Goal: Contribute content: Contribute content

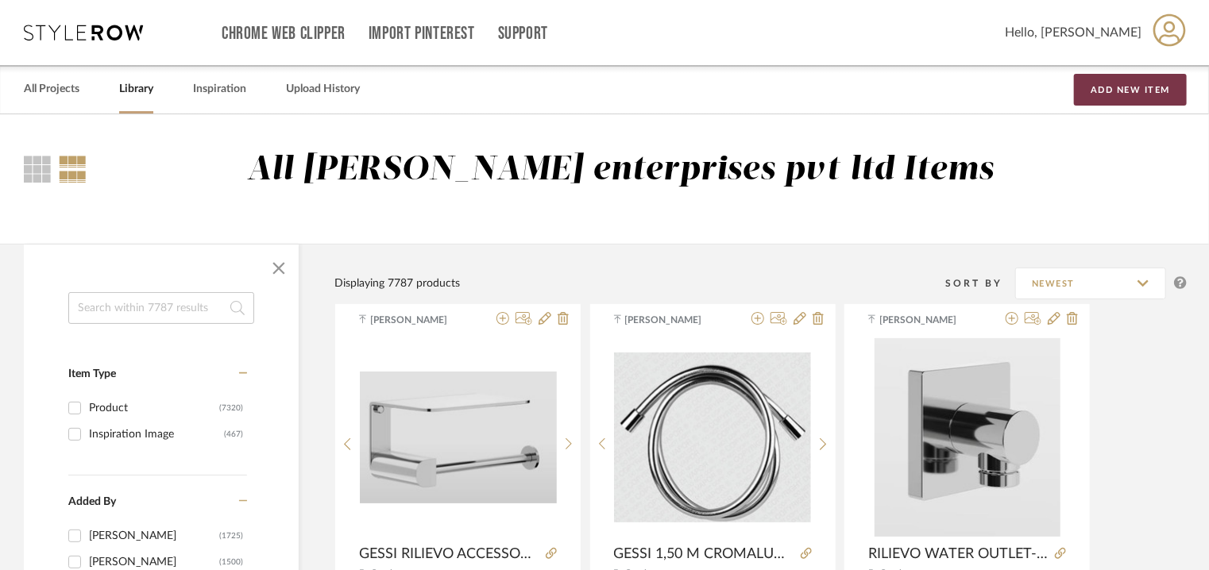
click at [1141, 90] on button "Add New Item" at bounding box center [1130, 90] width 113 height 32
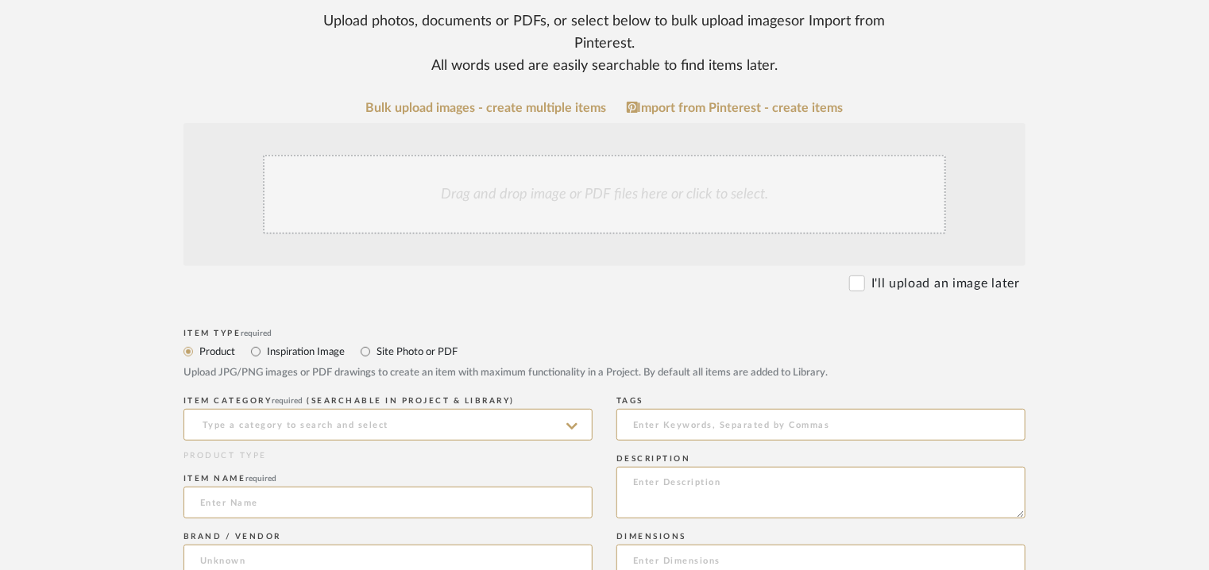
scroll to position [477, 0]
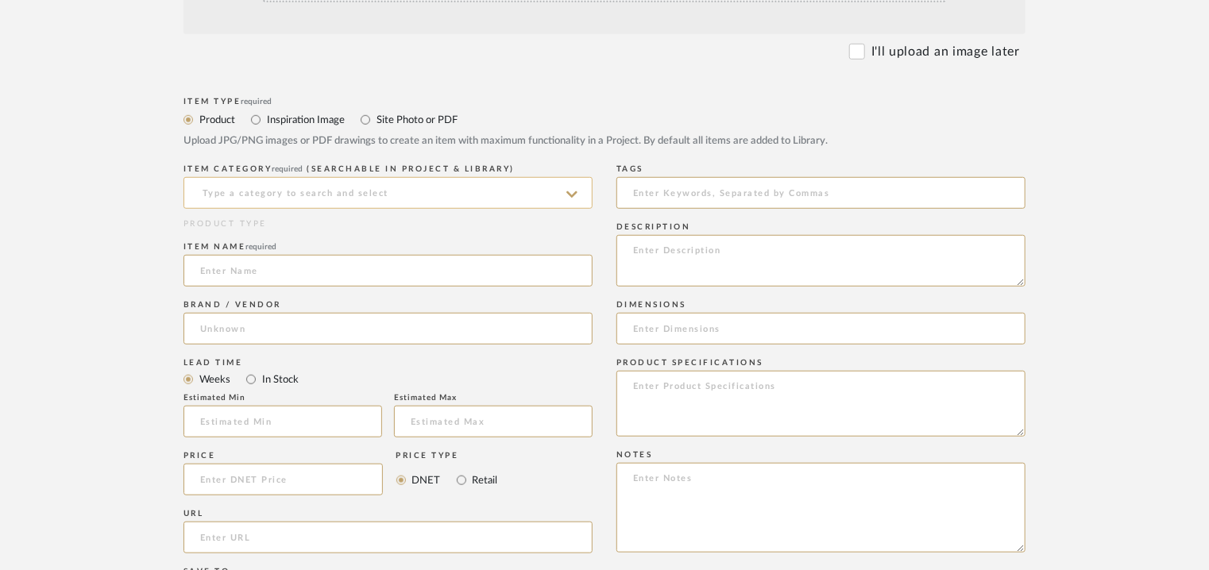
click at [354, 190] on input at bounding box center [387, 193] width 409 height 32
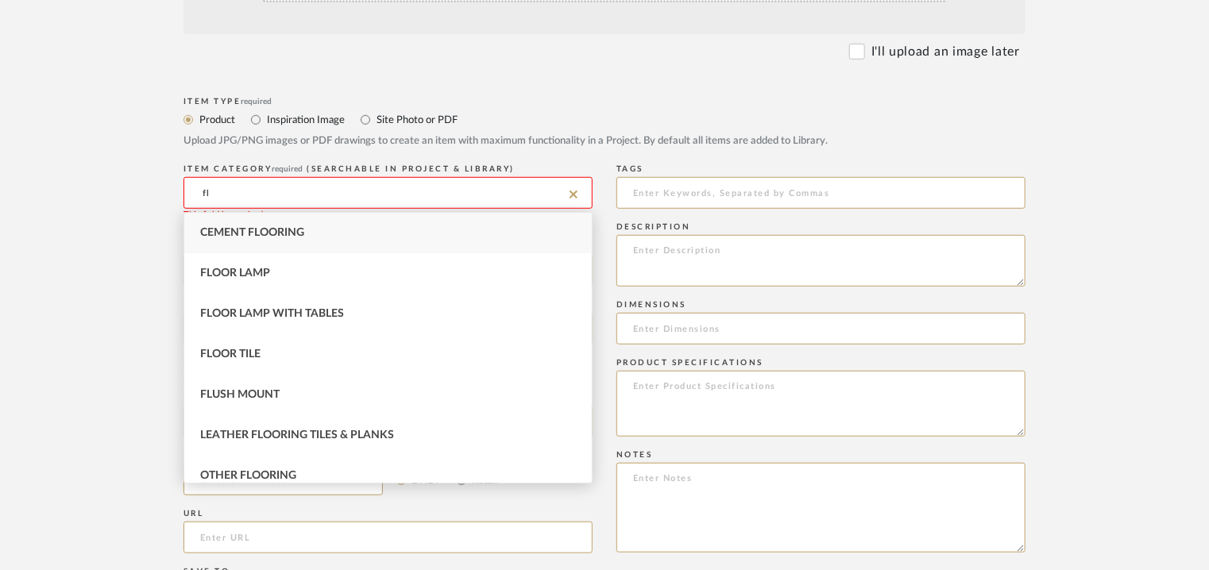
type input "f"
type input "toi"
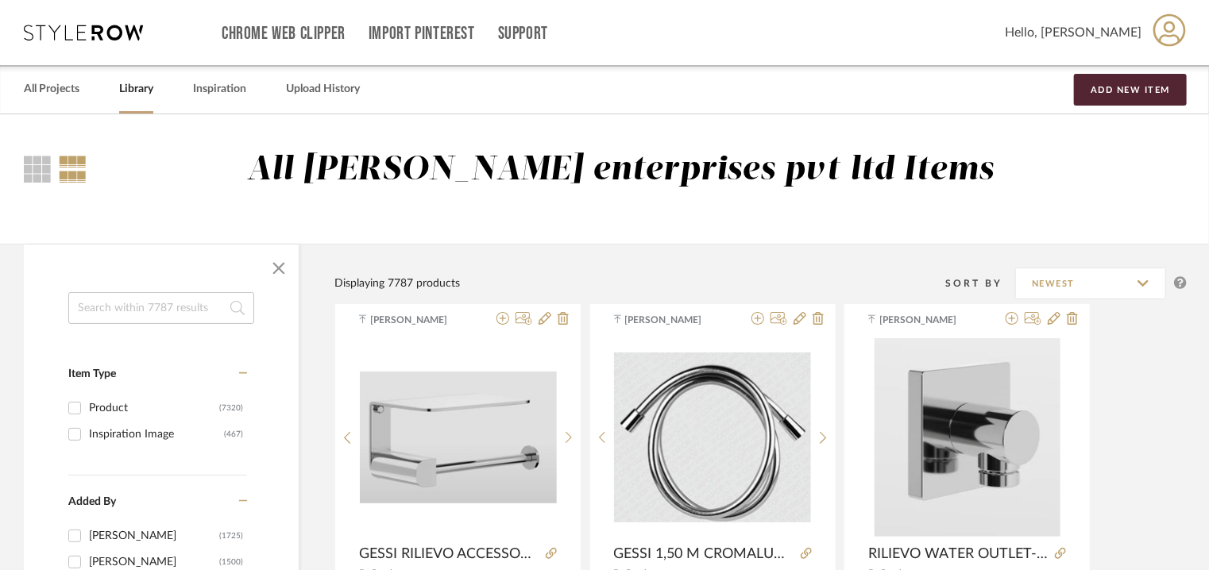
drag, startPoint x: 100, startPoint y: 315, endPoint x: 125, endPoint y: 326, distance: 26.7
click at [121, 323] on input at bounding box center [161, 308] width 186 height 32
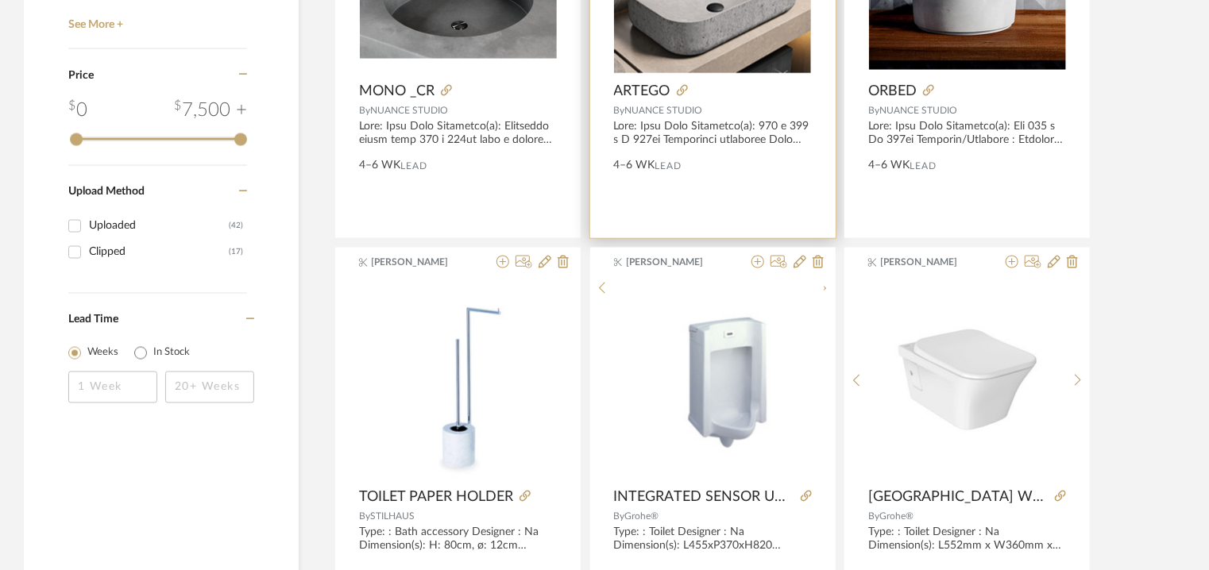
scroll to position [1430, 0]
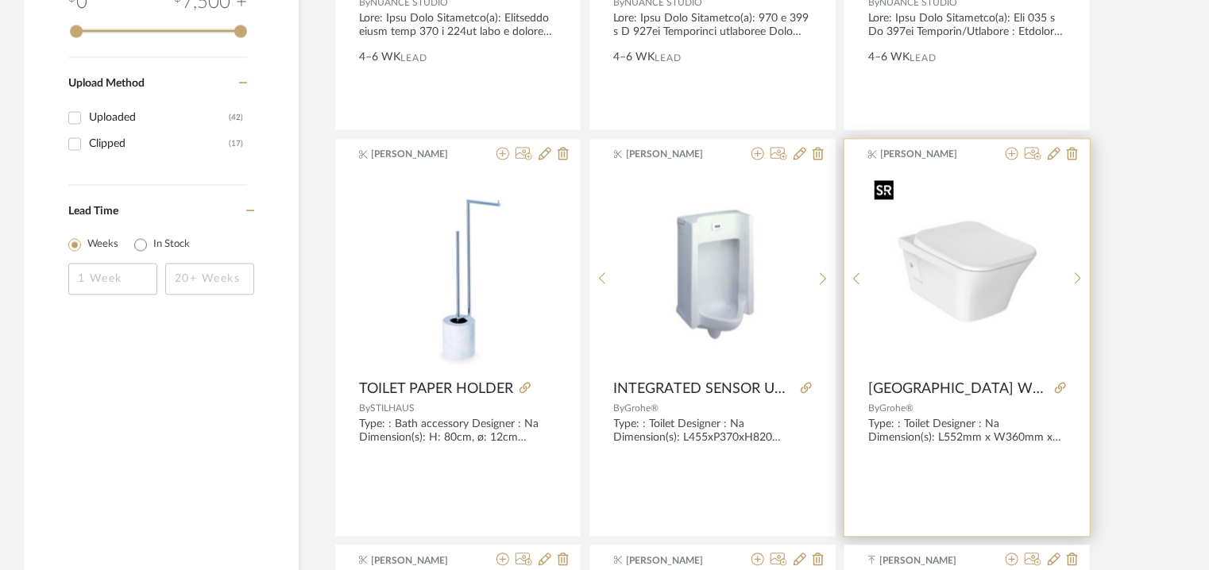
type input "toilet"
click at [0, 0] on img at bounding box center [0, 0] width 0 height 0
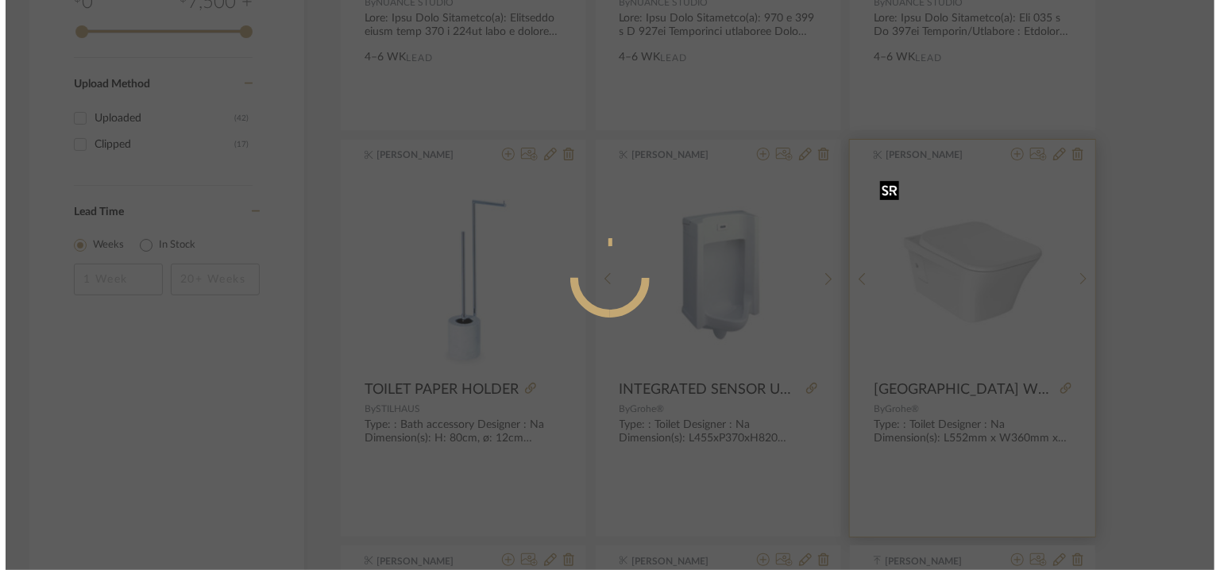
scroll to position [0, 0]
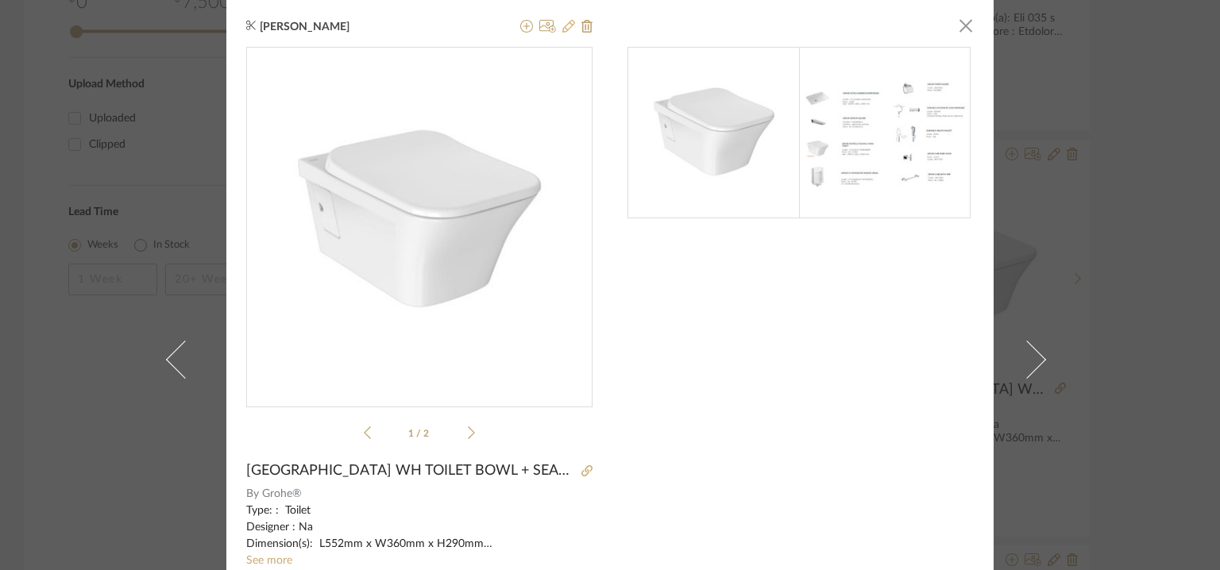
click at [562, 26] on icon at bounding box center [568, 26] width 13 height 13
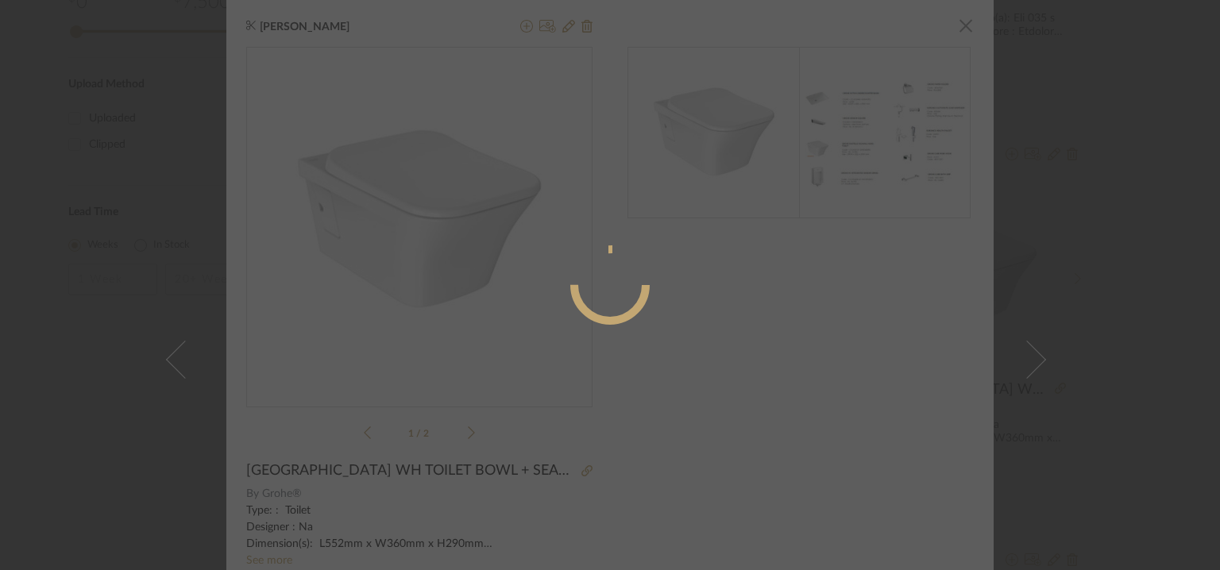
radio input "true"
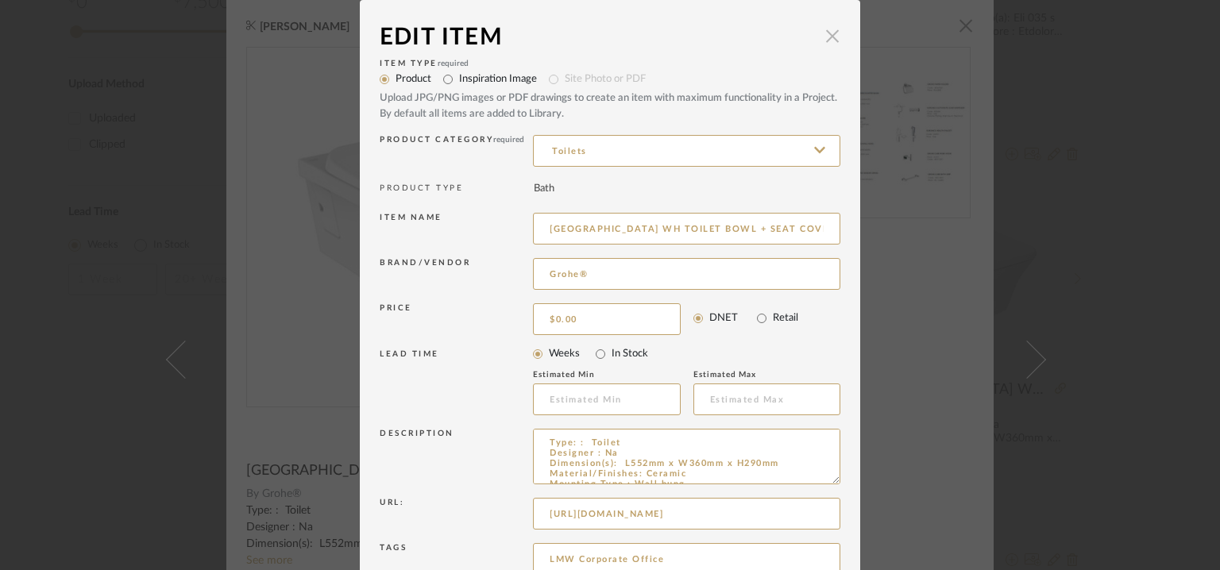
click at [832, 30] on span "button" at bounding box center [832, 36] width 32 height 32
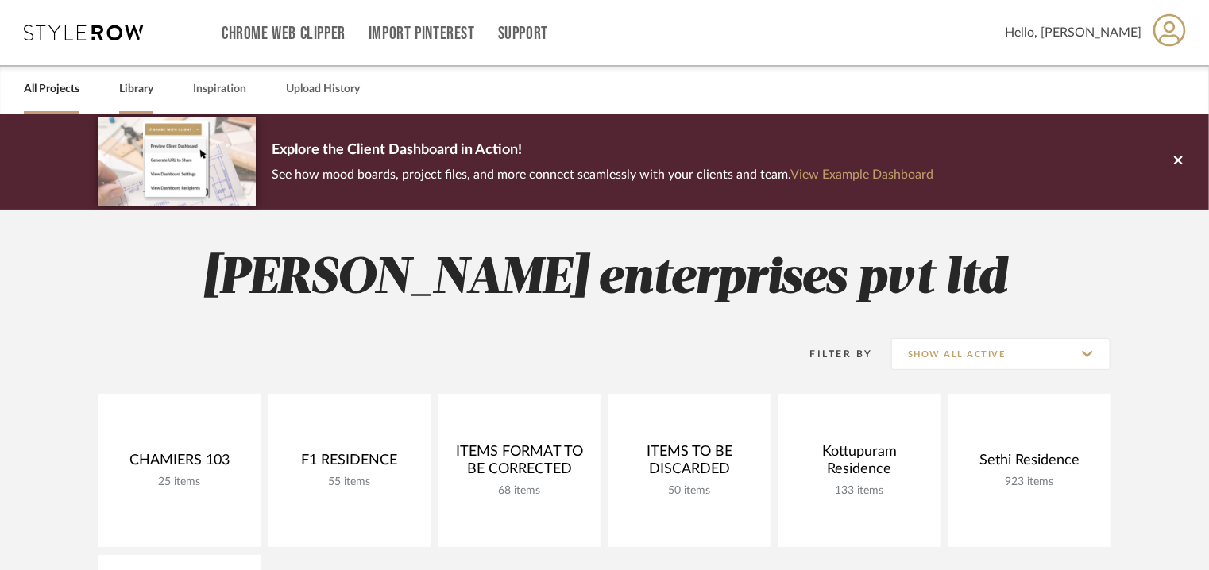
click at [137, 87] on link "Library" at bounding box center [136, 89] width 34 height 21
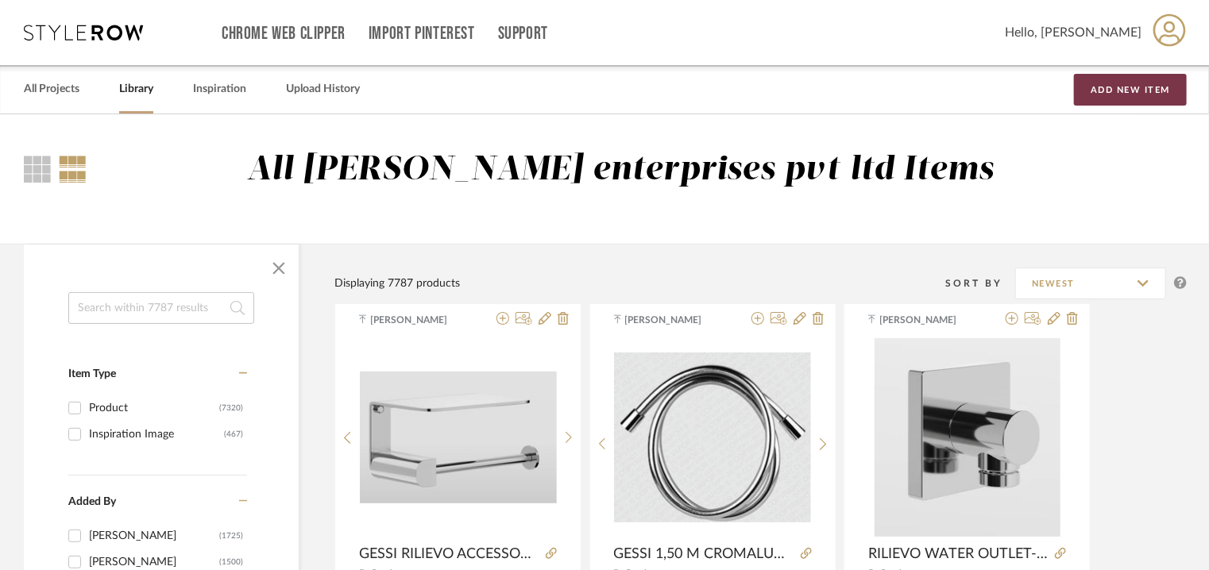
click at [1123, 90] on button "Add New Item" at bounding box center [1130, 90] width 113 height 32
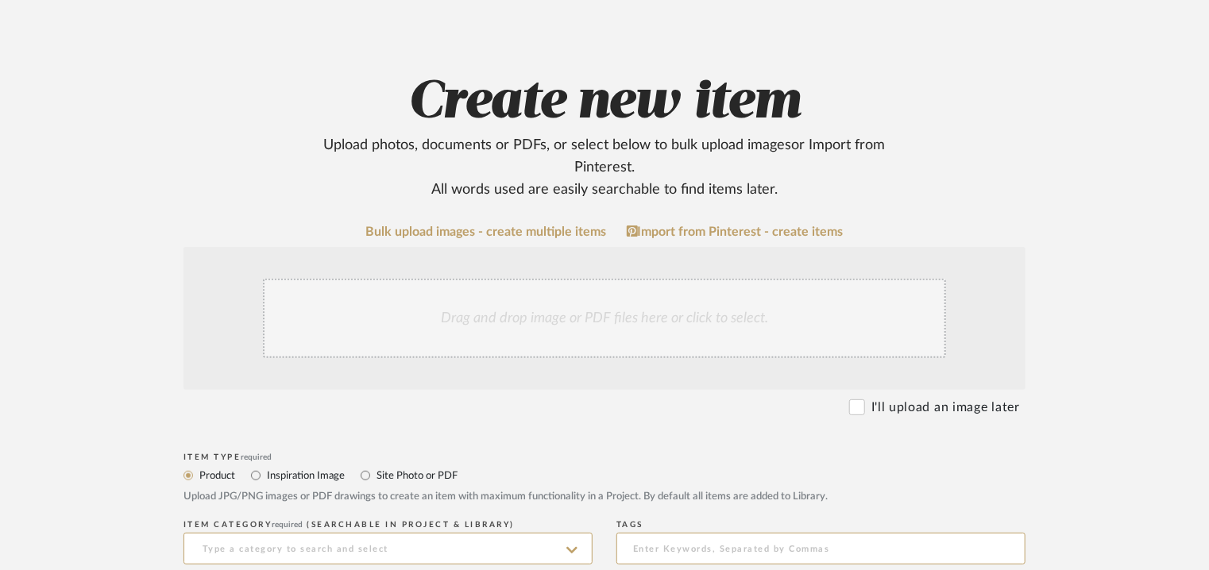
scroll to position [238, 0]
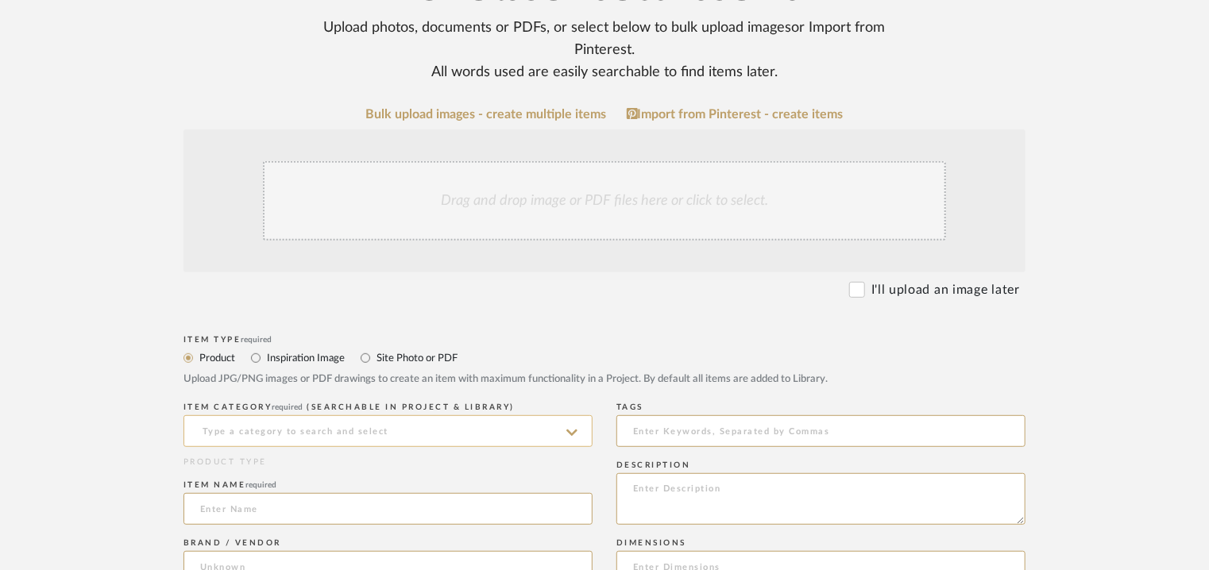
click at [281, 435] on input at bounding box center [387, 431] width 409 height 32
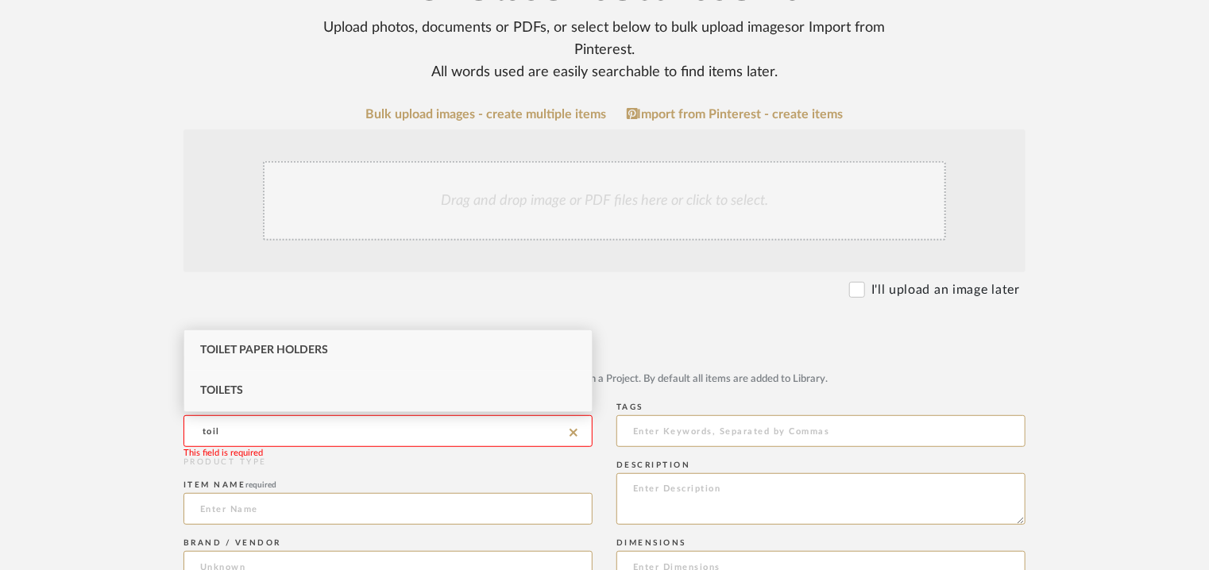
click at [244, 396] on div "Toilets" at bounding box center [387, 391] width 407 height 41
type input "Toilets"
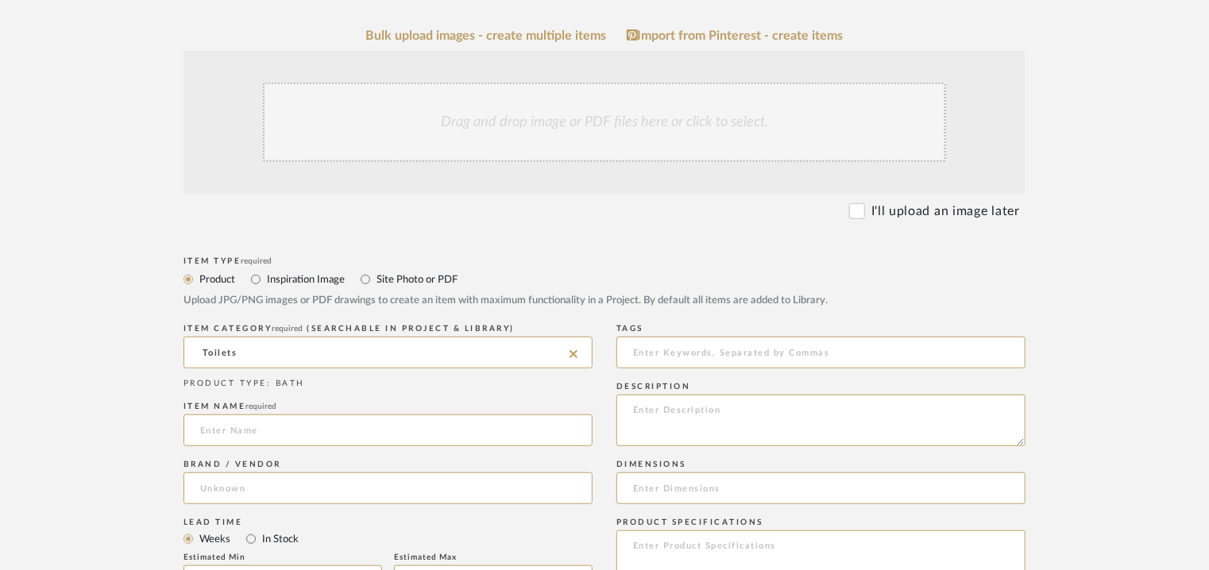
scroll to position [477, 0]
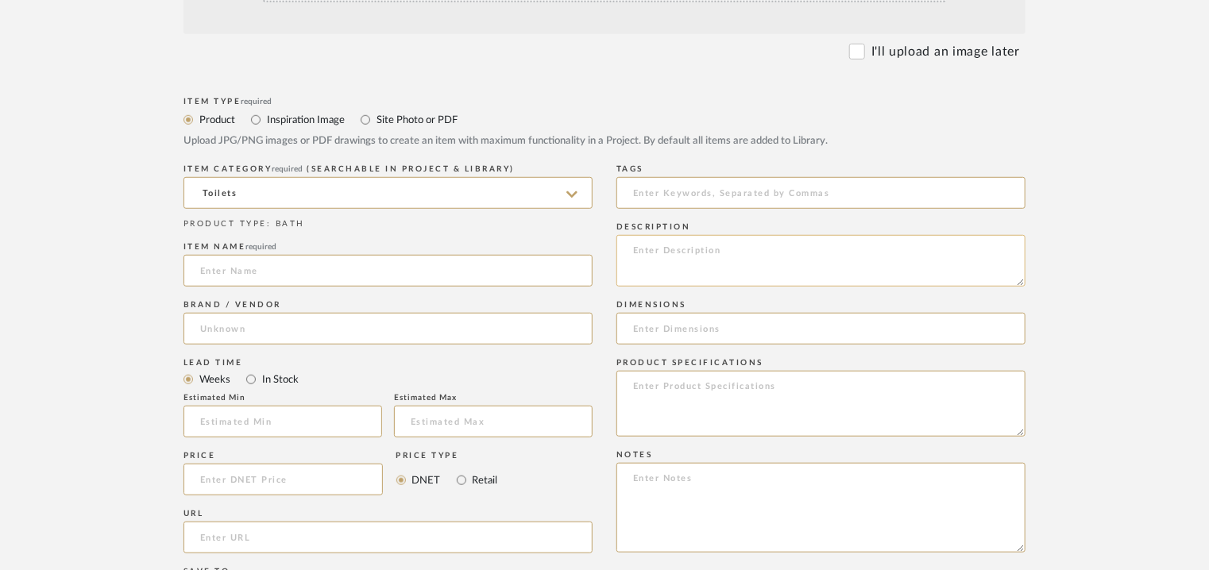
paste textarea "Lore: Ipsum dolors Ametcons :Ad Elitseddo(e): T 263 i U 123 l E 355do Magnaali/…"
drag, startPoint x: 714, startPoint y: 258, endPoint x: 752, endPoint y: 254, distance: 38.3
click at [752, 254] on textarea at bounding box center [820, 261] width 409 height 52
type textarea "Lore: Ipsumd Sitametc :Ad Elitseddo(e): T 221 i U 789 l E 309do Magnaali/Enimad…"
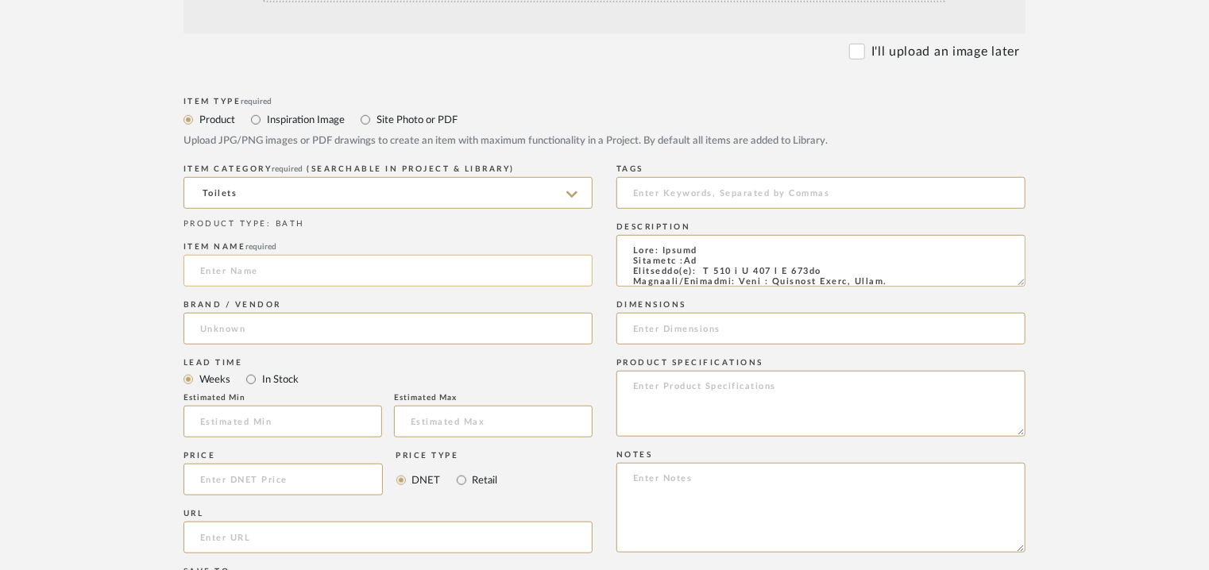
paste input "NEOREST LS (P Trap)"
click at [273, 264] on input "NEOREST LS (P Trap)" at bounding box center [387, 271] width 409 height 32
drag, startPoint x: 265, startPoint y: 268, endPoint x: 311, endPoint y: 268, distance: 46.1
click at [311, 268] on input "NEOREST LS (P Trap)" at bounding box center [387, 271] width 409 height 32
type input "NEOREST LS (P Trap) Silver"
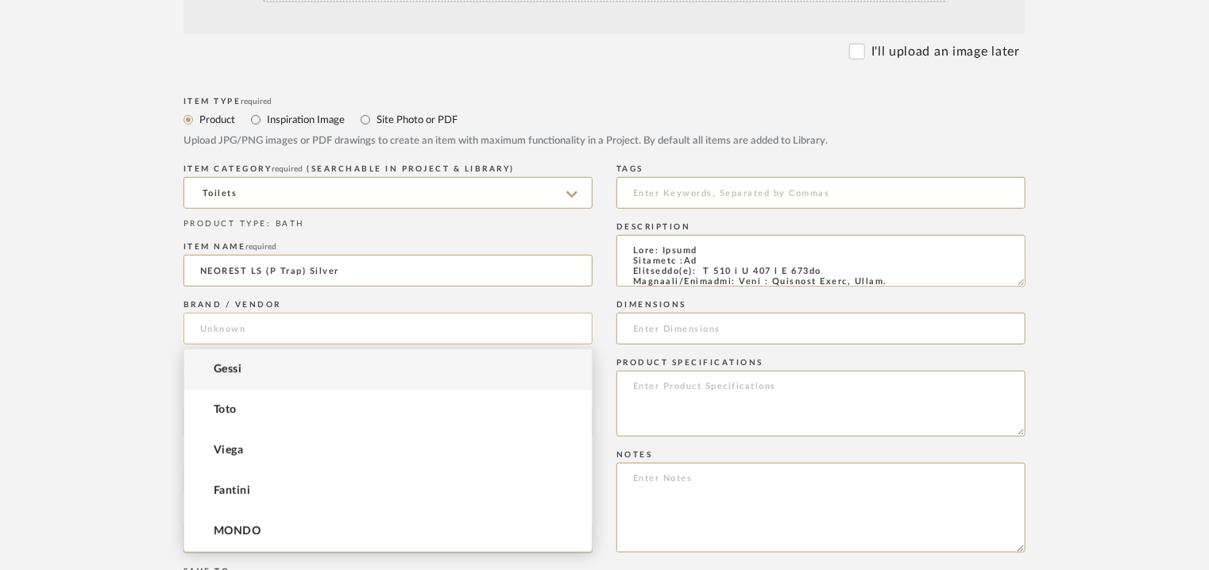
click at [277, 331] on input at bounding box center [387, 329] width 409 height 32
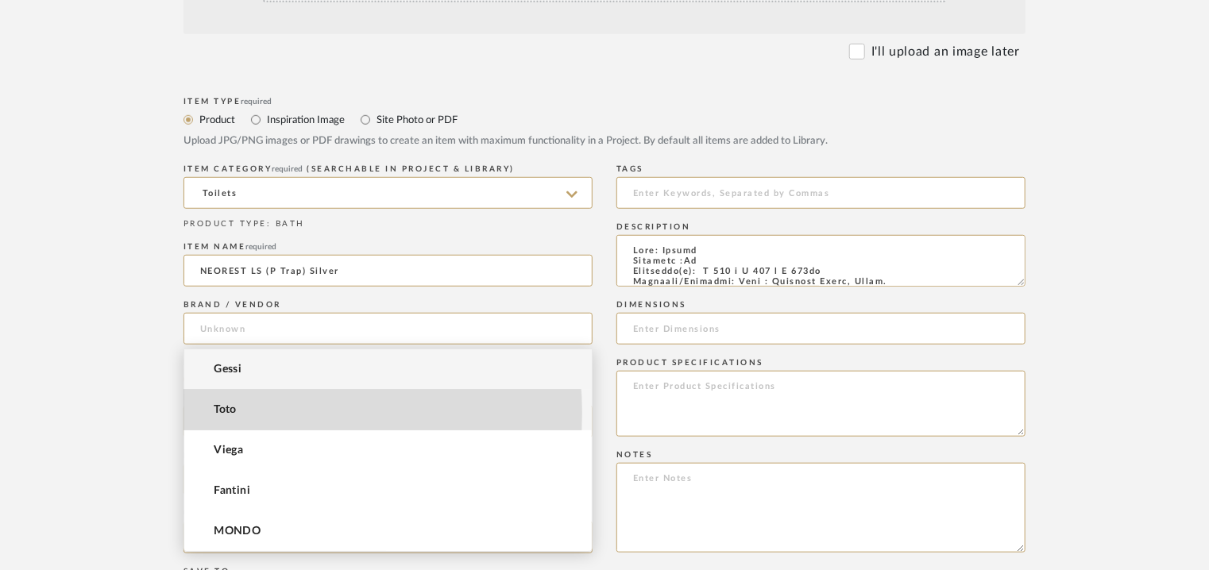
click at [259, 413] on mat-option "Toto" at bounding box center [387, 410] width 407 height 41
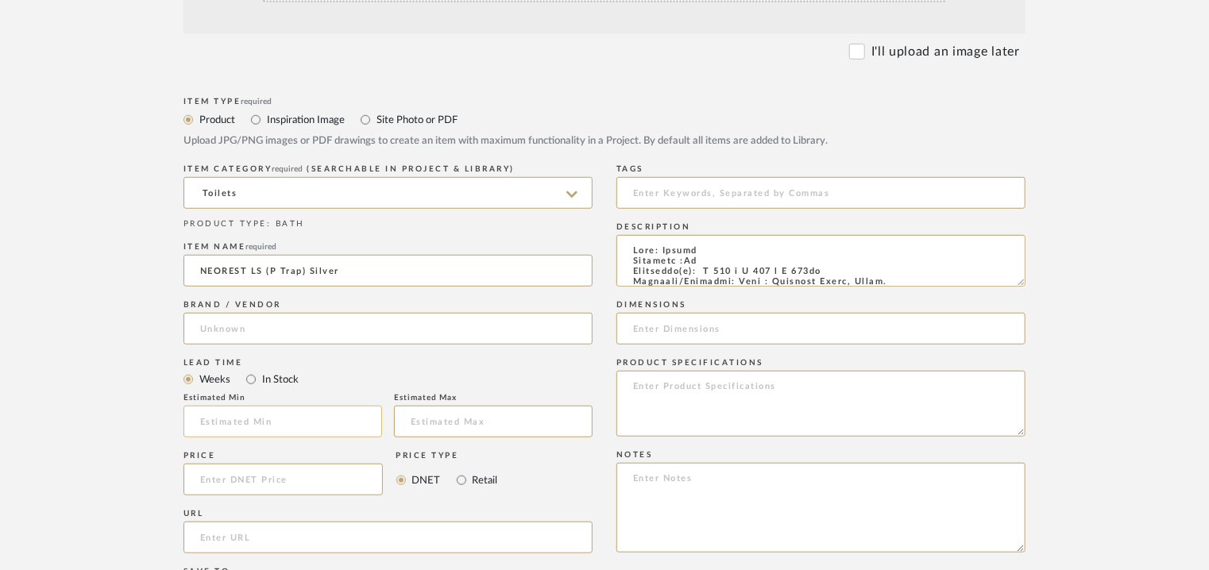
type input "Toto"
click at [237, 417] on input "text" at bounding box center [282, 422] width 199 height 32
type input "6"
click at [467, 422] on input "text" at bounding box center [493, 422] width 199 height 32
type input "8"
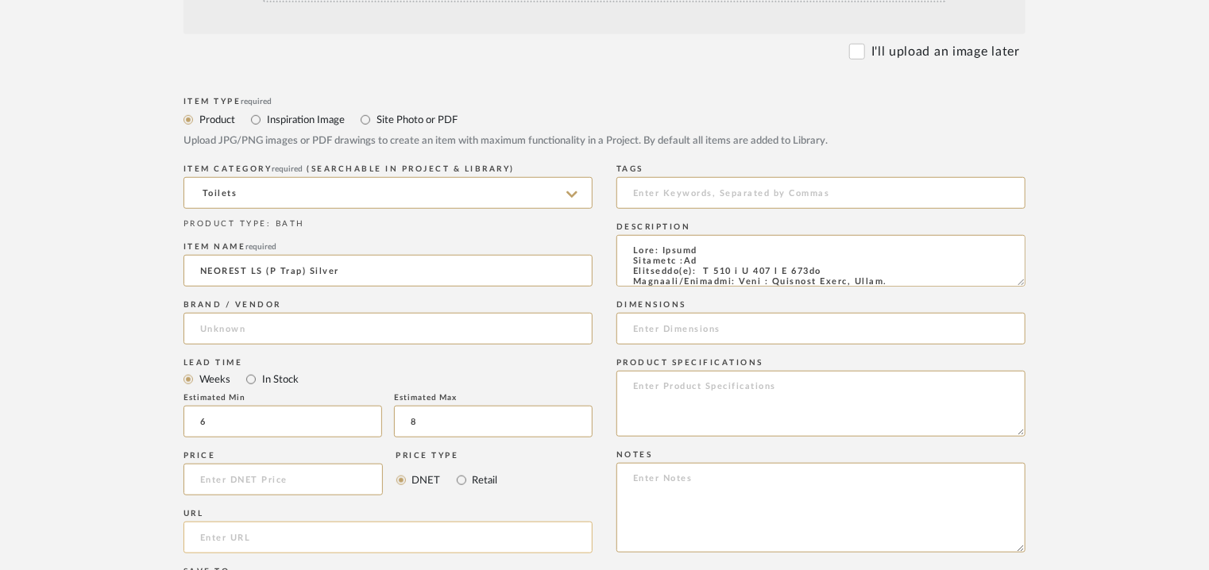
paste input "[URL][DOMAIN_NAME]"
type input "[URL][DOMAIN_NAME]"
click at [709, 195] on input at bounding box center [820, 193] width 409 height 32
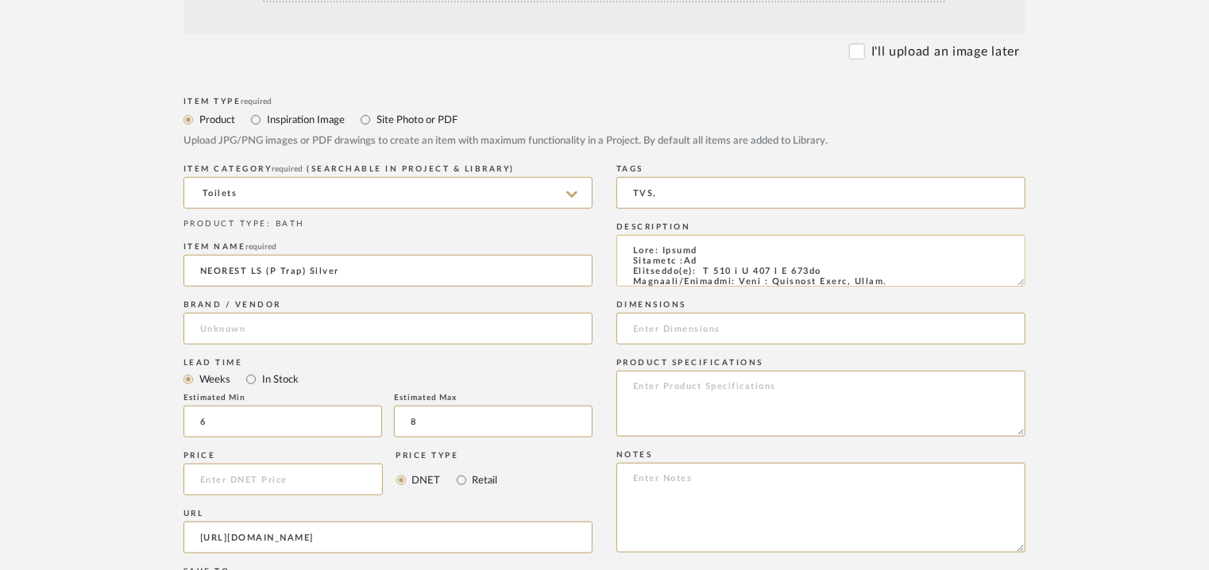
type input "TVS,"
drag, startPoint x: 704, startPoint y: 268, endPoint x: 851, endPoint y: 268, distance: 146.9
click at [851, 268] on textarea at bounding box center [820, 261] width 409 height 52
click at [668, 330] on input at bounding box center [820, 329] width 409 height 32
paste input "W 411 x D 725 x H 497mm"
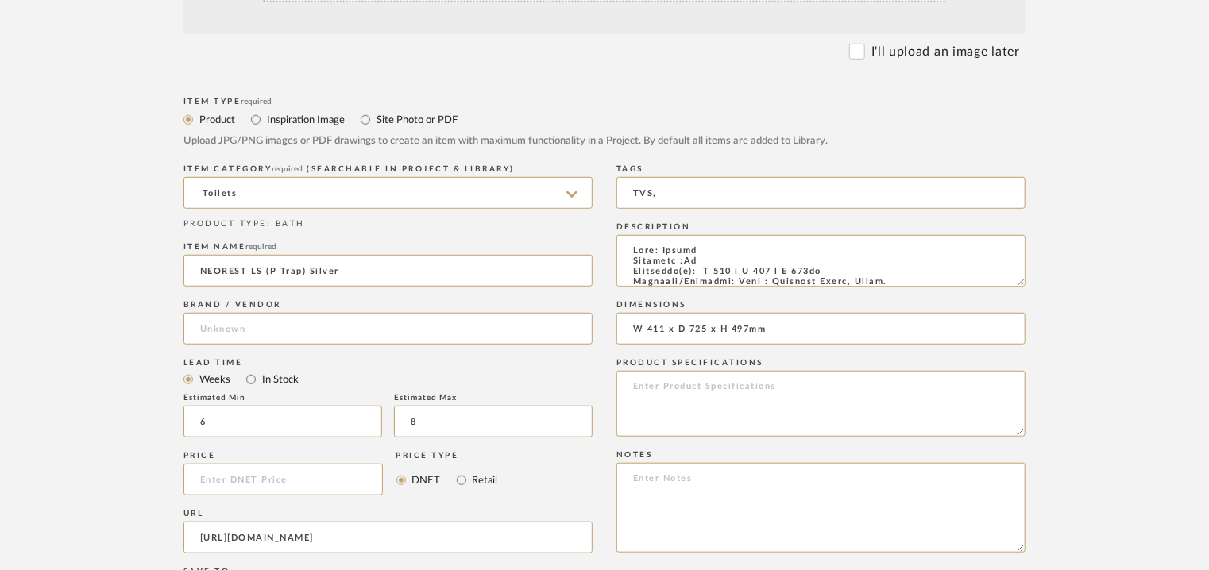
type input "W 411 x D 725 x H 497mm"
click at [905, 479] on textarea at bounding box center [820, 508] width 409 height 90
paste textarea "Price: MRP4,14,500/- and Discounted price : INR.2,27,975/- Lead time : 6-8weeks…"
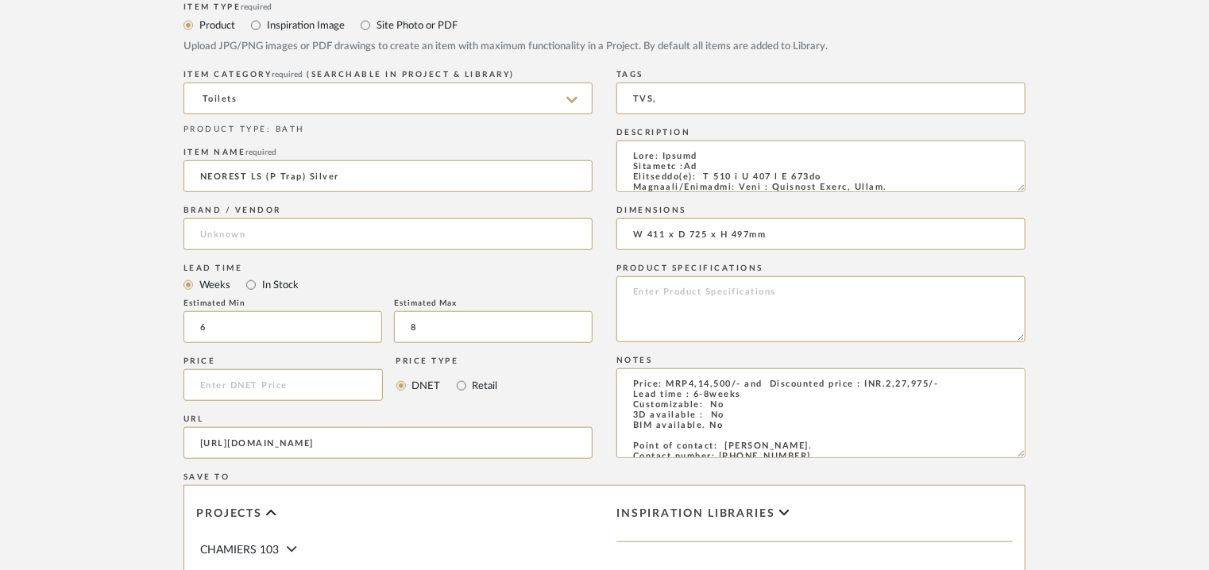
scroll to position [635, 0]
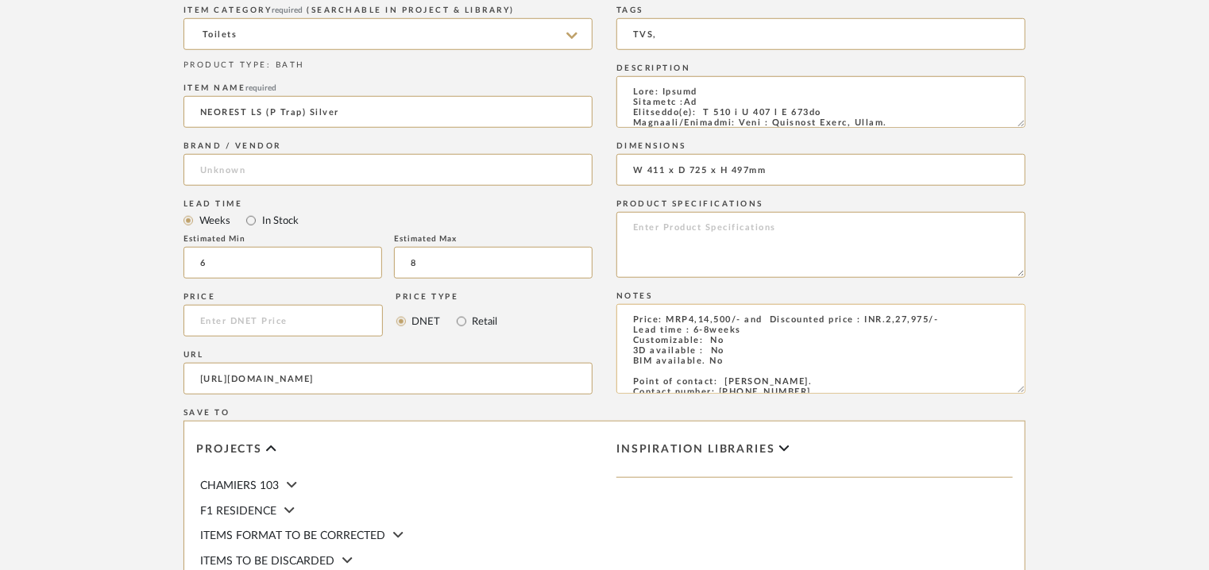
click at [637, 322] on textarea "Price: MRP4,14,500/- and Discounted price : INR.2,27,975/- Lead time : 6-8weeks…" at bounding box center [820, 349] width 409 height 90
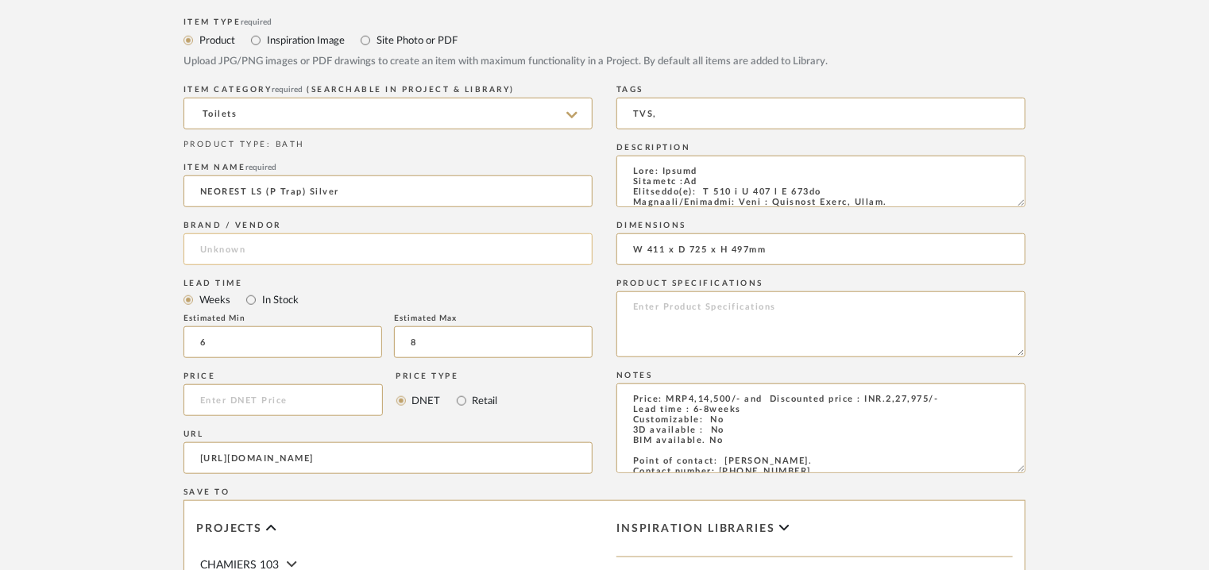
scroll to position [238, 0]
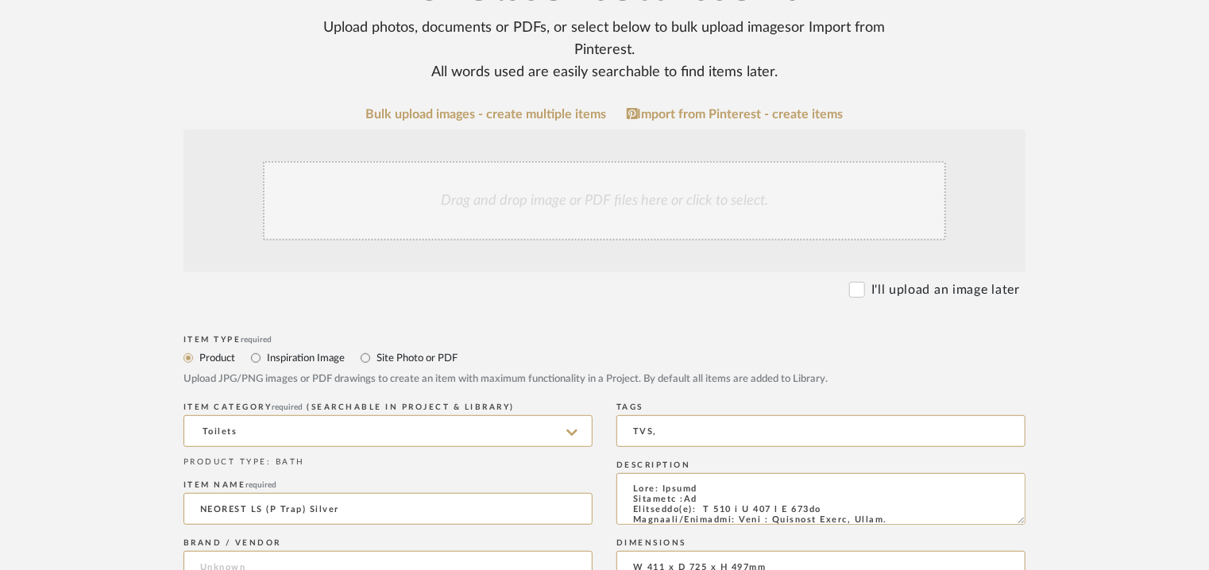
type textarea "Price: MRP4,14,500/- and Discounted price : INR.2,27,975/- Lead time : 6-8weeks…"
click at [491, 191] on div "Drag and drop image or PDF files here or click to select." at bounding box center [604, 200] width 683 height 79
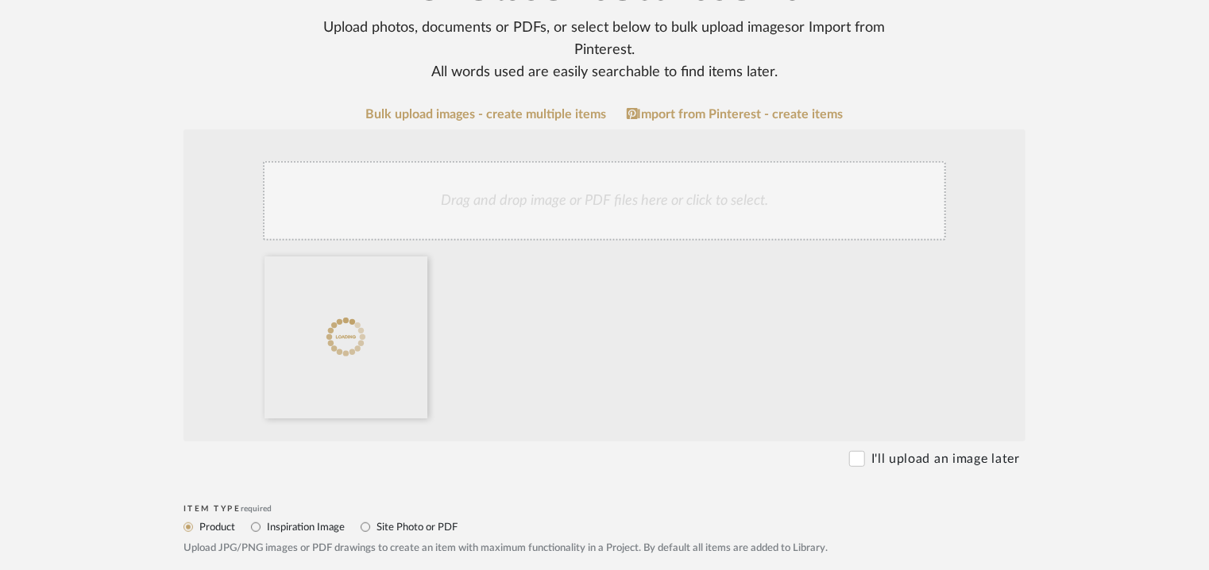
click at [655, 196] on div "Drag and drop image or PDF files here or click to select." at bounding box center [604, 200] width 683 height 79
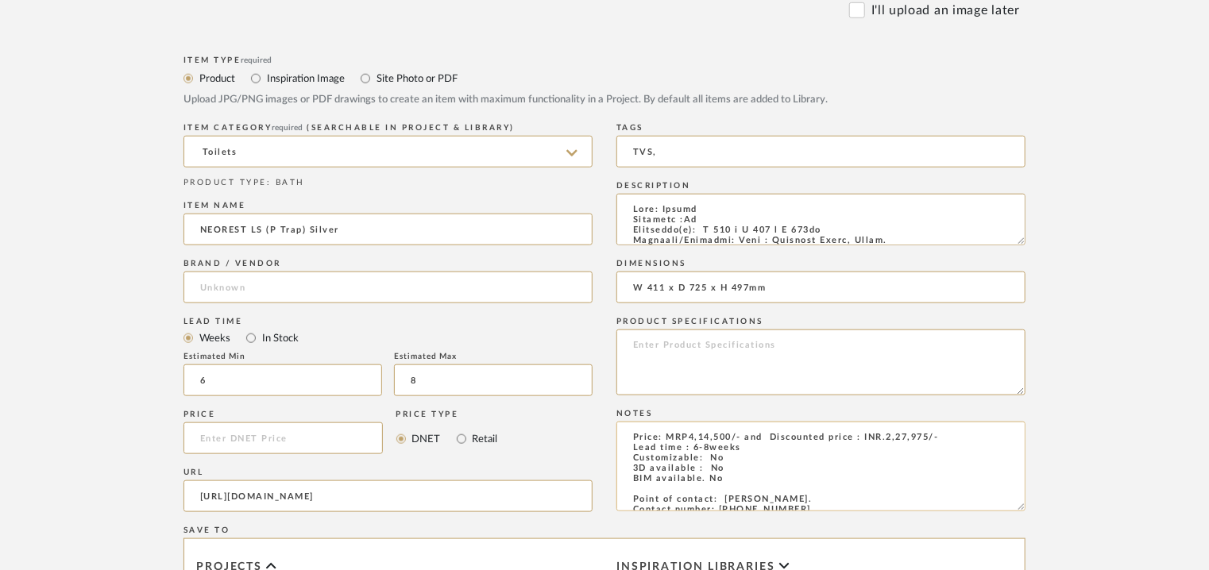
scroll to position [715, 0]
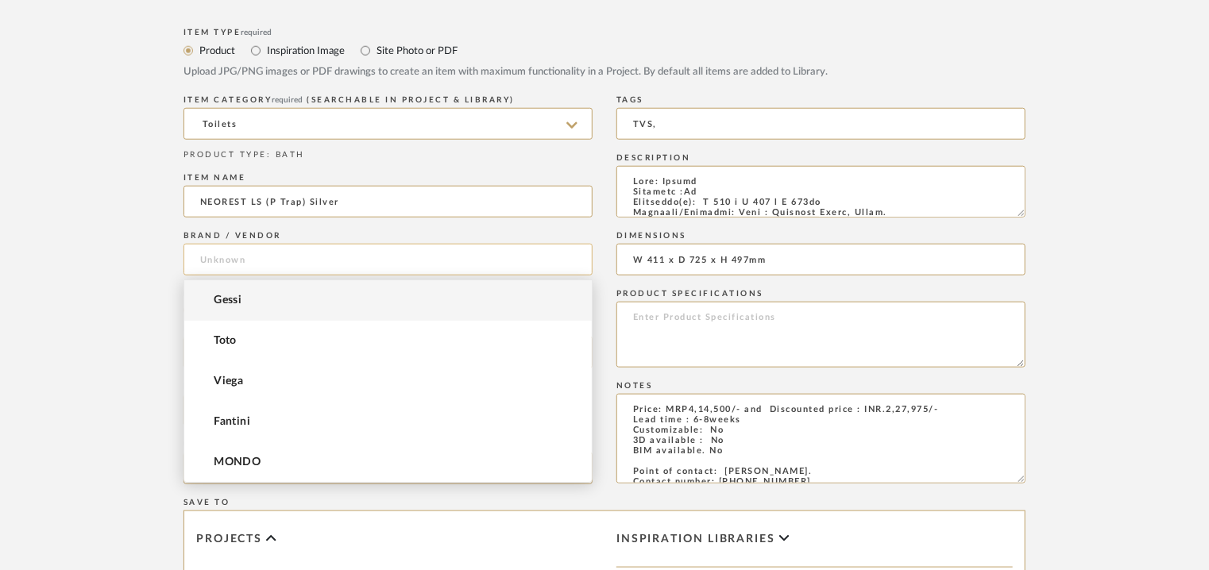
click at [196, 252] on input at bounding box center [387, 260] width 409 height 32
click at [229, 344] on span "Toto" at bounding box center [225, 341] width 23 height 14
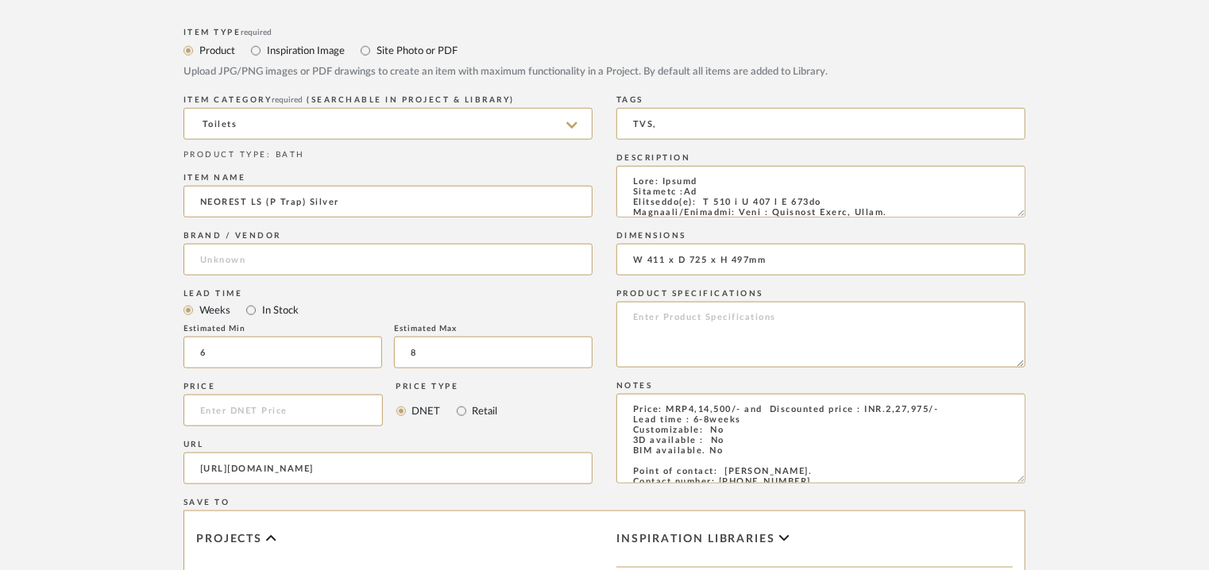
type input "Toto"
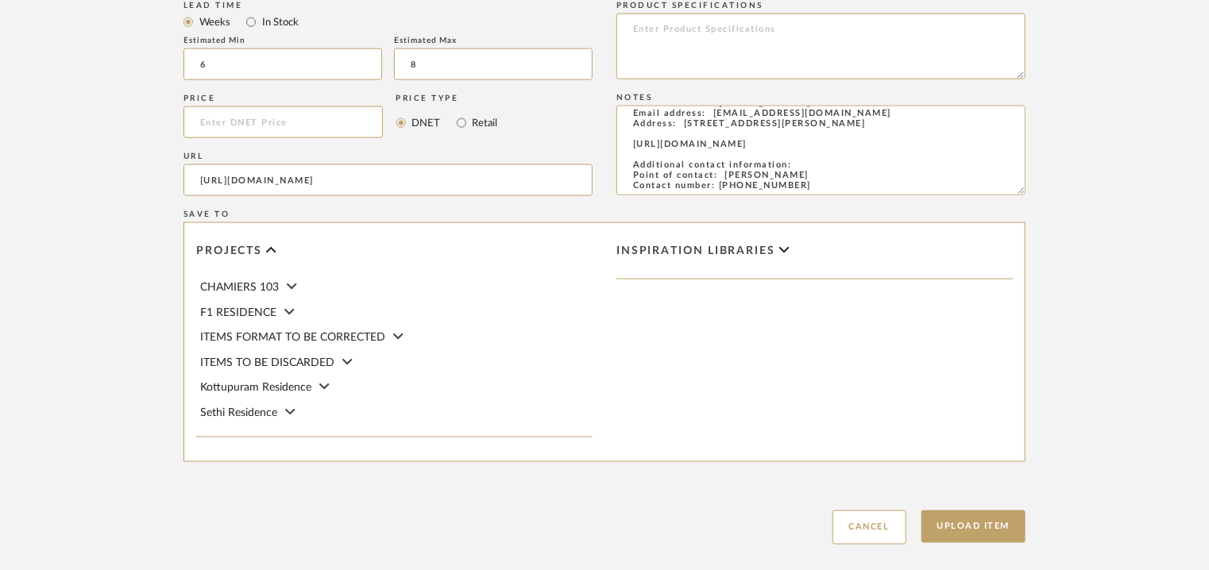
scroll to position [1090, 0]
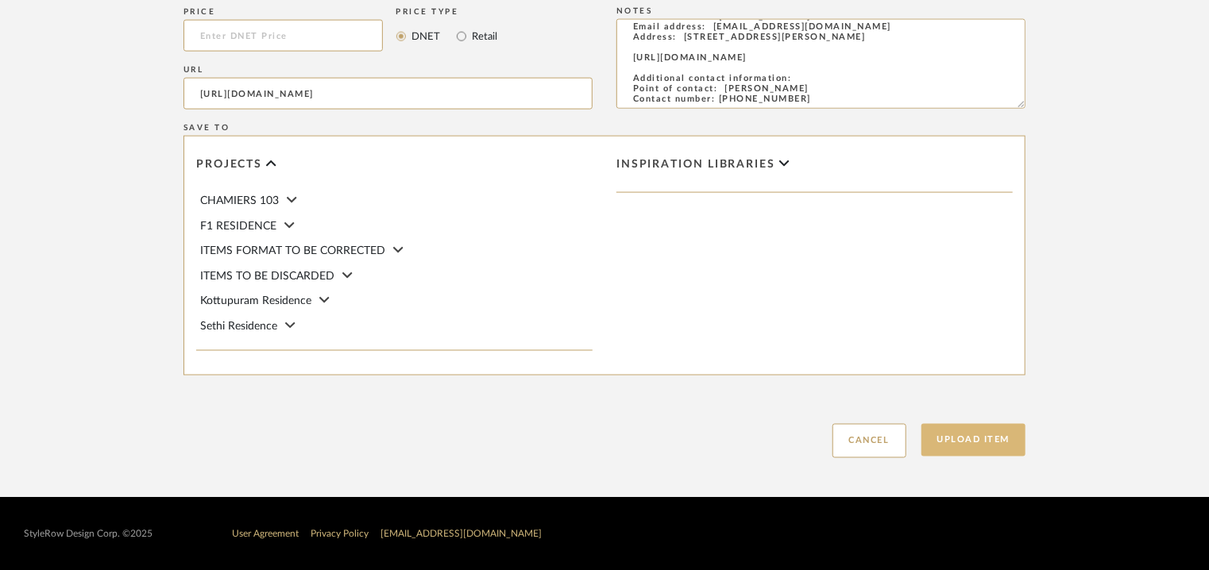
click at [959, 442] on button "Upload Item" at bounding box center [973, 440] width 105 height 33
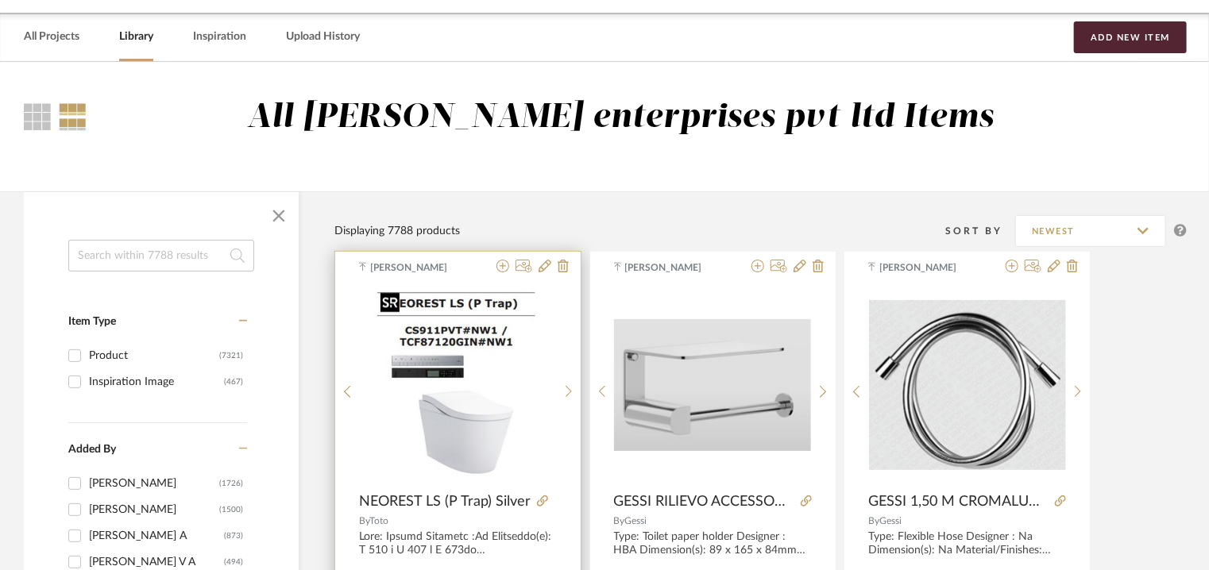
scroll to position [79, 0]
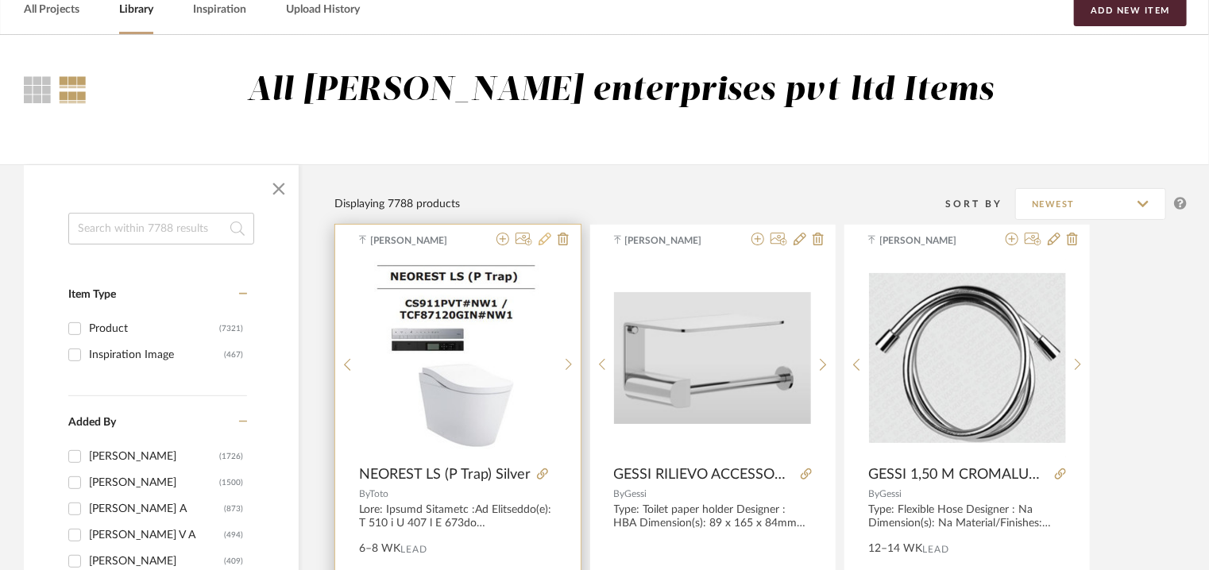
click at [543, 238] on icon at bounding box center [544, 239] width 13 height 13
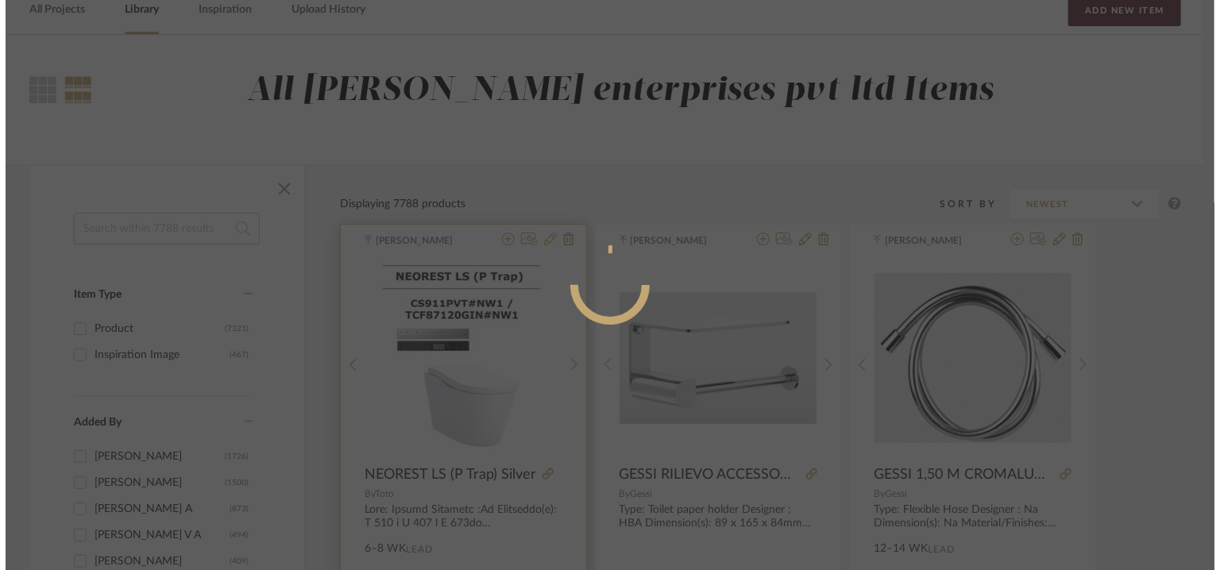
scroll to position [0, 0]
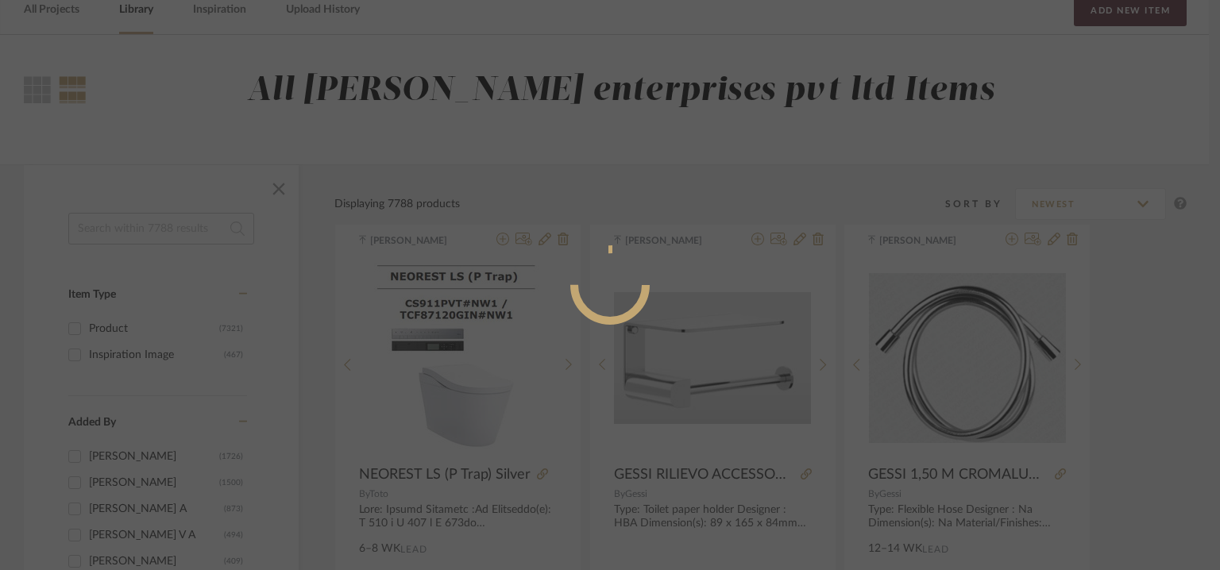
radio input "true"
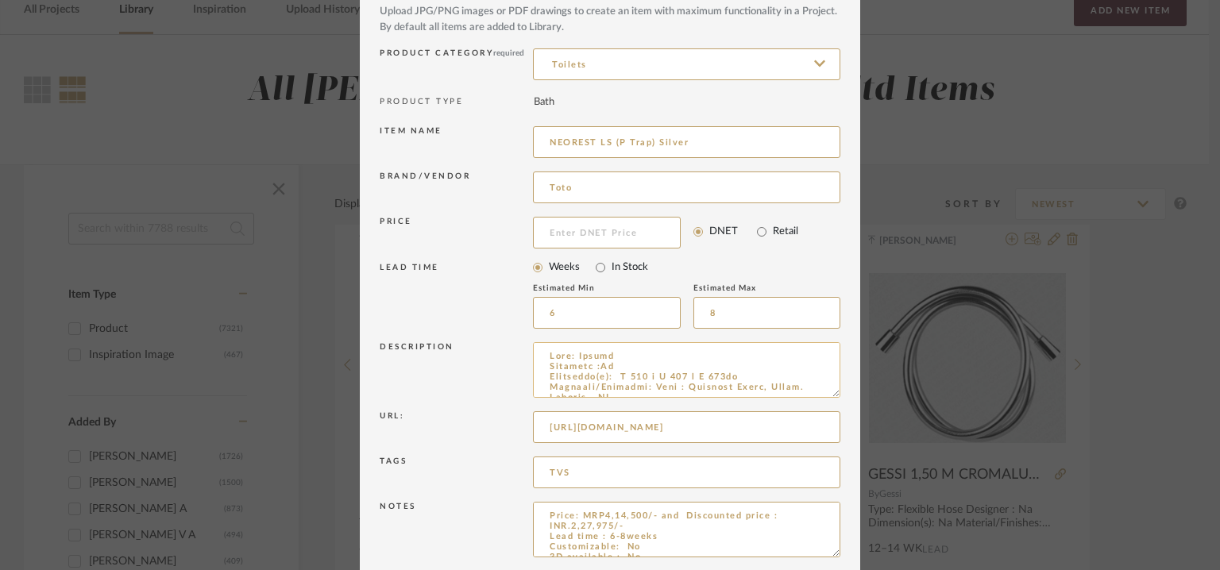
scroll to position [152, 0]
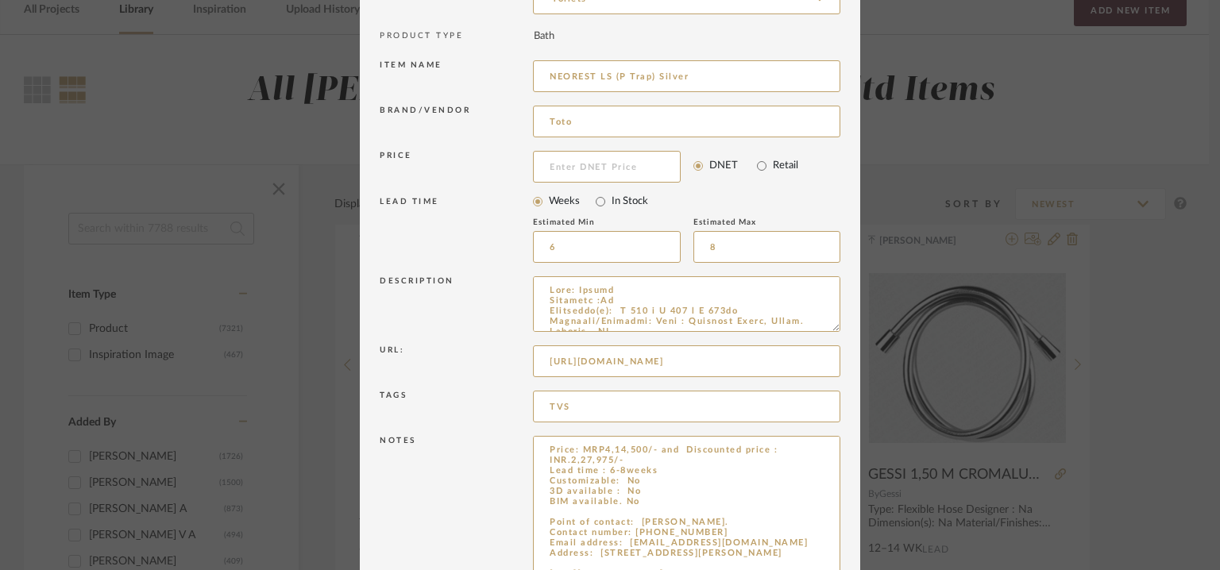
drag, startPoint x: 832, startPoint y: 488, endPoint x: 845, endPoint y: 582, distance: 95.5
click at [845, 491] on html "Chrome Web Clipper Import Pinterest Support All Projects Library Inspiration Up…" at bounding box center [610, 206] width 1220 height 570
click at [631, 460] on textarea "Price: MRP4,14,500/- and Discounted price : INR.2,27,975/- Lead time : 6-8weeks…" at bounding box center [686, 510] width 307 height 149
paste textarea "CS911PVT#NW1 NEOREST LS Water closet (Silver)"
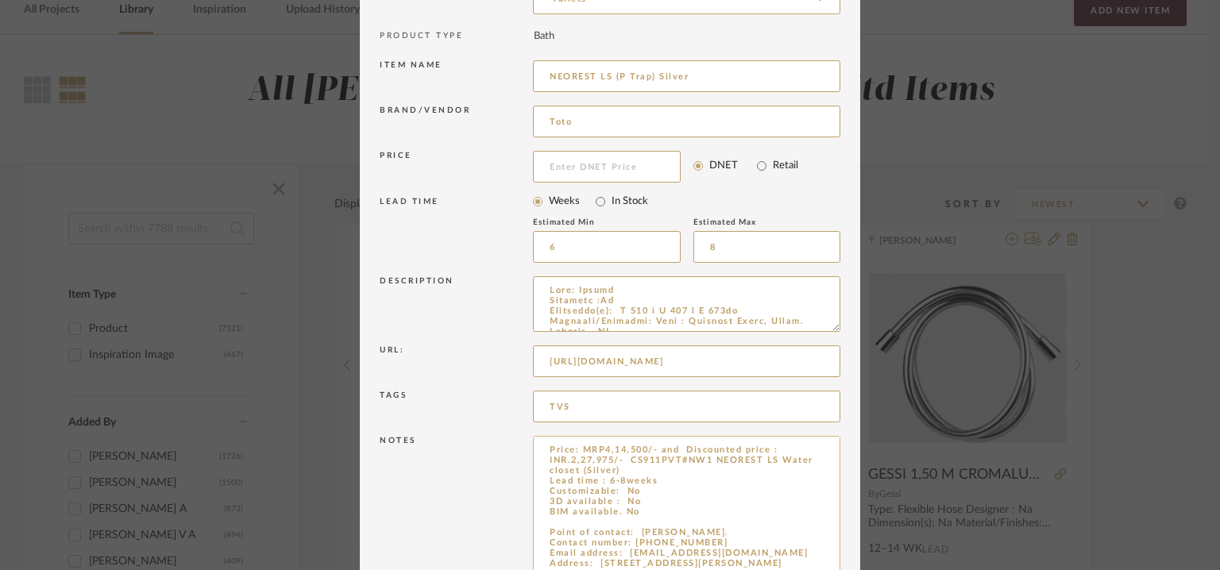
click at [789, 458] on textarea "Price: MRP4,14,500/- and Discounted price : INR.2,27,975/- CS911PVT#NW1 NEOREST…" at bounding box center [686, 510] width 307 height 149
drag, startPoint x: 654, startPoint y: 471, endPoint x: 634, endPoint y: 472, distance: 20.7
click at [651, 472] on textarea "Price: MRP4,14,500/- and Discounted price : INR.2,27,975/- CS911PVT#NW1 for NEO…" at bounding box center [686, 510] width 307 height 149
drag, startPoint x: 623, startPoint y: 459, endPoint x: 578, endPoint y: 449, distance: 46.4
click at [578, 449] on textarea "Price: MRP4,14,500/- and Discounted price : INR.2,27,975/- CS911PVT#NW1 for NEO…" at bounding box center [686, 510] width 307 height 149
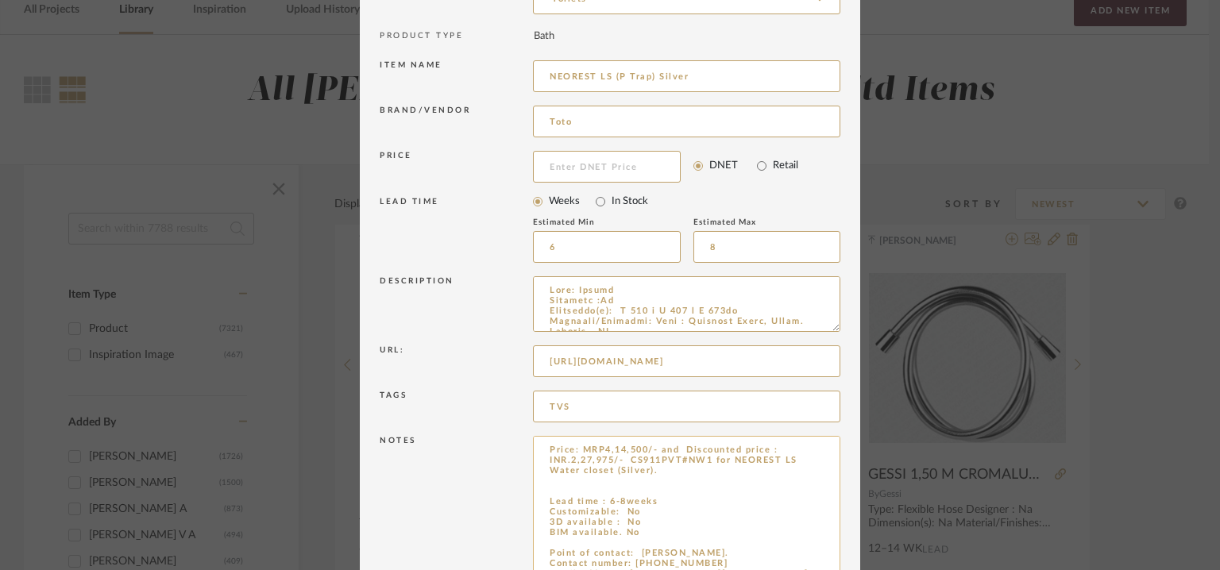
click at [555, 481] on textarea "Price: MRP4,14,500/- and Discounted price : INR.2,27,975/- CS911PVT#NW1 for NEO…" at bounding box center [686, 510] width 307 height 149
paste textarea "MRP4,14,500/- and Discounted price : INR.2,27,975/-"
click at [648, 489] on textarea "Price: MRP4,14,500/- and Discounted price : INR.2,27,975/- CS911PVT#NW1 for NEO…" at bounding box center [686, 510] width 307 height 149
paste textarea "TCF87120GIN#NW1 WASHLET for NEOREST LS"
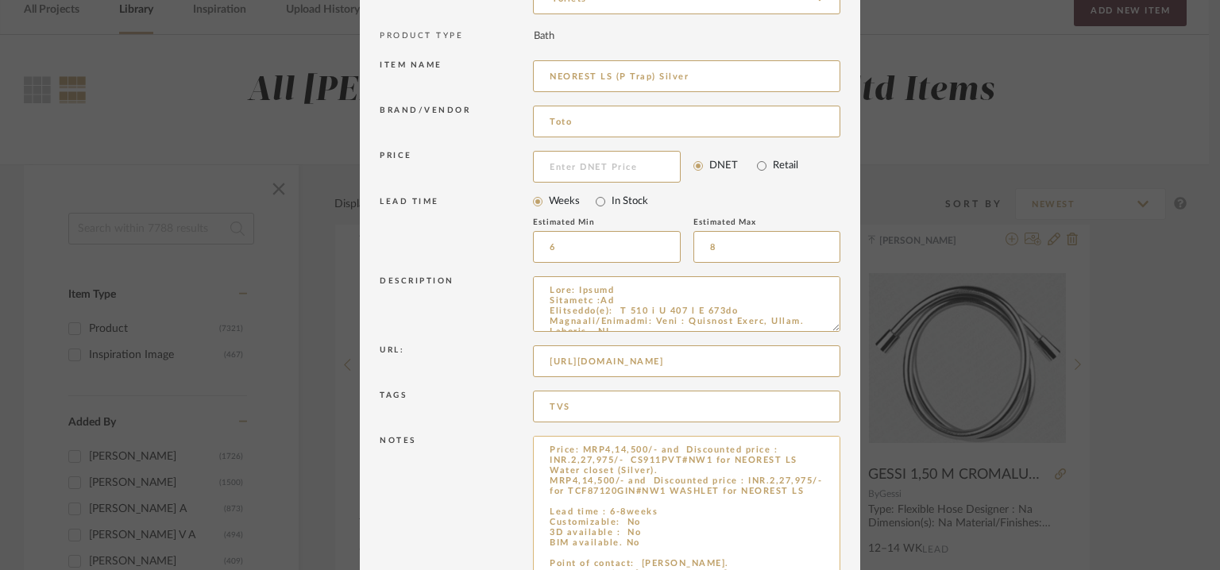
click at [625, 459] on textarea "Price: MRP4,14,500/- and Discounted price : INR.2,27,975/- CS911PVT#NW1 for NEO…" at bounding box center [686, 510] width 307 height 149
drag, startPoint x: 621, startPoint y: 491, endPoint x: 543, endPoint y: 482, distance: 78.3
click at [543, 482] on textarea "Price: MRP4,14,500/- and Discounted price : INR.2,27,975/- for CS911PVT#NW1 NEO…" at bounding box center [686, 510] width 307 height 149
paste textarea "MRP4,18,300/- and Discounted price : INR.2,30,065/- Lead"
click at [629, 491] on textarea "Price: MRP4,14,500/- and Discounted price : INR.2,27,975/- for CS911PVT#NW1 NEO…" at bounding box center [686, 510] width 307 height 149
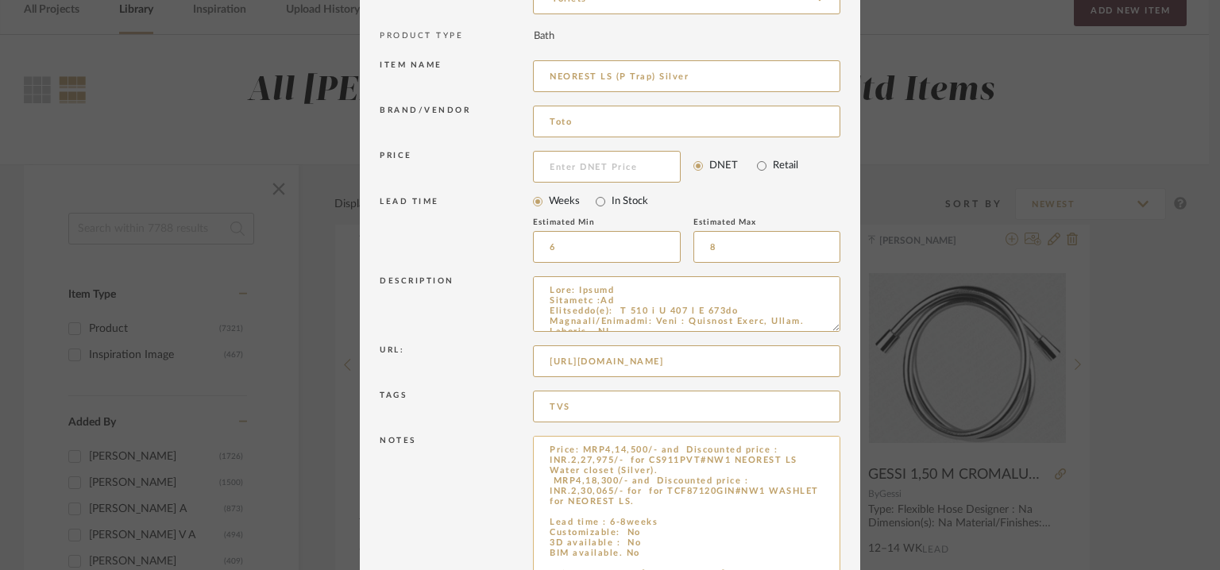
click at [577, 448] on textarea "Price: MRP4,14,500/- and Discounted price : INR.2,27,975/- for CS911PVT#NW1 NEO…" at bounding box center [686, 510] width 307 height 149
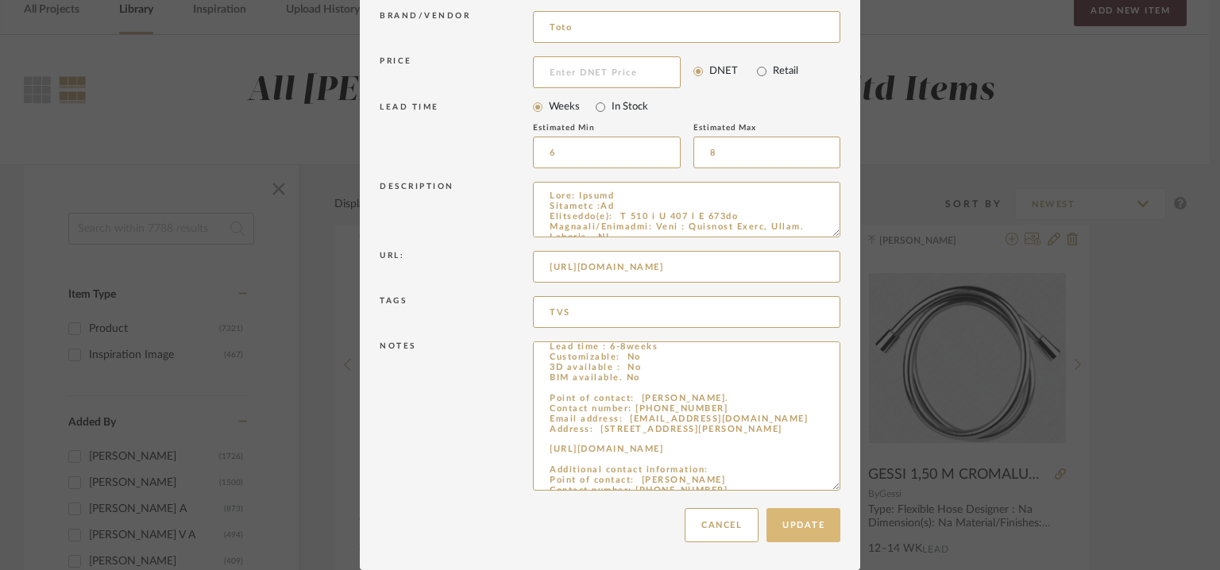
scroll to position [122, 0]
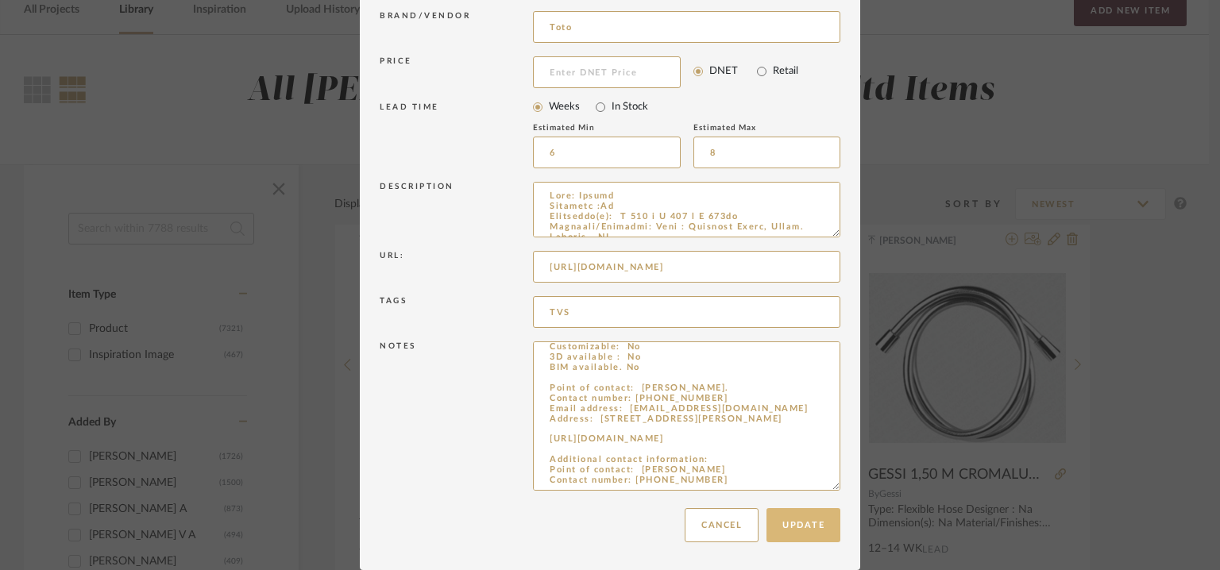
type textarea "Price: 1) MRP4,14,500/- and Discounted price : INR.2,27,975/- for CS911PVT#NW1 …"
click at [806, 522] on button "Update" at bounding box center [803, 525] width 74 height 34
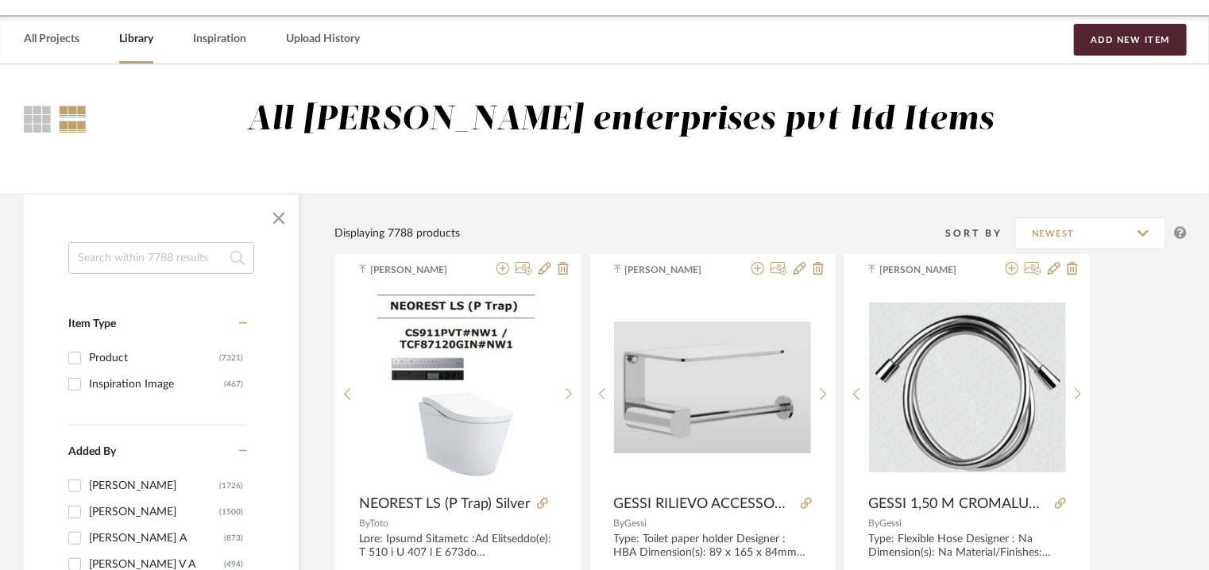
scroll to position [0, 0]
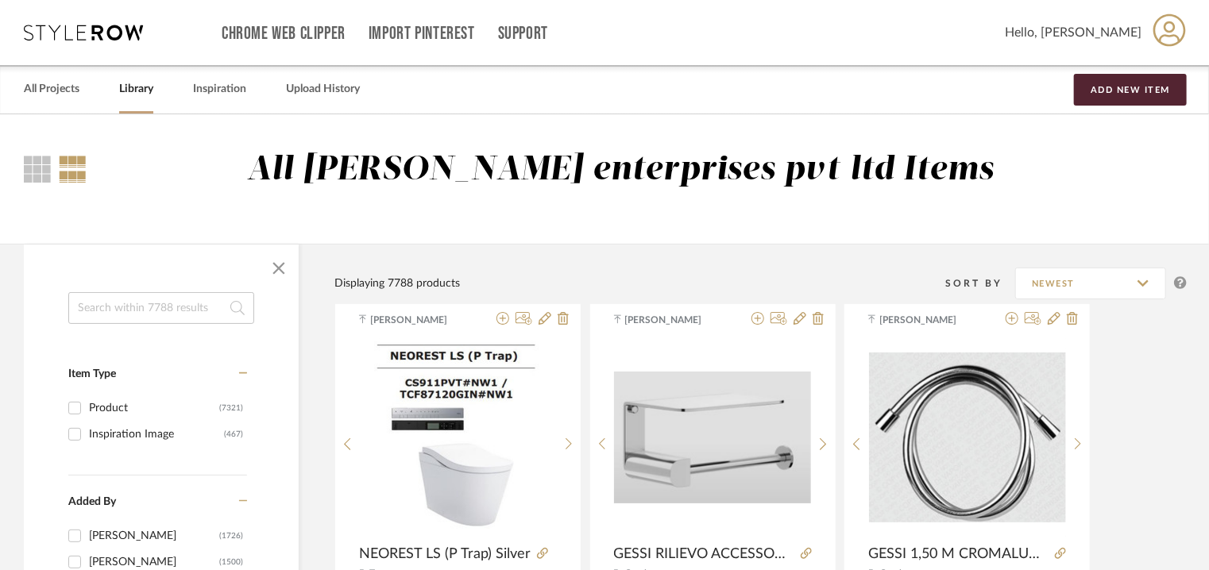
click at [173, 303] on input at bounding box center [161, 308] width 186 height 32
type input "q2"
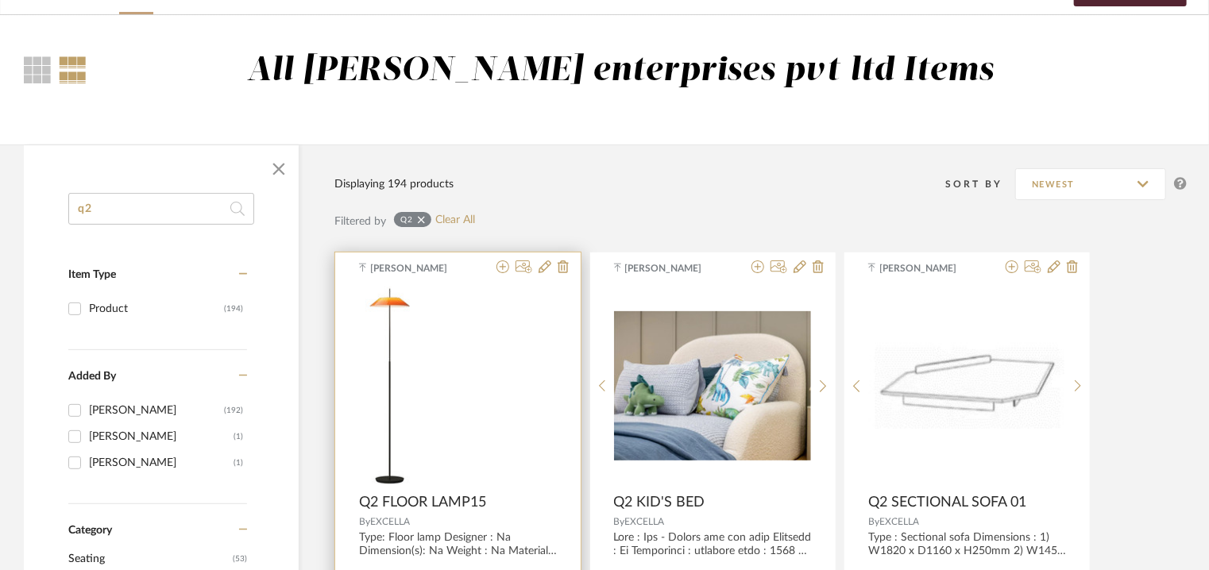
scroll to position [238, 0]
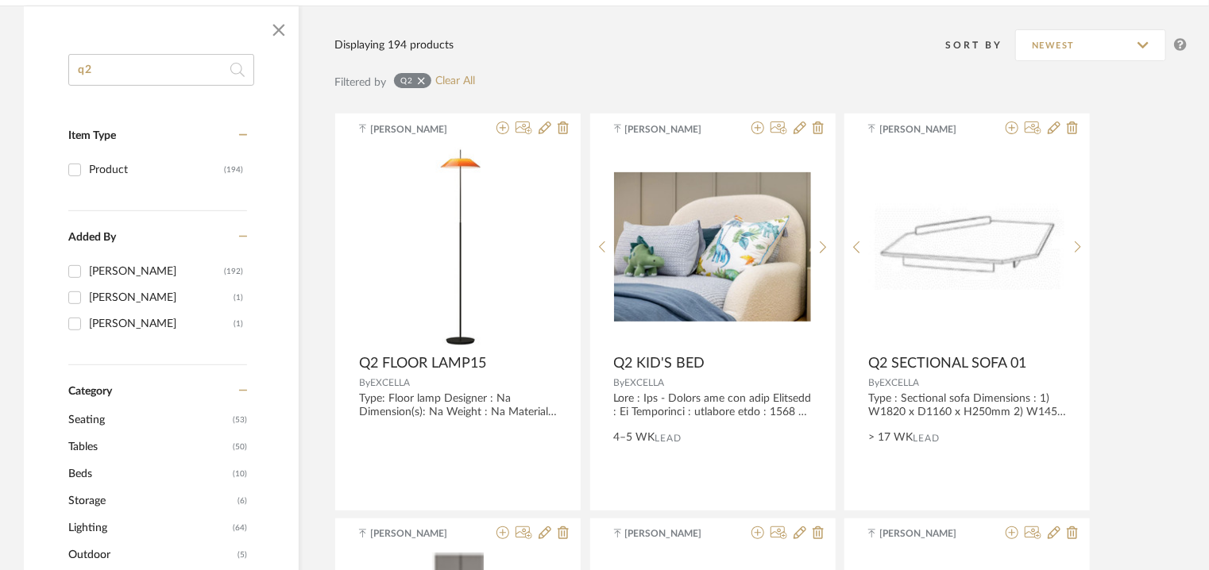
drag, startPoint x: 133, startPoint y: 70, endPoint x: 48, endPoint y: 69, distance: 85.0
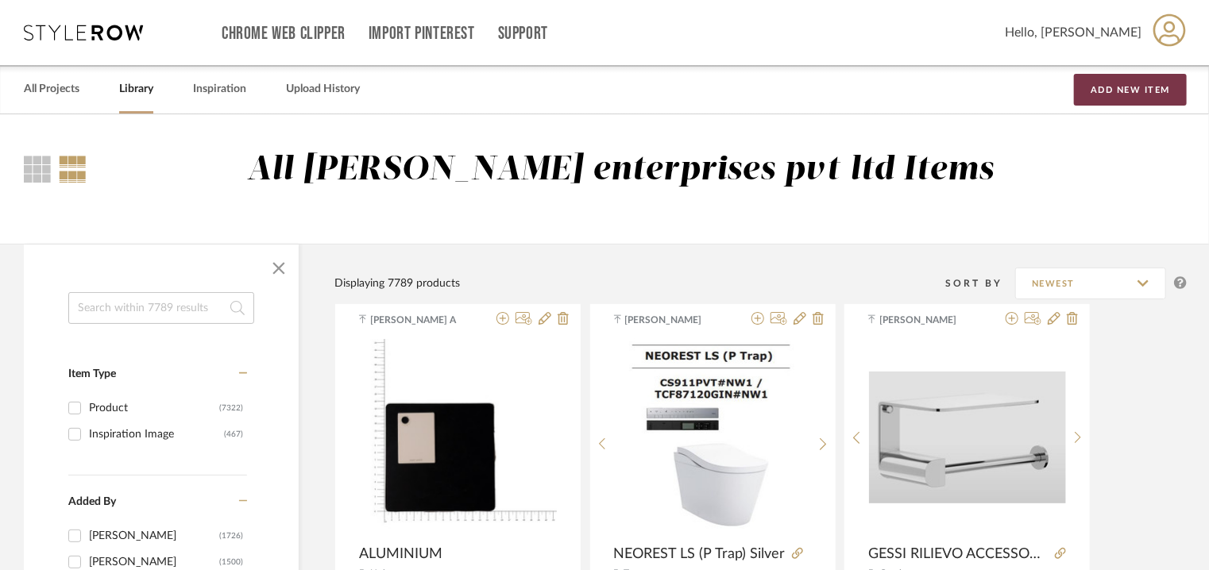
click at [1150, 90] on button "Add New Item" at bounding box center [1130, 90] width 113 height 32
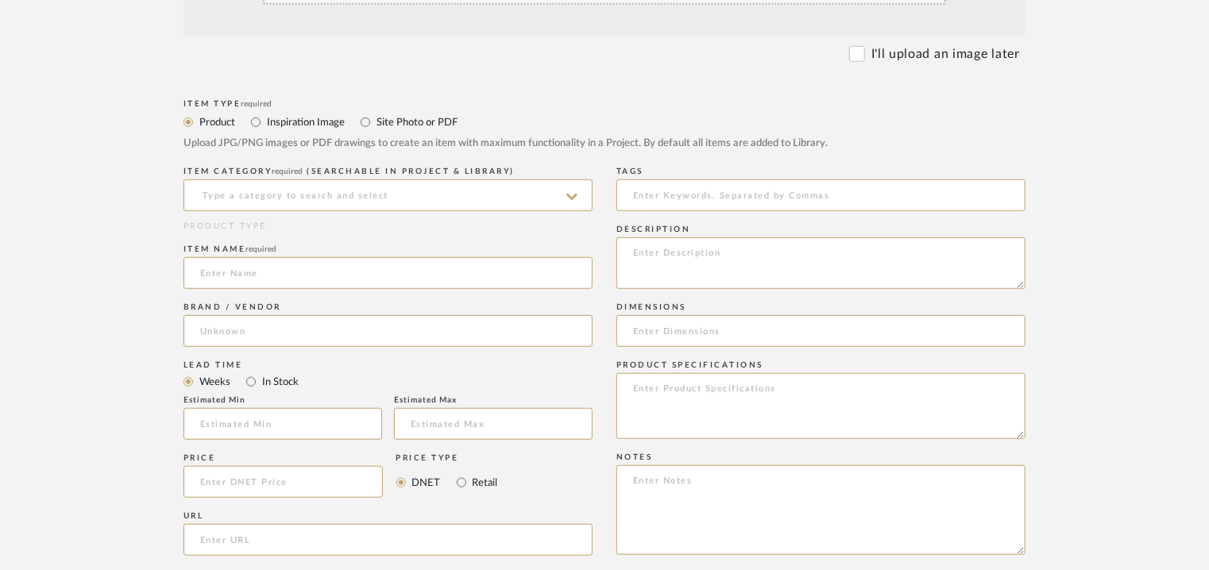
scroll to position [397, 0]
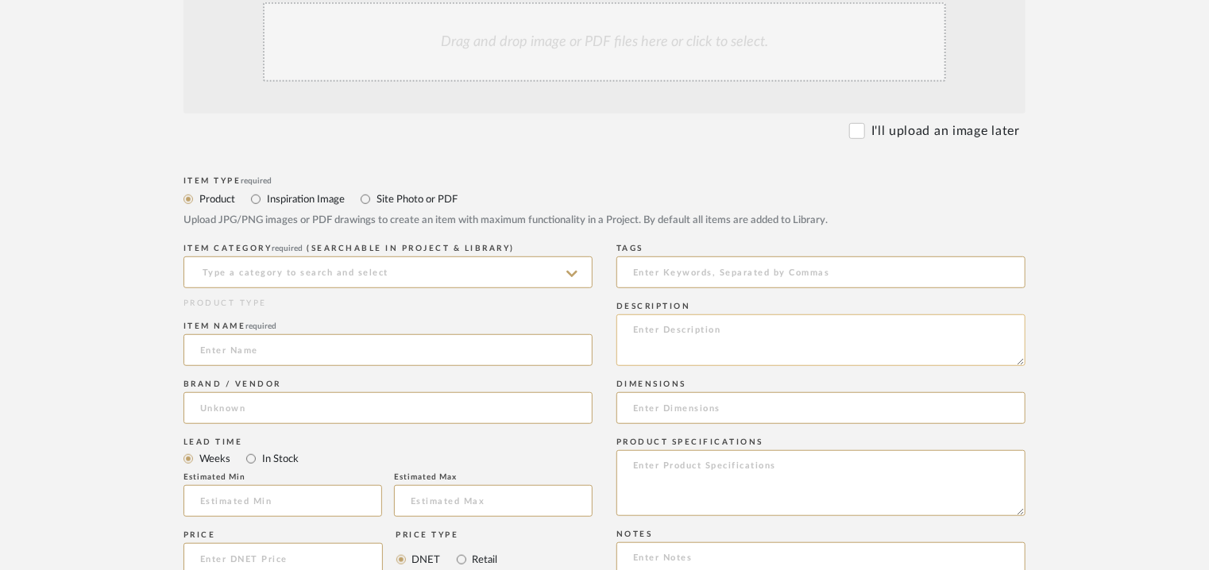
paste textarea "Type: Sink with pedestal Designer : [PERSON_NAME] Dimension(s): Top : cm 20,5 x…"
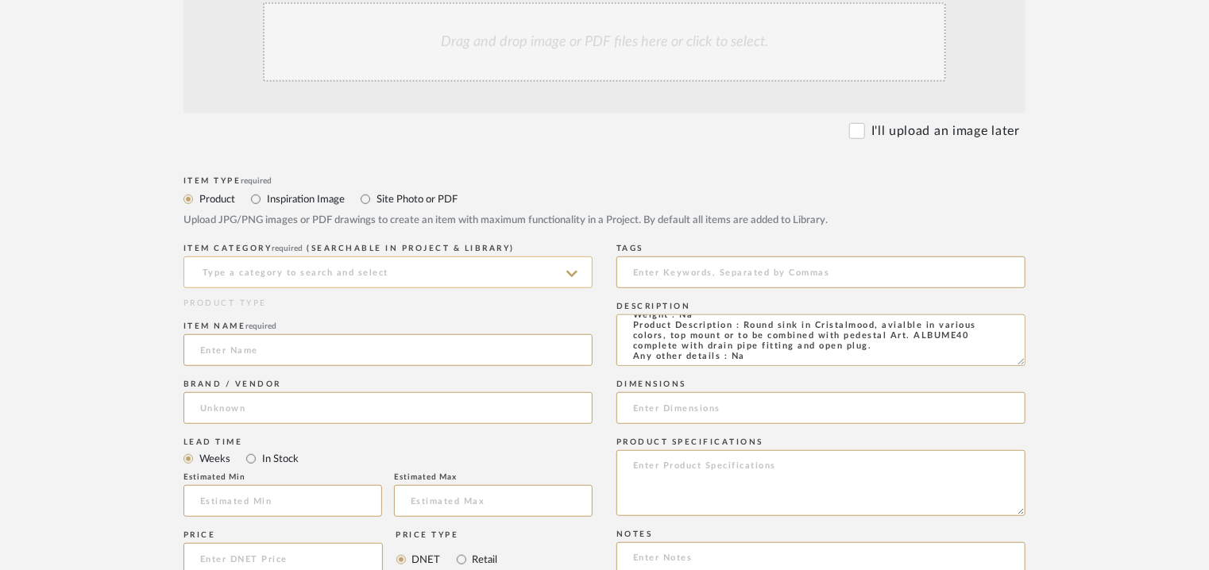
type textarea "Type: Sink with pedestal Designer : [PERSON_NAME] Dimension(s): Top : cm 20,5 x…"
click at [368, 276] on input at bounding box center [387, 273] width 409 height 32
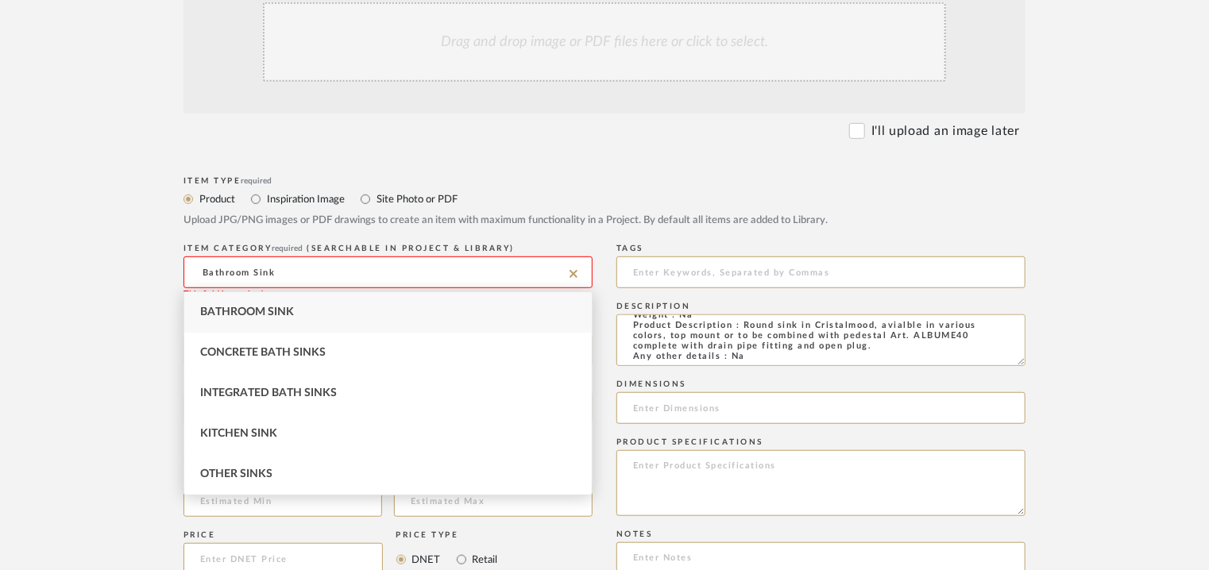
type input "Bathroom Sink"
click at [329, 299] on div "Bathroom Sink" at bounding box center [387, 312] width 407 height 41
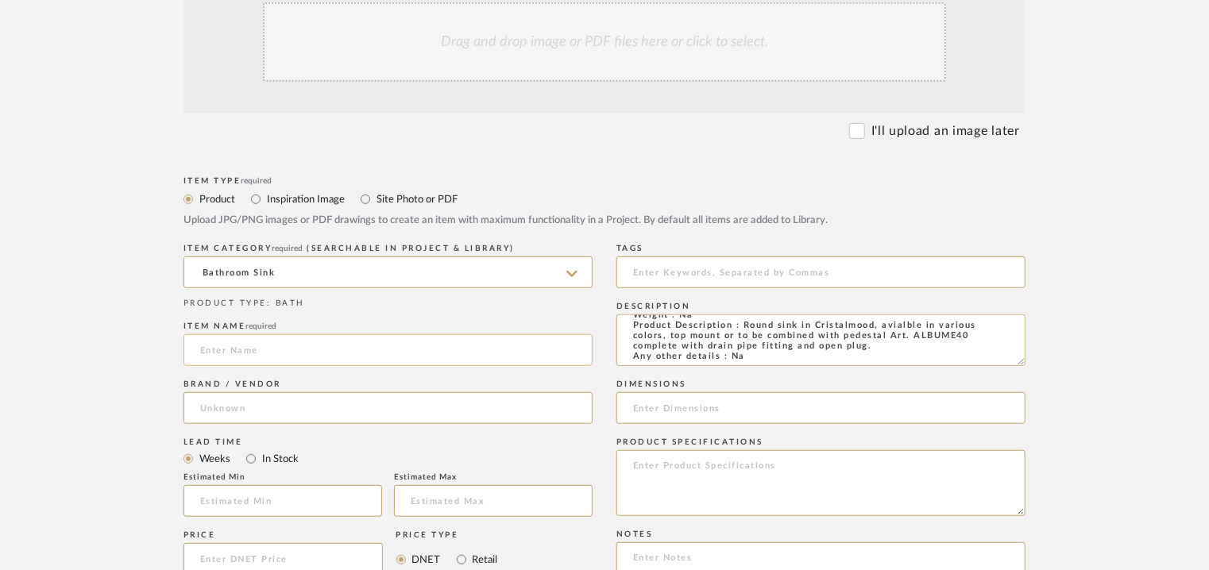
paste input "Albume12 Freestanding Washbasin Antoniolupi"
click at [214, 350] on input "Albume12 Freestanding Washbasin Antoniolupi" at bounding box center [387, 350] width 409 height 32
type input "ALBUME 12 FREESTANDING WASHBASIN"
click at [219, 416] on input at bounding box center [387, 408] width 409 height 32
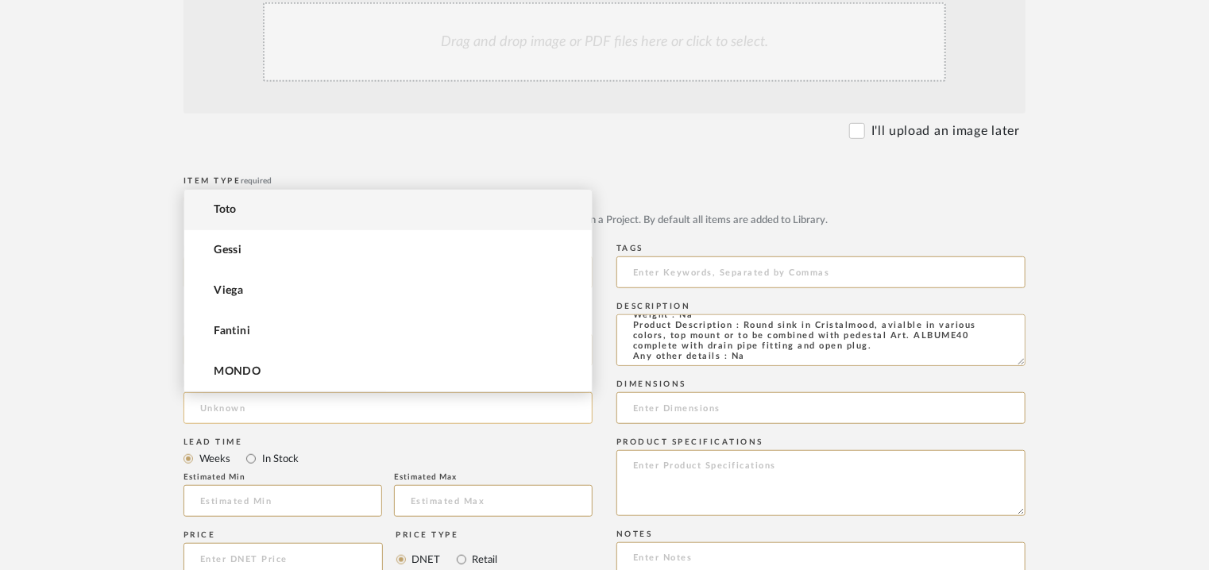
type input "a"
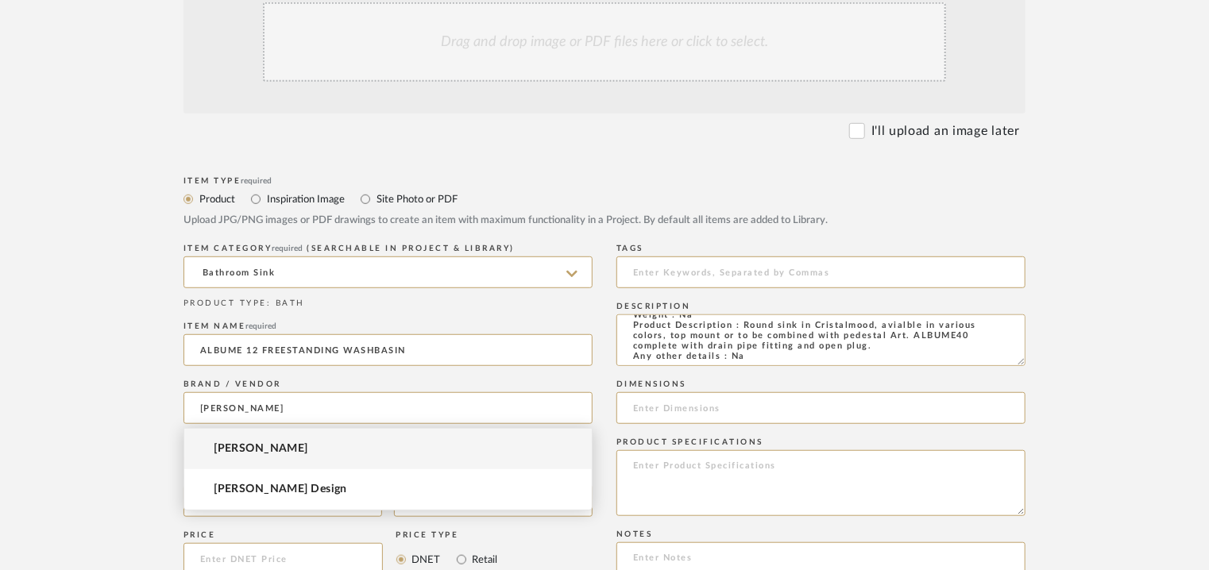
click at [257, 450] on span "[PERSON_NAME]" at bounding box center [261, 449] width 95 height 14
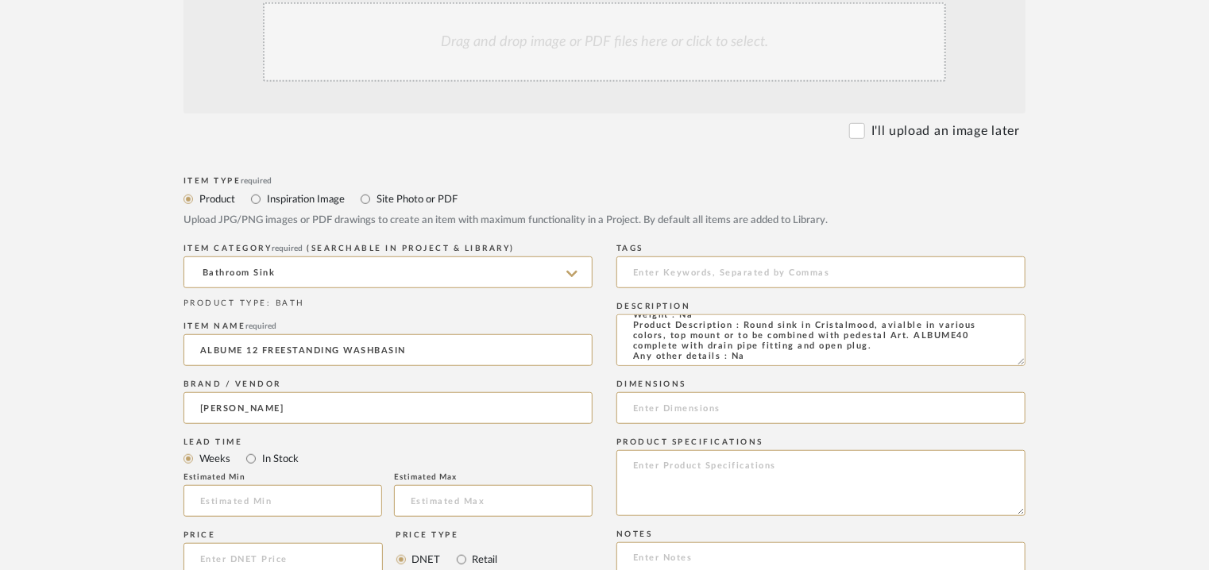
type input "[PERSON_NAME]"
click at [259, 499] on input at bounding box center [282, 501] width 199 height 32
type input "20"
click at [481, 485] on input "text" at bounding box center [493, 501] width 199 height 32
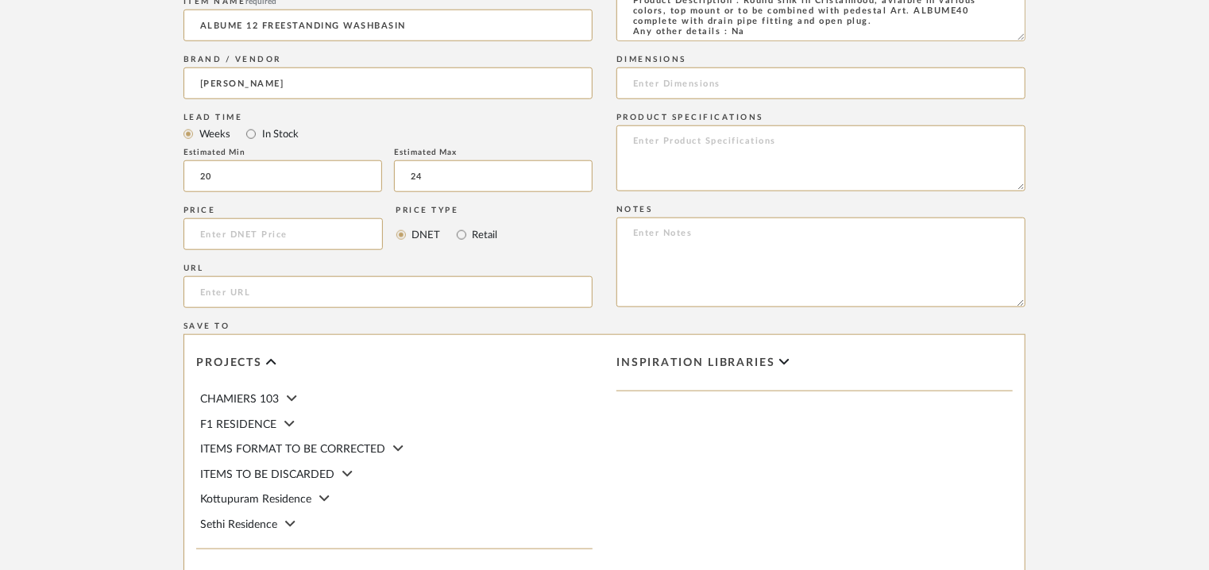
scroll to position [794, 0]
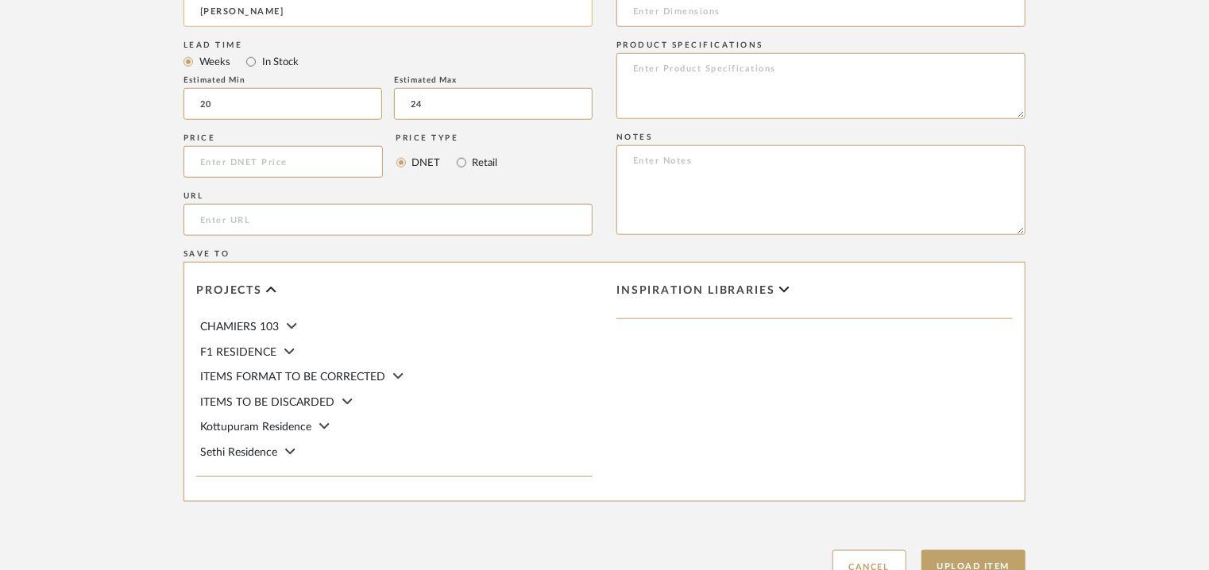
type input "24"
paste input "[URL][DOMAIN_NAME]"
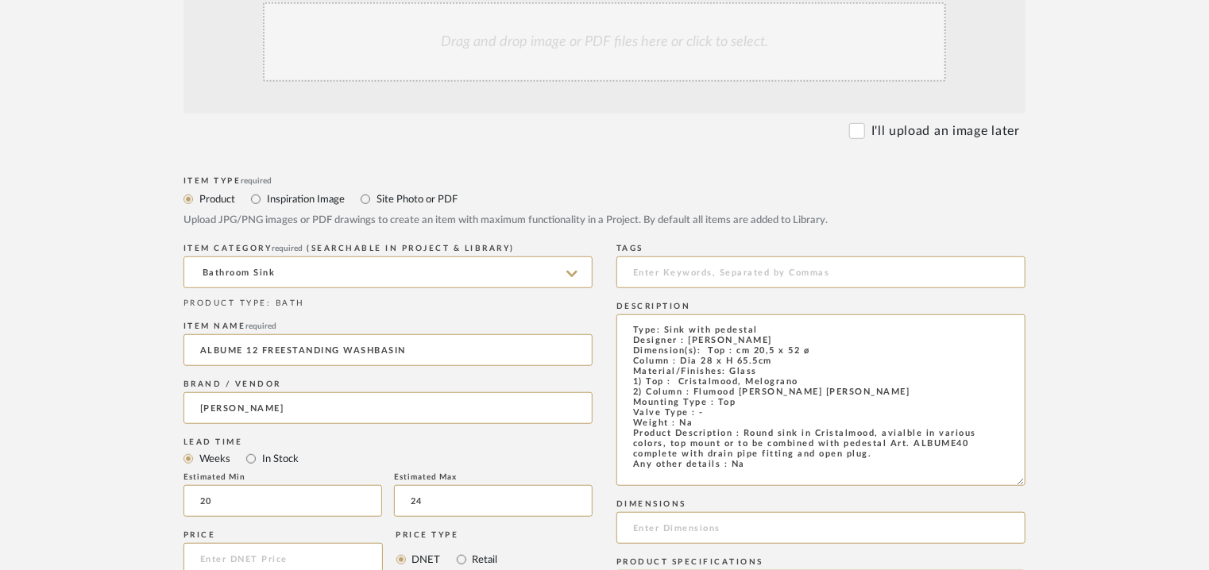
scroll to position [0, 0]
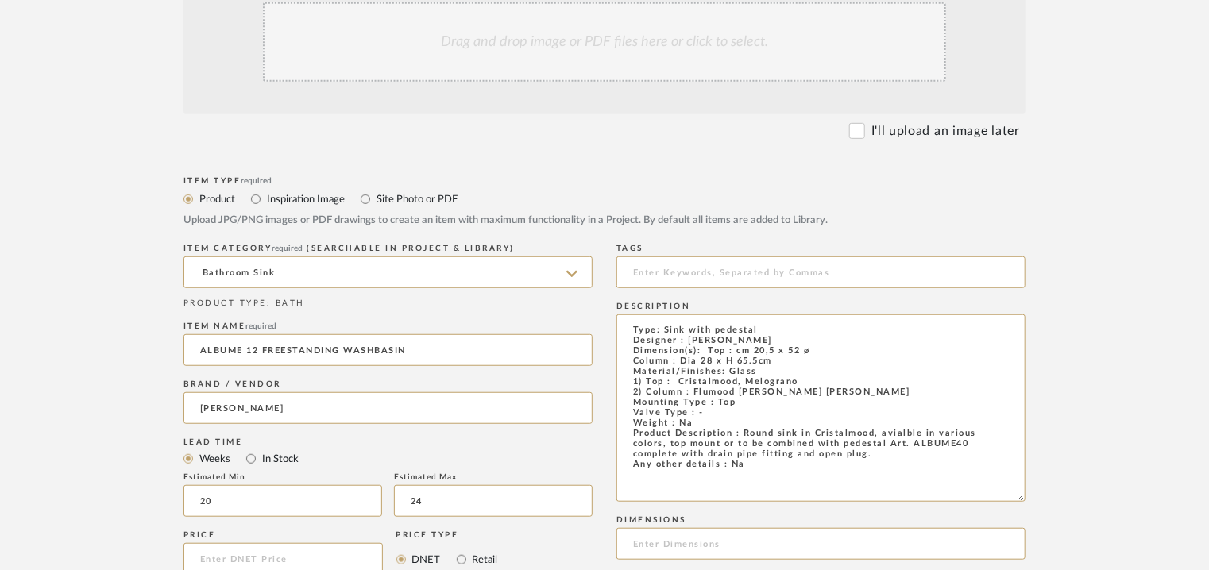
drag, startPoint x: 1022, startPoint y: 361, endPoint x: 1094, endPoint y: 497, distance: 153.8
click at [1094, 497] on form "Bulk upload images - create multiple items Import from Pinterest - create items…" at bounding box center [604, 532] width 1012 height 1168
type input "[URL][DOMAIN_NAME]"
drag, startPoint x: 708, startPoint y: 350, endPoint x: 776, endPoint y: 361, distance: 68.4
click at [776, 361] on textarea "Type: Sink with pedestal Designer : [PERSON_NAME] Dimension(s): Top : cm 20,5 x…" at bounding box center [820, 407] width 409 height 187
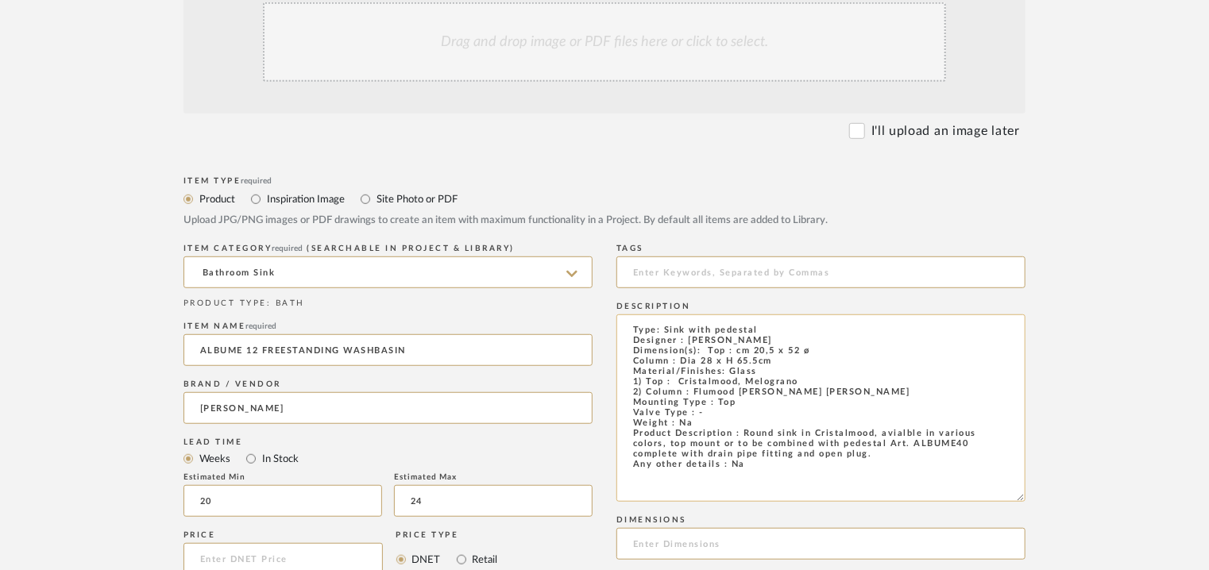
click at [713, 350] on textarea "Type: Sink with pedestal Designer : [PERSON_NAME] Dimension(s): Top : cm 20,5 x…" at bounding box center [820, 407] width 409 height 187
click at [763, 367] on textarea "Type: Sink with pedestal Designer : [PERSON_NAME] Dimension(s): Sink: cm 20,5 x…" at bounding box center [820, 407] width 409 height 187
drag, startPoint x: 785, startPoint y: 366, endPoint x: 709, endPoint y: 353, distance: 77.4
click at [709, 353] on textarea "Type: Sink with pedestal Designer : [PERSON_NAME] Dimension(s): Sink: cm 20,5 x…" at bounding box center [820, 407] width 409 height 187
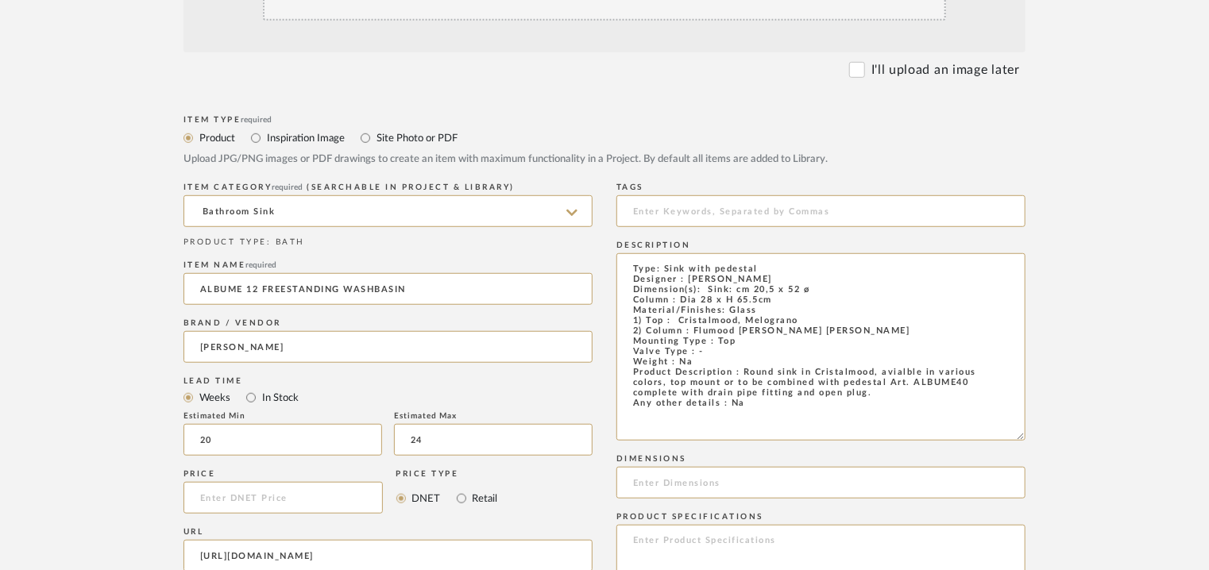
scroll to position [556, 0]
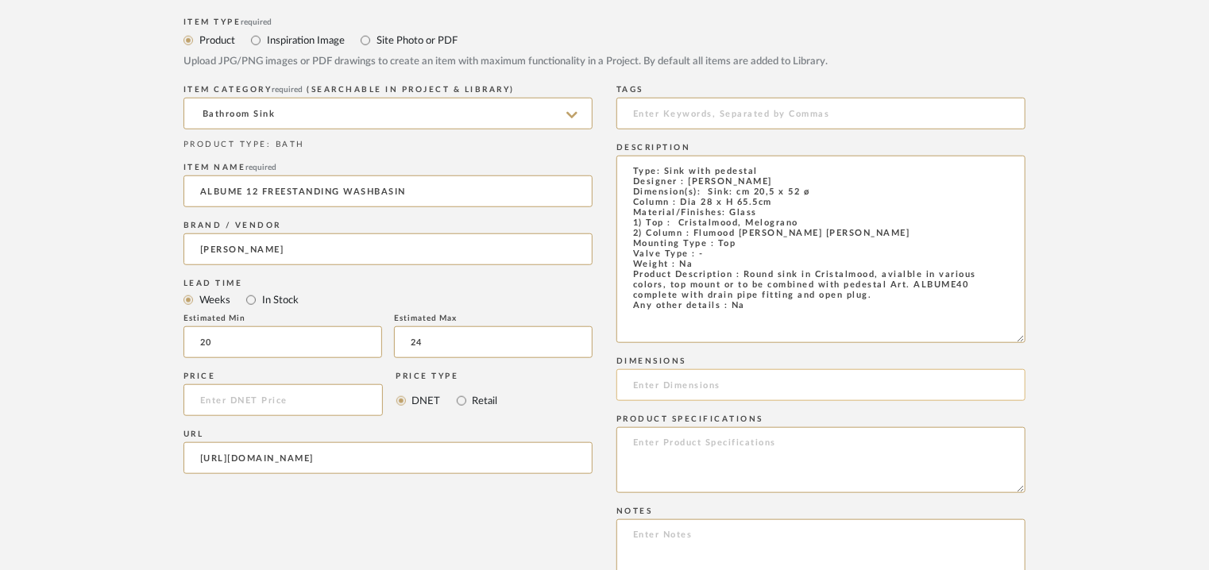
type textarea "Type: Sink with pedestal Designer : [PERSON_NAME] Dimension(s): Sink: cm 20,5 x…"
click at [677, 388] on input at bounding box center [820, 385] width 409 height 32
paste input "Sink: cm 20,5 x 52 ø Column : Dia 28 x H 65.5cm"
click at [725, 386] on input "Sink: cm 20,5 x 52 ø Column : Dia 28 x H 65.5cm" at bounding box center [820, 385] width 409 height 32
type input "Sink: cm 20,5 x 52ø and Column : Dia 28 x H 65.5cm"
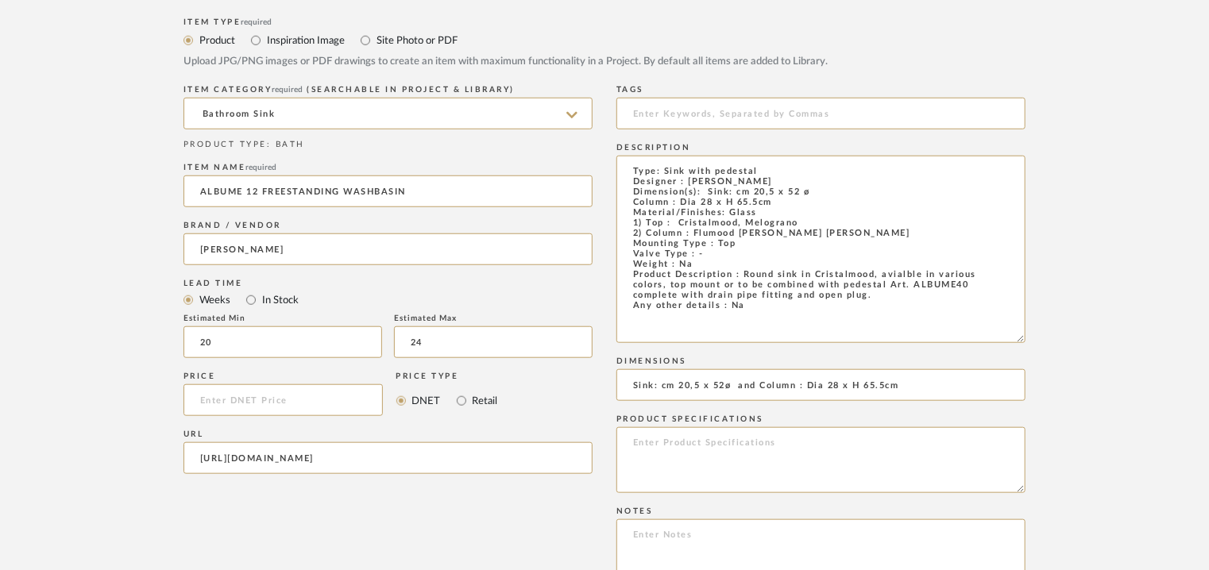
click at [754, 96] on div "Tags" at bounding box center [820, 110] width 409 height 58
click at [738, 123] on input at bounding box center [820, 114] width 409 height 32
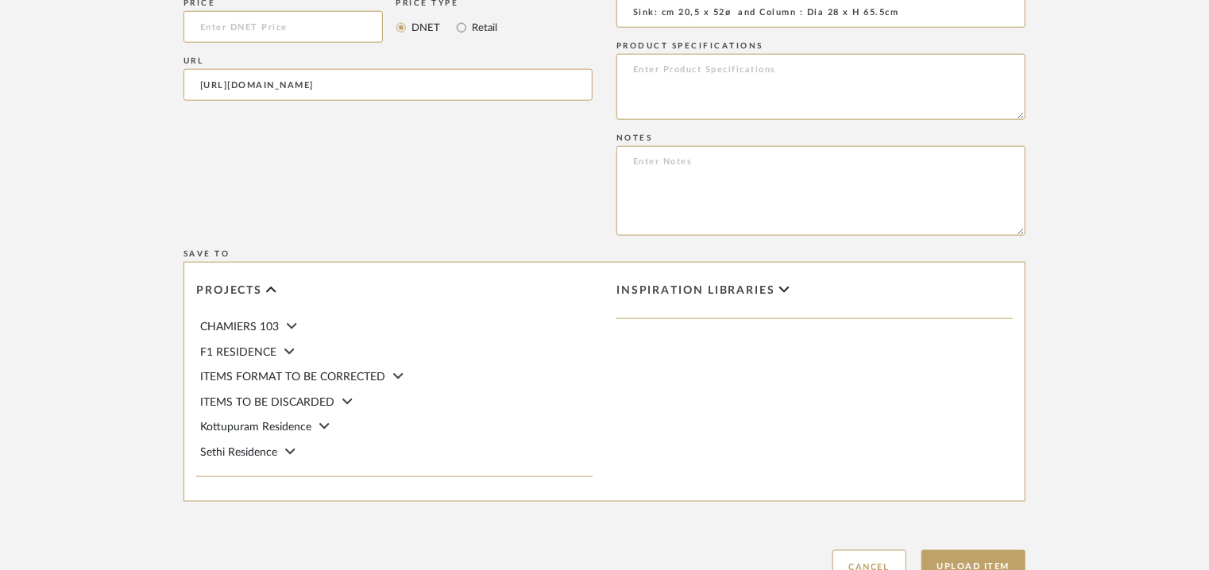
scroll to position [953, 0]
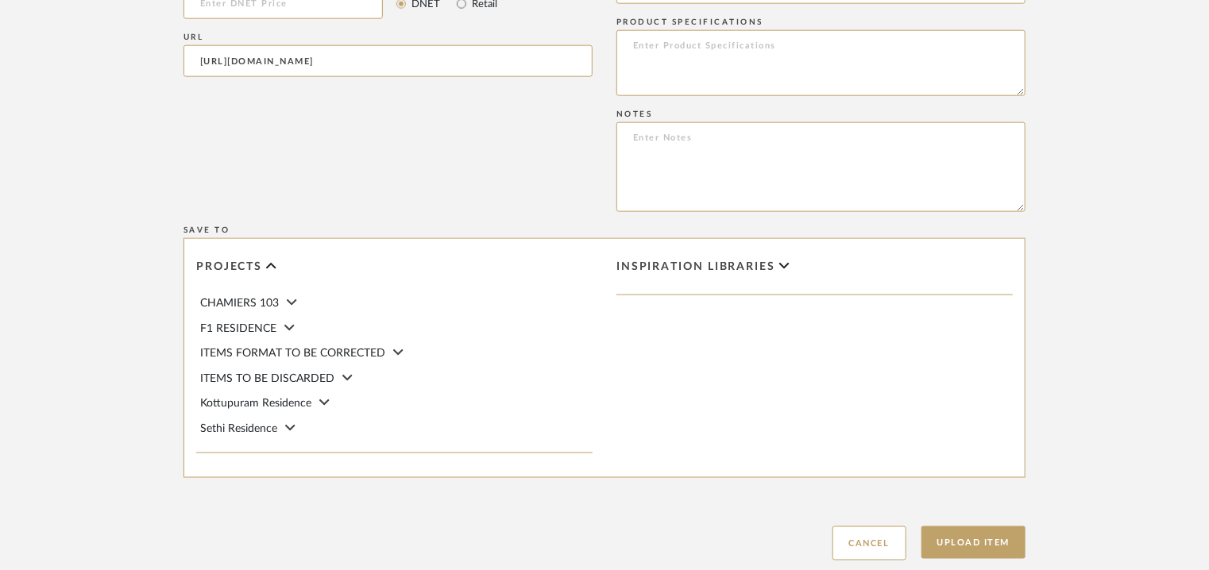
type input "TVS"
click at [629, 138] on textarea at bounding box center [820, 167] width 409 height 90
paste textarea "Price: Top Albume 12 : MRP1,85,691/- and Discounted price : INR.1.05.844/- Base…"
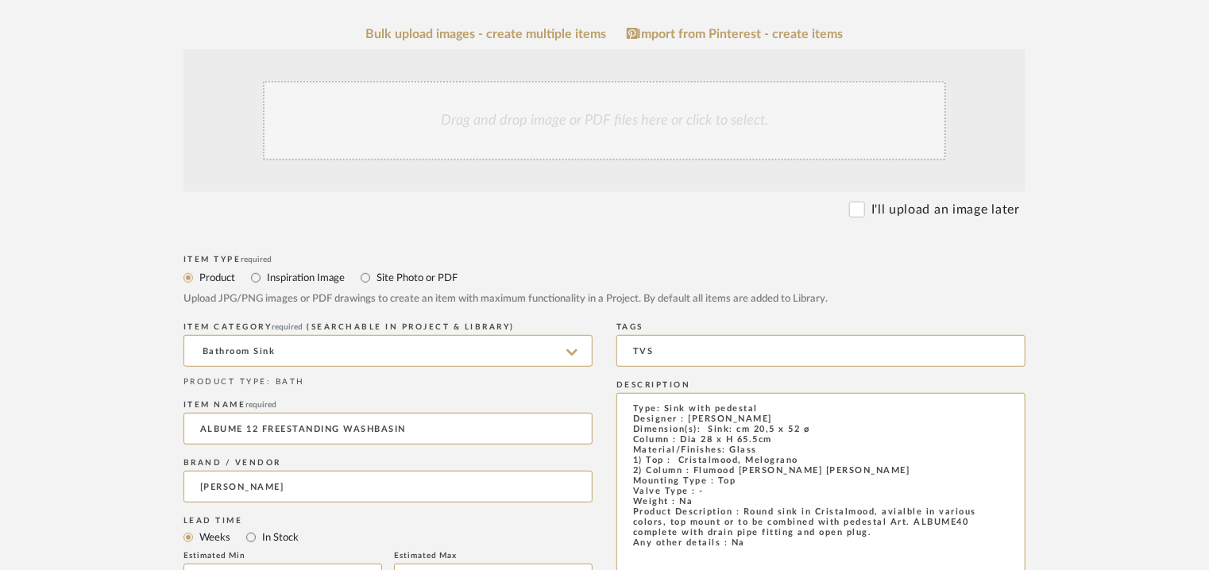
scroll to position [318, 0]
click at [533, 149] on div "Drag and drop image or PDF files here or click to select." at bounding box center [604, 121] width 683 height 79
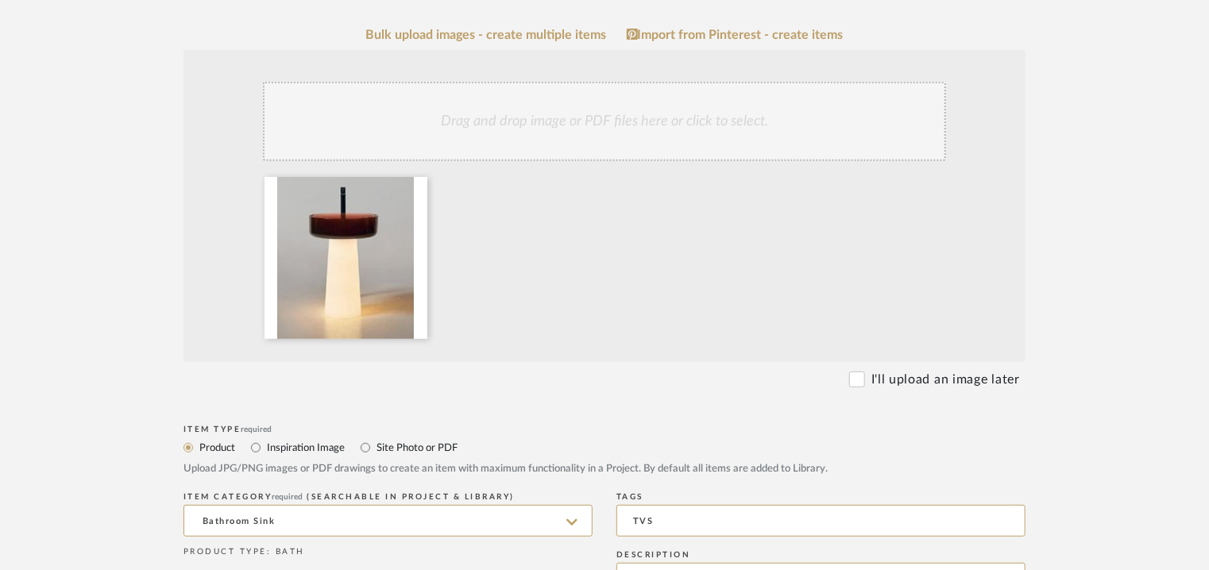
click at [581, 119] on div "Drag and drop image or PDF files here or click to select." at bounding box center [604, 121] width 683 height 79
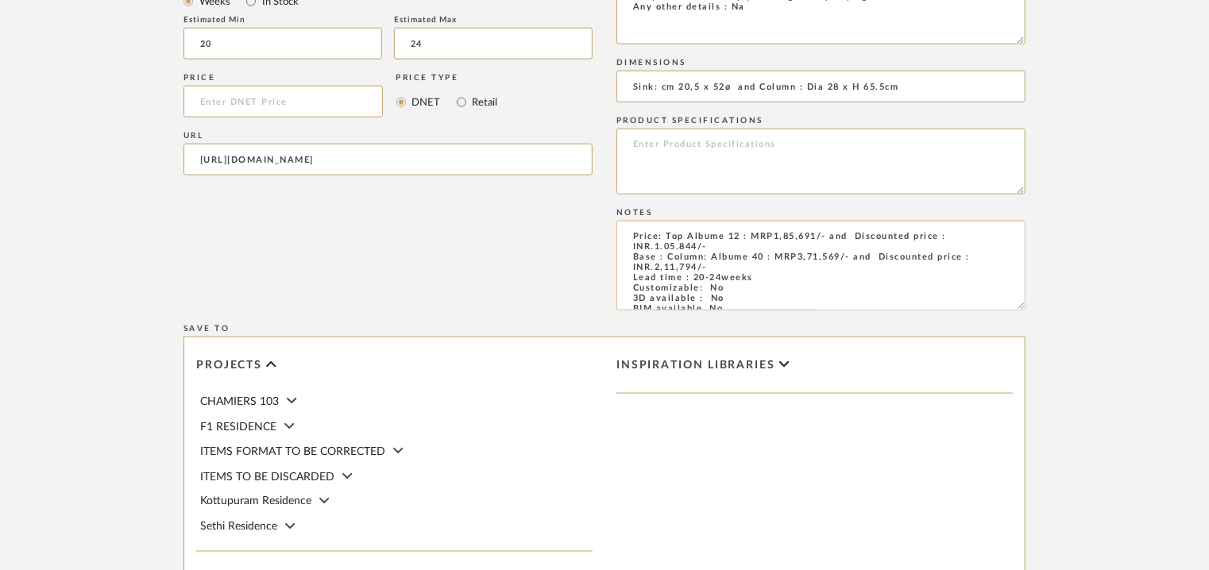
scroll to position [1032, 0]
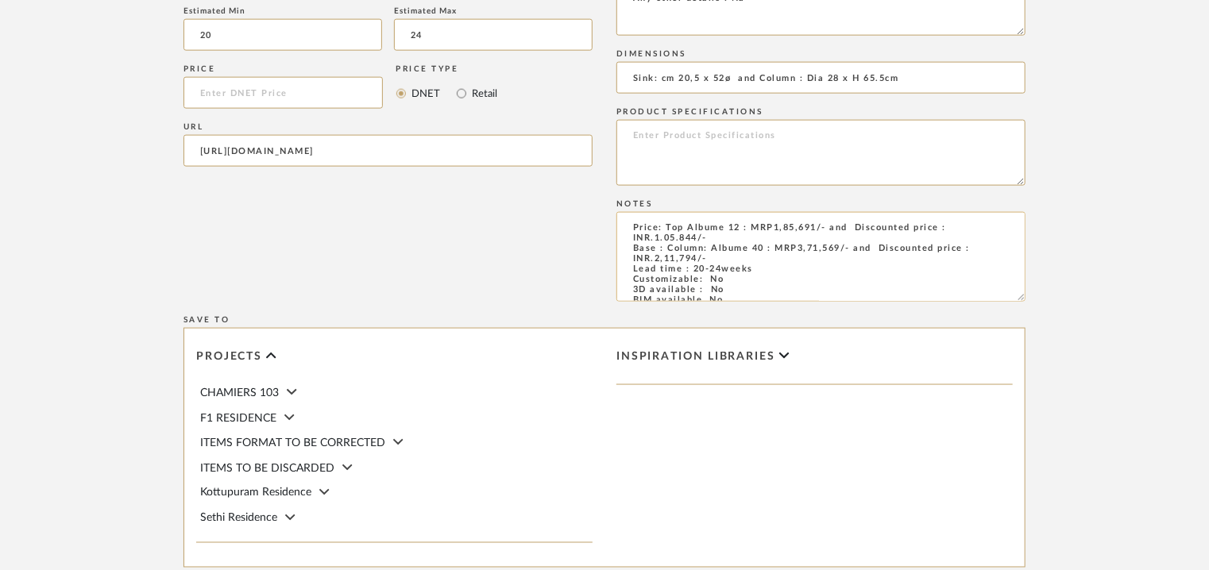
click at [724, 279] on textarea "Price: Top Albume 12 : MRP1,85,691/- and Discounted price : INR.1.05.844/- Base…" at bounding box center [820, 257] width 409 height 90
click at [650, 252] on textarea "Price: Top Albume 12 : MRP1,85,691/- and Discounted price : INR.1.05.844/- Base…" at bounding box center [820, 257] width 409 height 90
click at [672, 226] on textarea "Price: Top Albume 12 : MRP1,85,691/- and Discounted price : INR.1.05.844/- Colu…" at bounding box center [820, 257] width 409 height 90
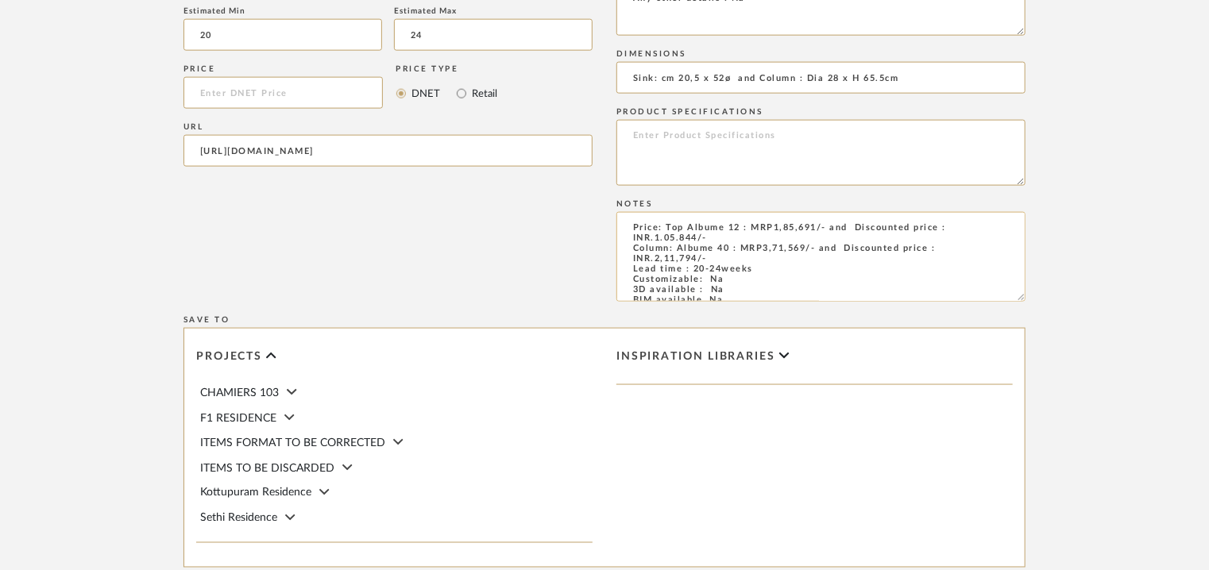
click at [671, 226] on textarea "Price: Top Albume 12 : MRP1,85,691/- and Discounted price : INR.1.05.844/- Colu…" at bounding box center [820, 257] width 409 height 90
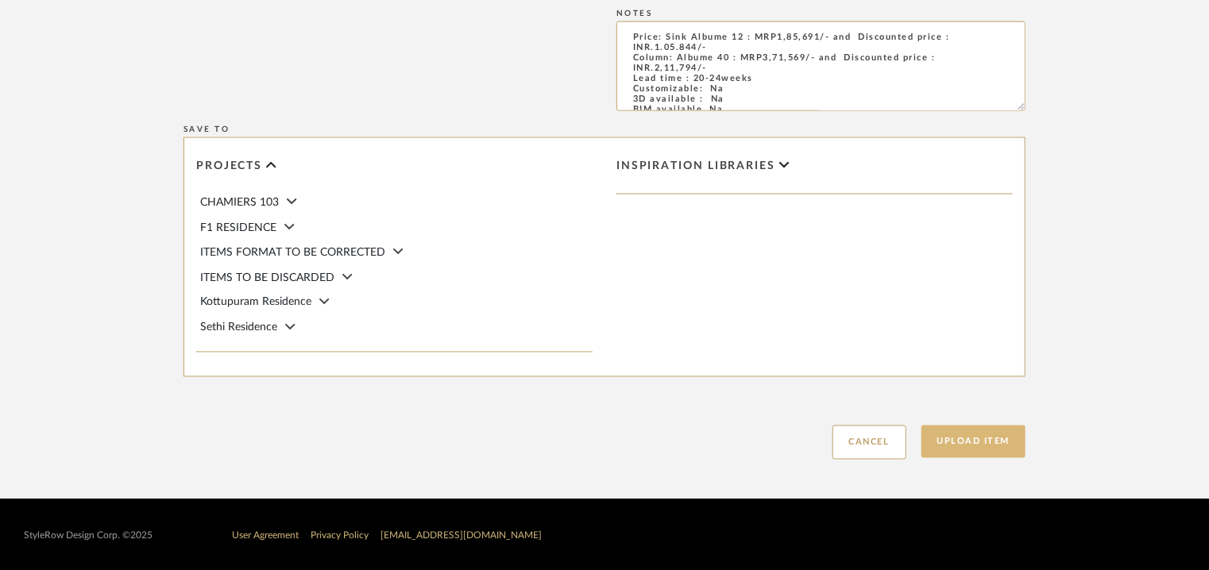
scroll to position [1225, 0]
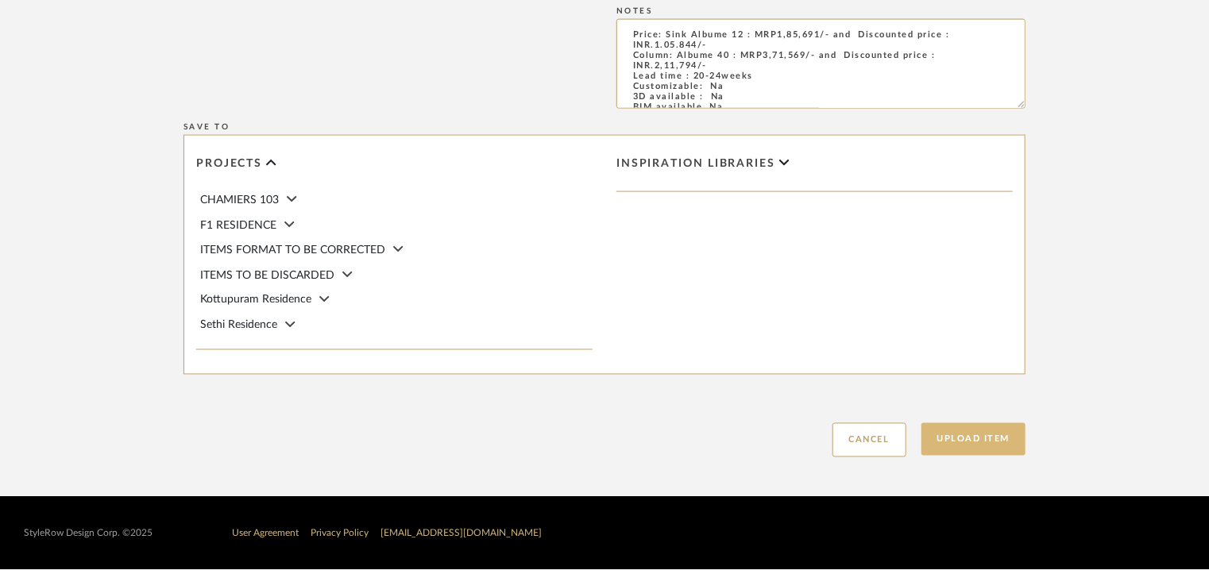
type textarea "Price: Sink Albume 12 : MRP1,85,691/- and Discounted price : INR.1.05.844/- Col…"
click at [969, 432] on button "Upload Item" at bounding box center [973, 439] width 105 height 33
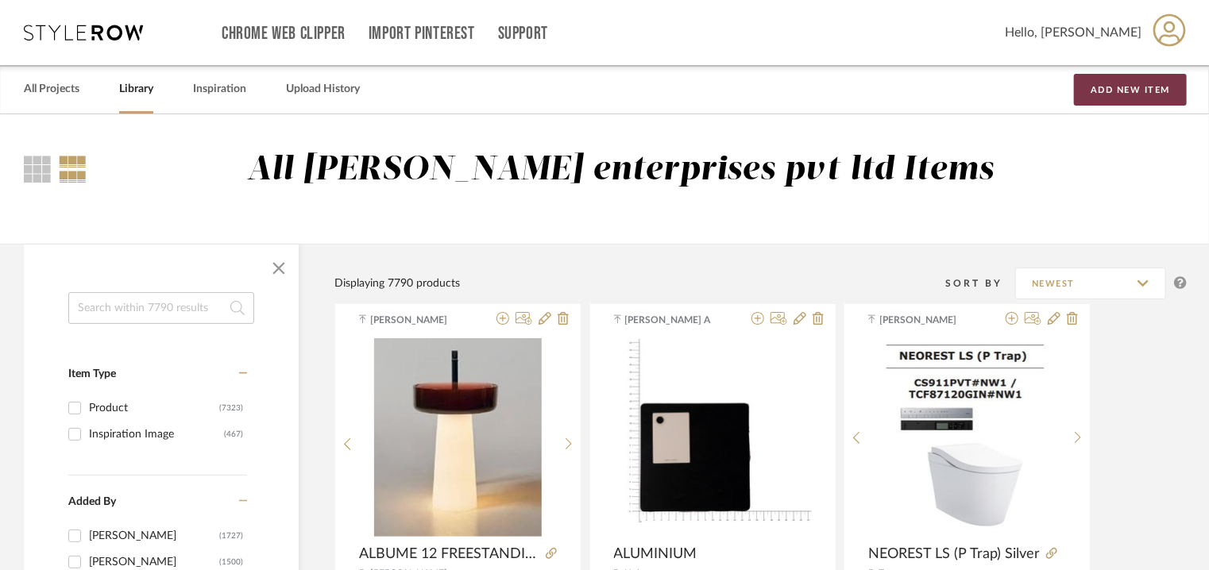
click at [1126, 87] on button "Add New Item" at bounding box center [1130, 90] width 113 height 32
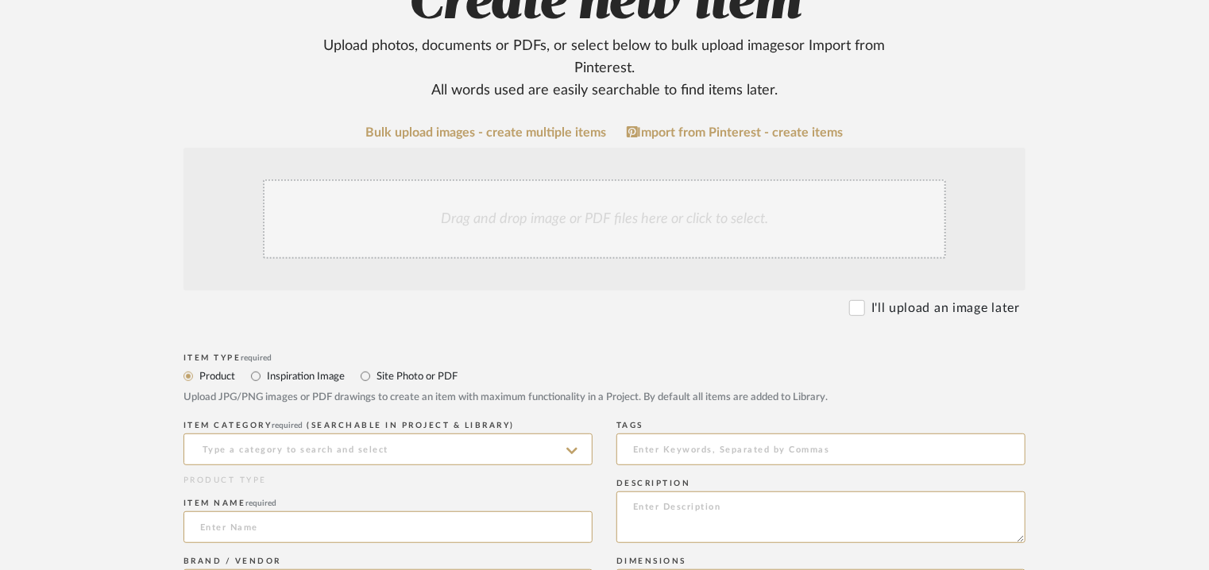
scroll to position [238, 0]
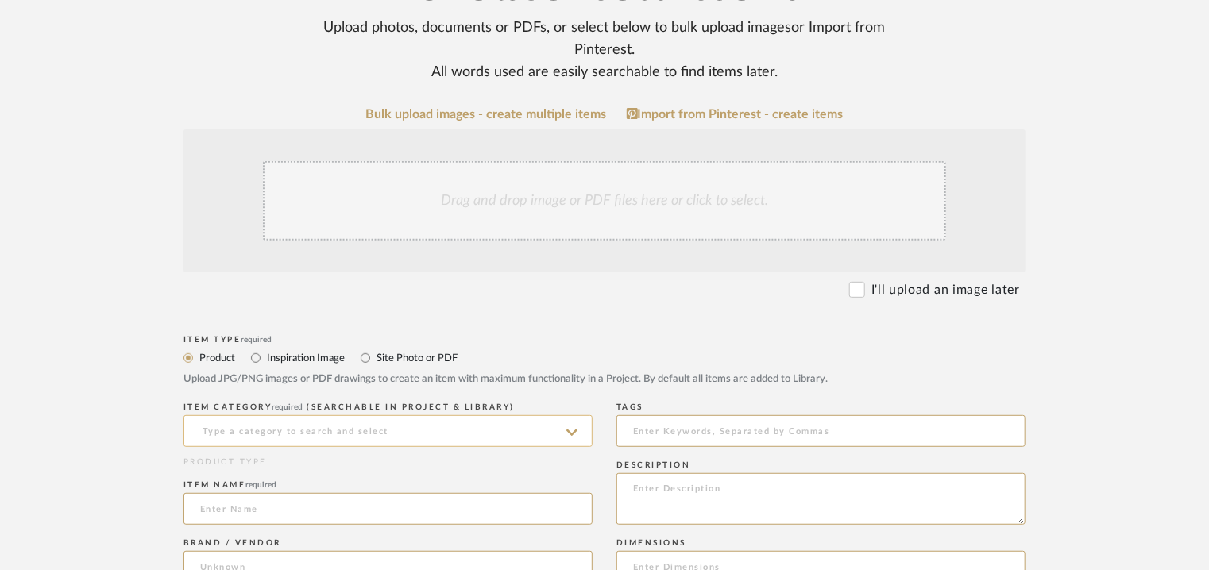
click at [332, 434] on input at bounding box center [387, 431] width 409 height 32
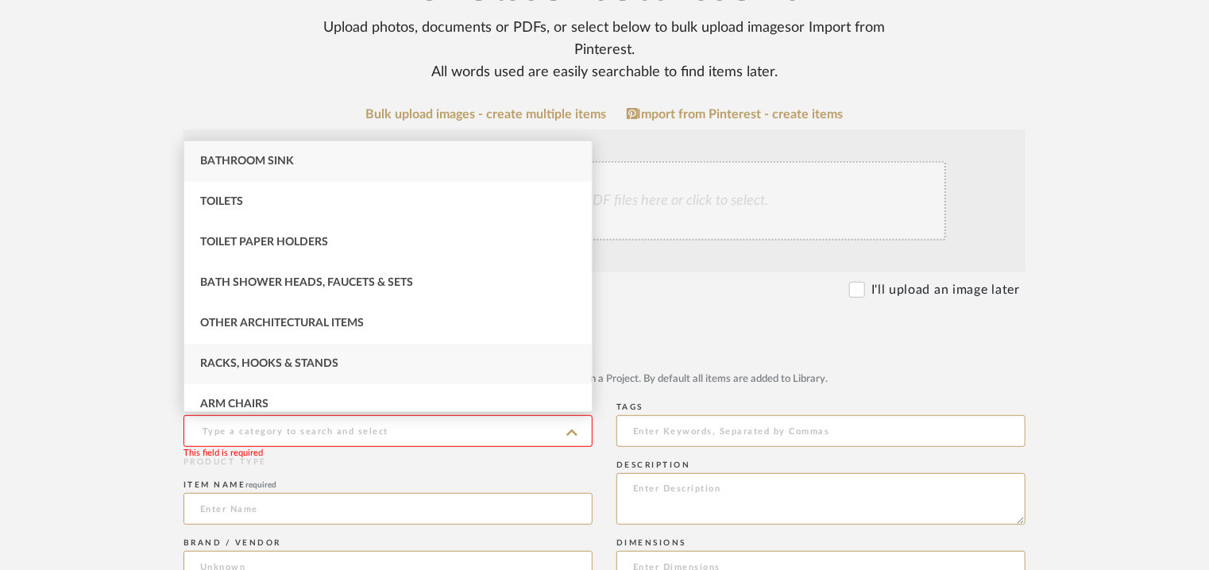
click at [311, 369] on div "Racks, Hooks & Stands" at bounding box center [387, 364] width 407 height 41
type input "Racks, Hooks & Stands"
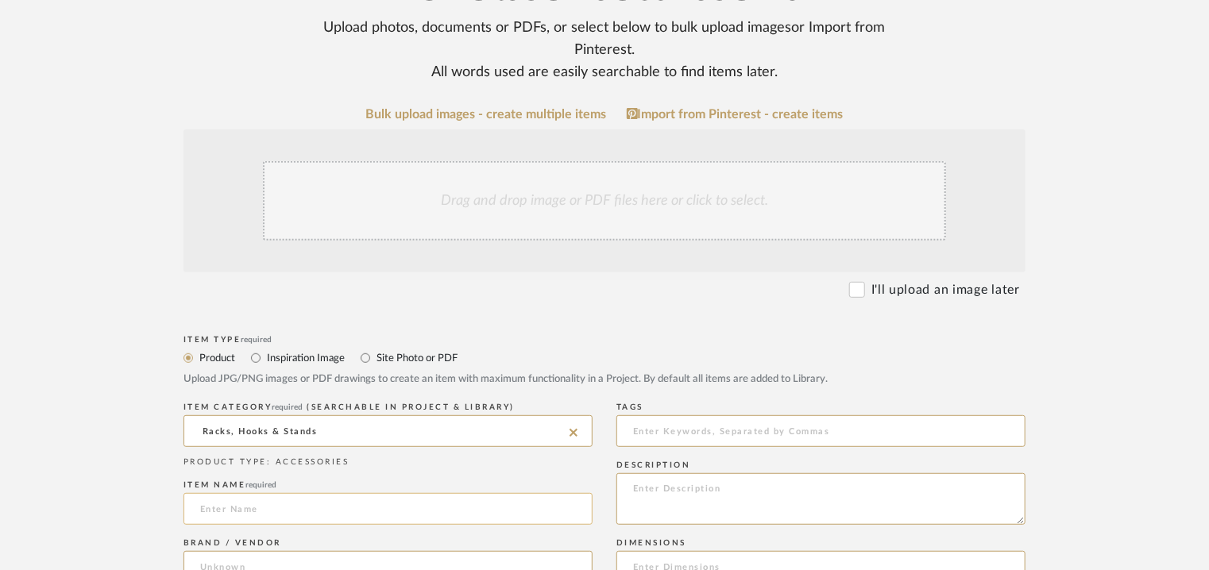
click at [230, 511] on input at bounding box center [387, 509] width 409 height 32
paste input "Robe hook Gessi Rilievo 59521"
click at [214, 506] on input "Robe hook Gessi Rilievo 59521" at bounding box center [387, 509] width 409 height 32
click at [216, 506] on input "Robe hook Gessi Rilievo 59521" at bounding box center [387, 509] width 409 height 32
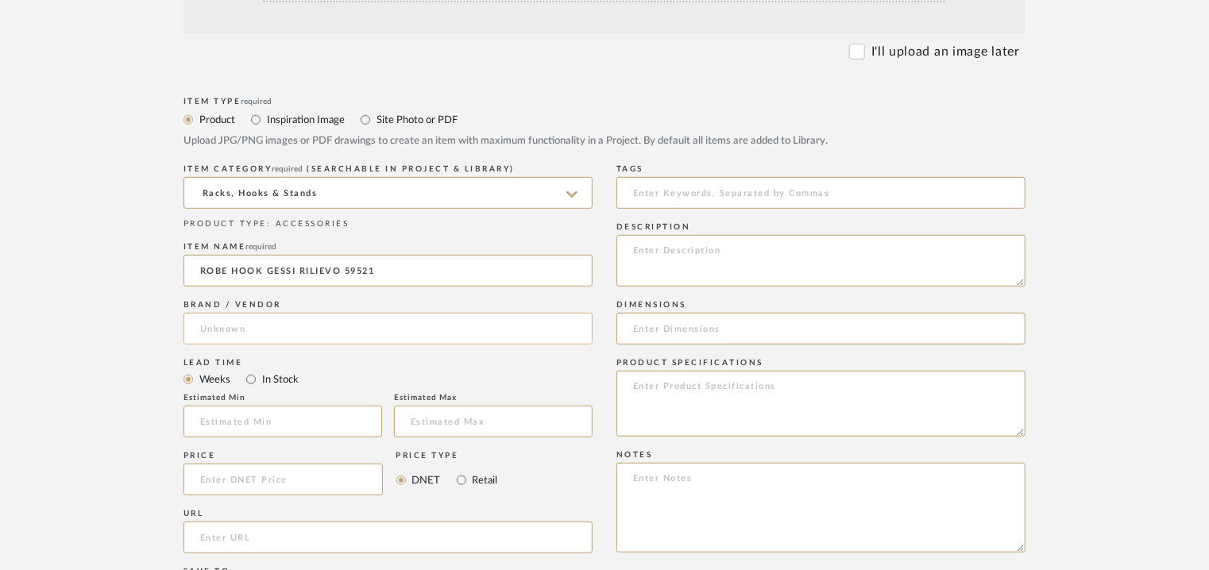
type input "ROBE HOOK GESSI RILIEVO 59521"
click at [262, 336] on input at bounding box center [387, 329] width 409 height 32
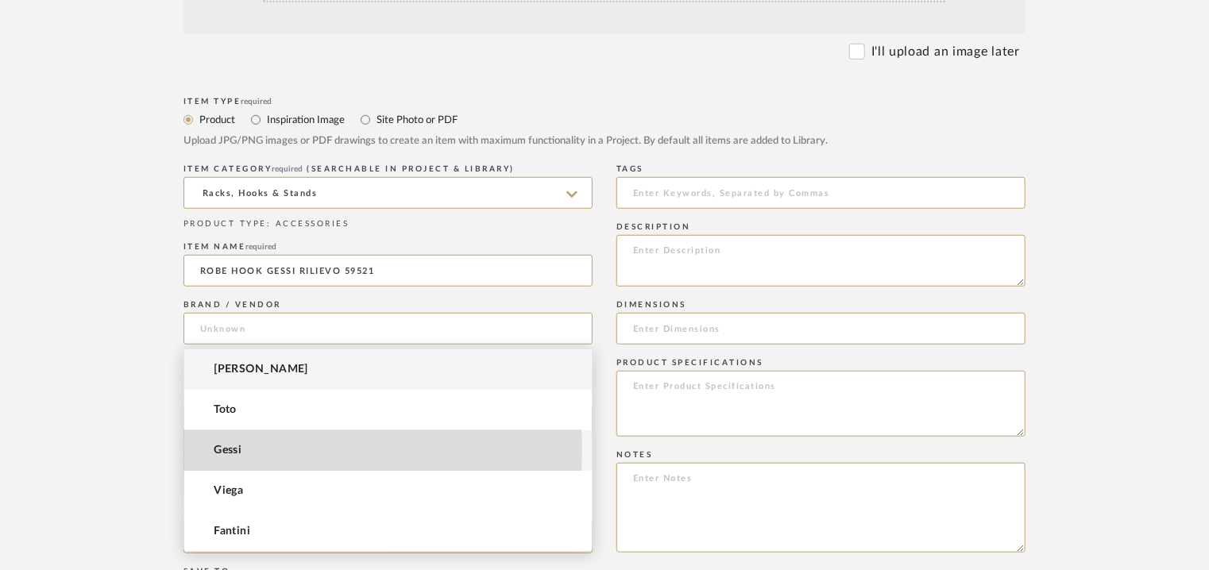
click at [230, 449] on span "Gessi" at bounding box center [228, 451] width 28 height 14
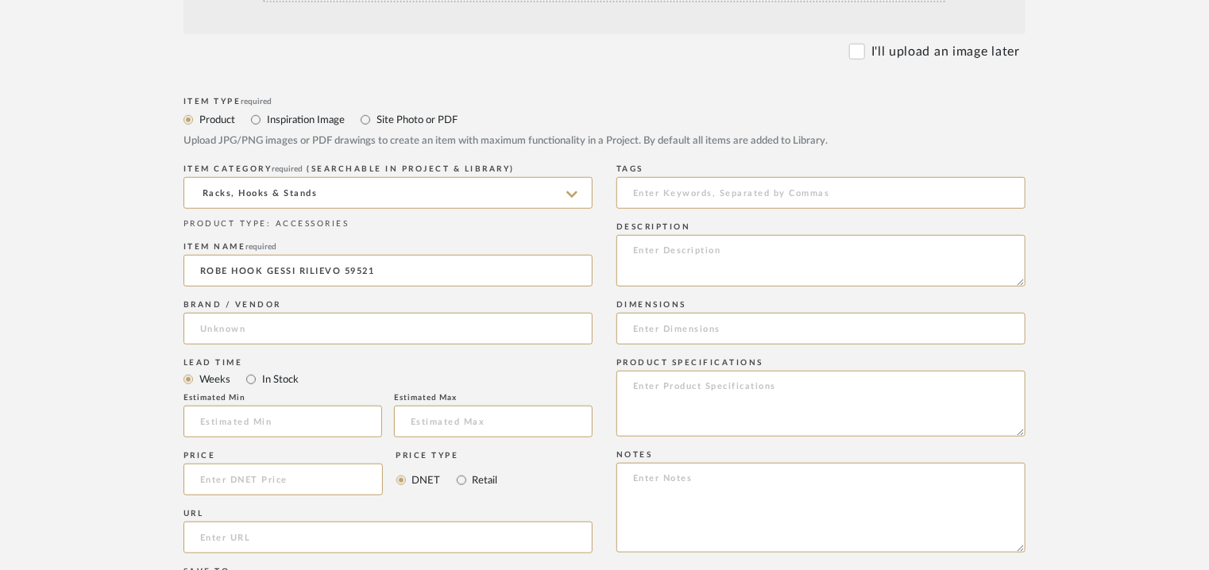
type input "Gessi"
click at [639, 249] on textarea at bounding box center [820, 261] width 409 height 52
paste textarea "Type: Robe hook Designer : Na Dimension(s): Na Material/Finishes: Finox brished…"
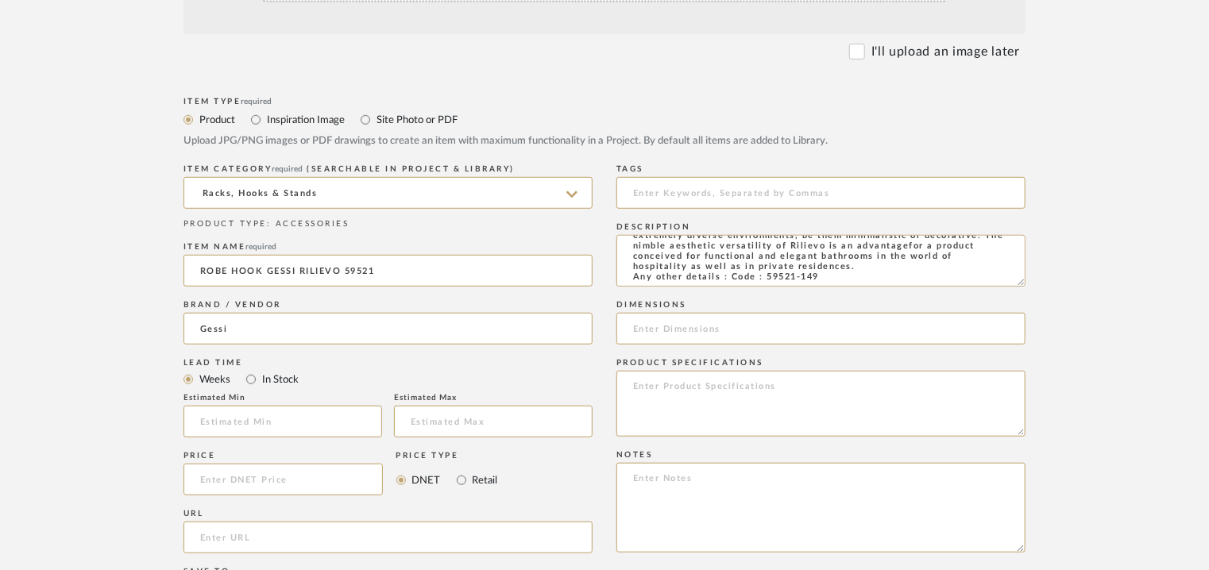
type textarea "Type: Robe hook Designer : Na Dimension(s): Na Material/Finishes: Finox brished…"
drag, startPoint x: 337, startPoint y: 423, endPoint x: 320, endPoint y: 430, distance: 18.1
click at [334, 423] on input "text" at bounding box center [282, 422] width 199 height 32
type input "12"
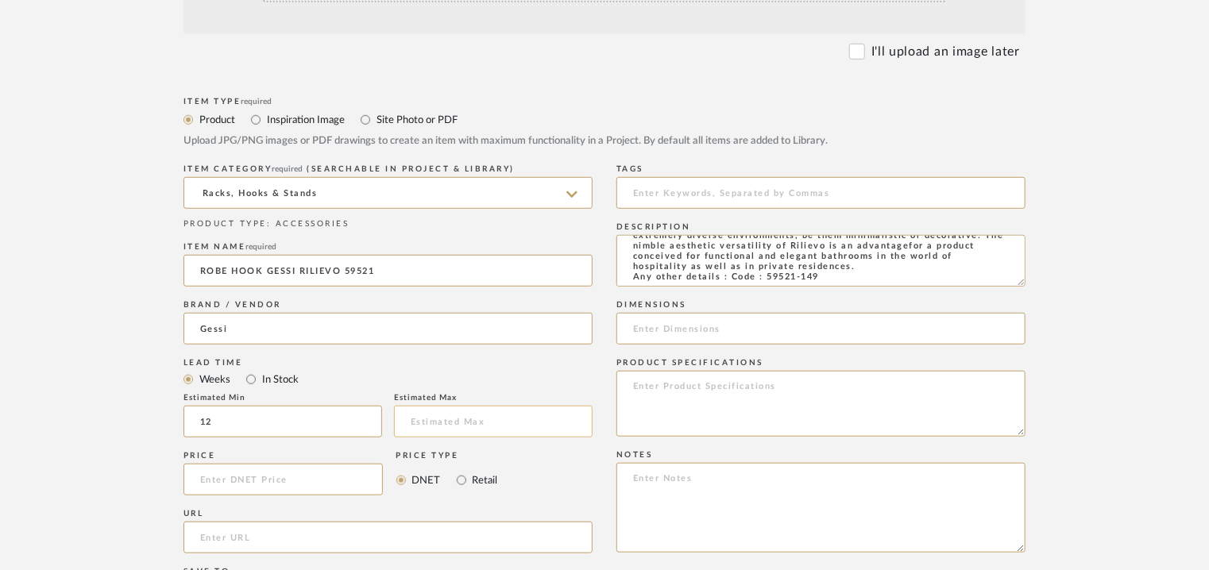
click at [450, 420] on input "text" at bounding box center [493, 422] width 199 height 32
type input "14"
click at [210, 540] on input "url" at bounding box center [387, 538] width 409 height 32
paste input "[URL][DOMAIN_NAME]"
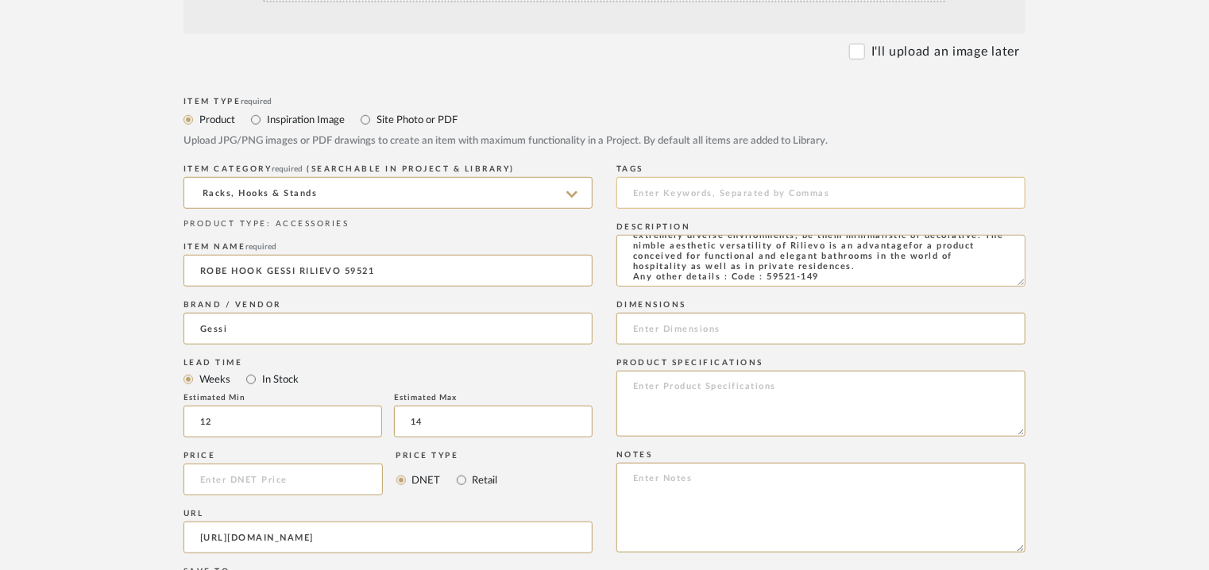
type input "[URL][DOMAIN_NAME]"
click at [739, 185] on input at bounding box center [820, 193] width 409 height 32
type input "t"
type input "TVS"
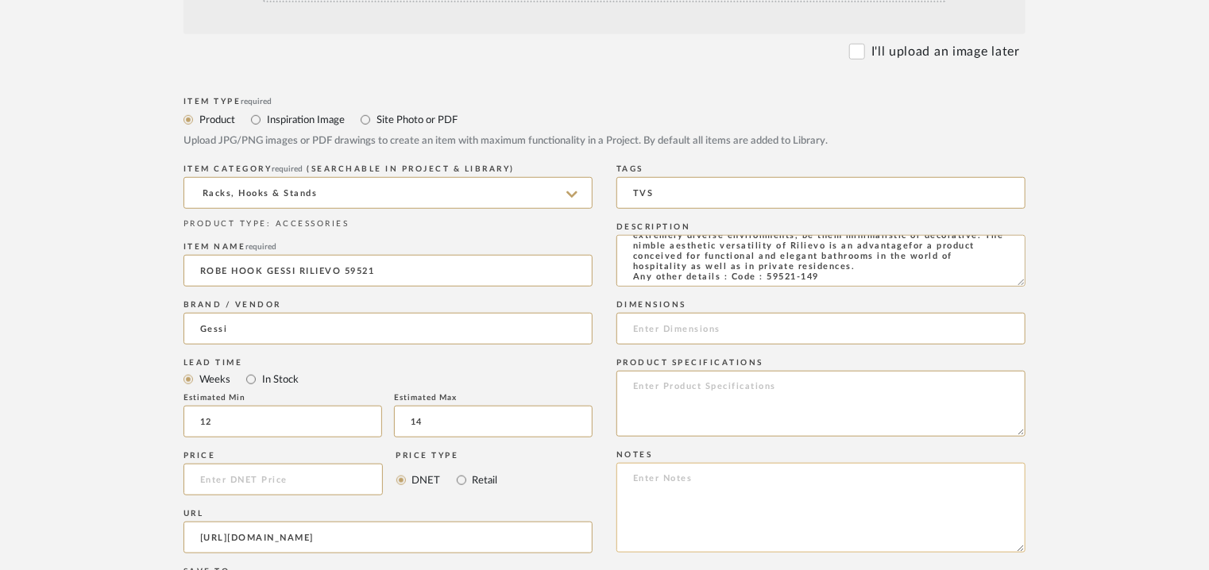
click at [653, 487] on textarea at bounding box center [820, 508] width 409 height 90
paste textarea "Price: MRP13,333/- and Discounted price : INR.7,599/- Lead time : 12-14weeks Cu…"
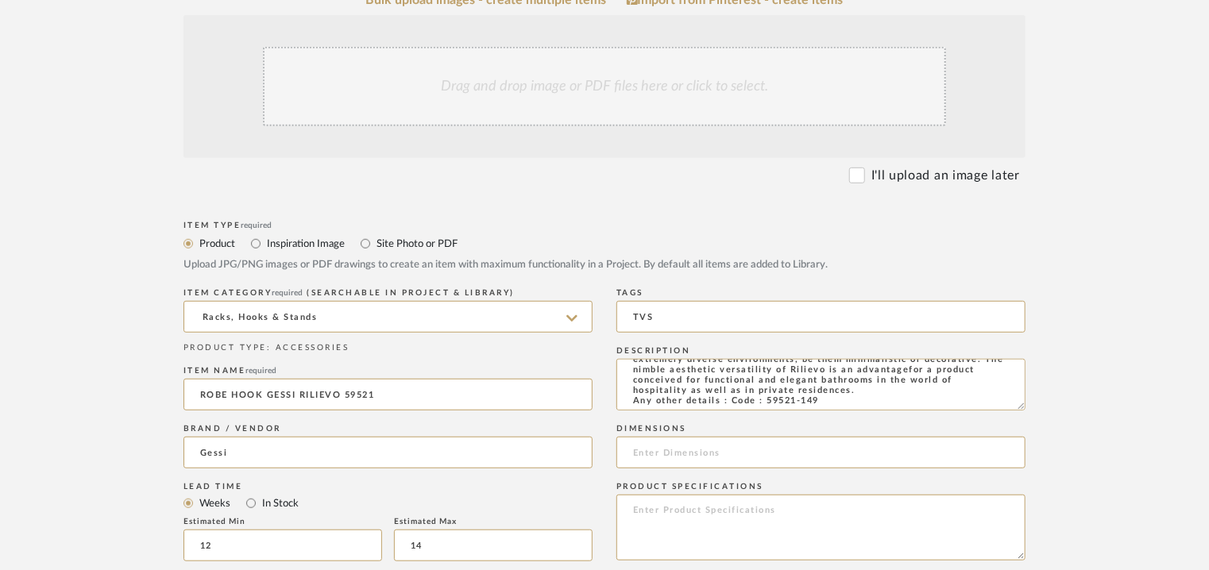
scroll to position [238, 0]
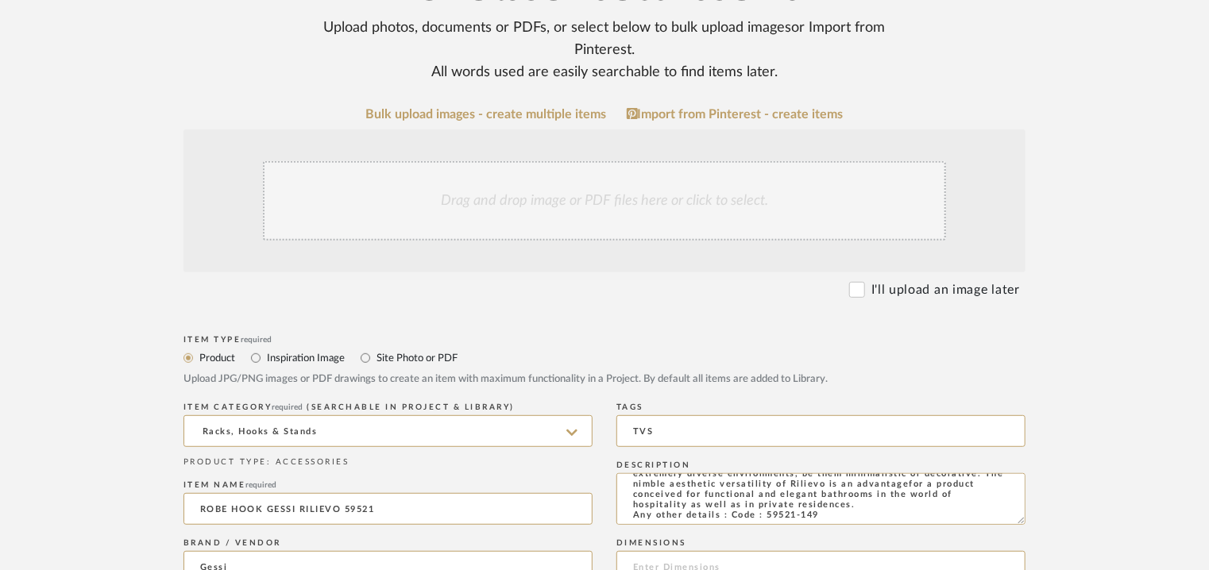
type textarea "Price: MRP13,333/- and Discounted price : INR.7,599/- Lead time : 12-14weeks Cu…"
click at [561, 208] on div "Drag and drop image or PDF files here or click to select." at bounding box center [604, 200] width 683 height 79
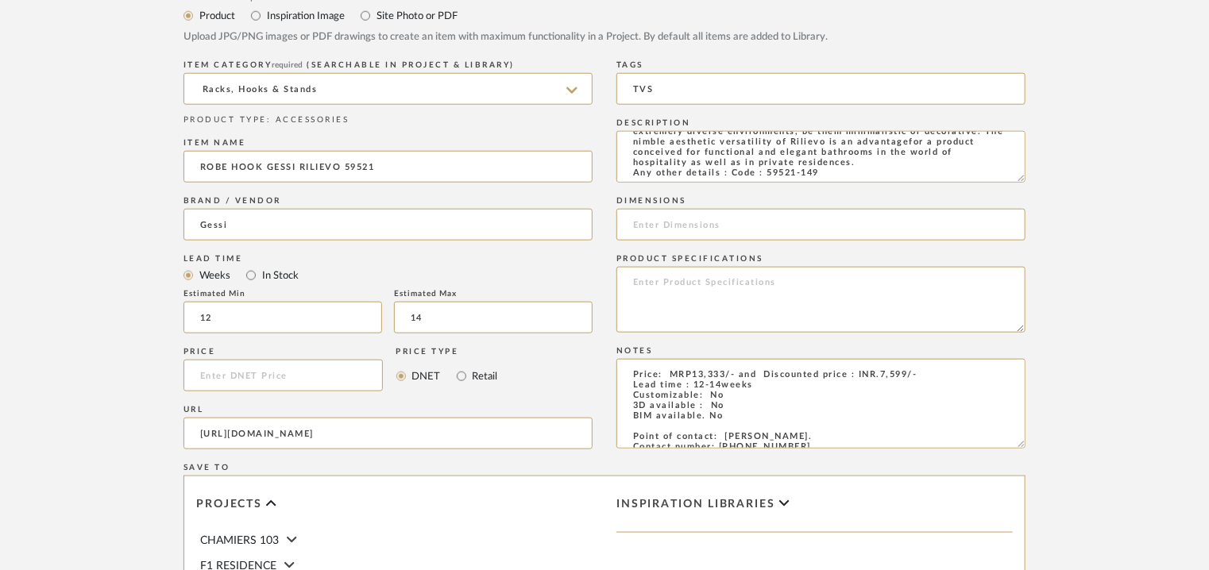
scroll to position [1032, 0]
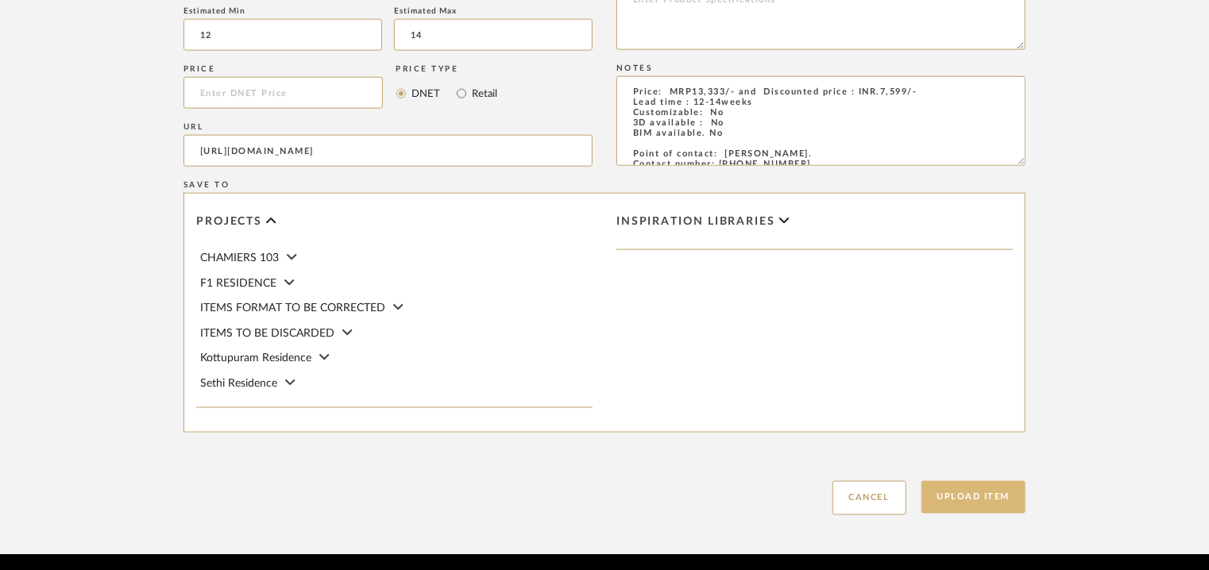
click at [974, 496] on button "Upload Item" at bounding box center [973, 497] width 105 height 33
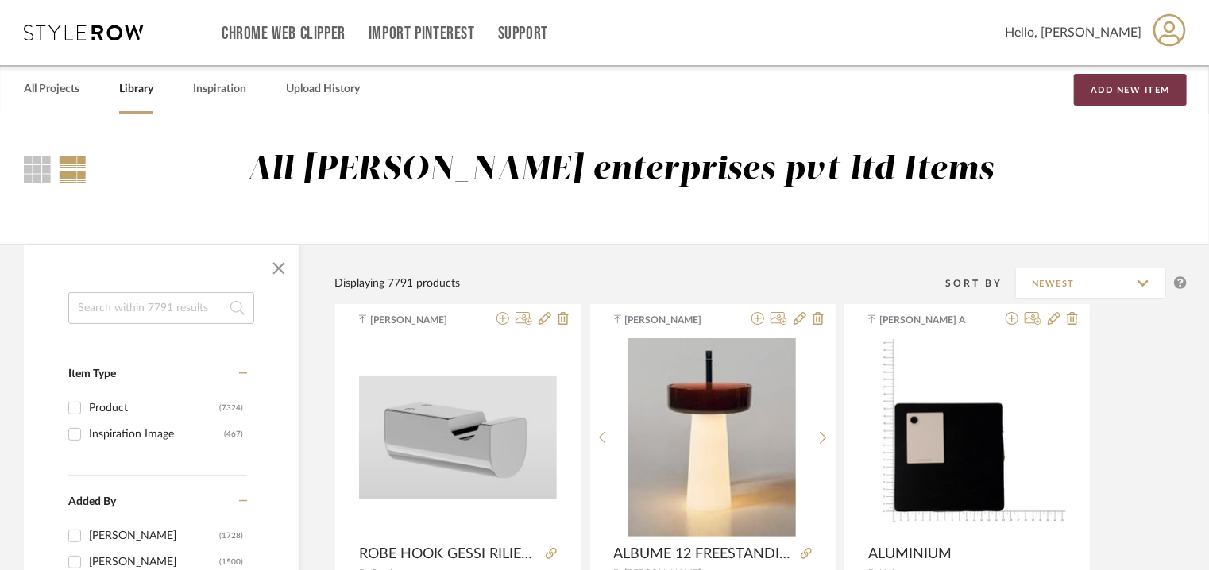
click at [1118, 87] on button "Add New Item" at bounding box center [1130, 90] width 113 height 32
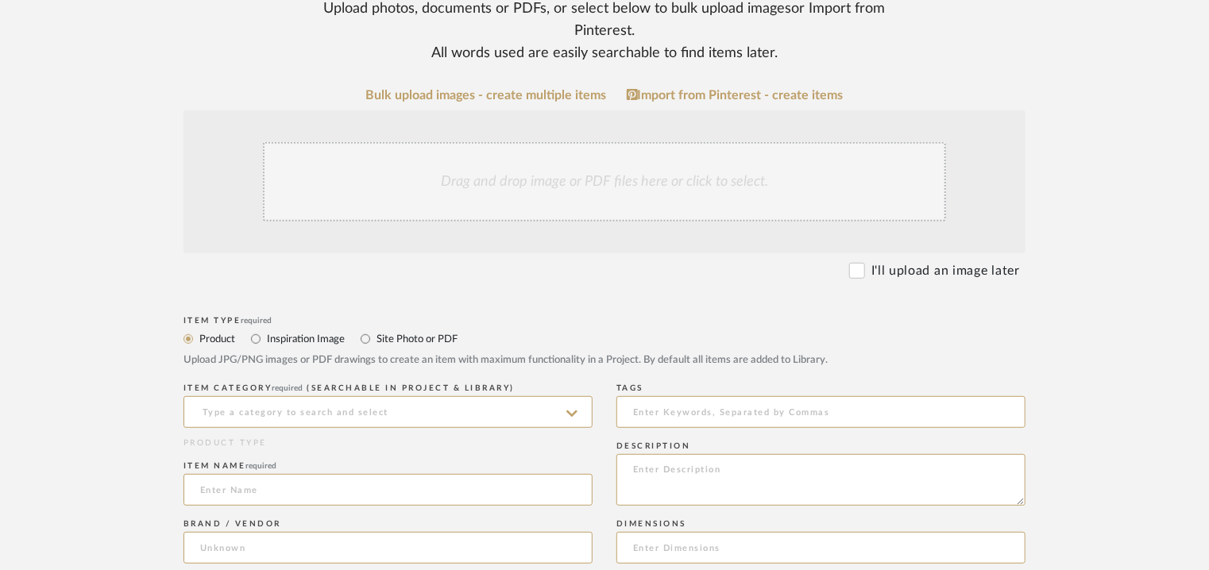
scroll to position [397, 0]
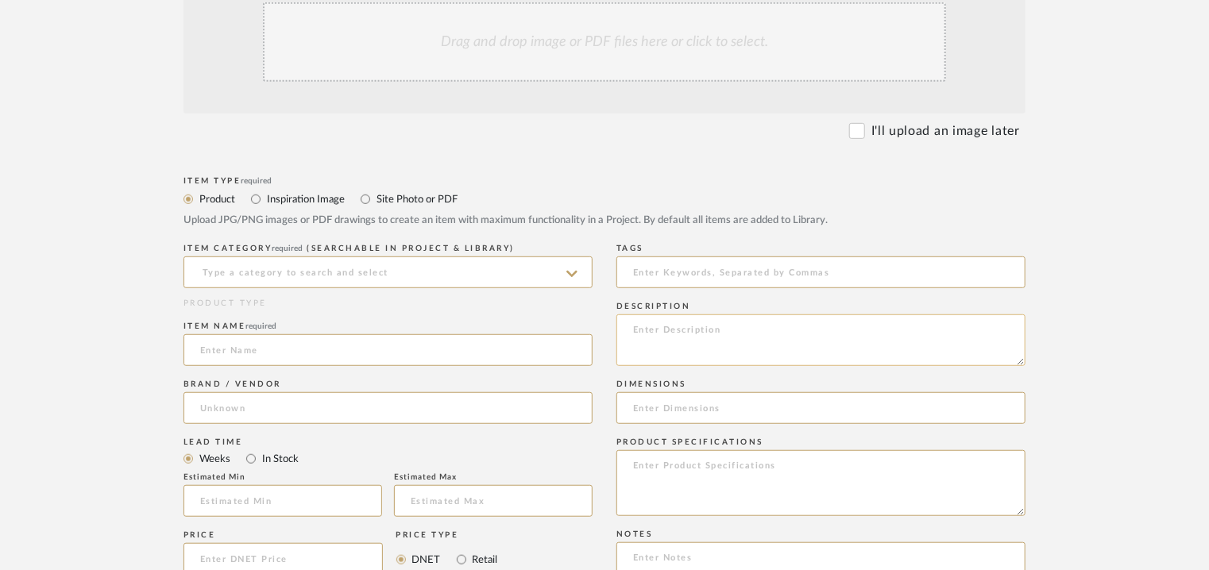
paste textarea "Price: MRP1,19,683/- and Discounted price : INR.68,219/- Lead time : 12-14weeks…"
type textarea "Price: MRP1,19,683/- and Discounted price : INR.68,219/- Lead time : 12-14weeks…"
drag, startPoint x: 845, startPoint y: 344, endPoint x: 590, endPoint y: 260, distance: 268.2
click at [590, 257] on div "Item Type required Product Inspiration Image Site Photo or PDF Upload JPG/PNG i…" at bounding box center [604, 576] width 842 height 809
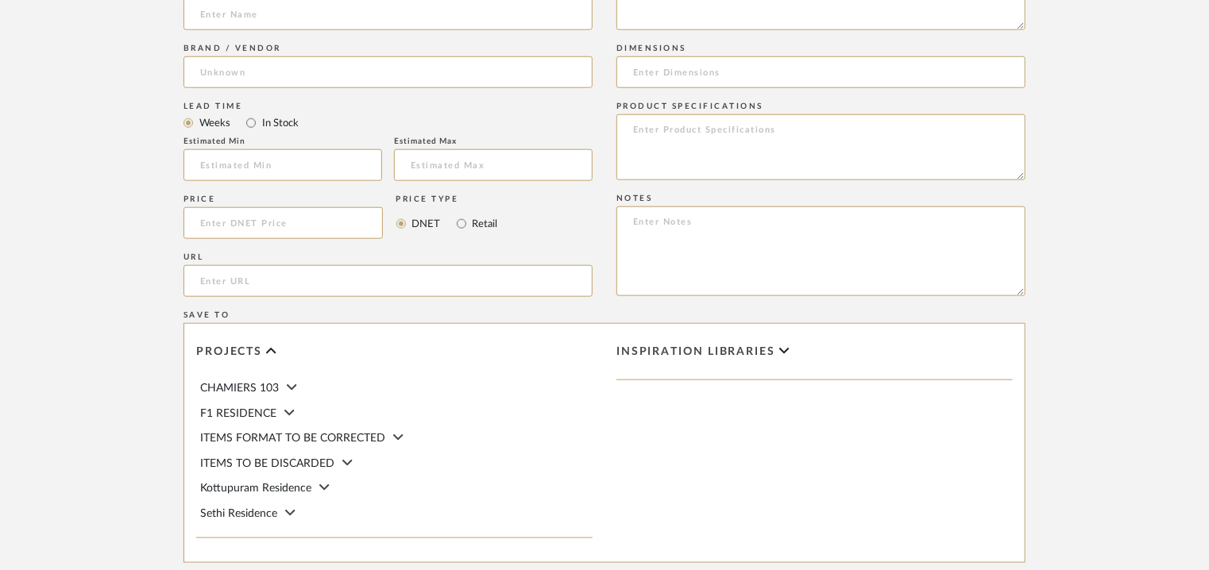
scroll to position [794, 0]
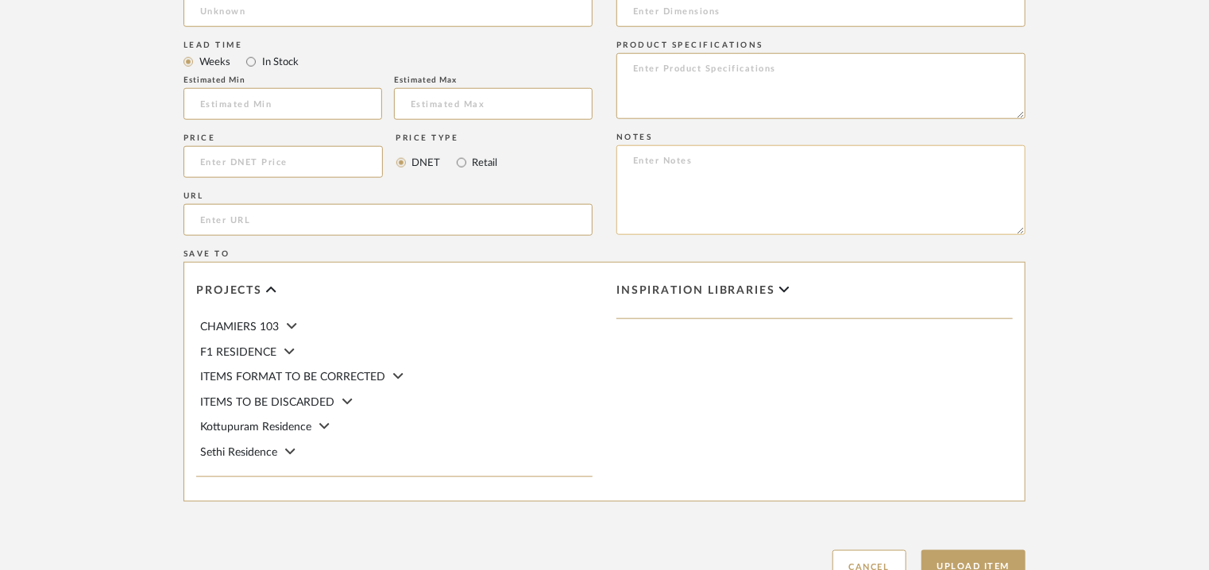
paste textarea "Price: MRP1,19,683/- and Discounted price : INR.68,219/- Lead time : 12-14weeks…"
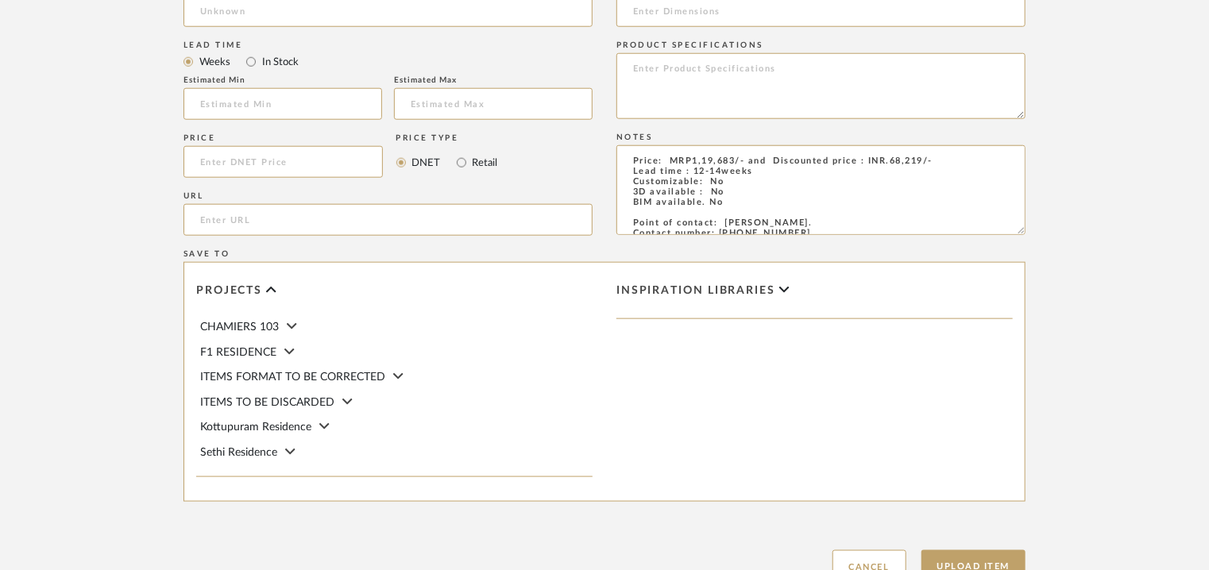
scroll to position [103, 0]
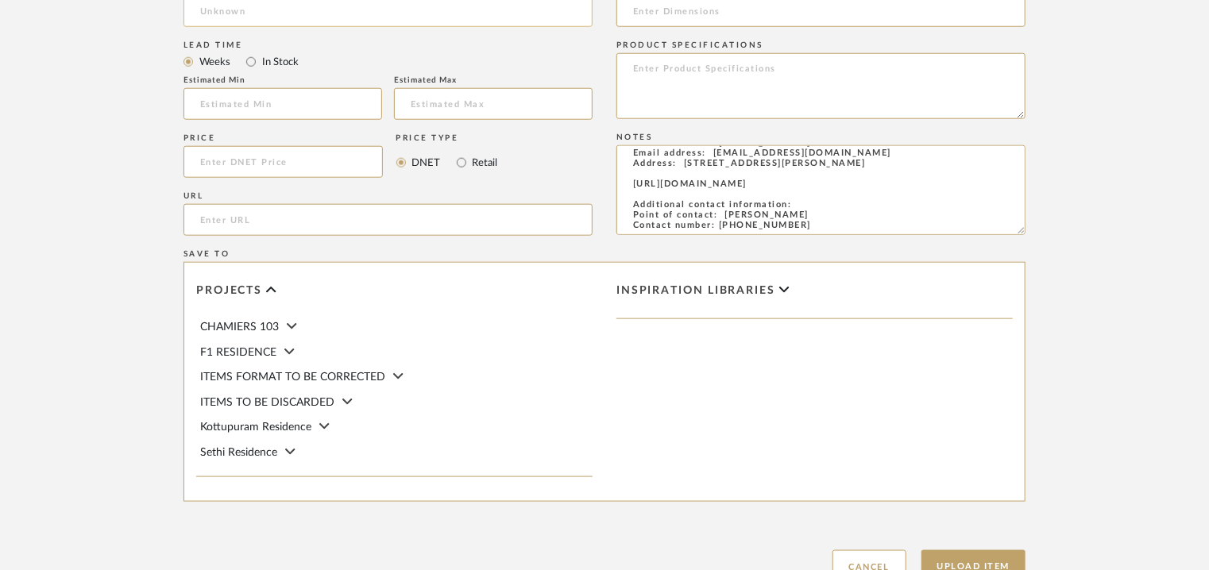
type textarea "Price: MRP1,19,683/- and Discounted price : INR.68,219/- Lead time : 12-14weeks…"
click at [218, 207] on input "url" at bounding box center [387, 220] width 409 height 32
paste input "[URL][DOMAIN_NAME]"
type input "[URL][DOMAIN_NAME]"
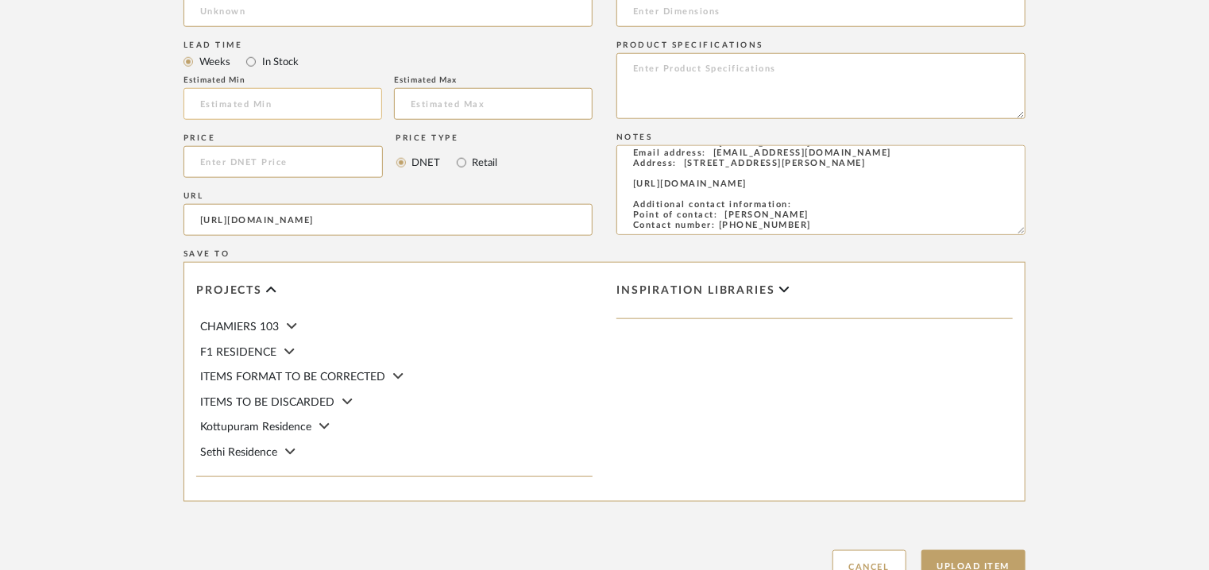
scroll to position [0, 0]
click at [278, 101] on input at bounding box center [282, 104] width 199 height 32
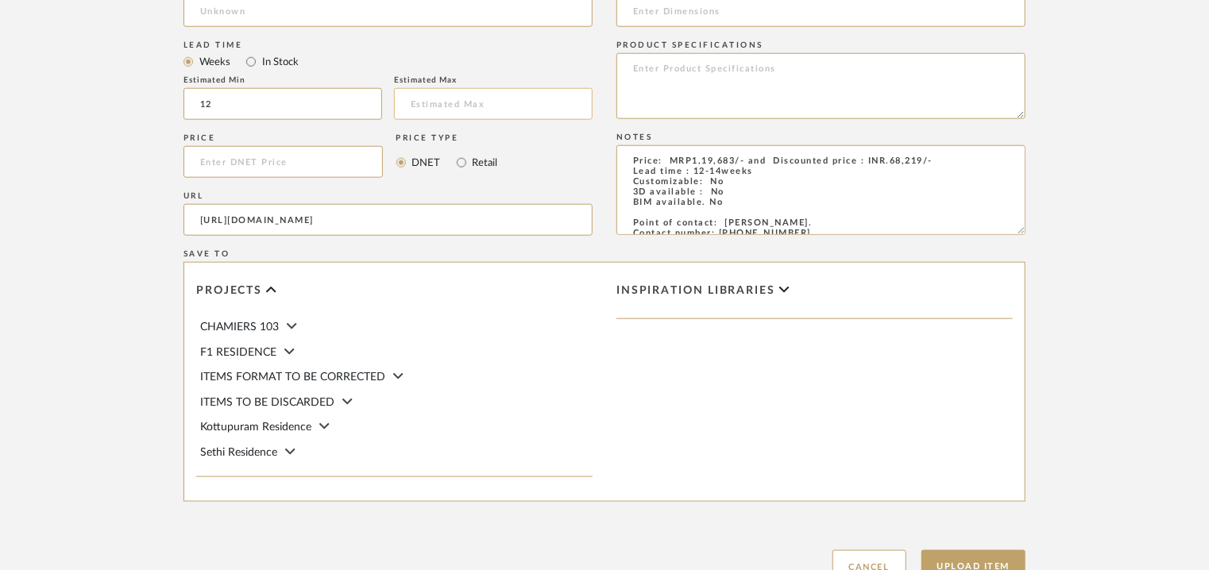
type input "12"
click at [466, 99] on input "text" at bounding box center [493, 104] width 199 height 32
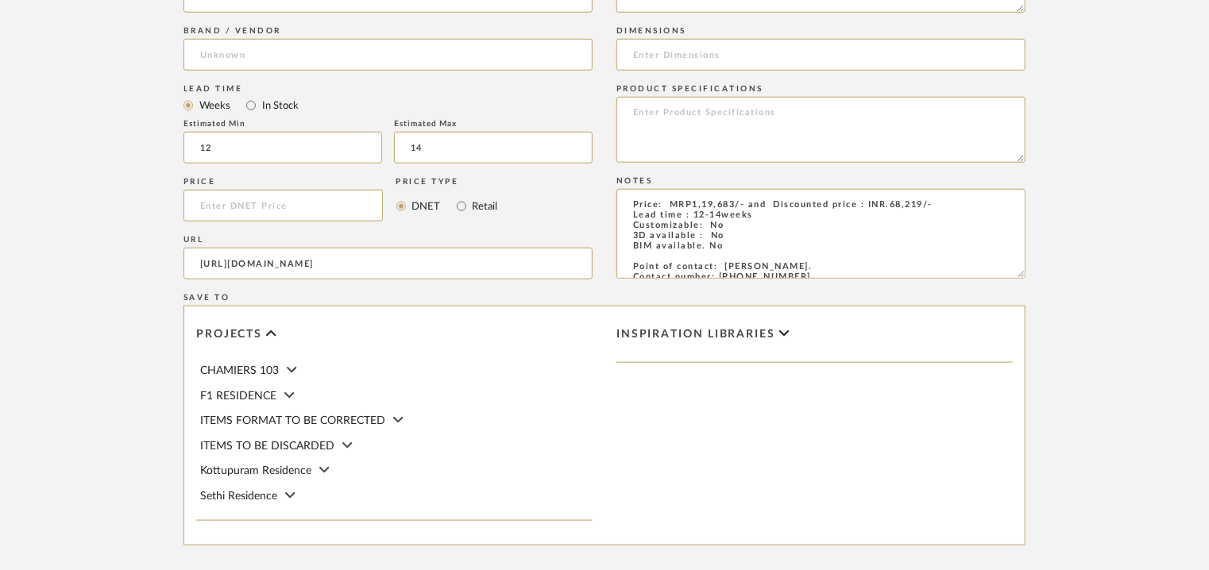
scroll to position [715, 0]
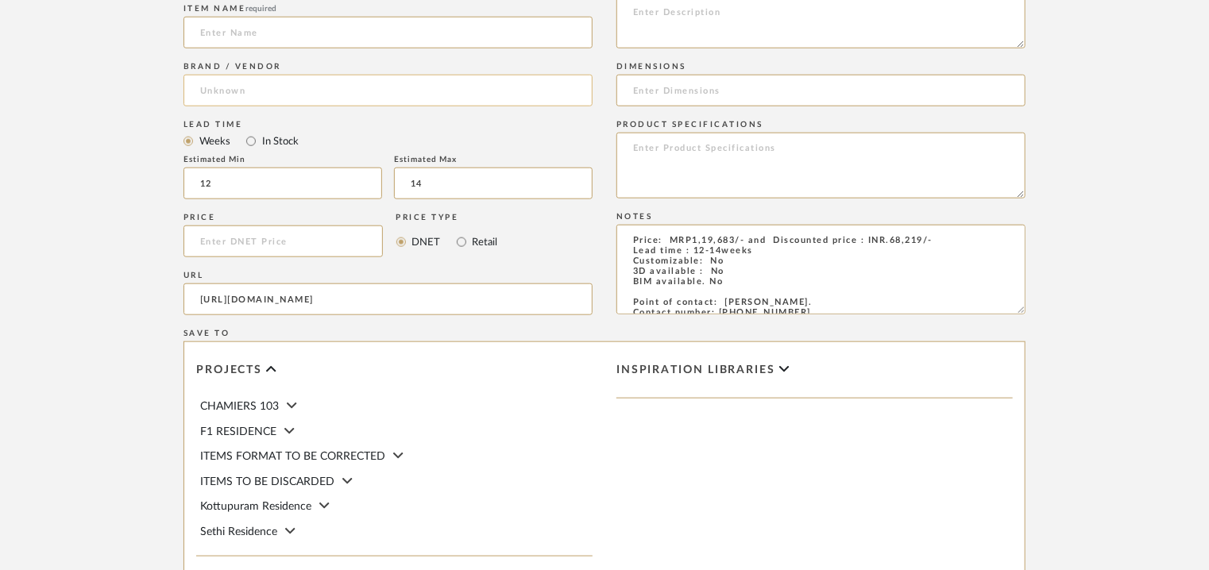
type input "14"
click at [189, 93] on input at bounding box center [387, 91] width 409 height 32
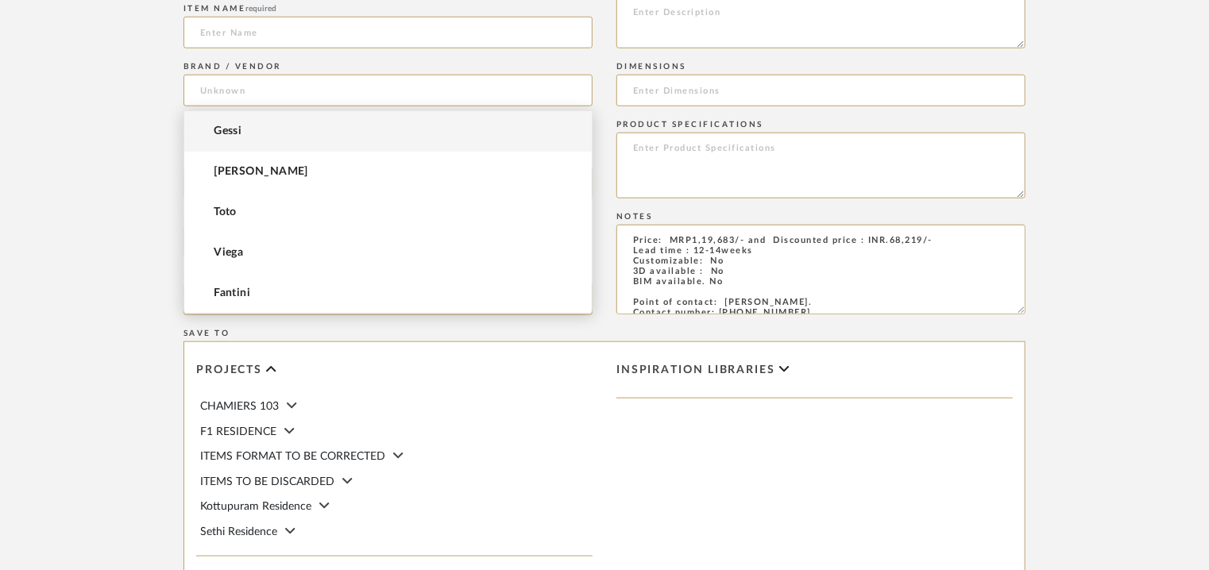
click at [203, 124] on mat-option "Gessi" at bounding box center [387, 131] width 407 height 41
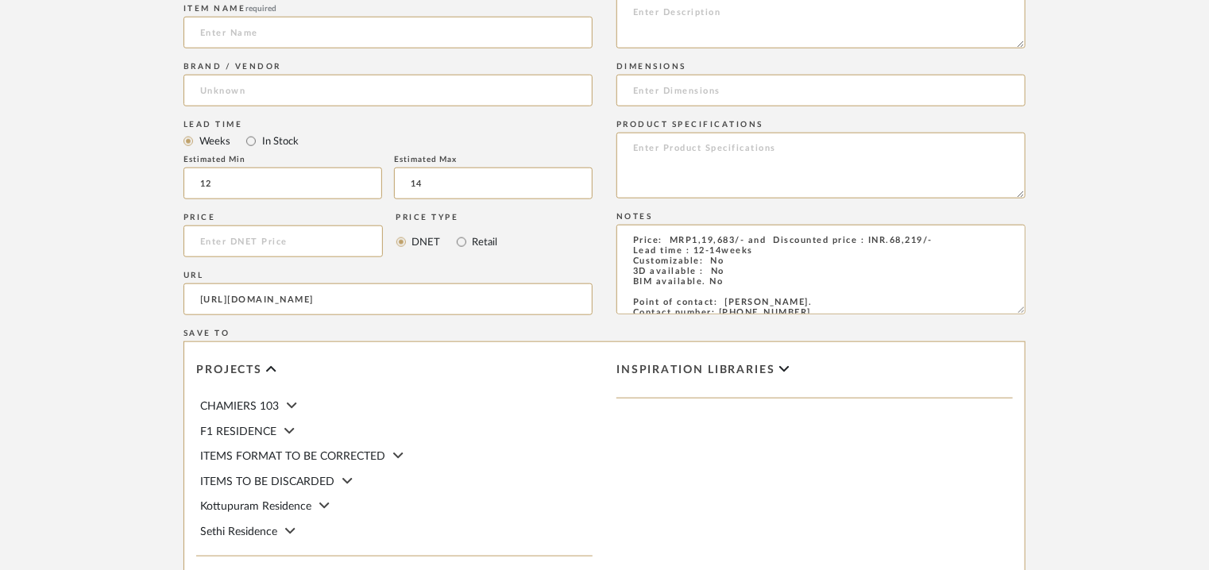
type input "Gessi"
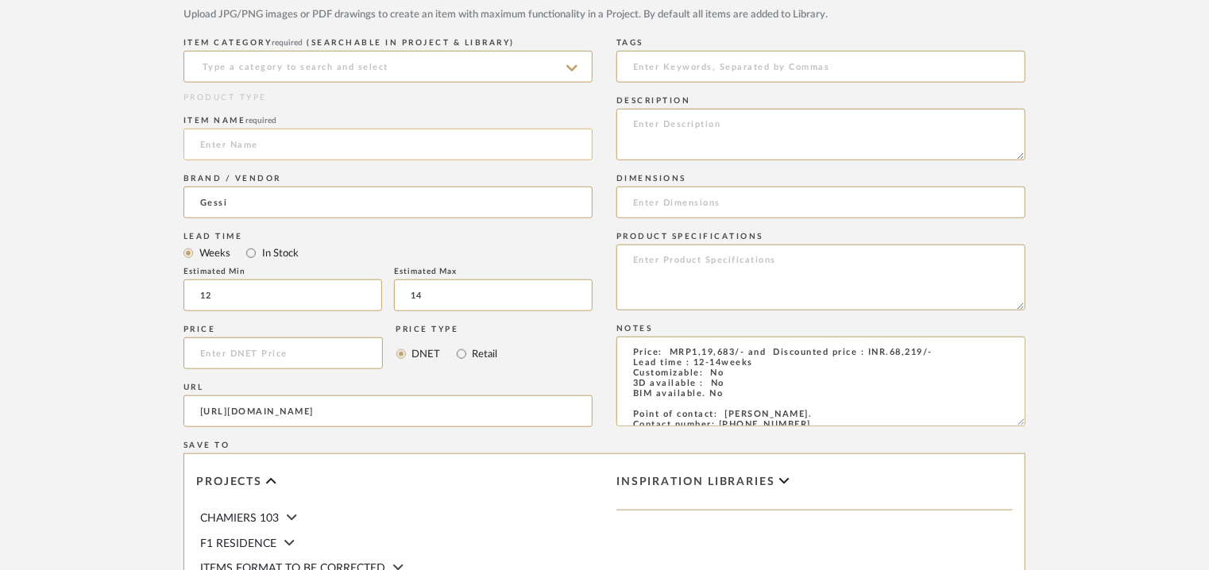
scroll to position [556, 0]
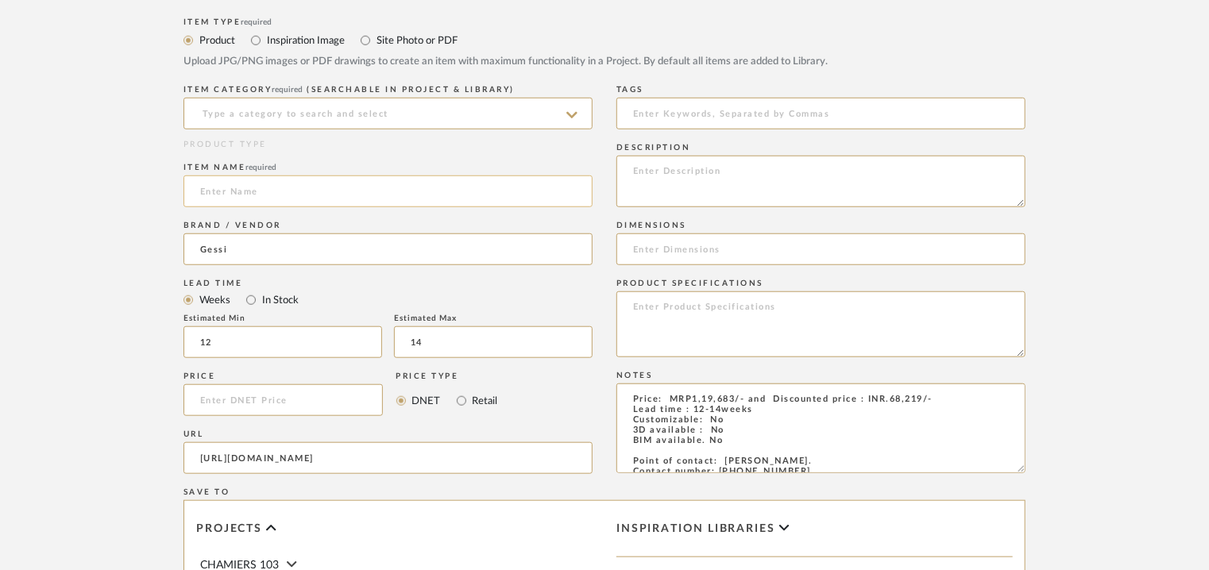
click at [229, 195] on input at bounding box center [387, 192] width 409 height 32
paste input "[URL][DOMAIN_NAME]"
type input "[URL][DOMAIN_NAME]"
drag, startPoint x: 577, startPoint y: 188, endPoint x: 0, endPoint y: 189, distance: 577.4
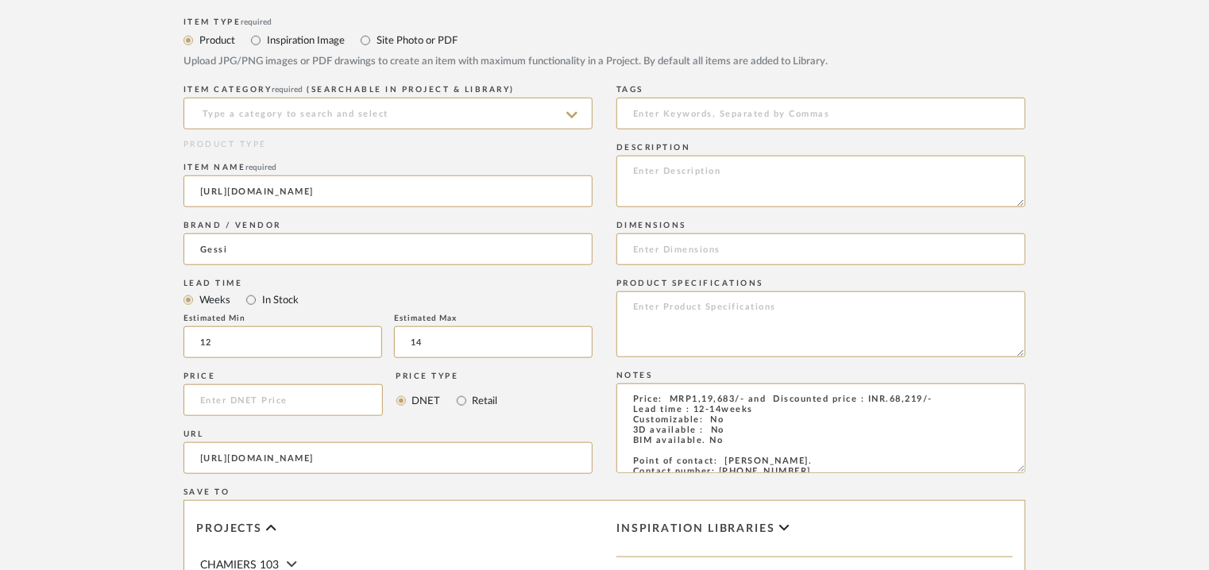
click at [0, 189] on upload-items "Create new item Upload photos, documents or PDFs, or select below to bulk uploa…" at bounding box center [604, 210] width 1209 height 1304
click at [202, 186] on input at bounding box center [387, 192] width 409 height 32
paste input "Gessi Rilievo External Parts for 2-Way Thermostatic Diverter and Volumne Contro…"
click at [398, 187] on input "Gessi Rilievo External Parts for 2-Way Thermostatic Diverter and Volumne Contro…" at bounding box center [387, 192] width 409 height 32
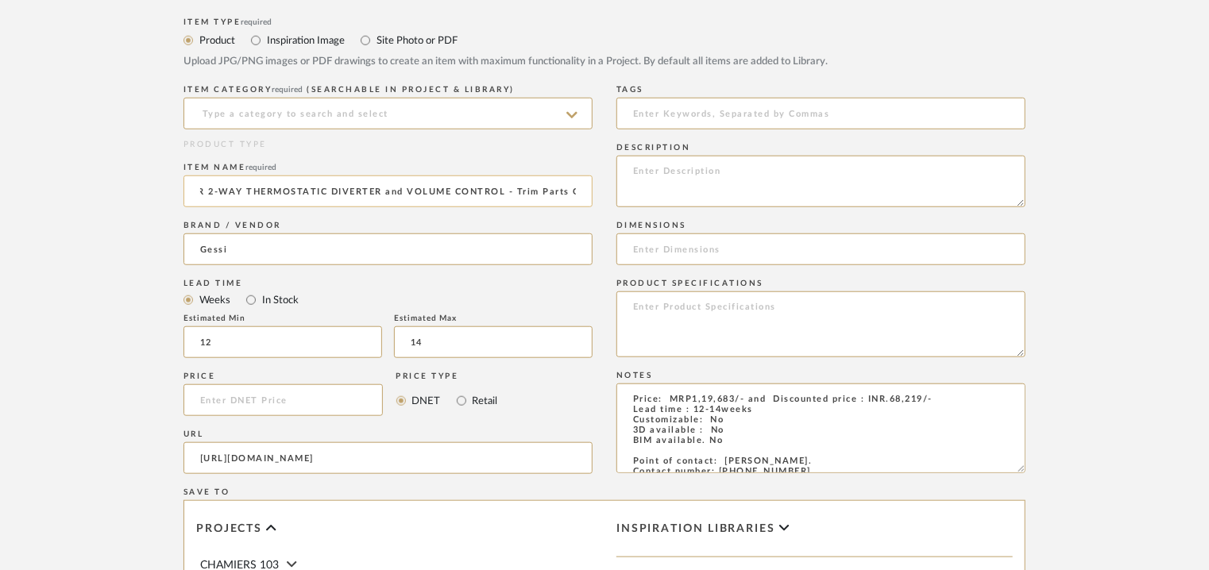
scroll to position [0, 200]
type input "GESSI RILIEVP EXTERNAL PARTS FOR 2-WAY THERMOSTATIC DIVERTER and VOLUME CONTROL…"
click at [745, 174] on textarea at bounding box center [820, 182] width 409 height 52
paste textarea "Type: Thermostatic diverter and volume controller Designer : Na Dimension(s): N…"
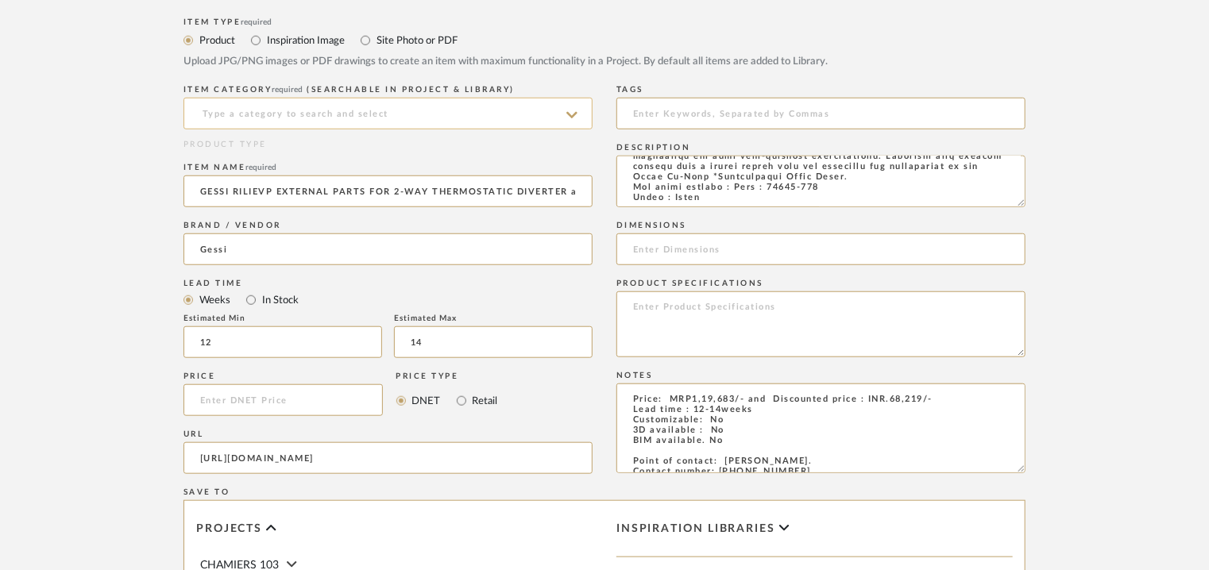
type textarea "Type: Thermostatic diverter and volume controller Designer : Na Dimension(s): N…"
click at [336, 106] on input at bounding box center [387, 114] width 409 height 32
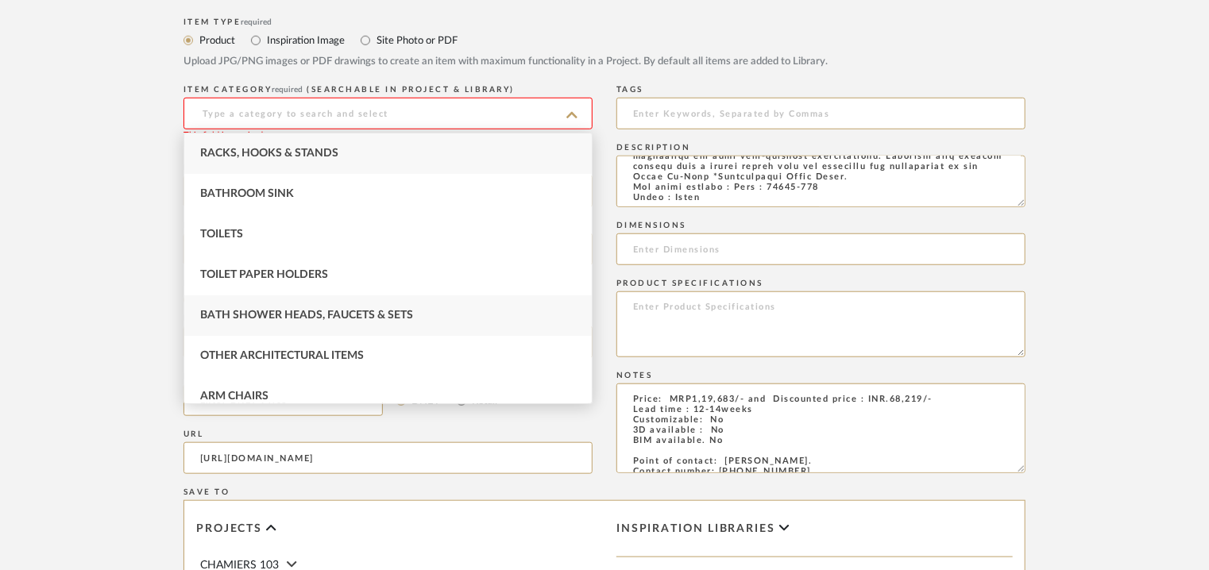
click at [291, 318] on span "Bath Shower Heads, Faucets & Sets" at bounding box center [306, 315] width 213 height 11
type input "Bath Shower Heads, Faucets & Sets"
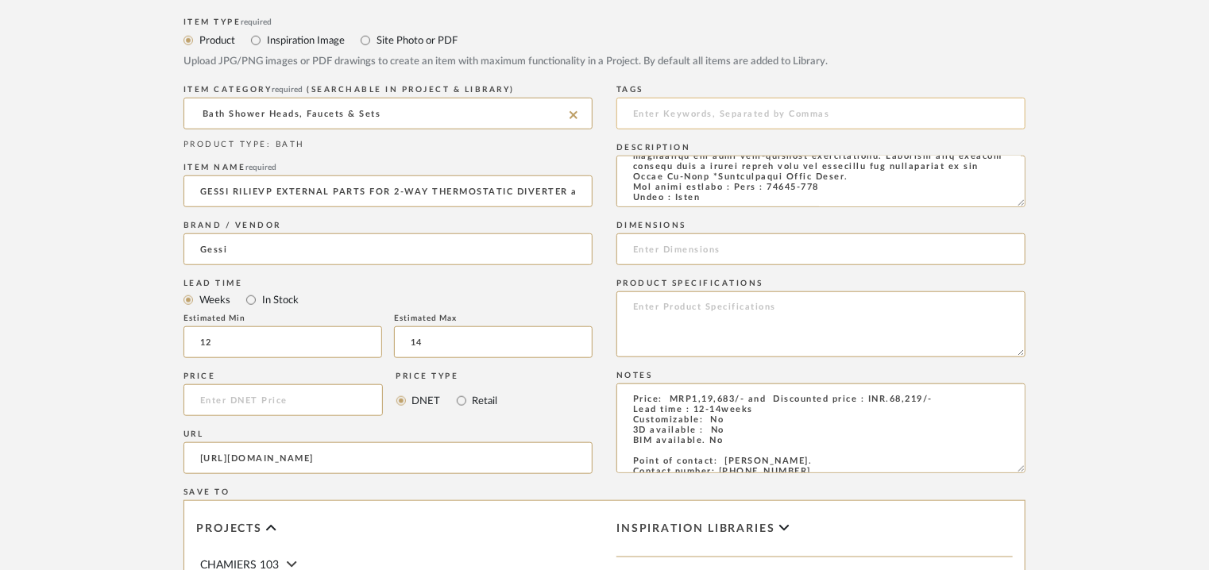
click at [689, 118] on input at bounding box center [820, 114] width 409 height 32
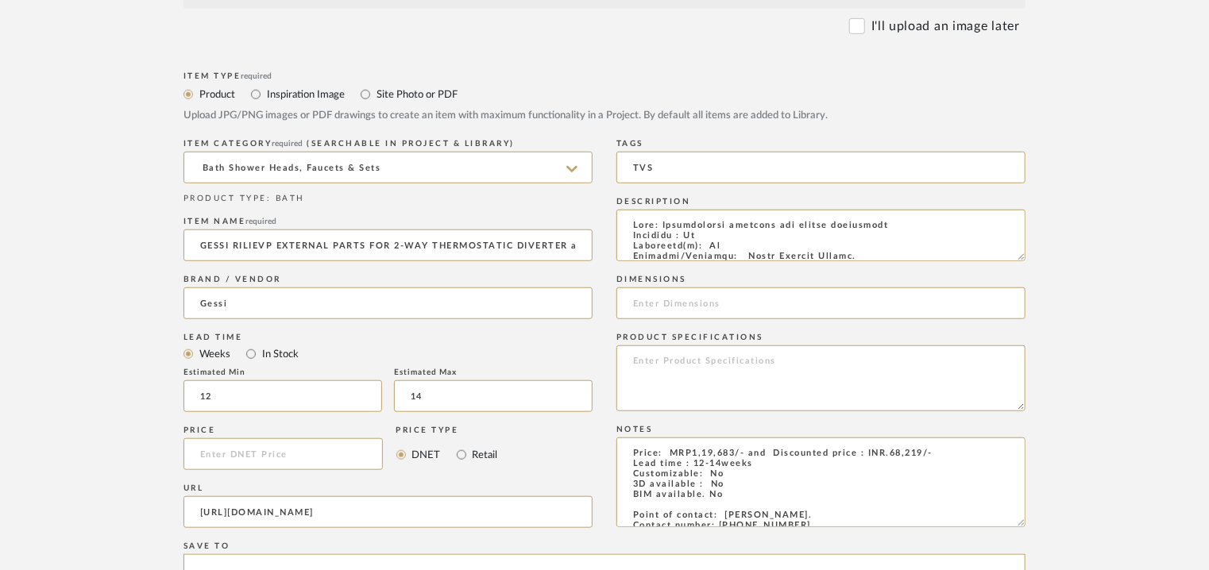
scroll to position [397, 0]
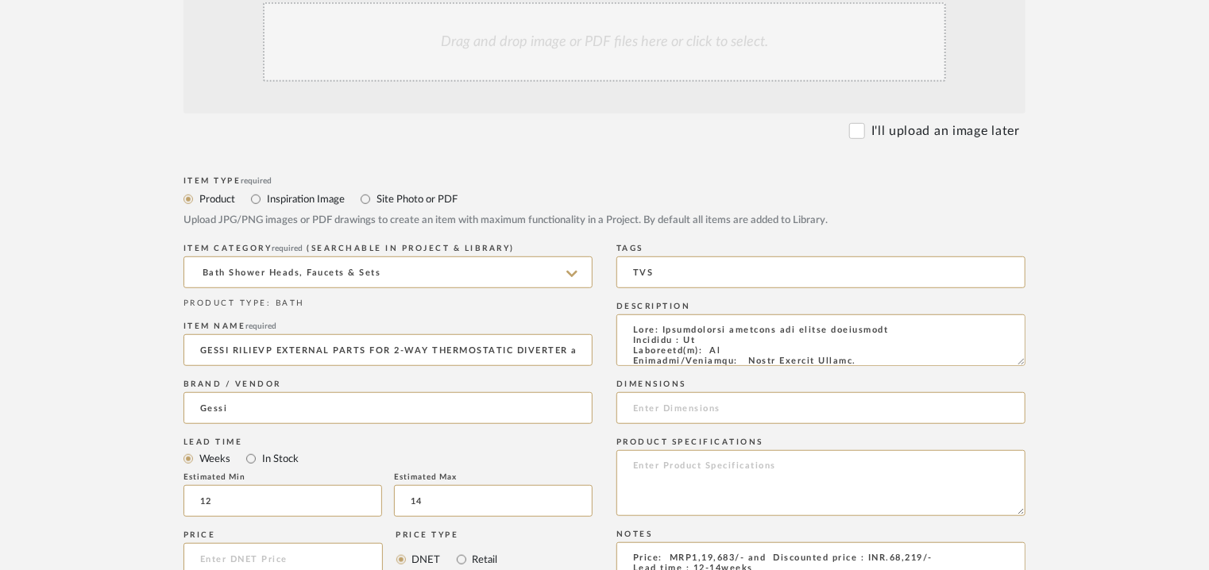
type input "TVS"
click at [519, 59] on div "Drag and drop image or PDF files here or click to select." at bounding box center [604, 41] width 683 height 79
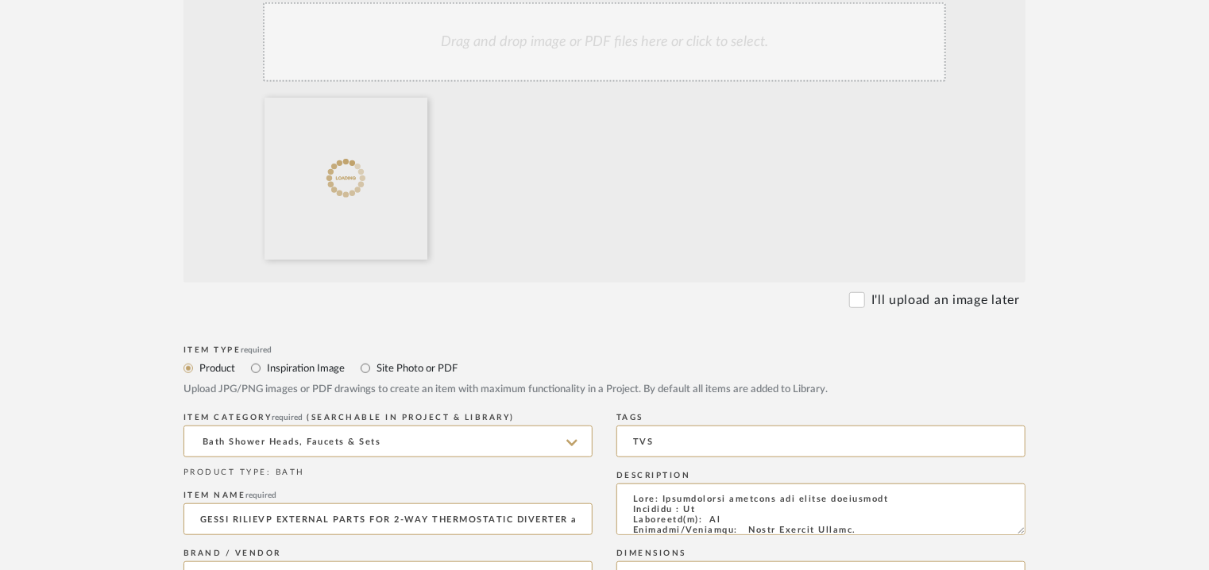
click at [595, 33] on div "Drag and drop image or PDF files here or click to select." at bounding box center [604, 41] width 683 height 79
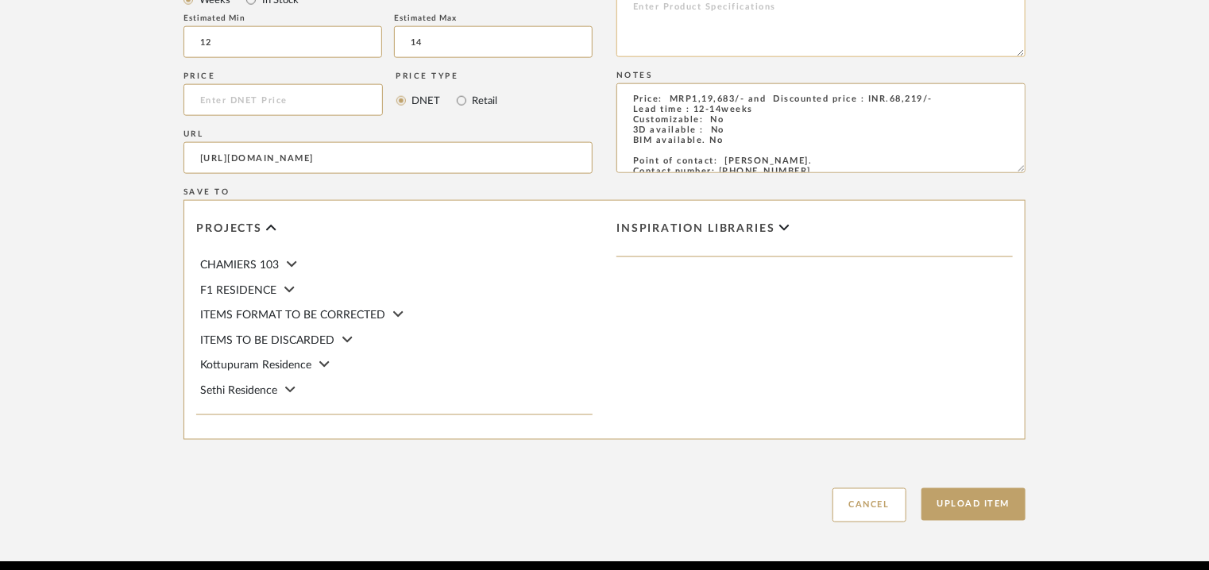
scroll to position [1032, 0]
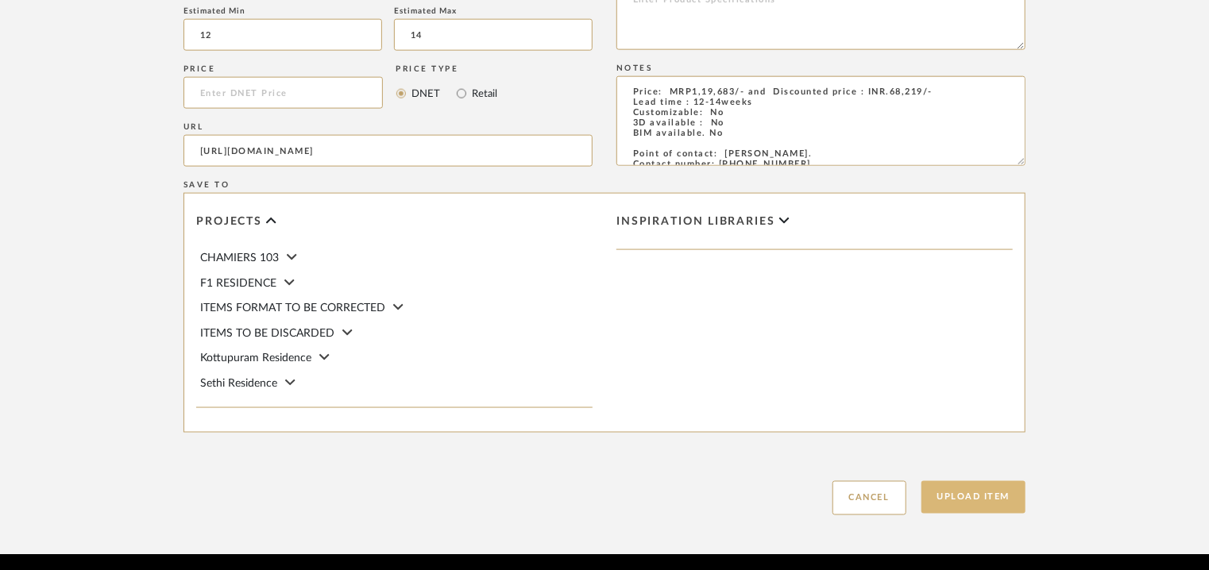
click at [973, 501] on button "Upload Item" at bounding box center [973, 497] width 105 height 33
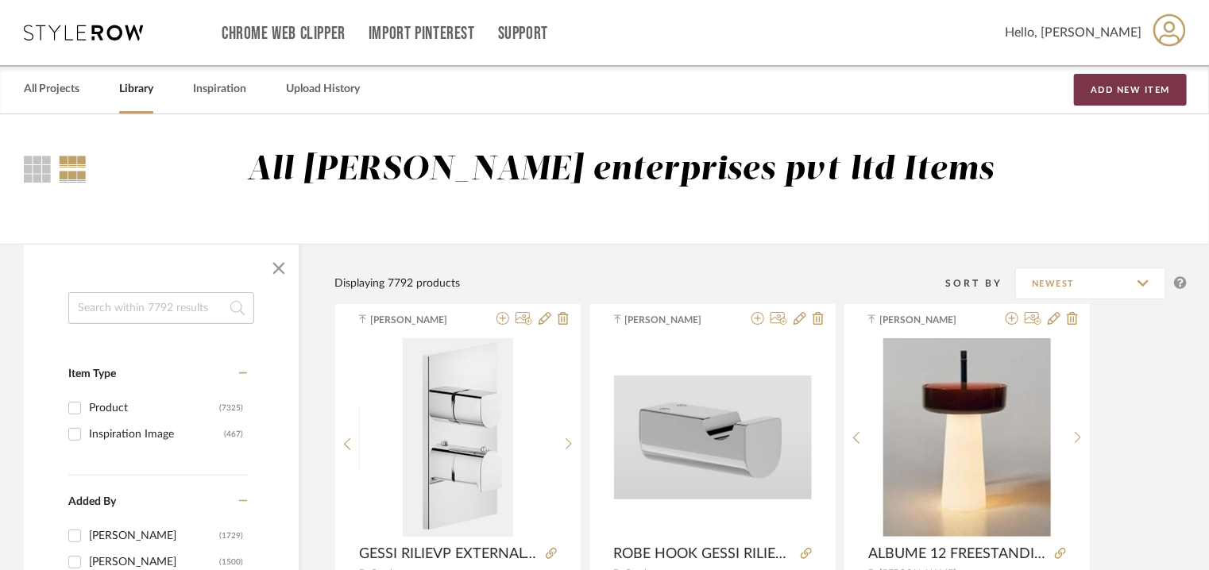
drag, startPoint x: 1113, startPoint y: 86, endPoint x: 1109, endPoint y: 93, distance: 8.2
click at [1113, 87] on button "Add New Item" at bounding box center [1130, 90] width 113 height 32
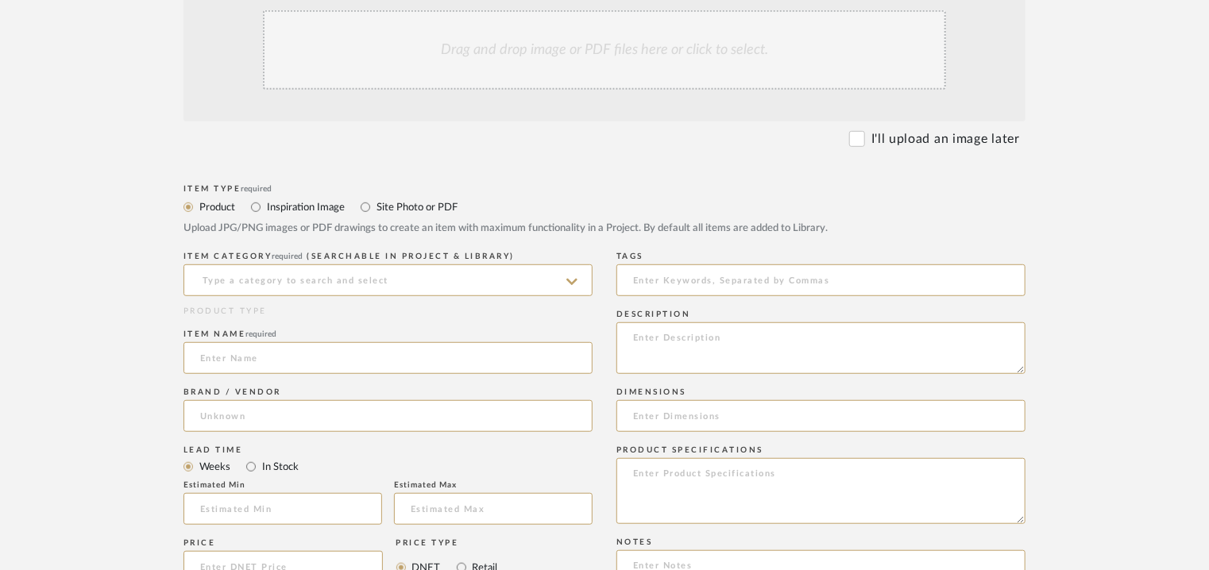
scroll to position [397, 0]
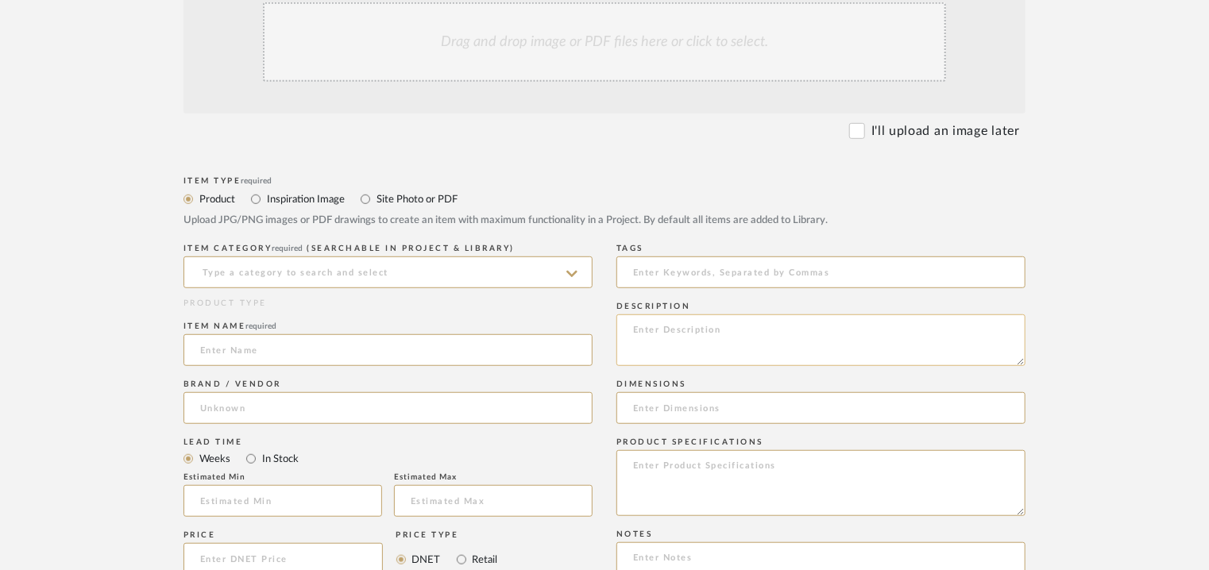
paste textarea "Type: Thermostatic Designer : Na Dimension(s): Na Material/Finishes: Chrome Mou…"
type textarea "Type: Thermostatic Designer : Na Dimension(s): Na Material/Finishes: Chrome Mou…"
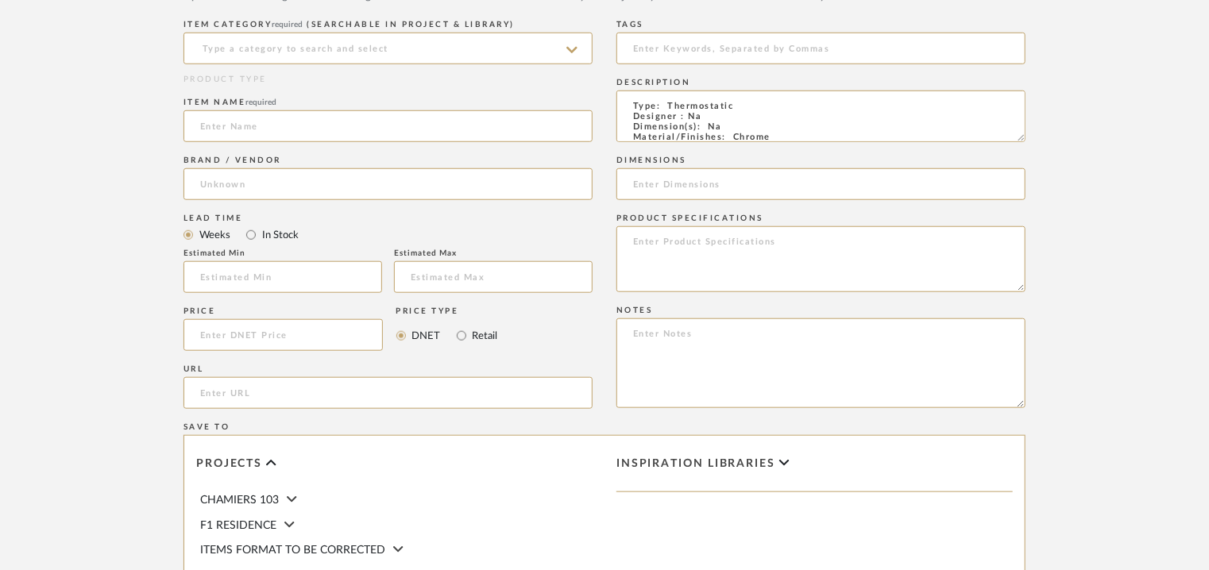
scroll to position [635, 0]
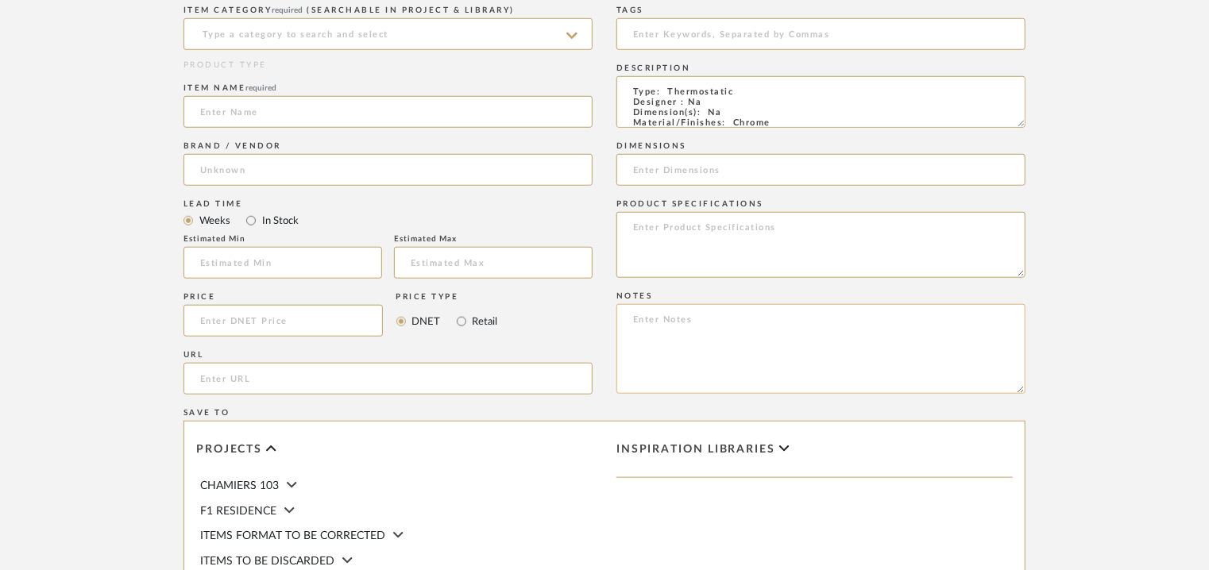
click at [629, 309] on textarea at bounding box center [820, 349] width 409 height 90
paste textarea "Price: MRP72,844/- and Discounted price : INR.41,521/- Lead time : 4-6weeks Cus…"
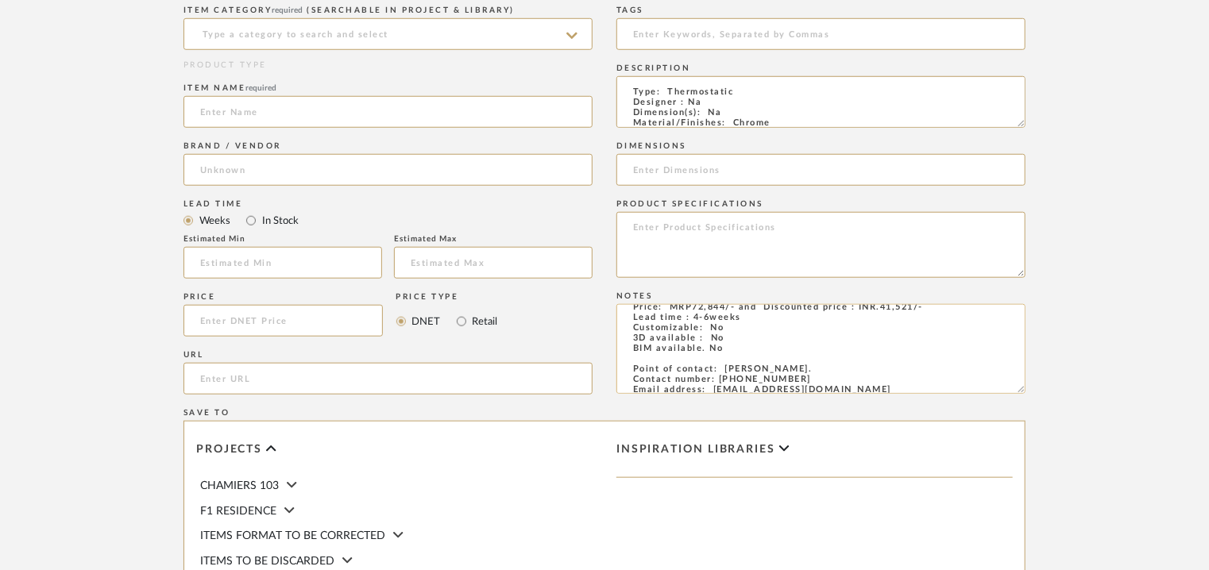
scroll to position [0, 0]
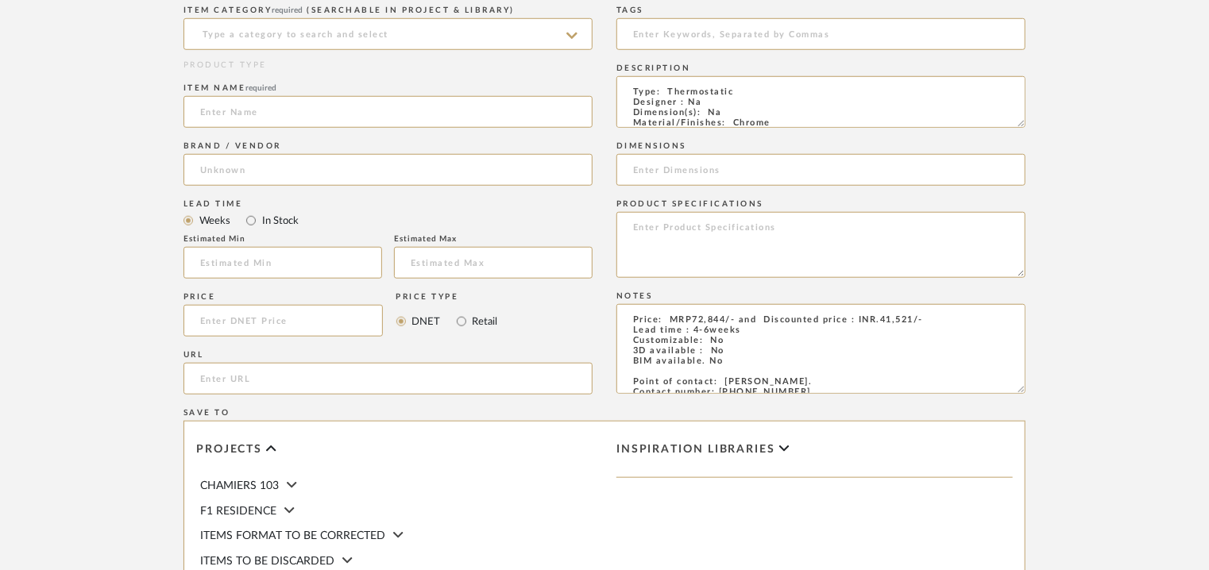
type textarea "Price: MRP72,844/- and Discounted price : INR.41,521/- Lead time : 4-6weeks Cus…"
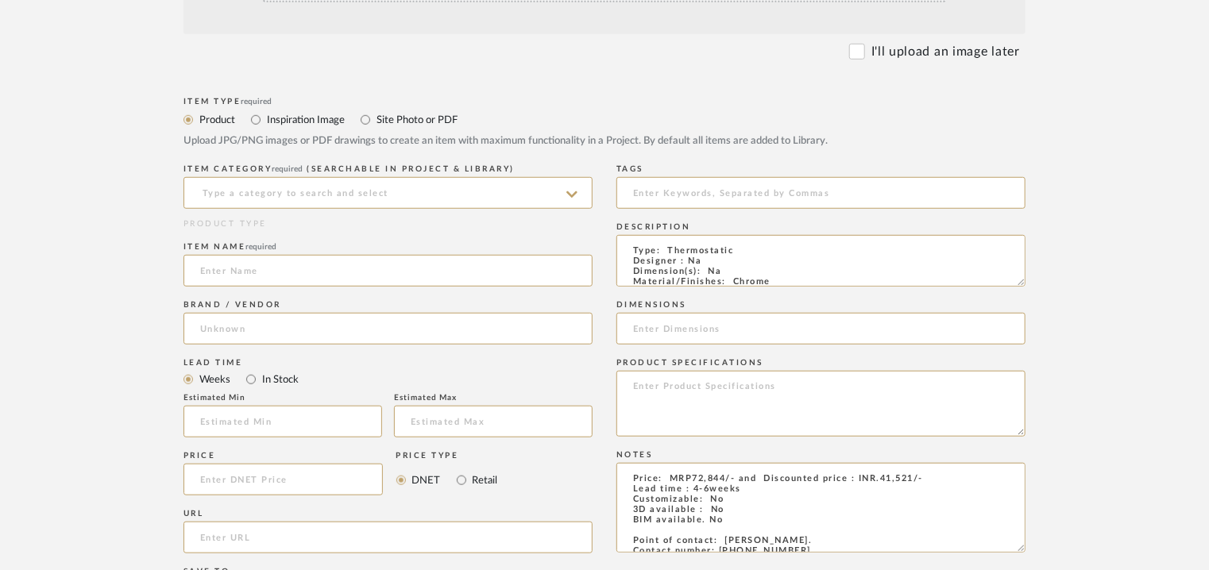
scroll to position [397, 0]
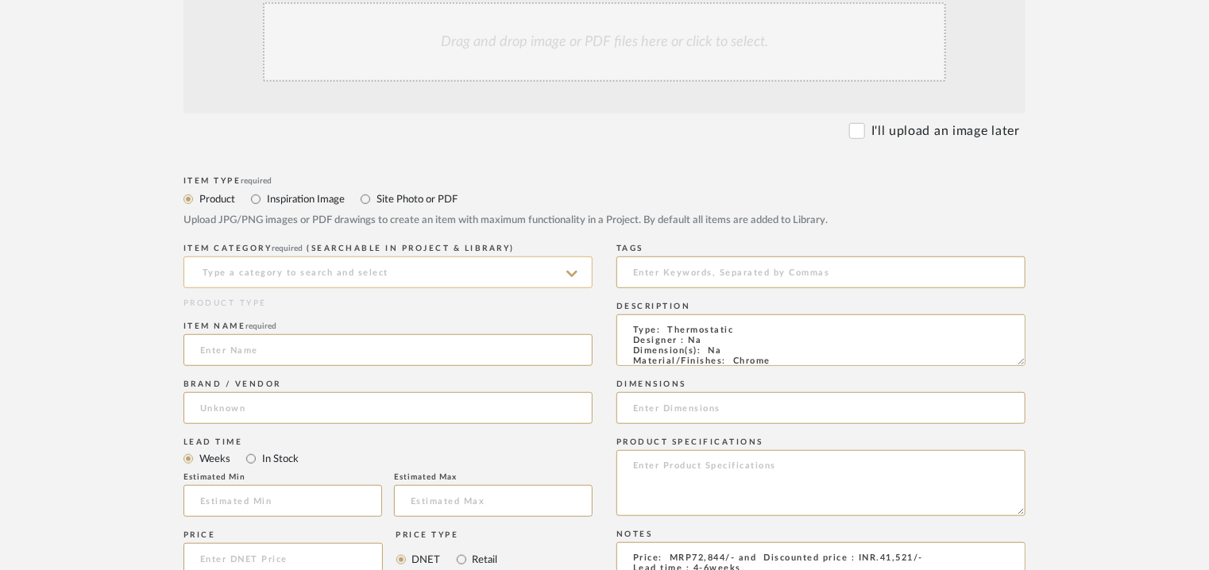
click at [239, 272] on input at bounding box center [387, 273] width 409 height 32
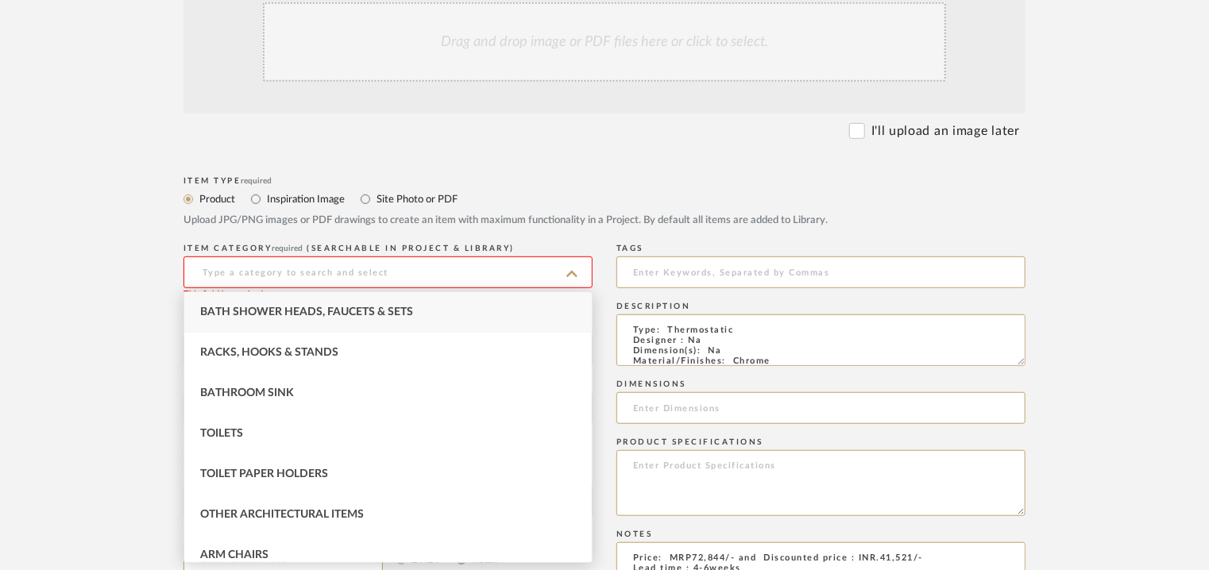
click at [375, 312] on span "Bath Shower Heads, Faucets & Sets" at bounding box center [306, 312] width 213 height 11
type input "Bath Shower Heads, Faucets & Sets"
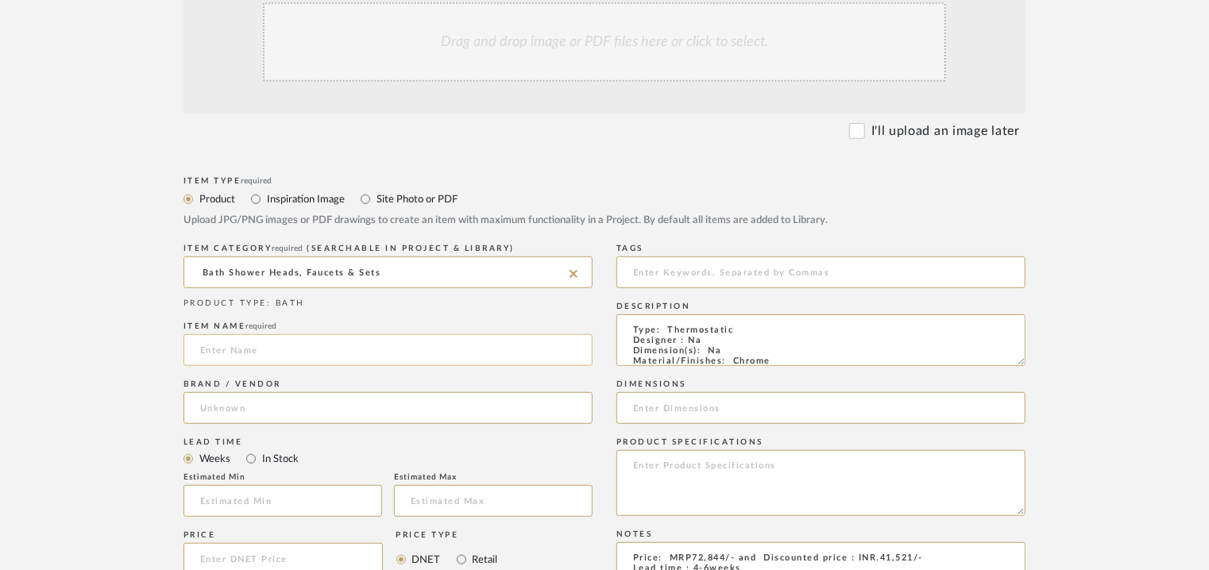
click at [349, 353] on input at bounding box center [387, 350] width 409 height 32
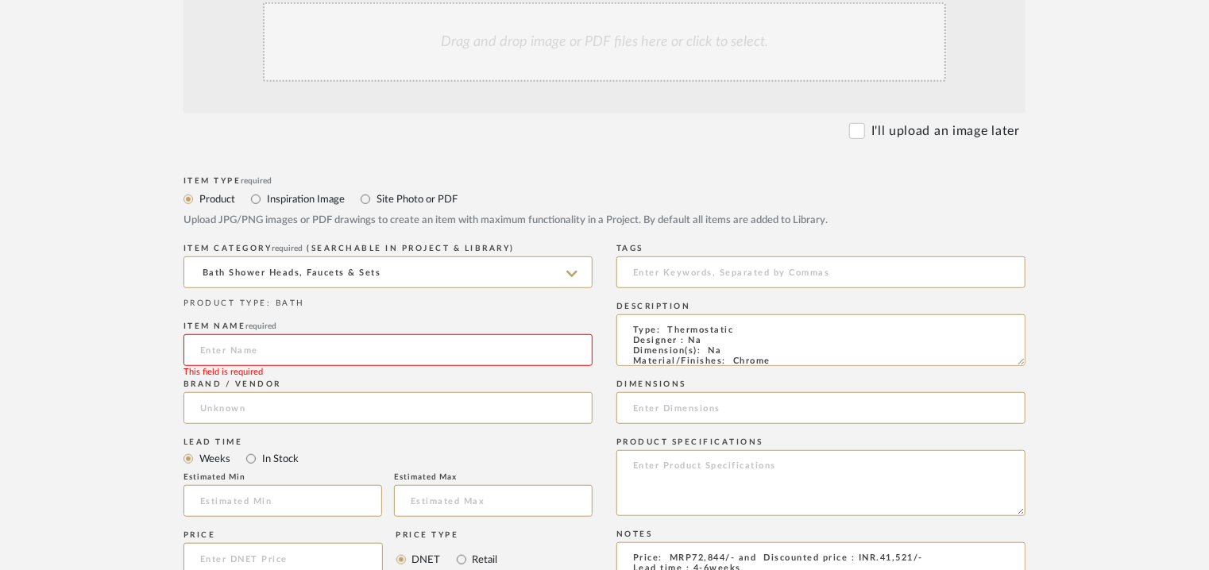
paste input "Rettangolo Concealed Part 1/2/3-Exit Thermostatic Chrome"
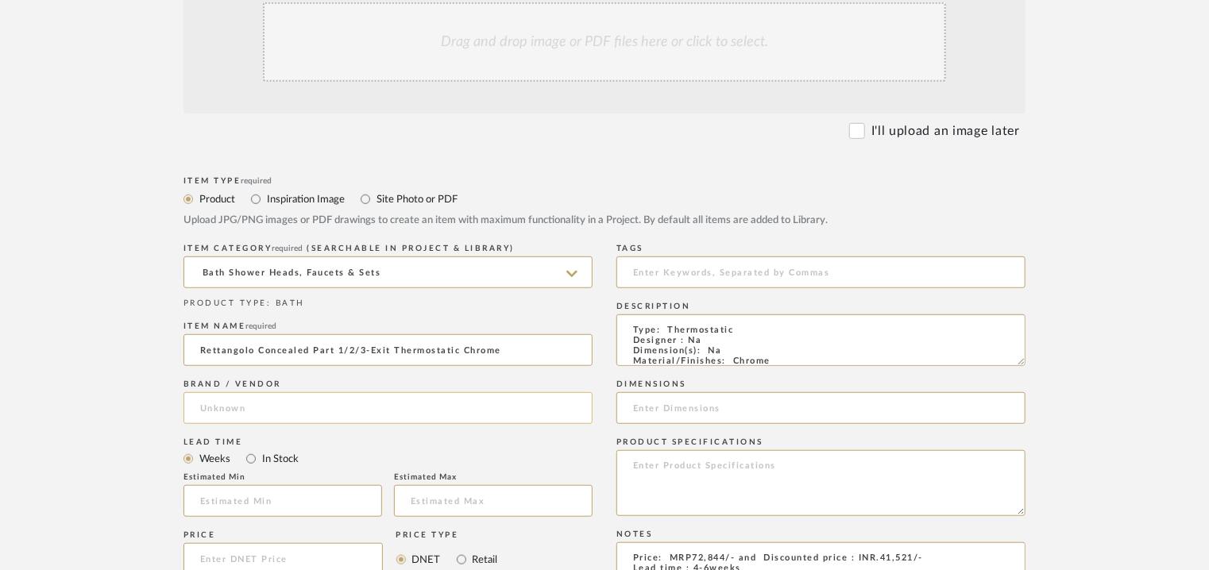
type input "Rettangolo Concealed Part 1/2/3-Exit Thermostatic Chrome"
click at [208, 411] on input at bounding box center [387, 408] width 409 height 32
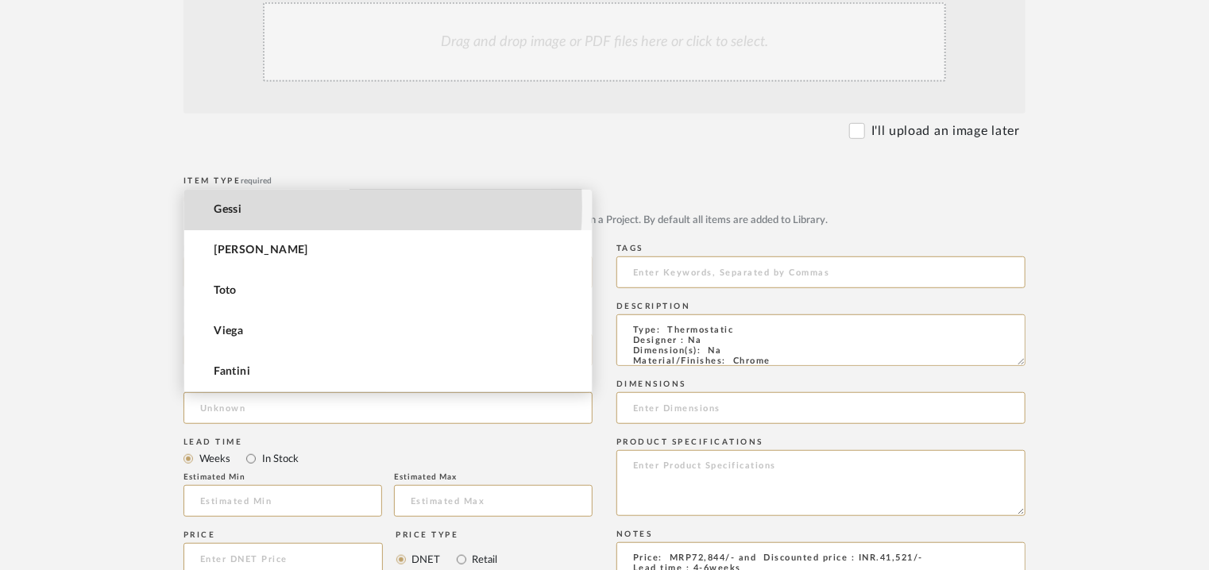
click at [264, 206] on mat-option "Gessi" at bounding box center [387, 210] width 407 height 41
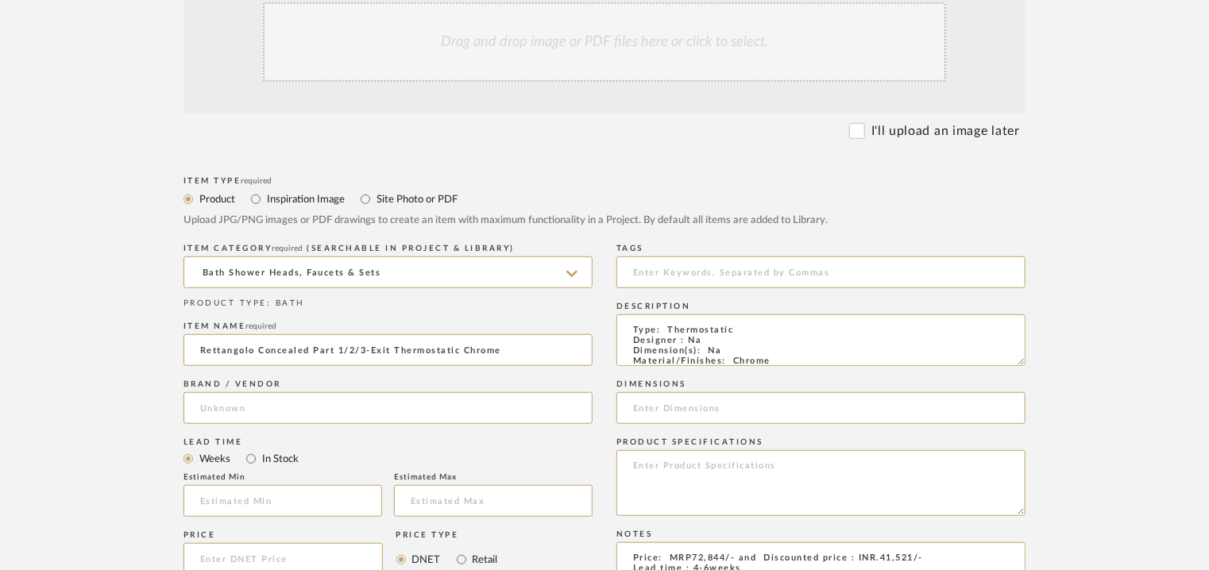
type input "Gessi"
click at [253, 490] on input at bounding box center [282, 501] width 199 height 32
type input "4"
click at [496, 506] on input at bounding box center [493, 501] width 199 height 32
type input "6"
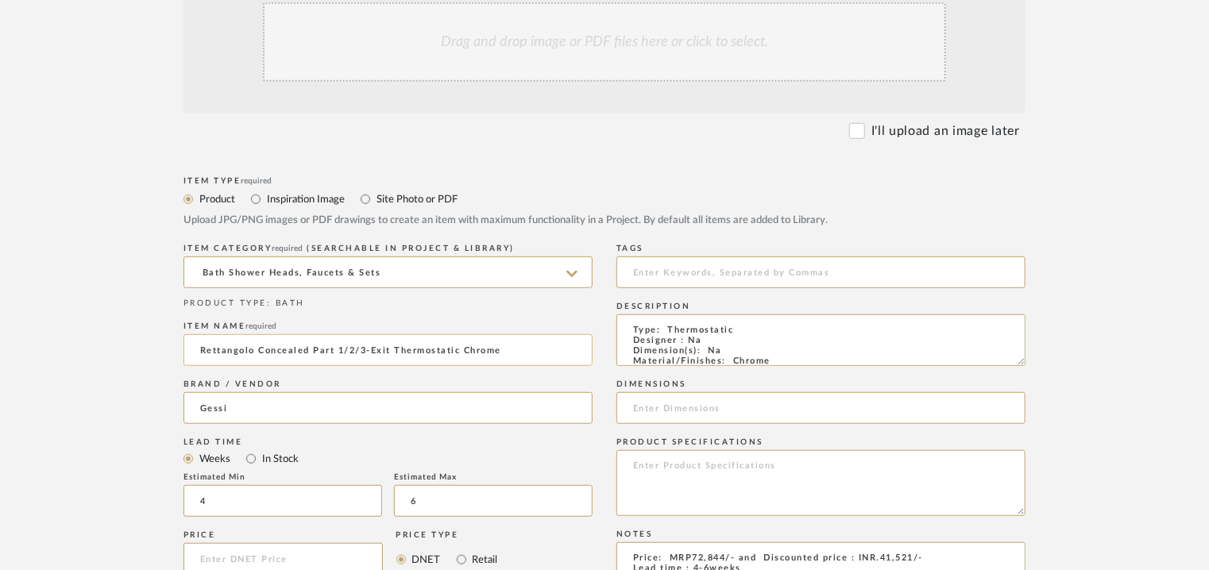
click at [207, 349] on input "Rettangolo Concealed Part 1/2/3-Exit Thermostatic Chrome" at bounding box center [387, 350] width 409 height 32
type input "RETTANGOLO CONCEALED Part 1/2/3-Exit THERMOSTATIC CHROME."
click at [651, 270] on input at bounding box center [820, 273] width 409 height 32
type input "TVS"
click at [591, 22] on div "Drag and drop image or PDF files here or click to select." at bounding box center [604, 41] width 683 height 79
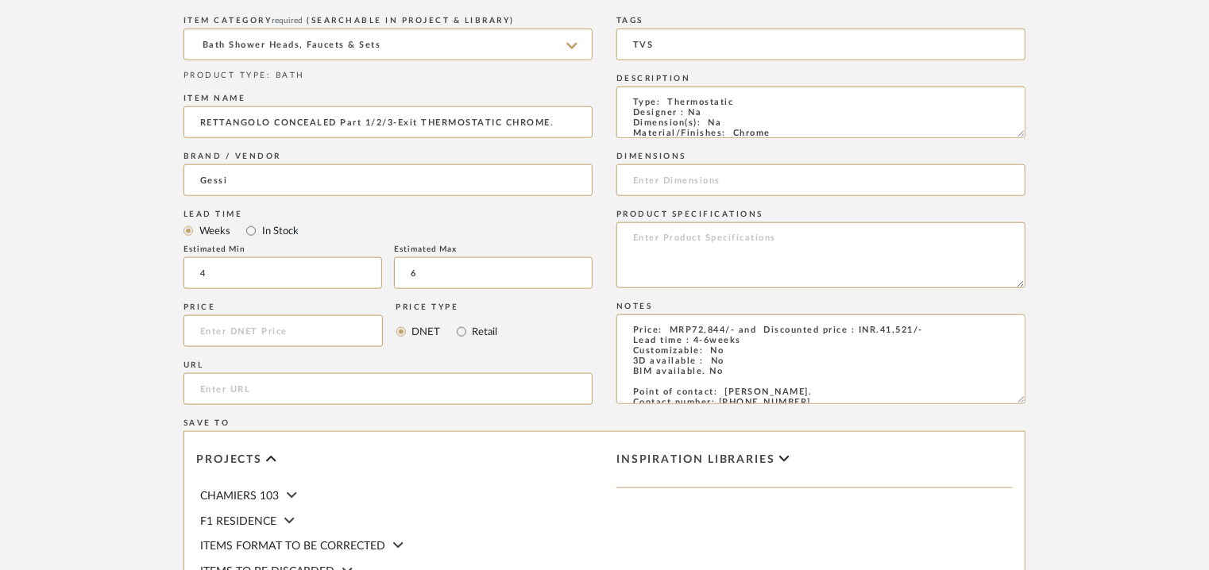
scroll to position [1090, 0]
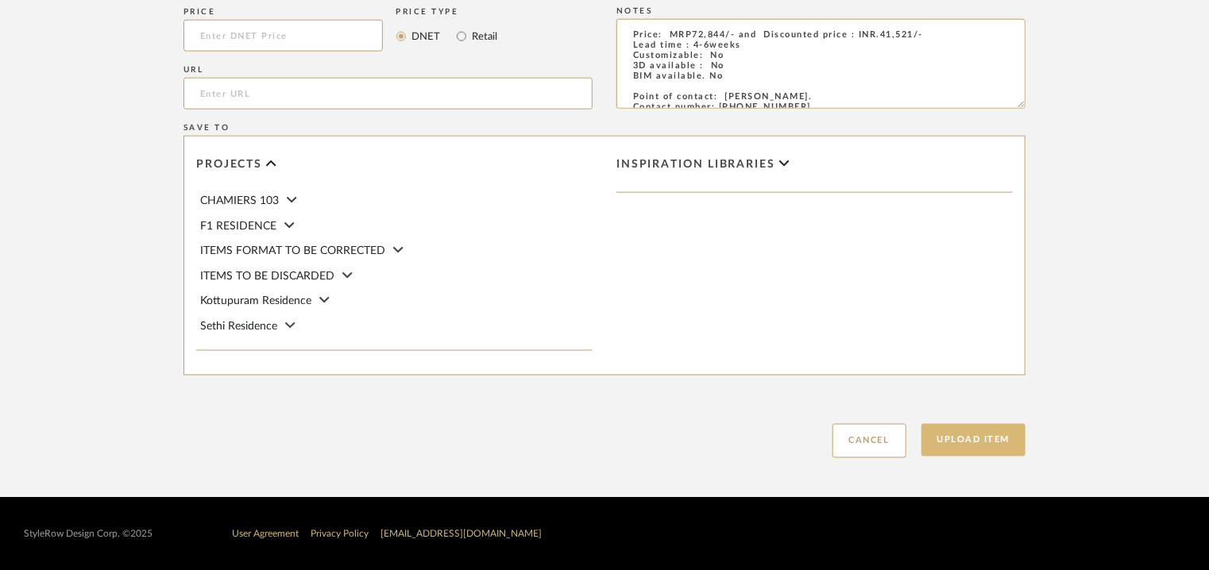
click at [963, 441] on button "Upload Item" at bounding box center [973, 440] width 105 height 33
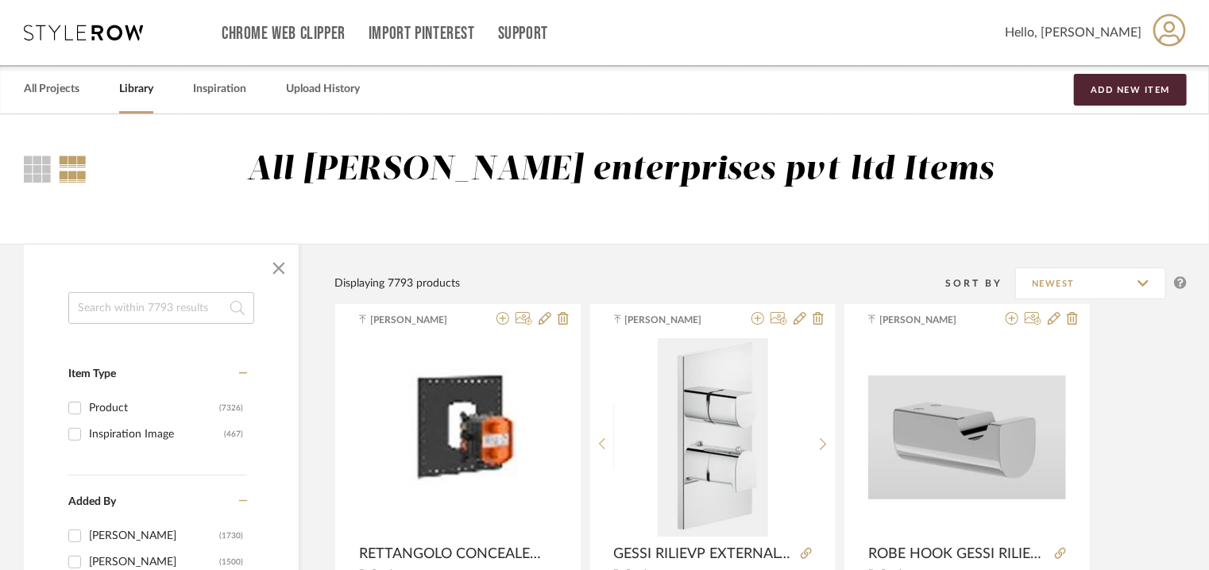
click at [167, 303] on input at bounding box center [161, 308] width 186 height 32
paste input "Advantix Shower Channel Grate Visign ER12"
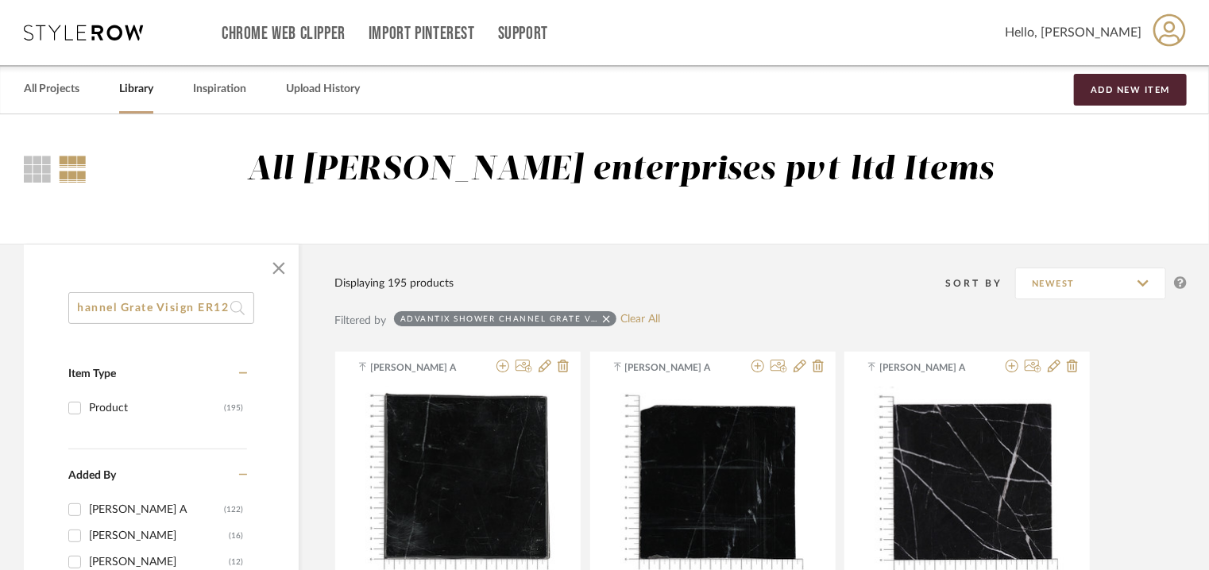
drag, startPoint x: 159, startPoint y: 307, endPoint x: 253, endPoint y: 307, distance: 94.5
click at [253, 307] on input "Advantix Shower Channel Grate Visign ER12" at bounding box center [161, 308] width 186 height 32
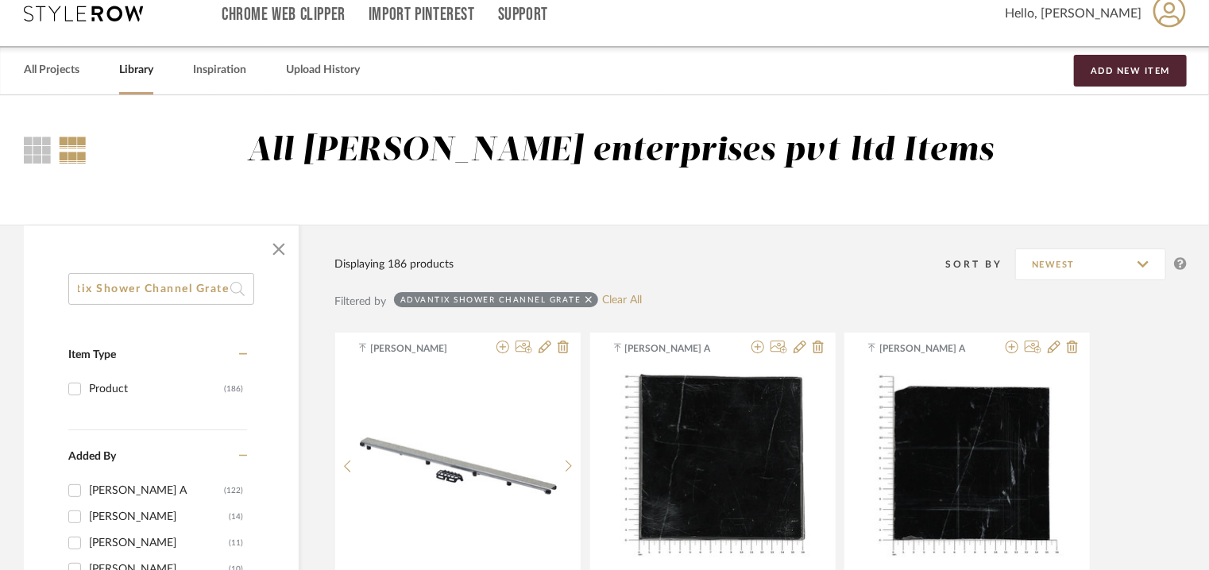
scroll to position [159, 0]
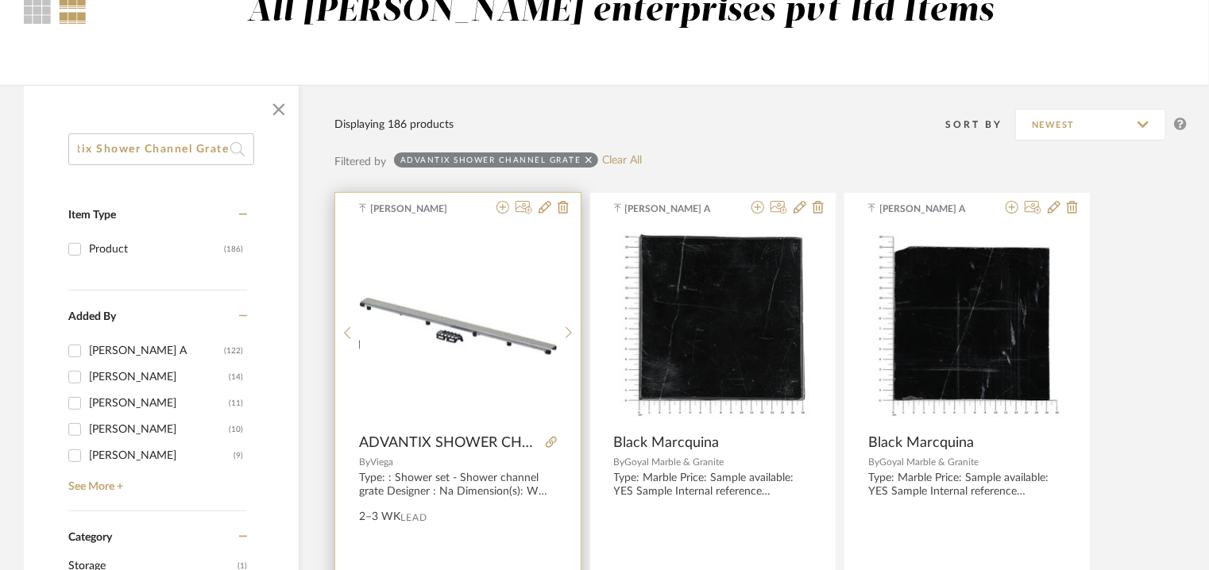
type input "Advantix Shower Channel Grate"
click at [471, 318] on img "0" at bounding box center [458, 326] width 197 height 57
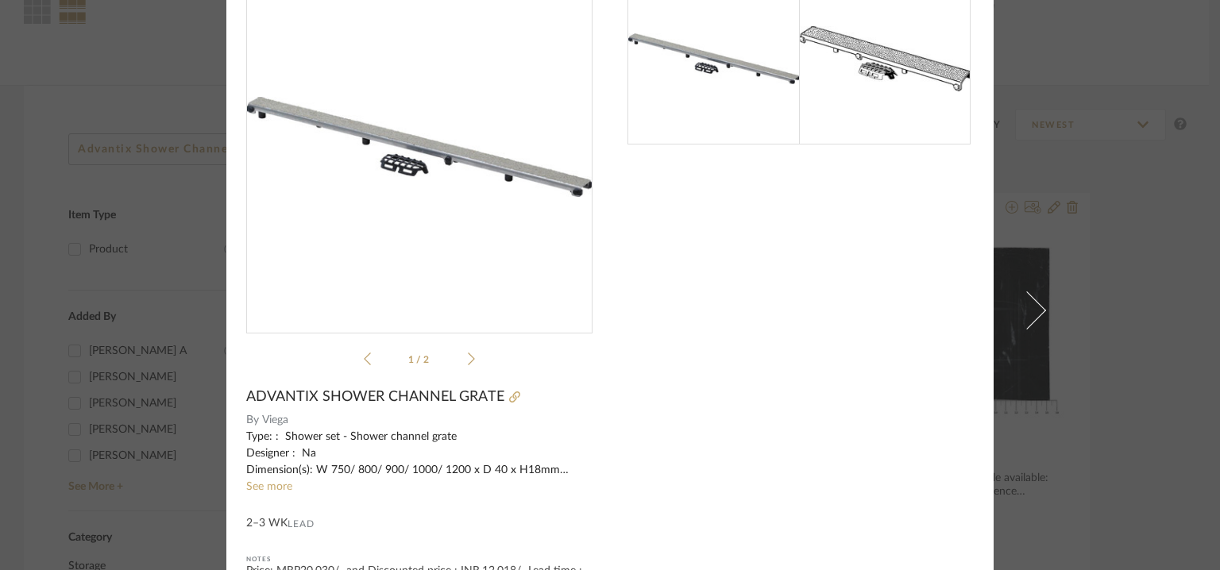
scroll to position [197, 0]
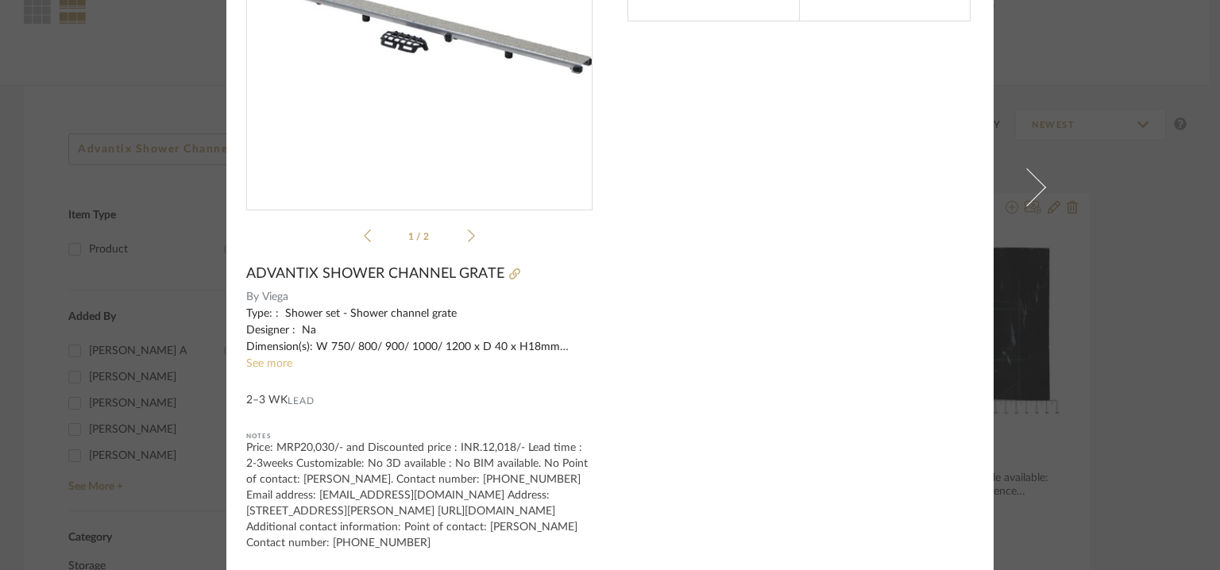
click at [271, 362] on link "See more" at bounding box center [269, 363] width 46 height 11
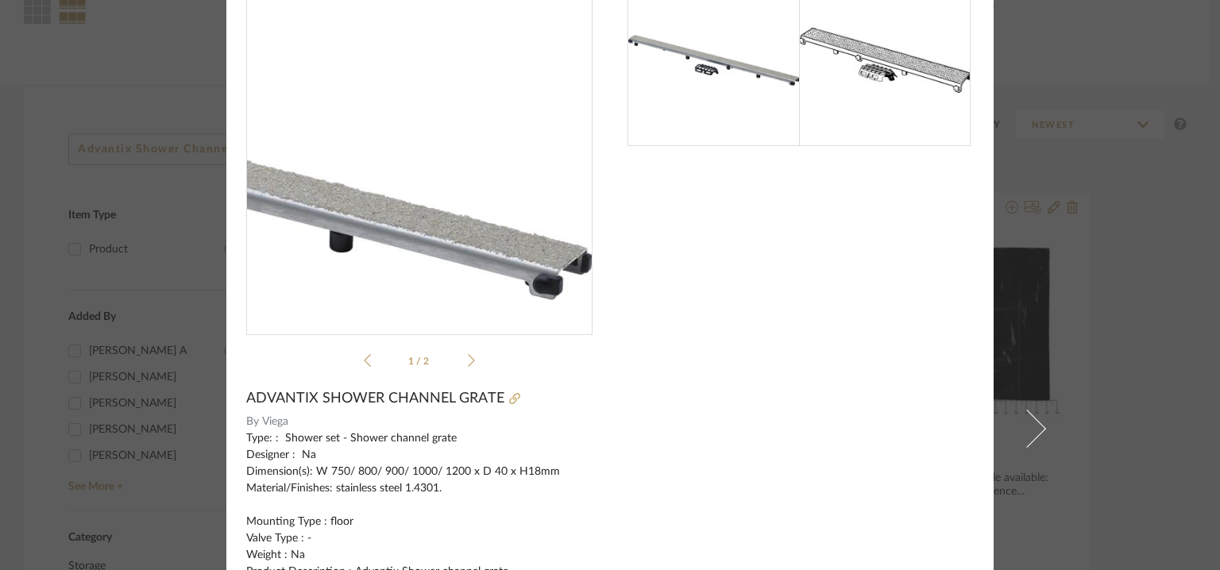
scroll to position [0, 0]
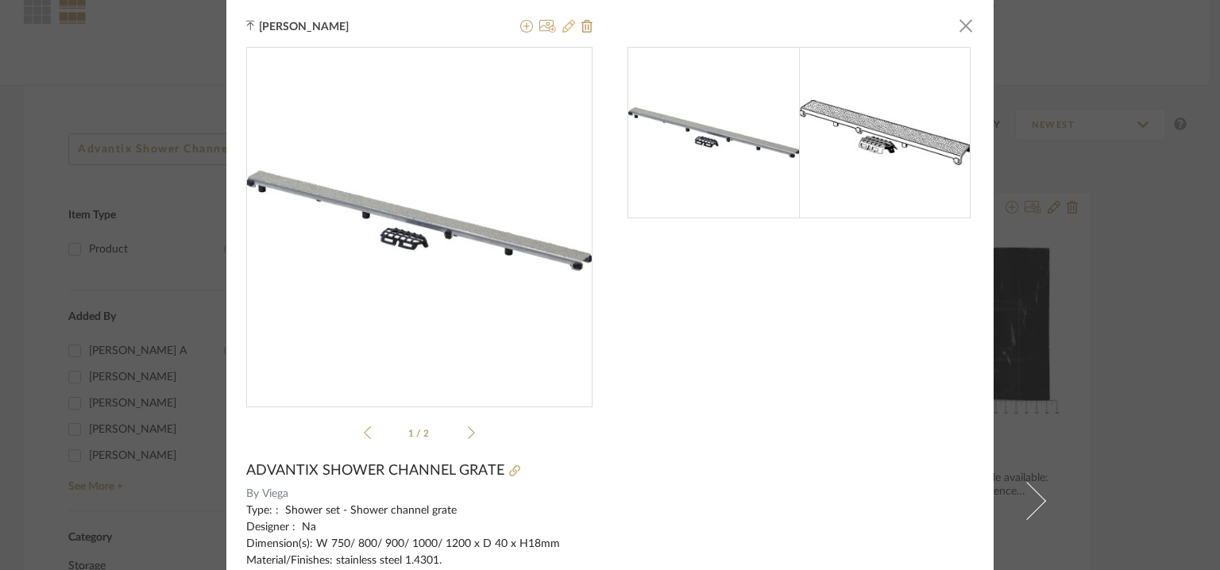
click at [569, 25] on icon at bounding box center [568, 26] width 13 height 13
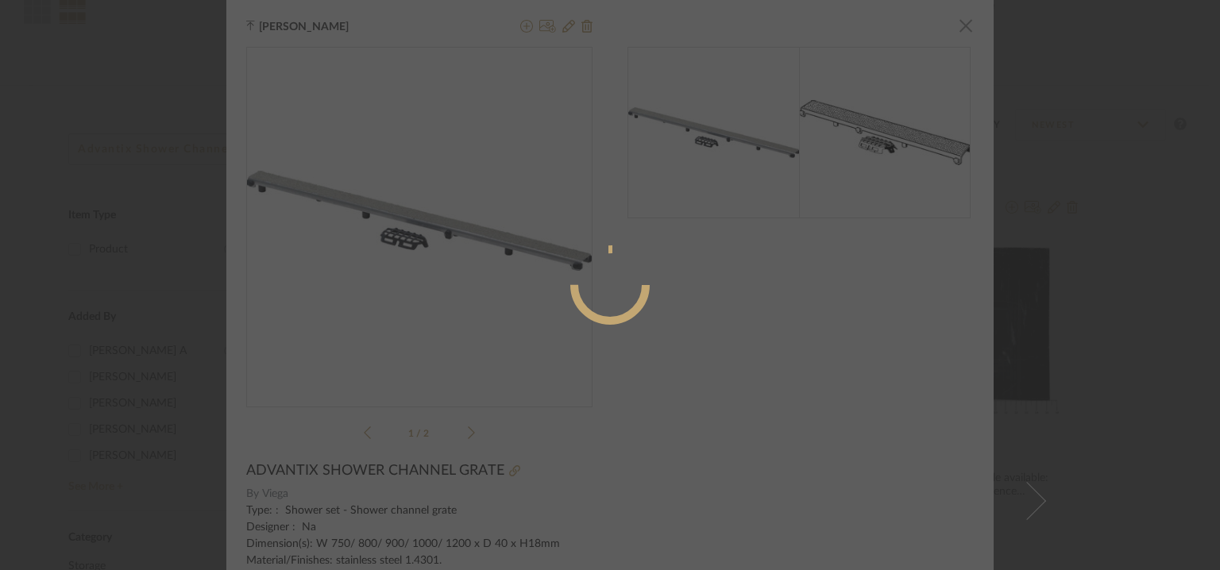
radio input "true"
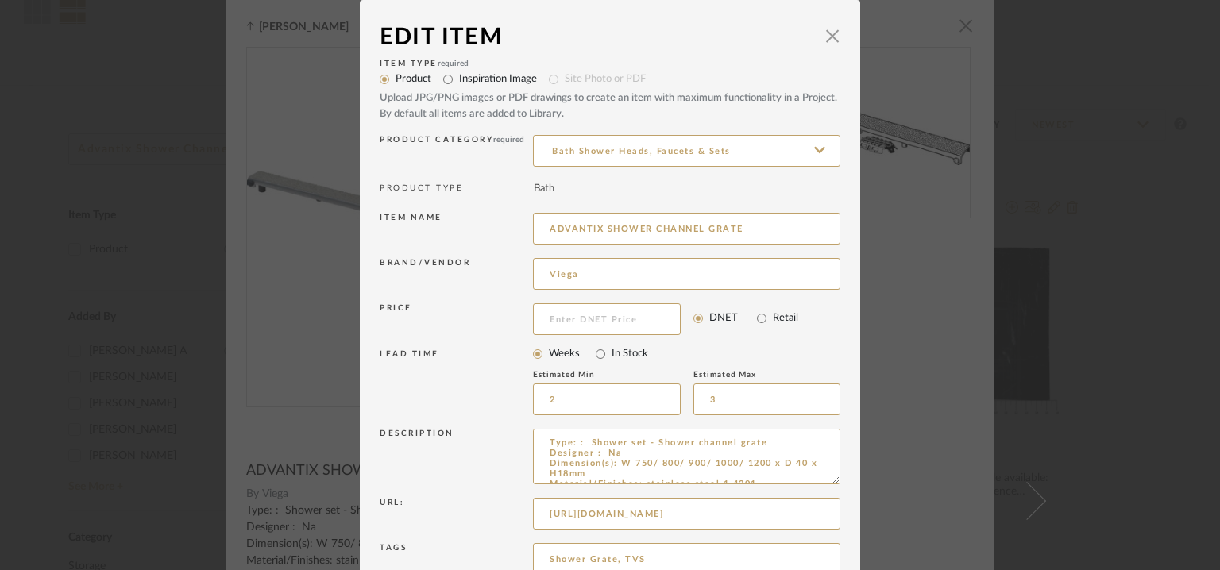
scroll to position [152, 0]
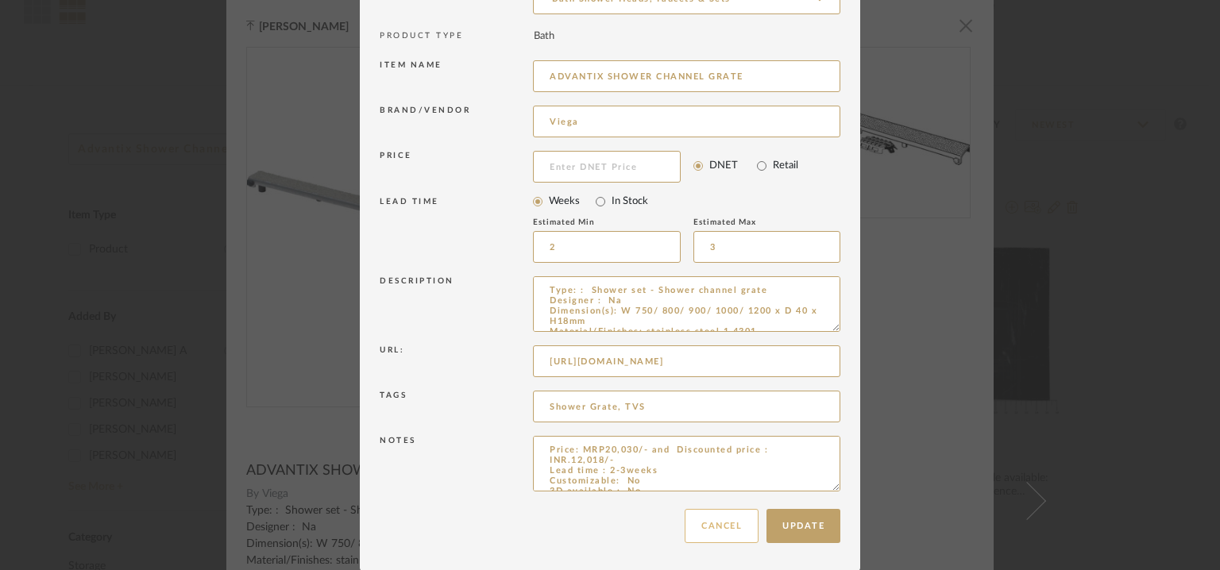
click at [741, 531] on button "Cancel" at bounding box center [722, 526] width 74 height 34
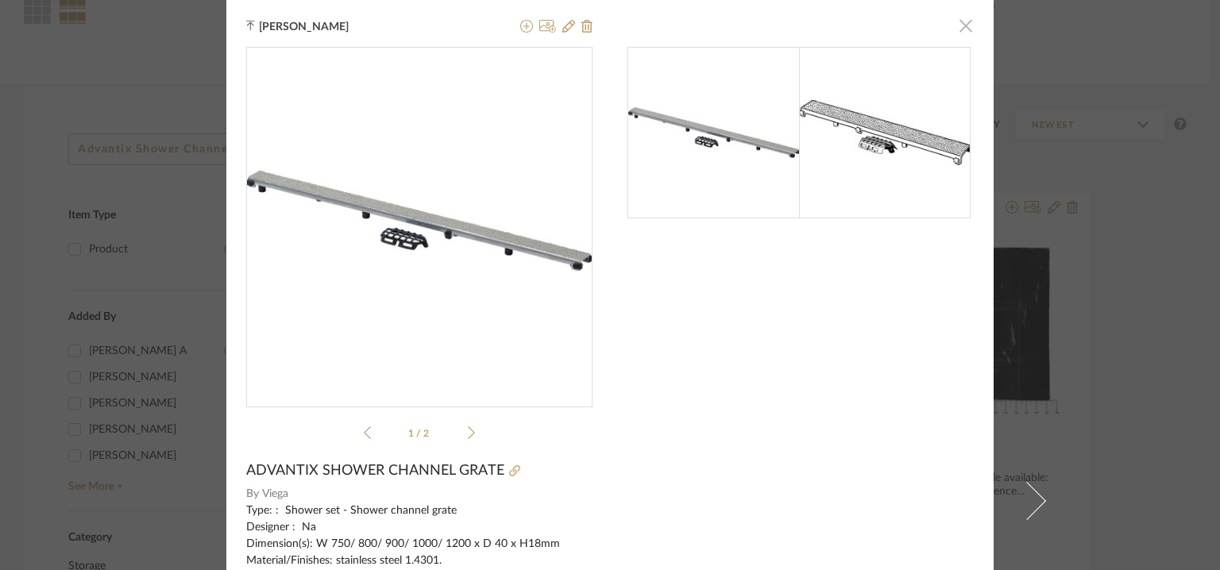
click at [956, 21] on span "button" at bounding box center [966, 26] width 32 height 32
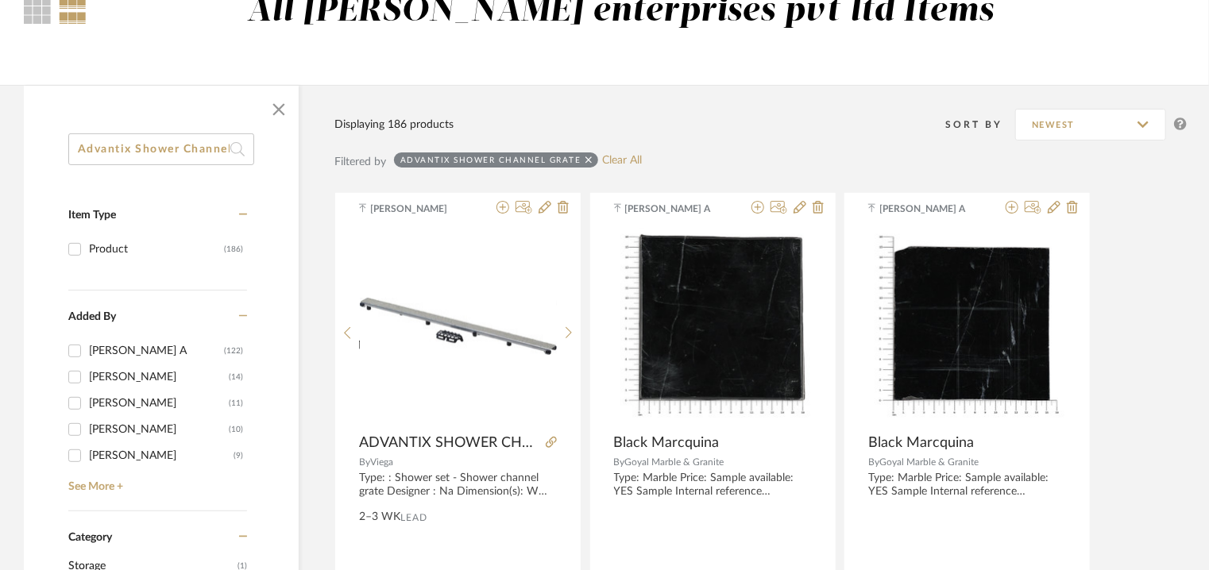
scroll to position [0, 48]
drag, startPoint x: 74, startPoint y: 141, endPoint x: 416, endPoint y: 153, distance: 342.5
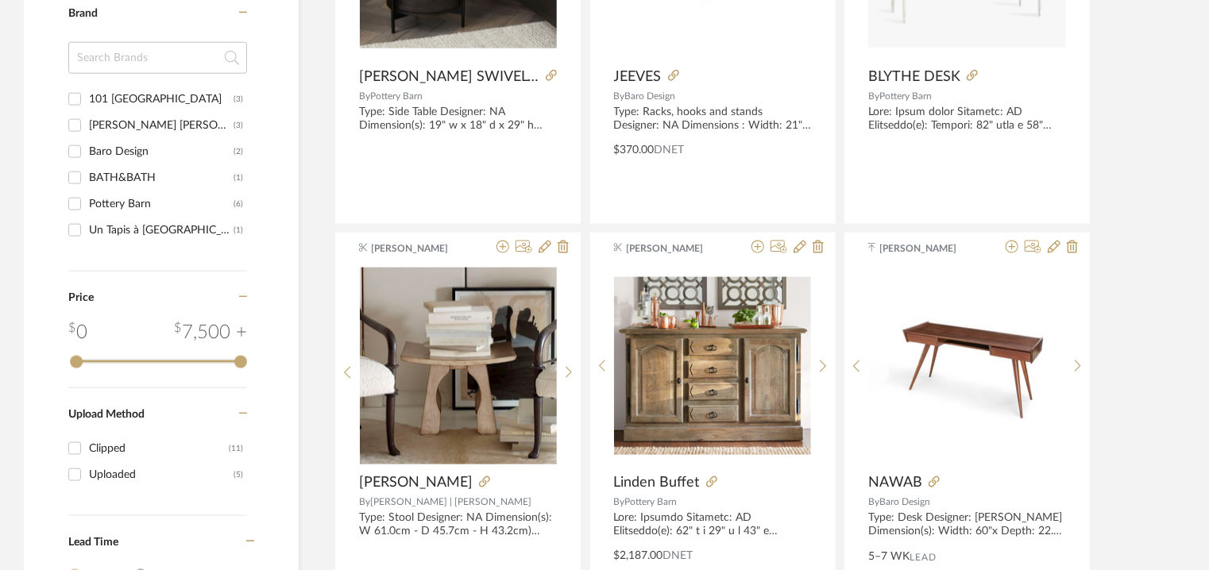
scroll to position [635, 0]
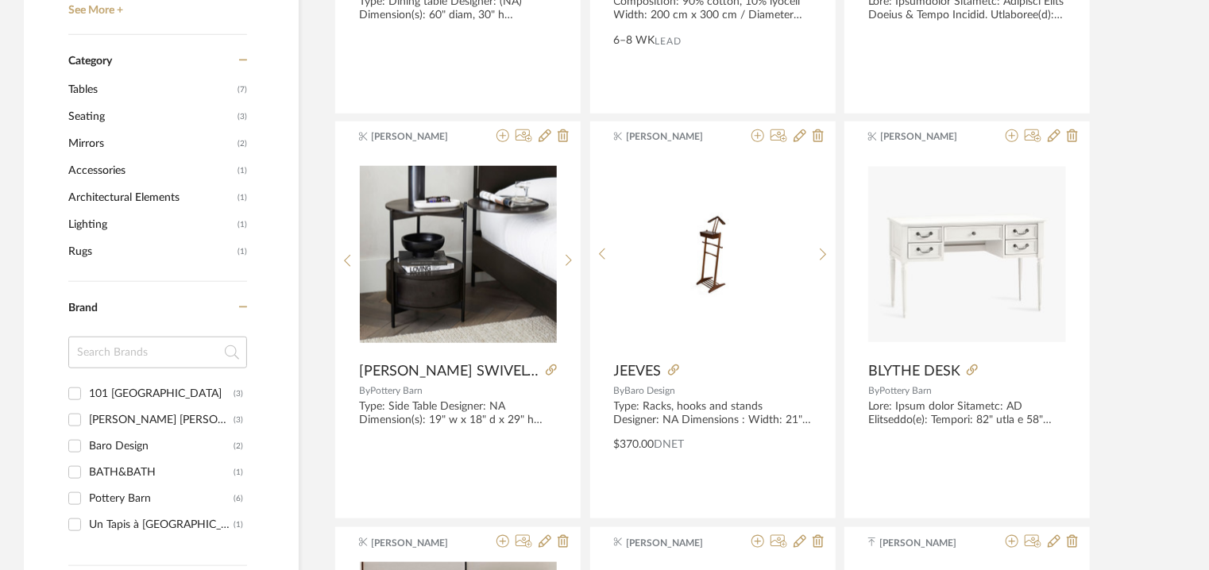
click at [149, 198] on span "Architectural Elements" at bounding box center [150, 197] width 165 height 27
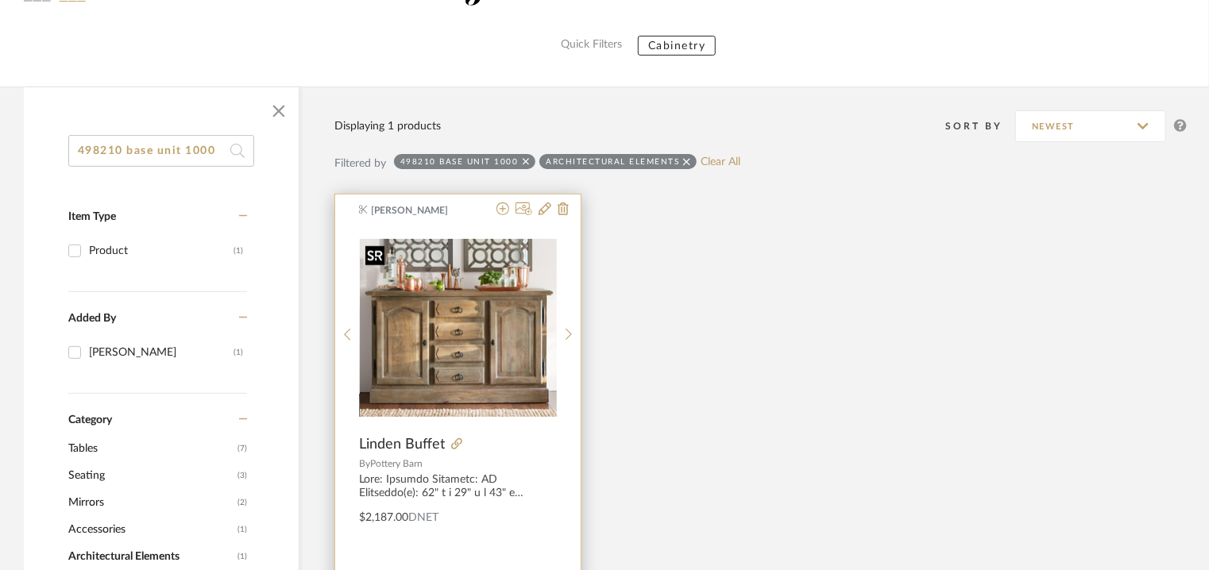
scroll to position [183, 0]
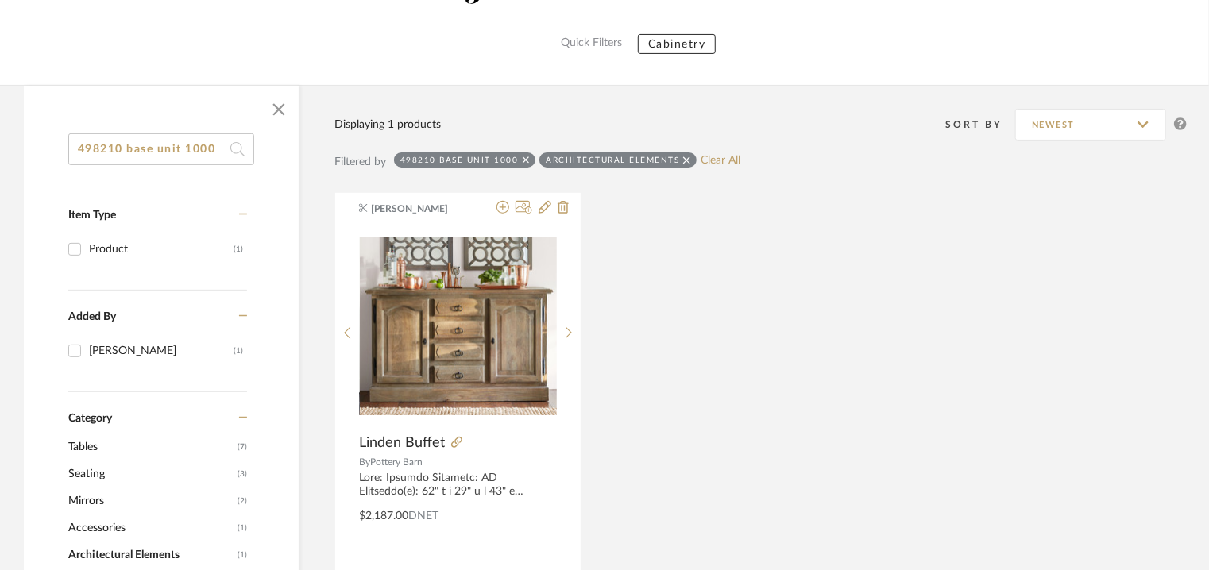
click at [241, 314] on icon at bounding box center [243, 316] width 9 height 11
drag, startPoint x: 131, startPoint y: 147, endPoint x: 264, endPoint y: 145, distance: 133.4
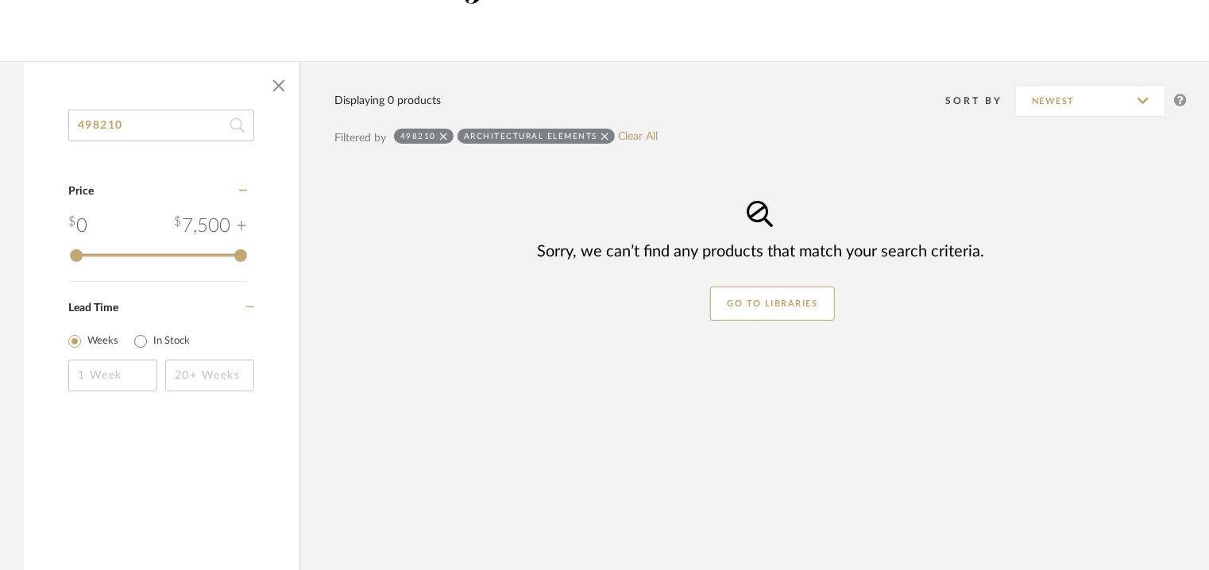
type input "498210"
click at [603, 136] on icon at bounding box center [604, 136] width 7 height 11
drag, startPoint x: 140, startPoint y: 122, endPoint x: 31, endPoint y: 138, distance: 110.1
click at [33, 138] on div "498210 Category Price 0 7,500 + 0 7500 Lead Time Weeks In Stock" at bounding box center [161, 271] width 275 height 323
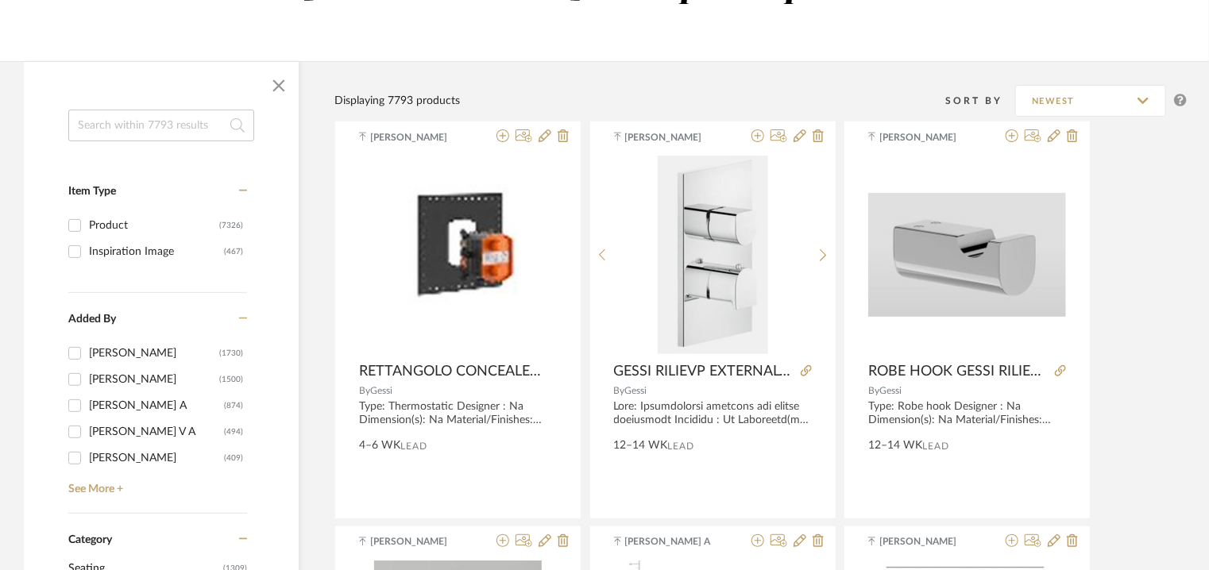
click at [165, 121] on input at bounding box center [161, 126] width 186 height 32
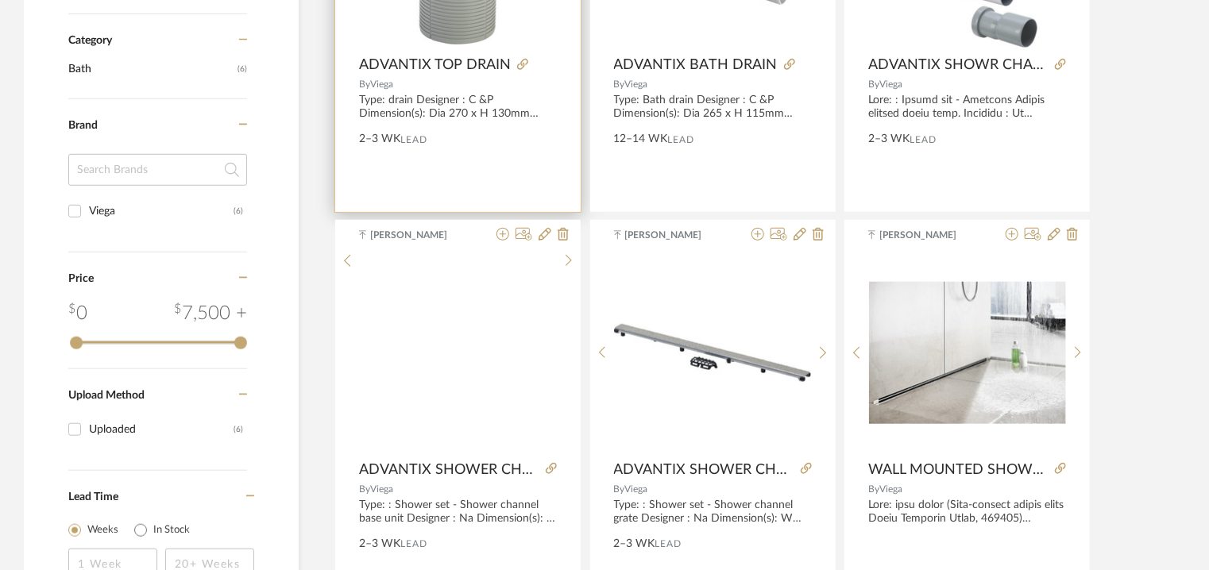
scroll to position [580, 0]
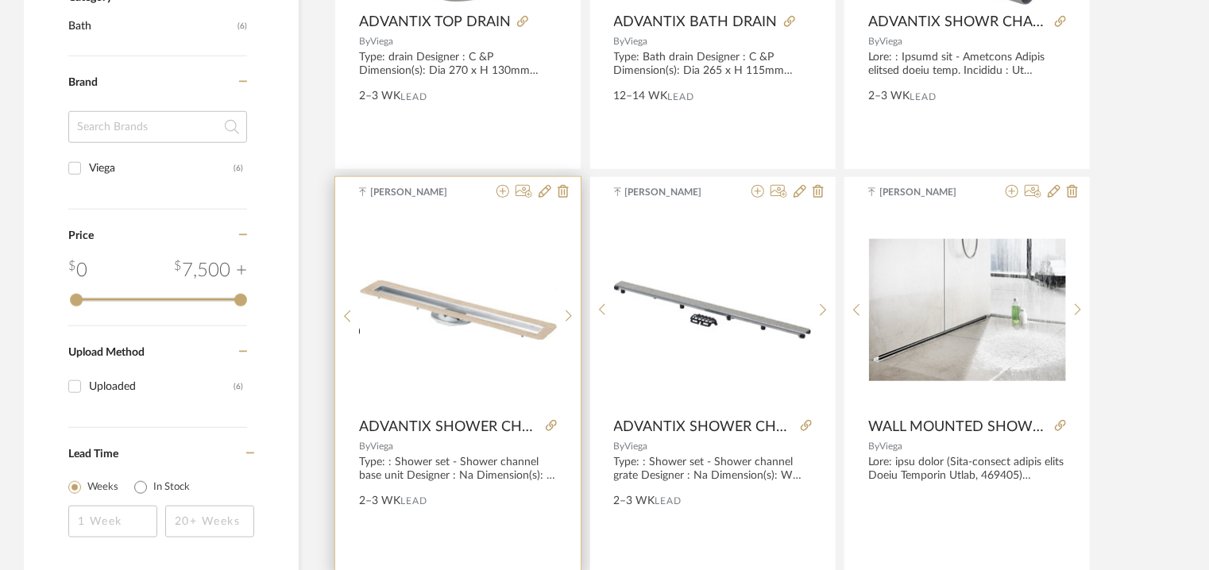
click at [513, 322] on img "0" at bounding box center [458, 309] width 197 height 59
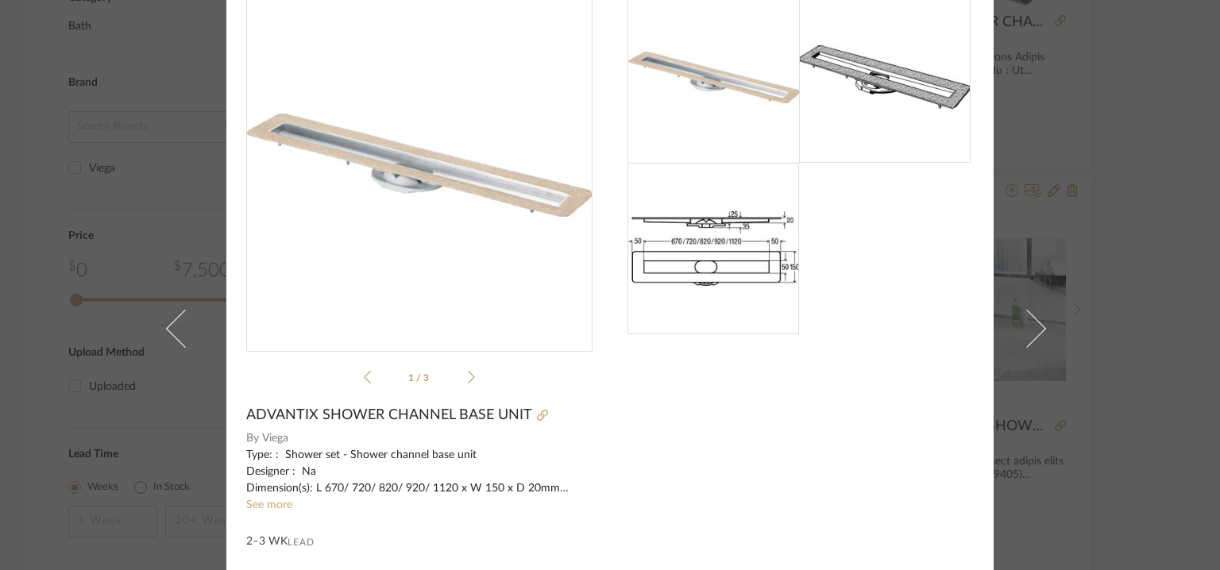
scroll to position [0, 0]
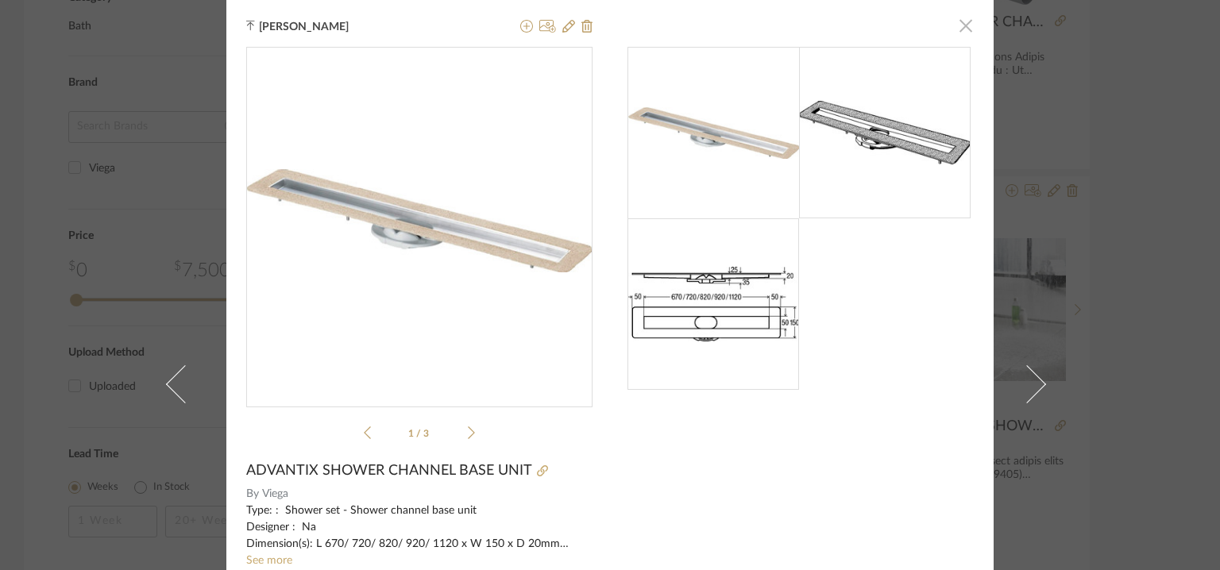
click at [959, 23] on span "button" at bounding box center [966, 26] width 32 height 32
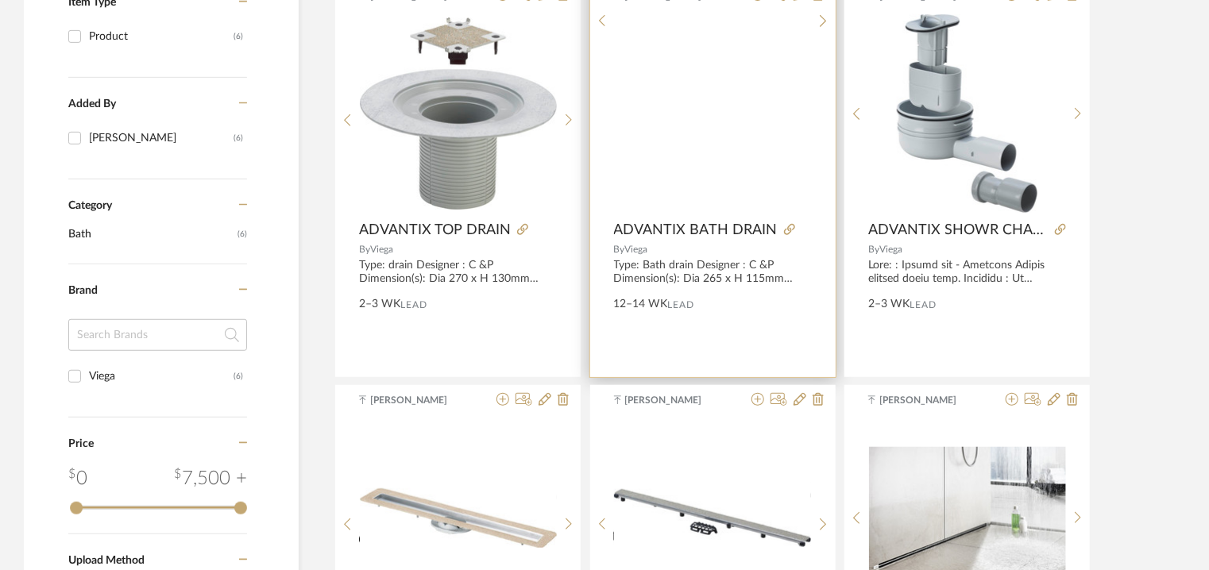
scroll to position [133, 0]
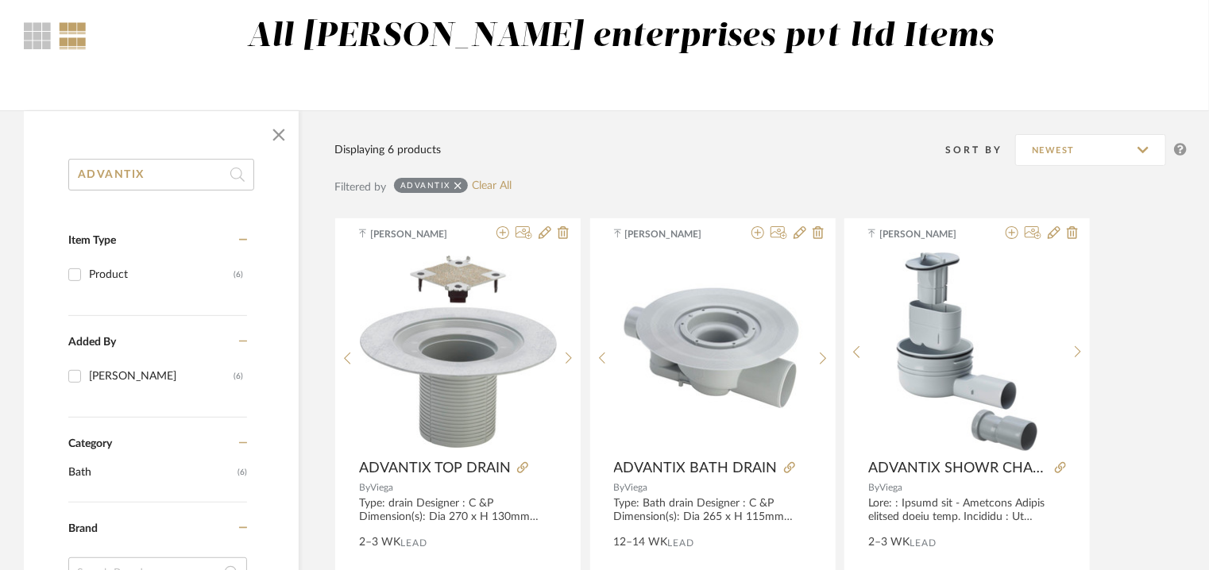
drag, startPoint x: 167, startPoint y: 184, endPoint x: 0, endPoint y: 182, distance: 166.8
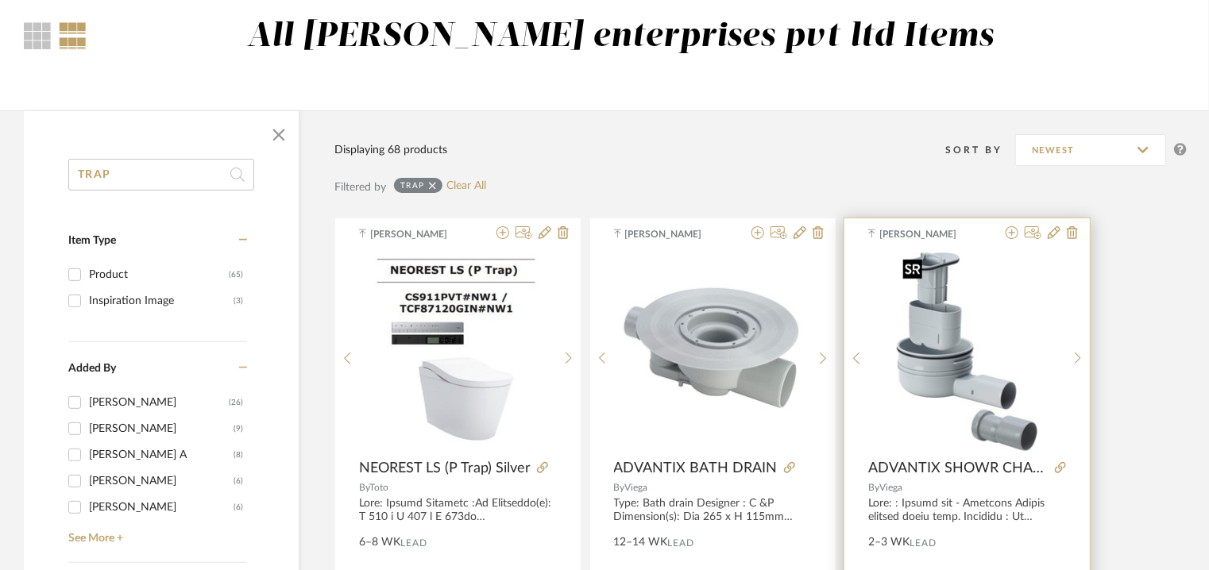
click at [943, 289] on img "0" at bounding box center [967, 352] width 141 height 199
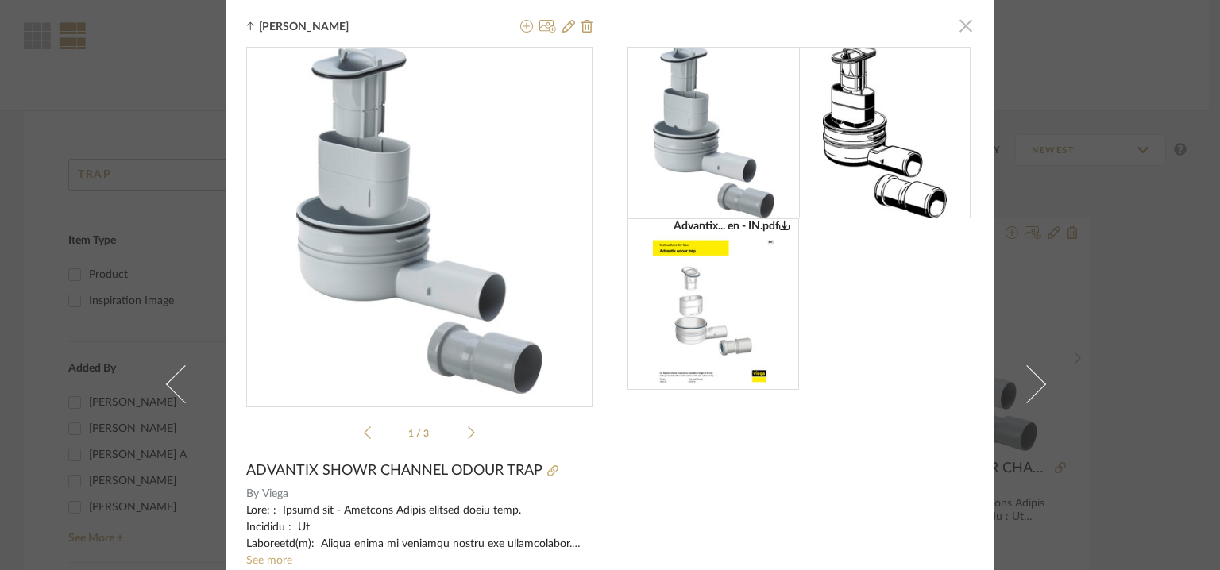
click at [964, 28] on span "button" at bounding box center [966, 26] width 32 height 32
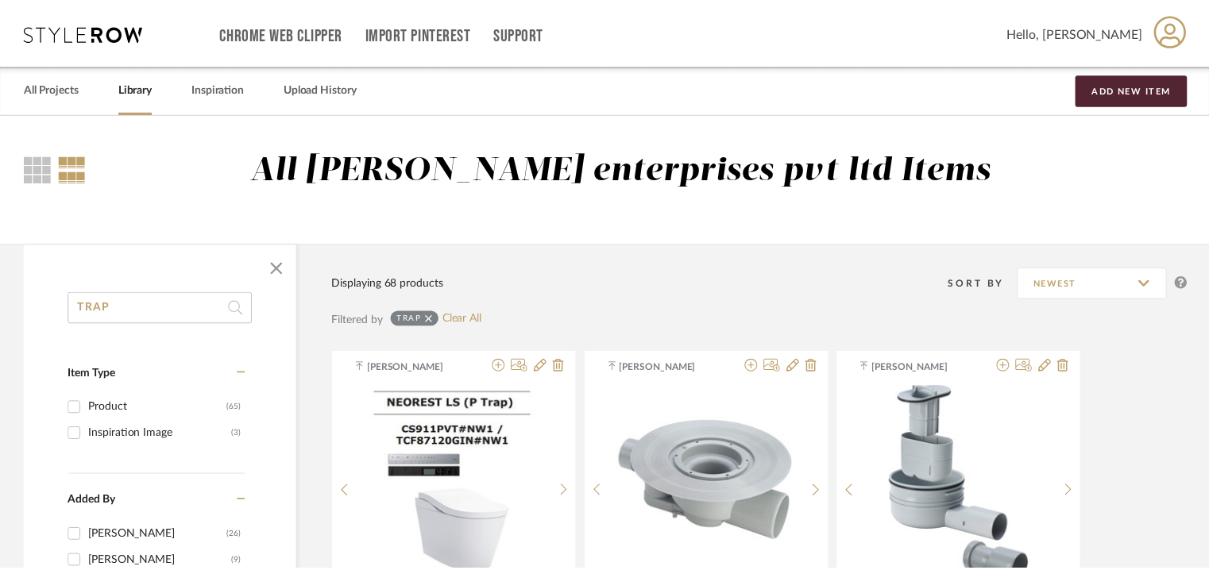
scroll to position [133, 0]
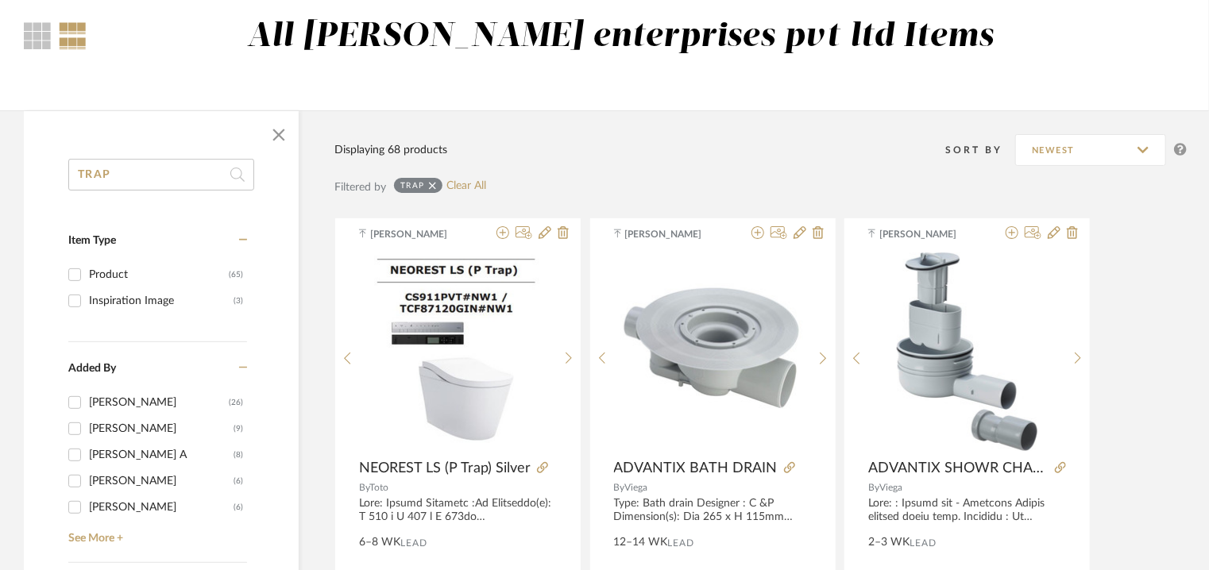
drag, startPoint x: 127, startPoint y: 169, endPoint x: 0, endPoint y: 165, distance: 127.1
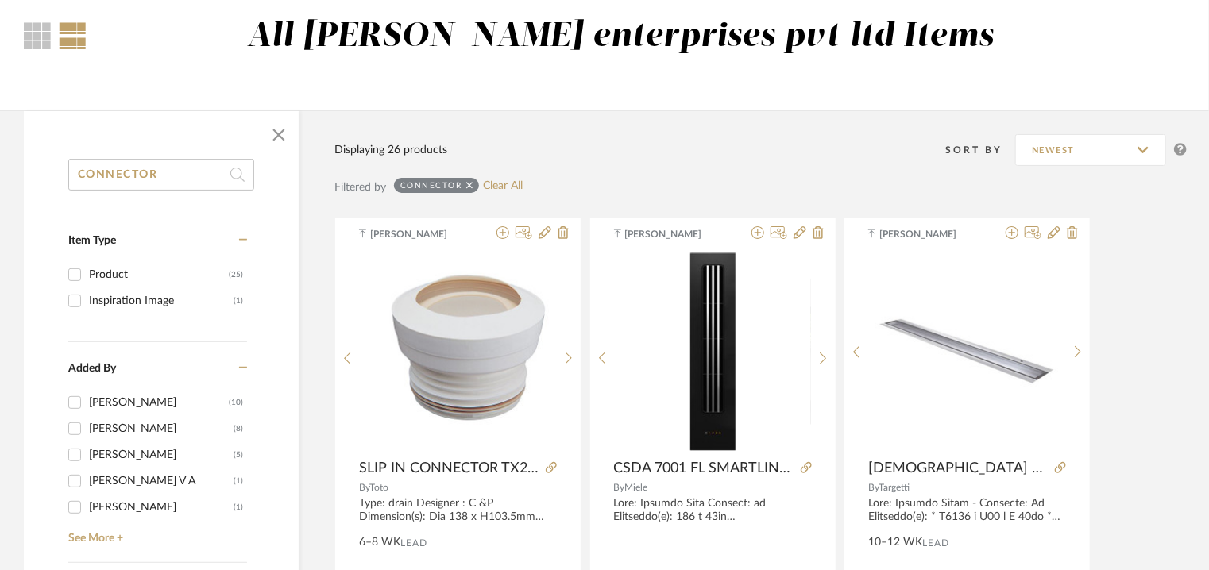
drag, startPoint x: 176, startPoint y: 179, endPoint x: 0, endPoint y: 185, distance: 176.4
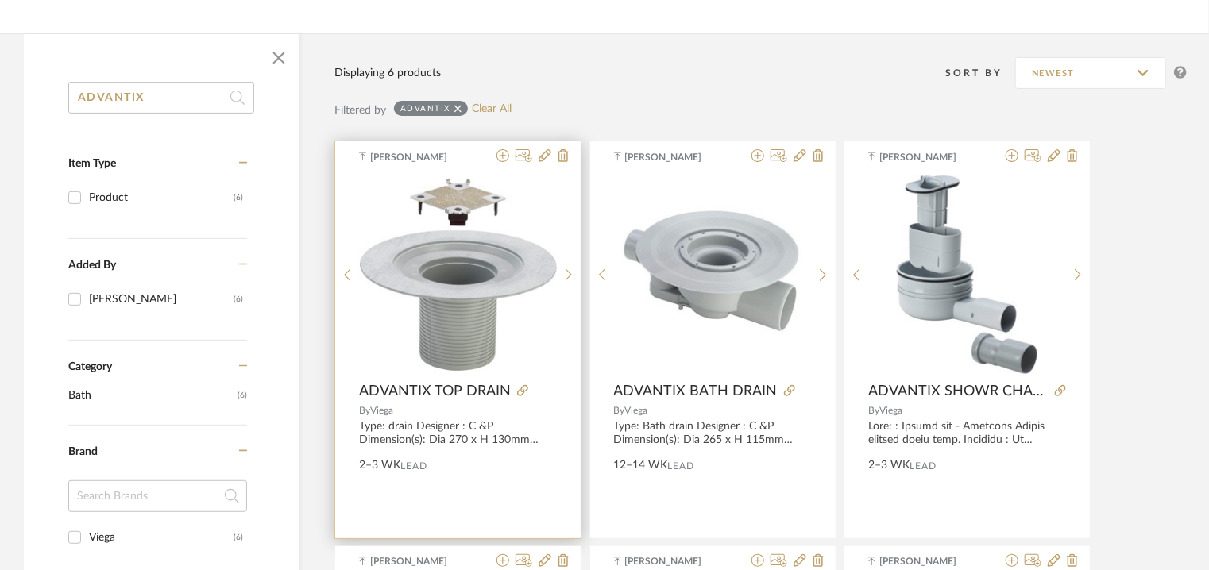
scroll to position [213, 0]
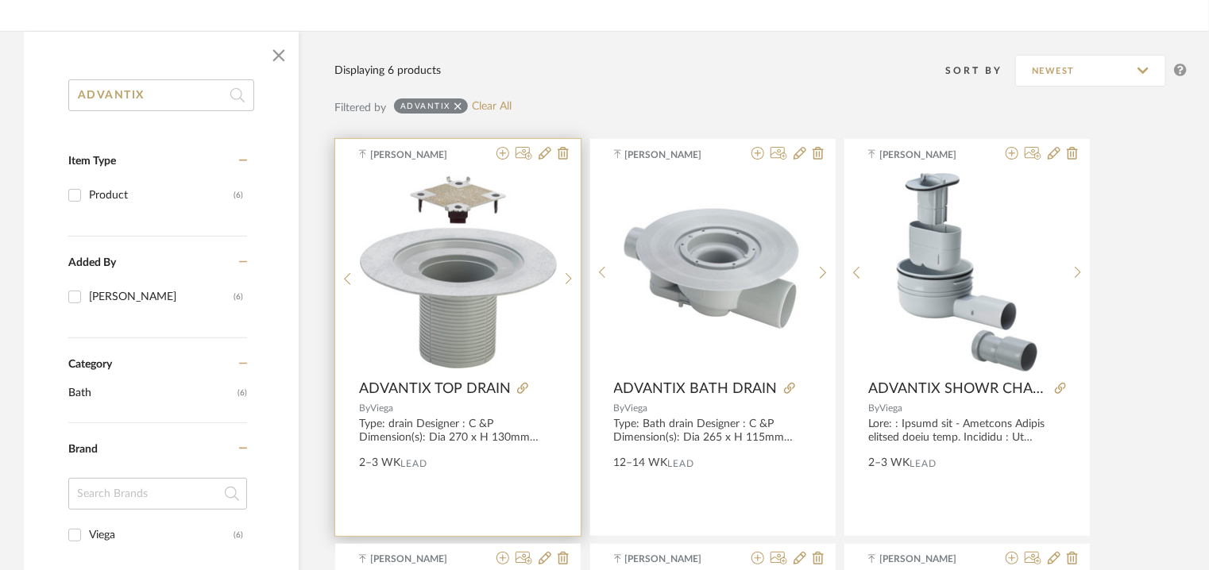
type input "ADVANTIX"
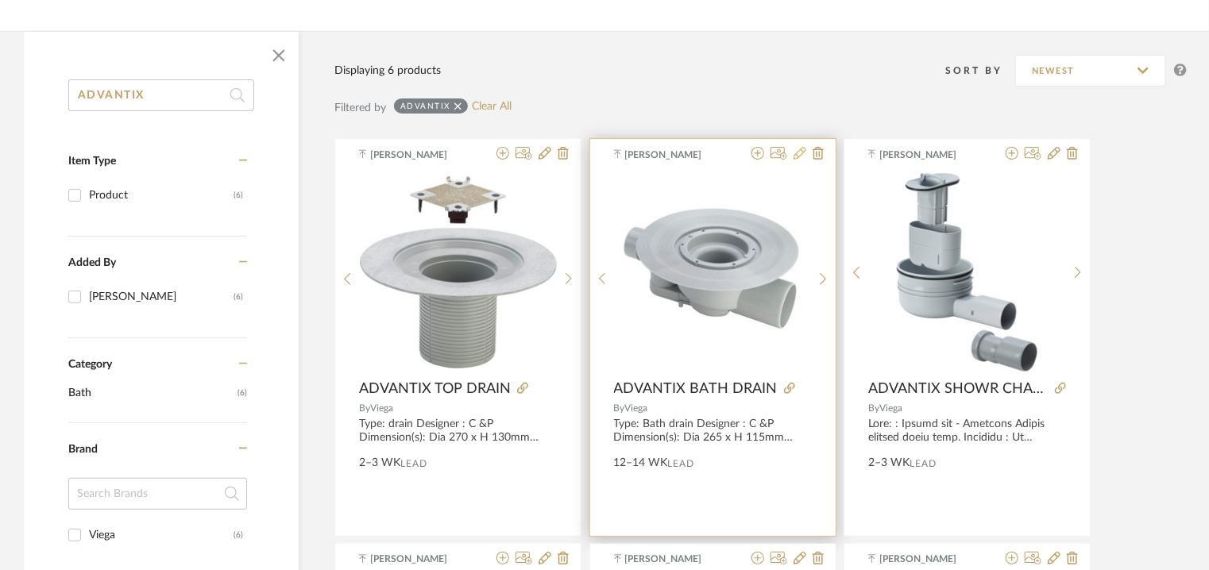
click at [805, 147] on icon at bounding box center [799, 153] width 13 height 13
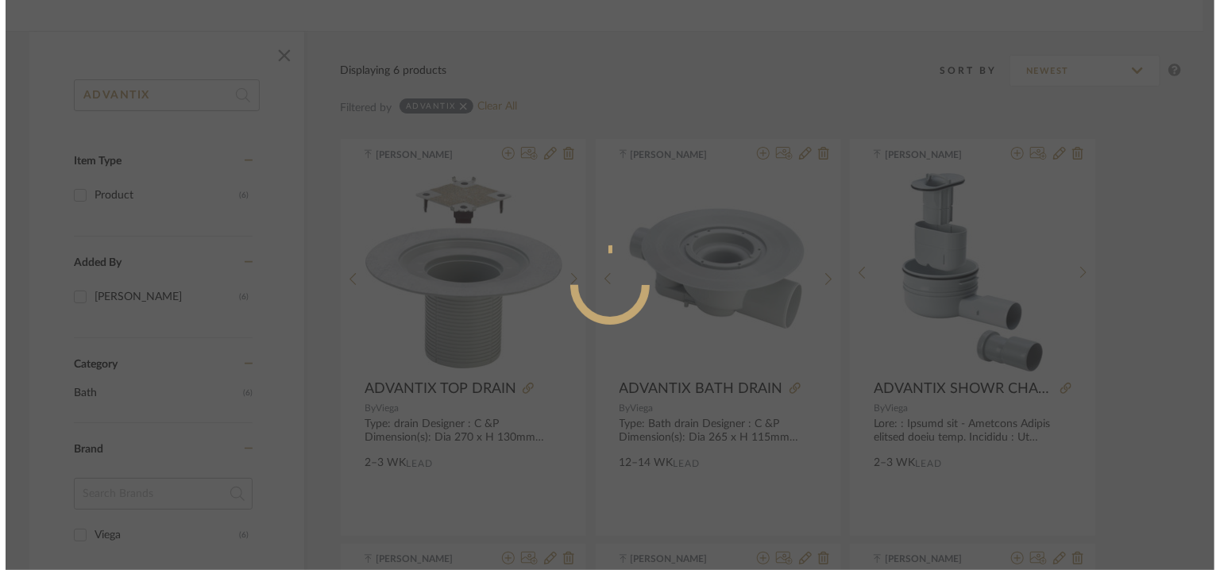
scroll to position [0, 0]
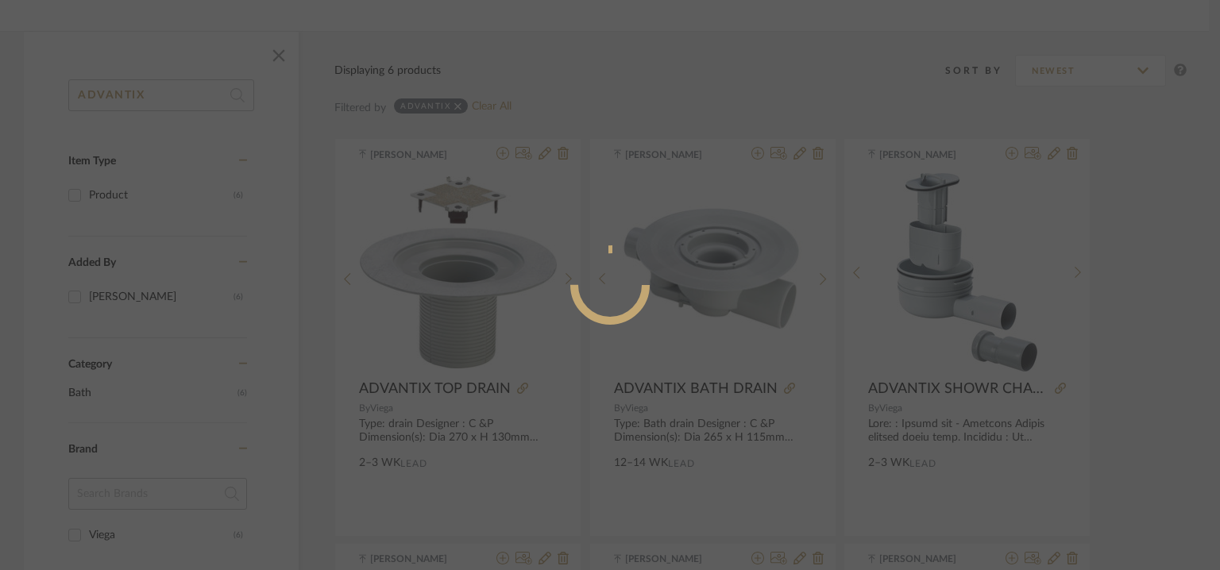
radio input "true"
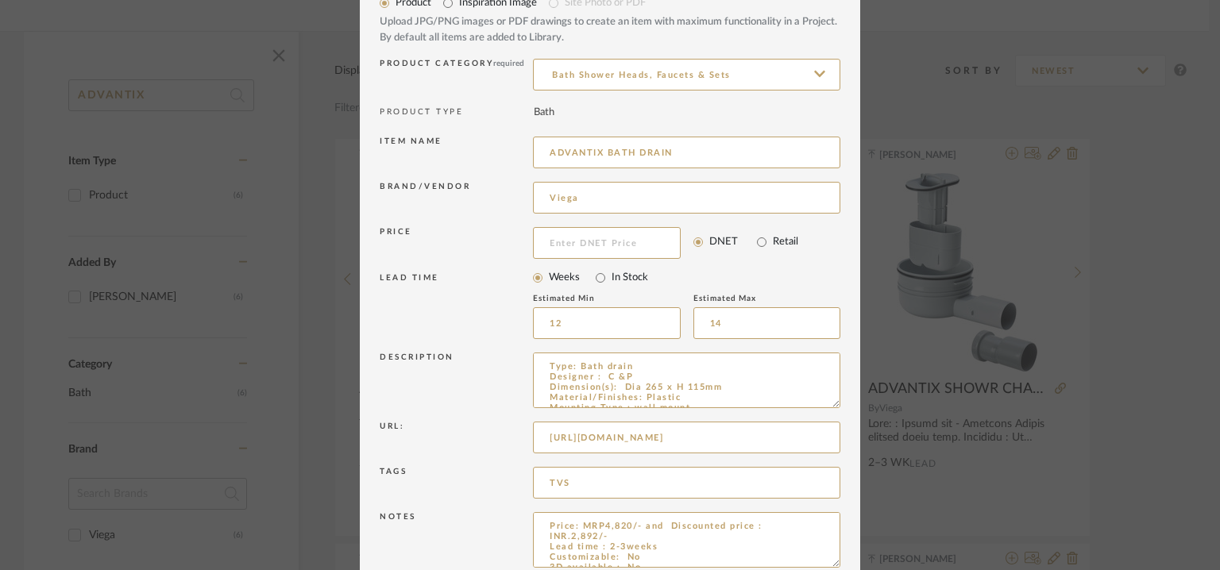
scroll to position [152, 0]
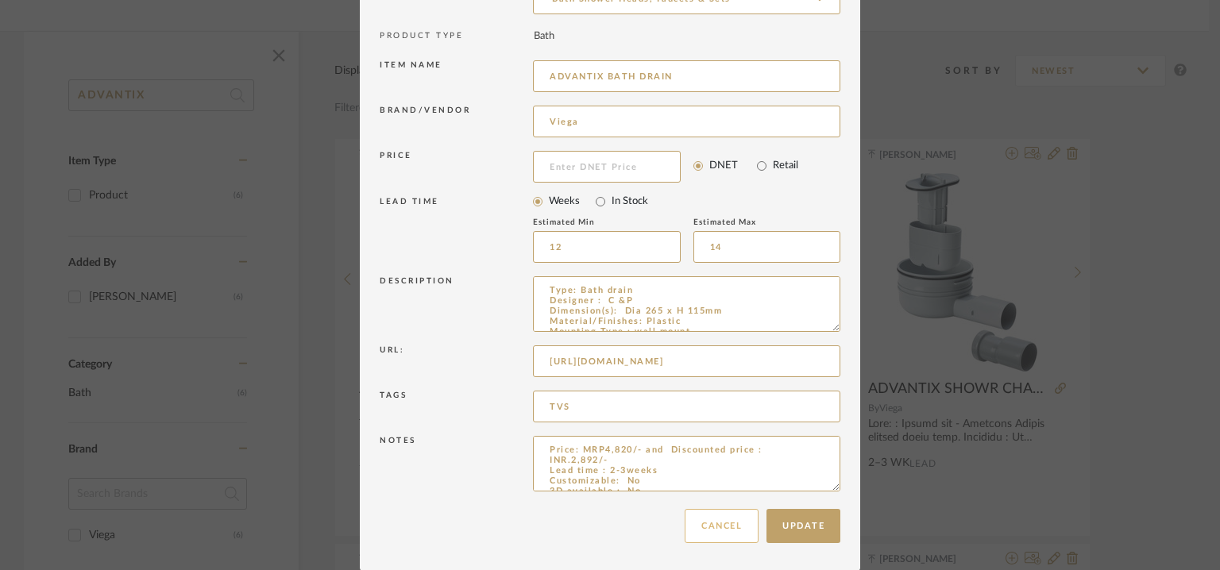
click at [738, 519] on button "Cancel" at bounding box center [722, 526] width 74 height 34
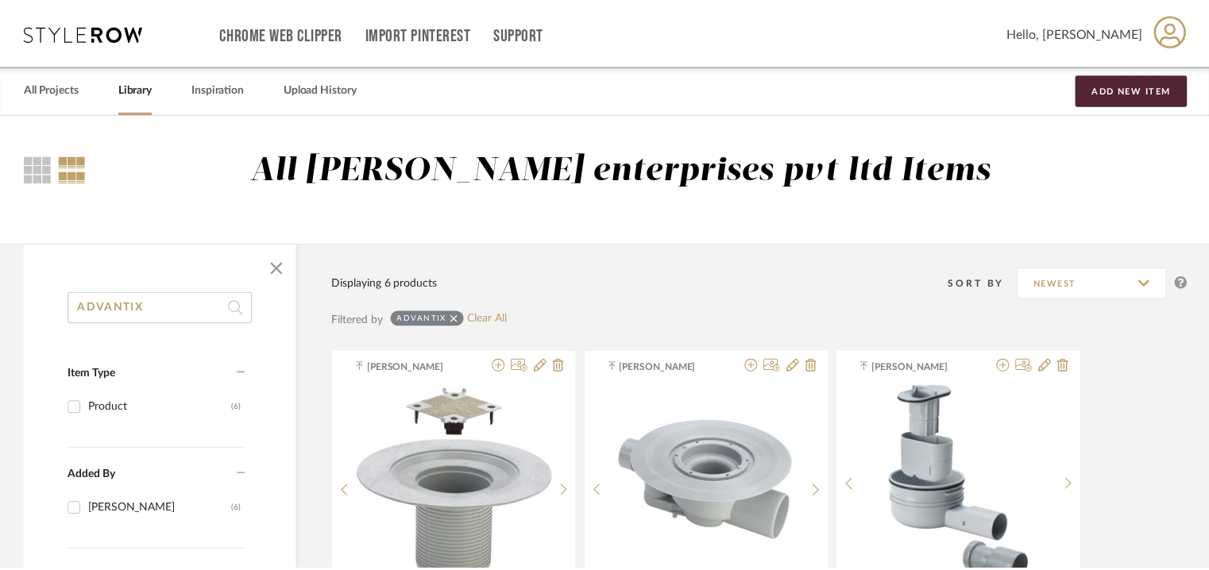
scroll to position [213, 0]
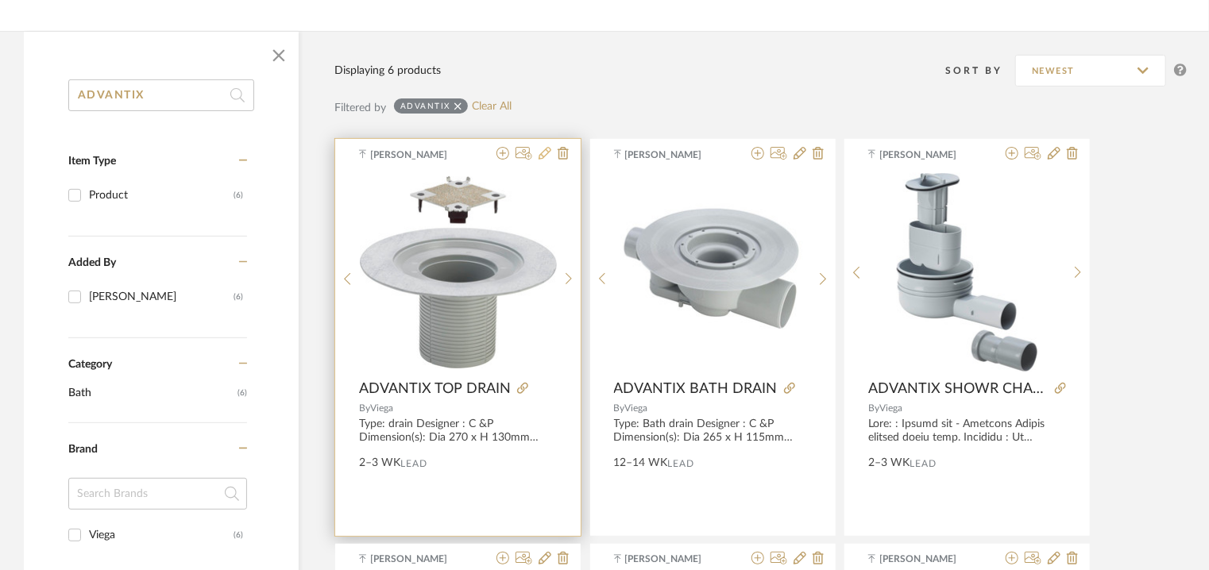
click at [546, 153] on icon at bounding box center [544, 153] width 13 height 13
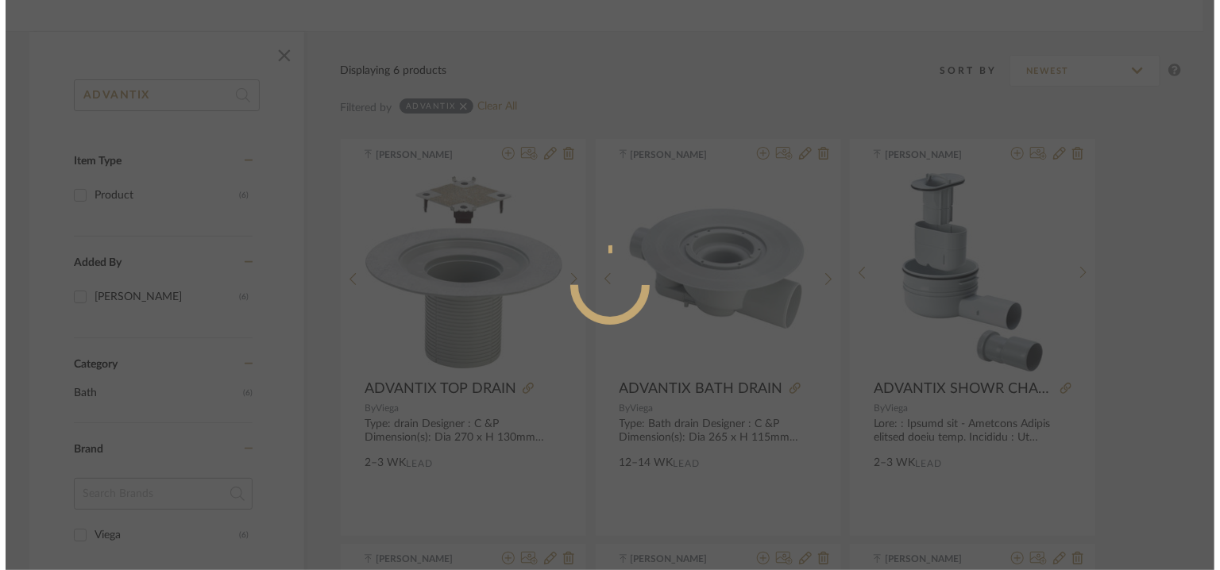
scroll to position [0, 0]
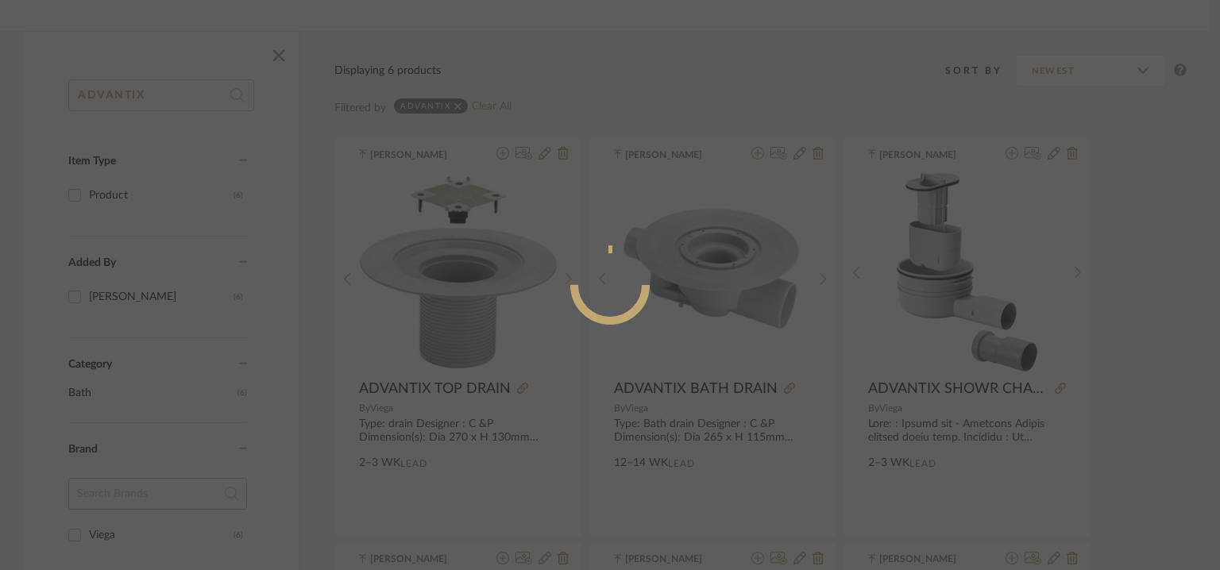
radio input "true"
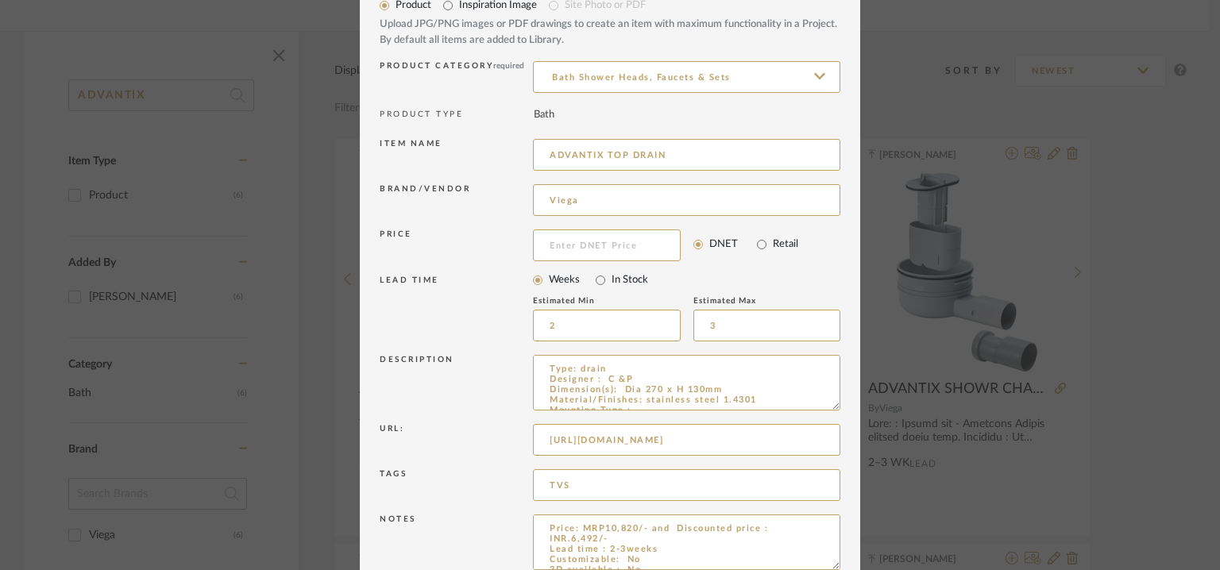
scroll to position [152, 0]
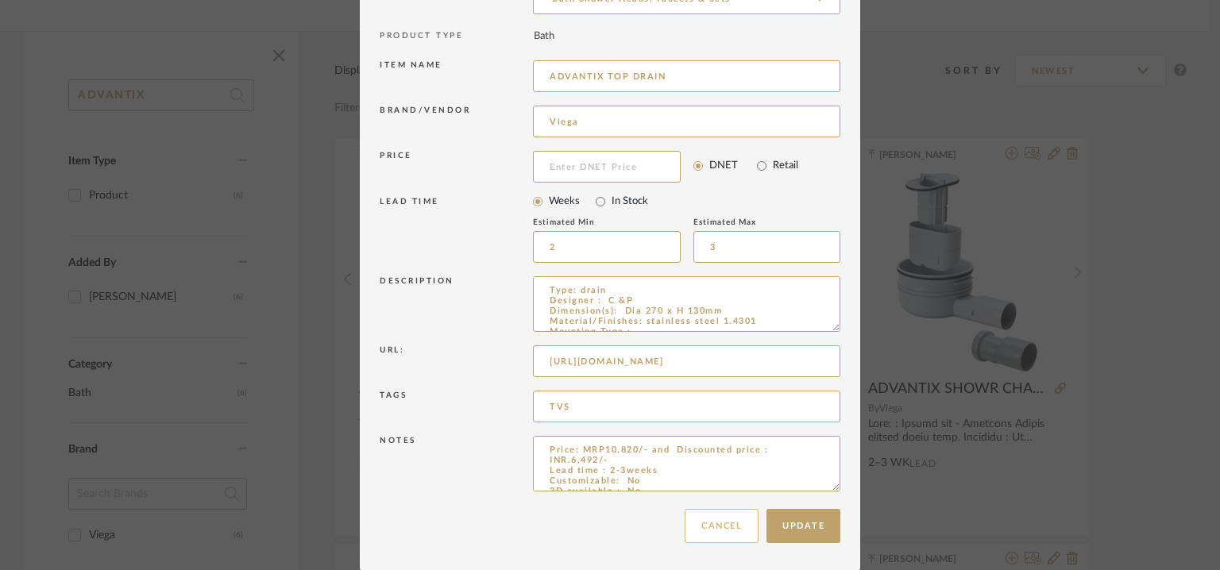
click at [716, 522] on button "Cancel" at bounding box center [722, 526] width 74 height 34
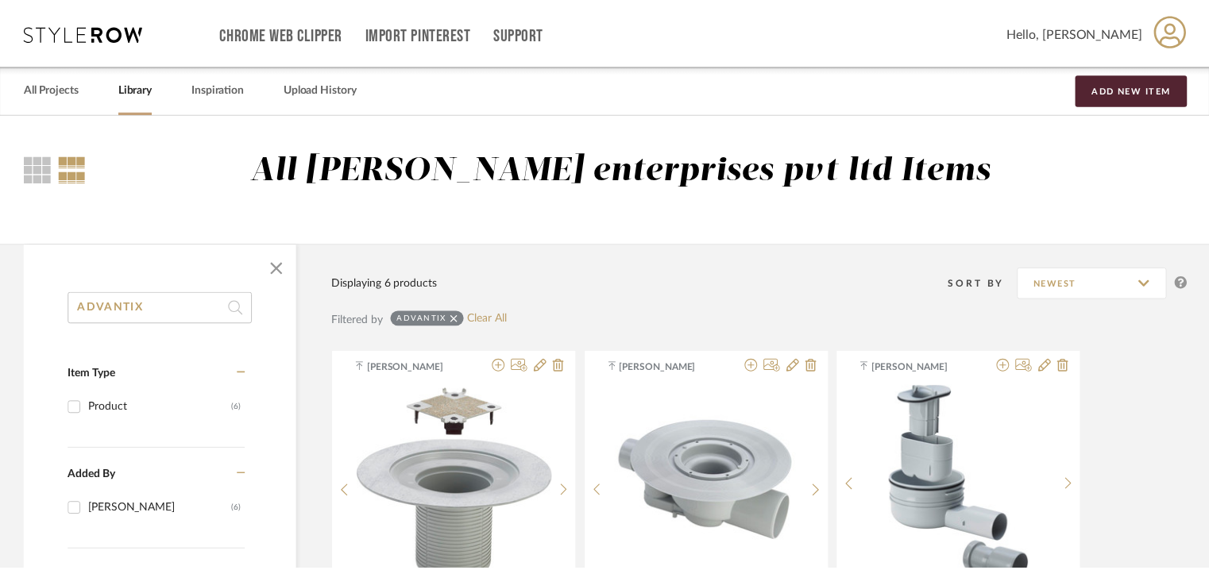
scroll to position [213, 0]
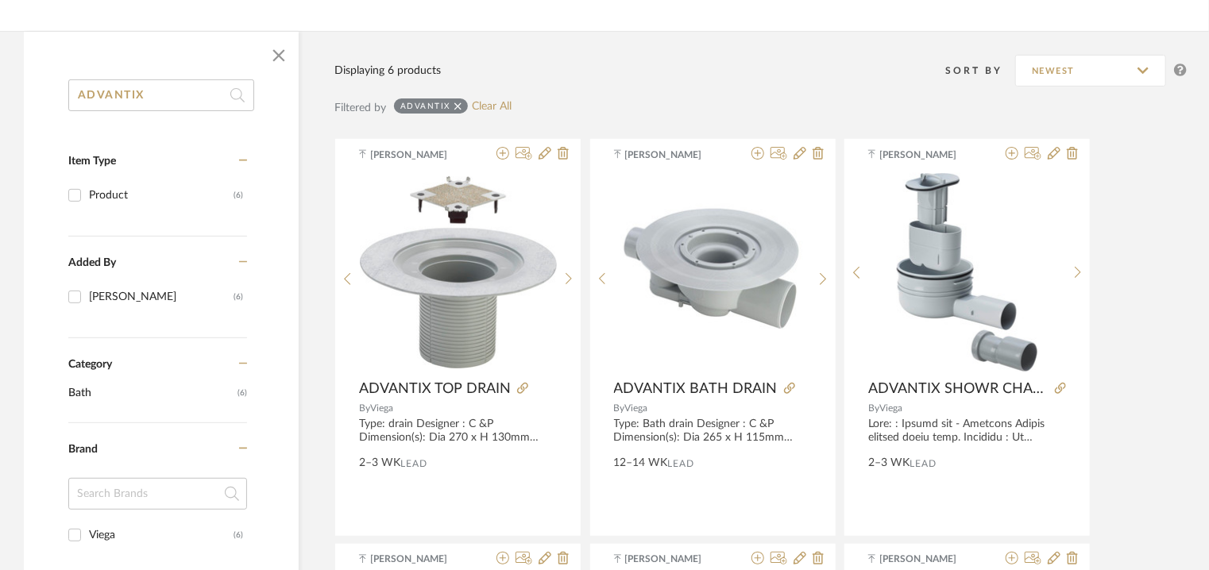
drag, startPoint x: 148, startPoint y: 95, endPoint x: 51, endPoint y: 110, distance: 98.1
click at [87, 95] on input "ADVANTIX" at bounding box center [161, 95] width 186 height 32
type input "A"
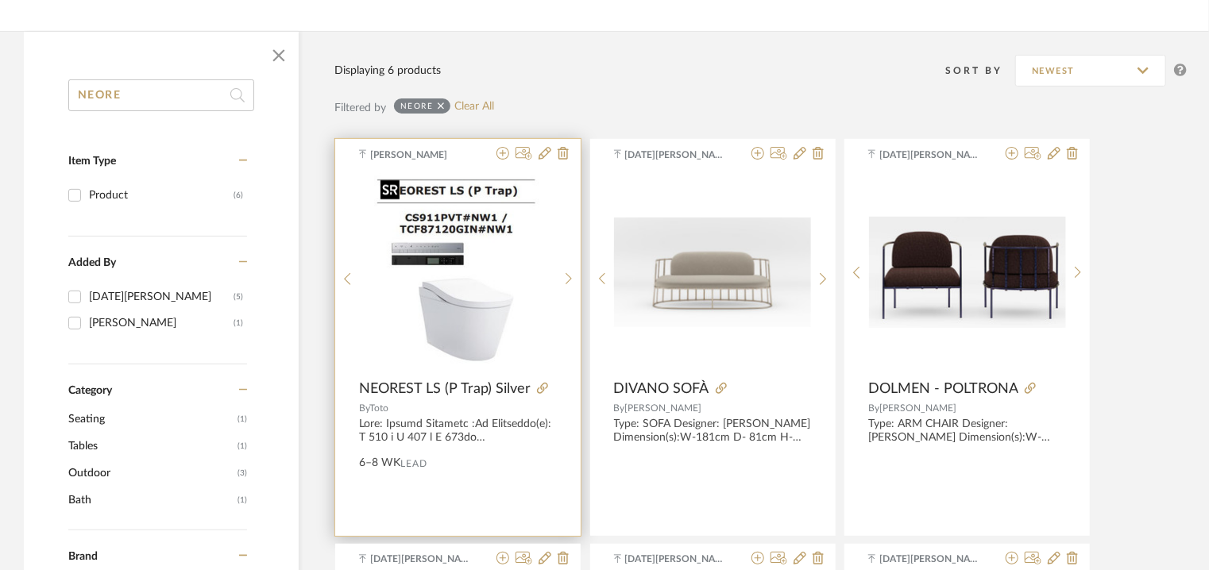
click at [535, 209] on img "0" at bounding box center [458, 272] width 168 height 199
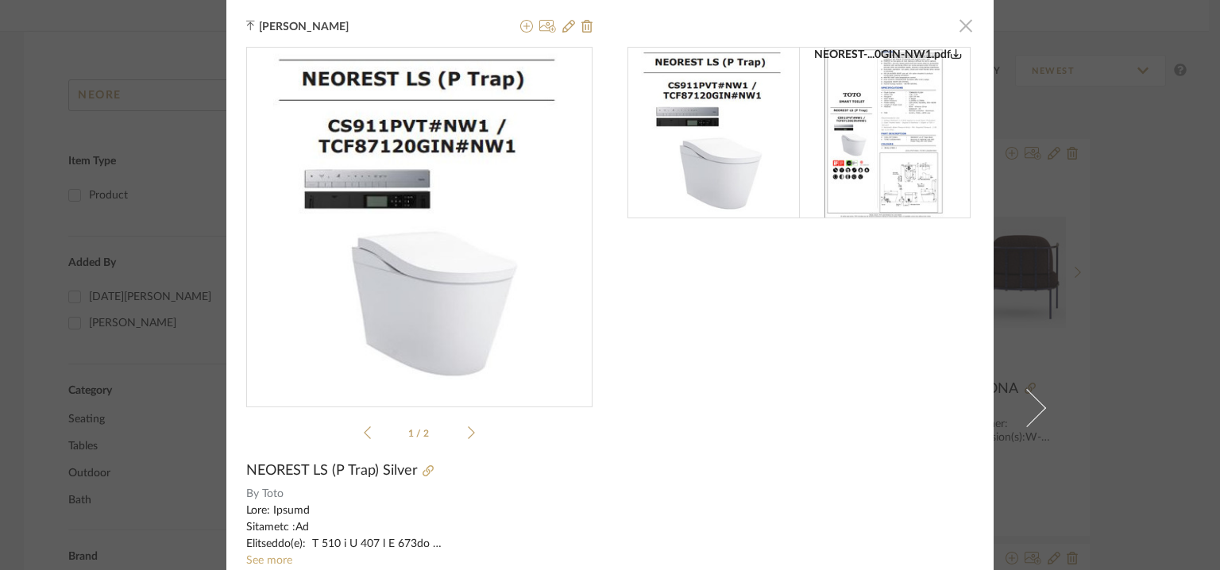
click at [961, 24] on span "button" at bounding box center [966, 26] width 32 height 32
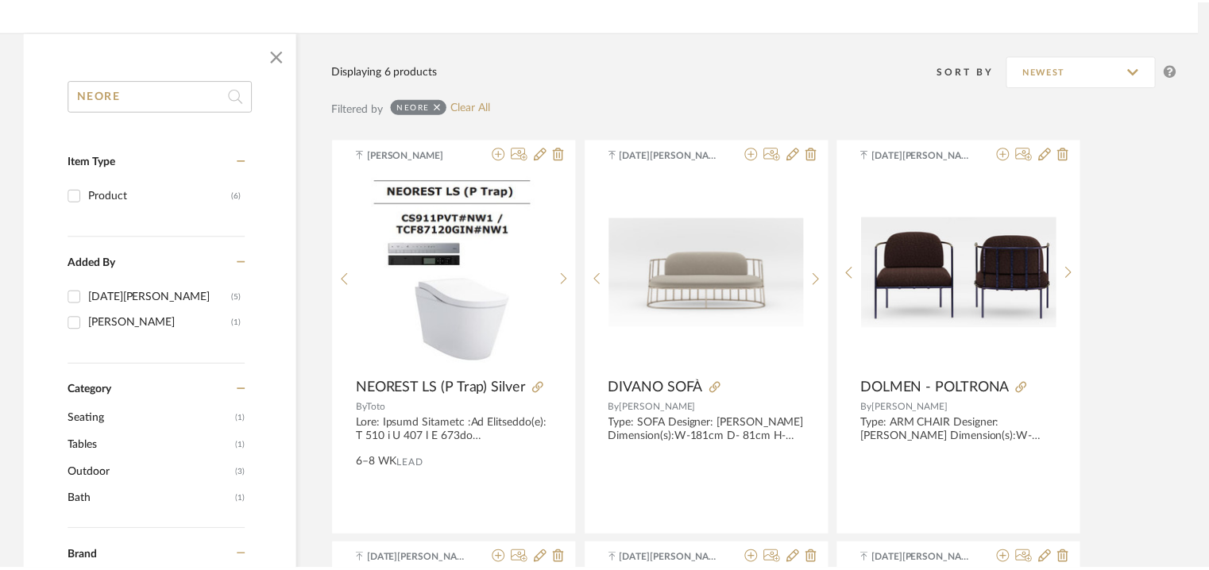
scroll to position [213, 0]
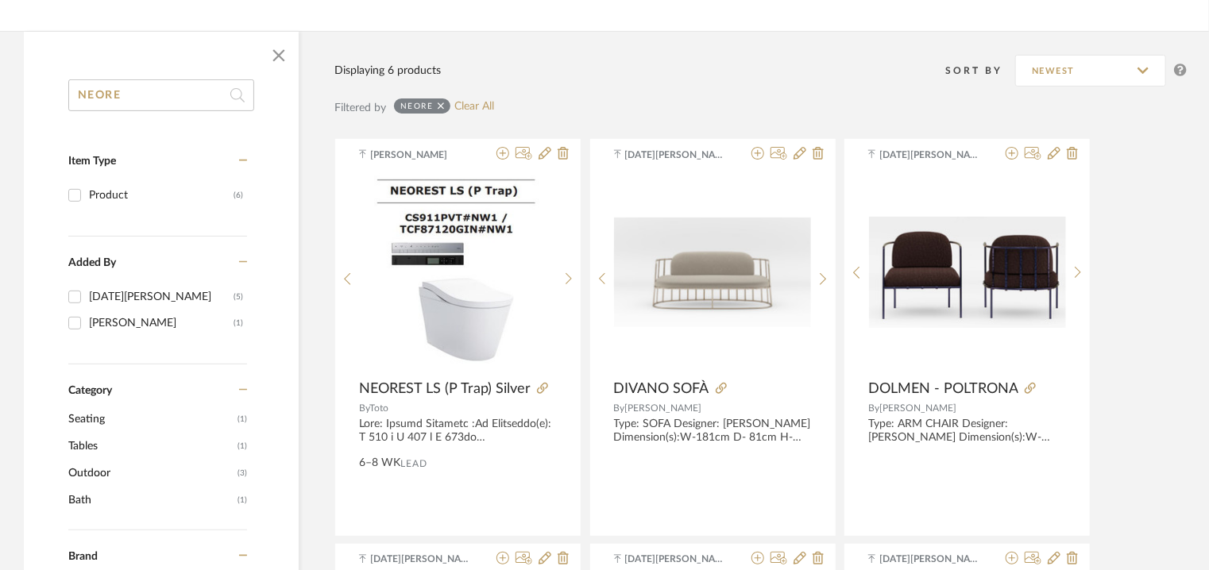
drag, startPoint x: 59, startPoint y: 97, endPoint x: 0, endPoint y: 106, distance: 59.5
click at [0, 101] on div "NEORE Item Type Product (6) Added By [DATE][PERSON_NAME] (5) [PERSON_NAME] (1) …" at bounding box center [604, 555] width 1209 height 1048
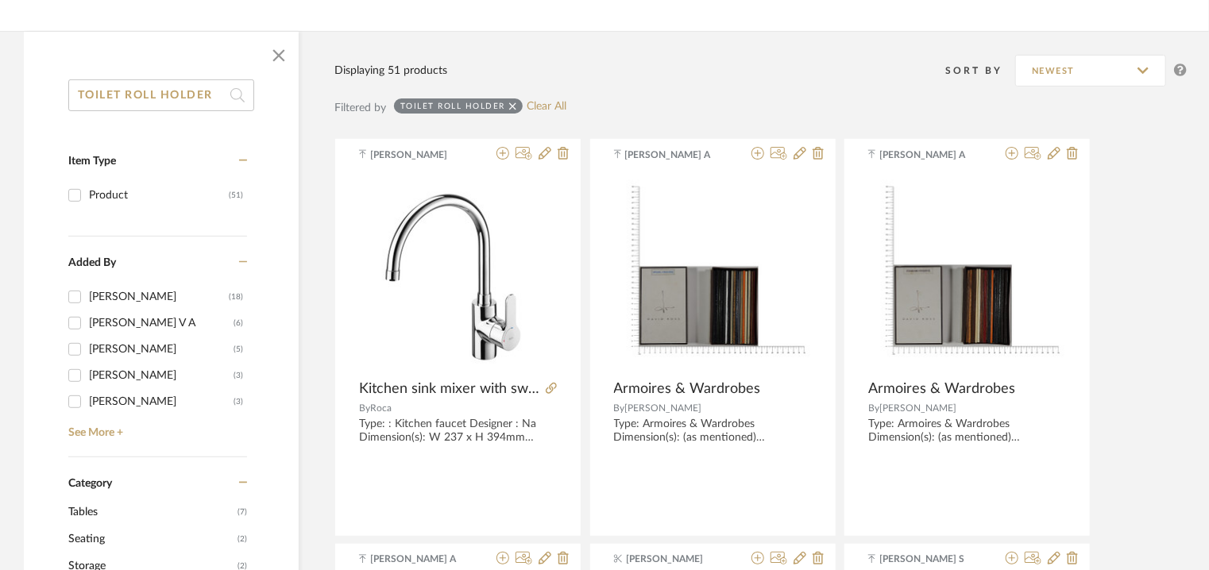
click at [141, 90] on input "TOILET ROLL HOLDER" at bounding box center [161, 95] width 186 height 32
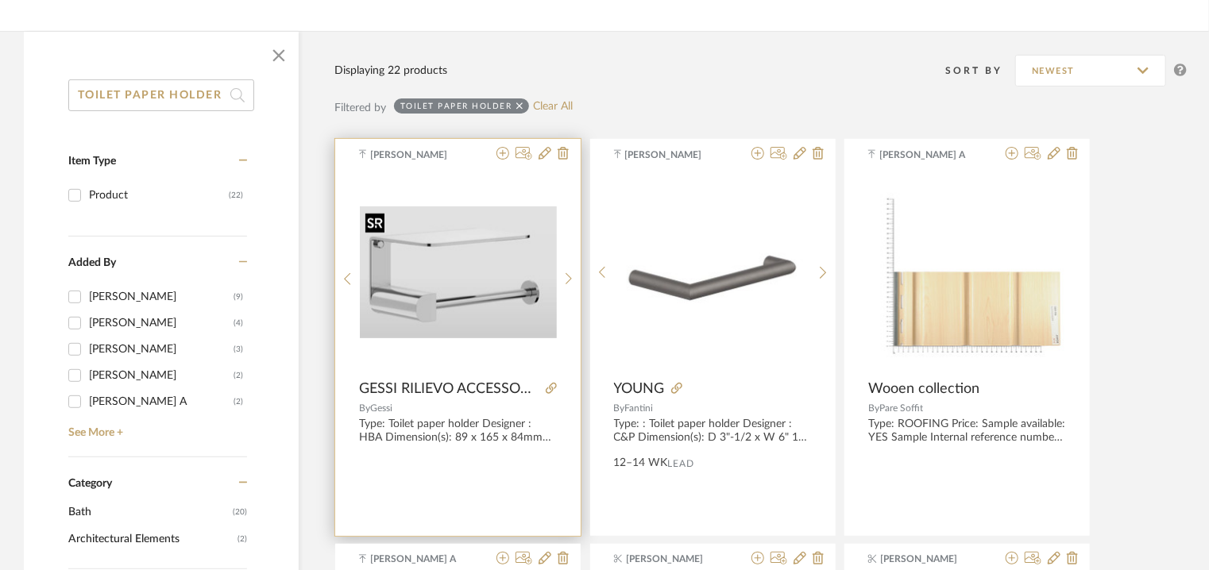
type input "TOILET PAPER HOLDER"
click at [463, 306] on img "0" at bounding box center [458, 272] width 197 height 132
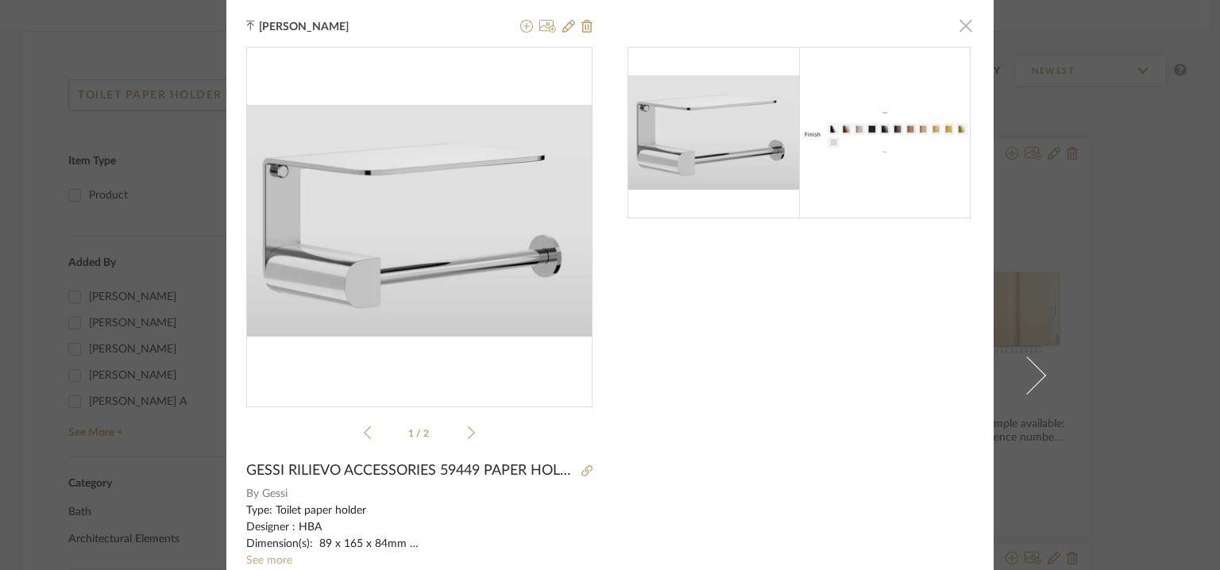
click at [963, 23] on span "button" at bounding box center [966, 26] width 32 height 32
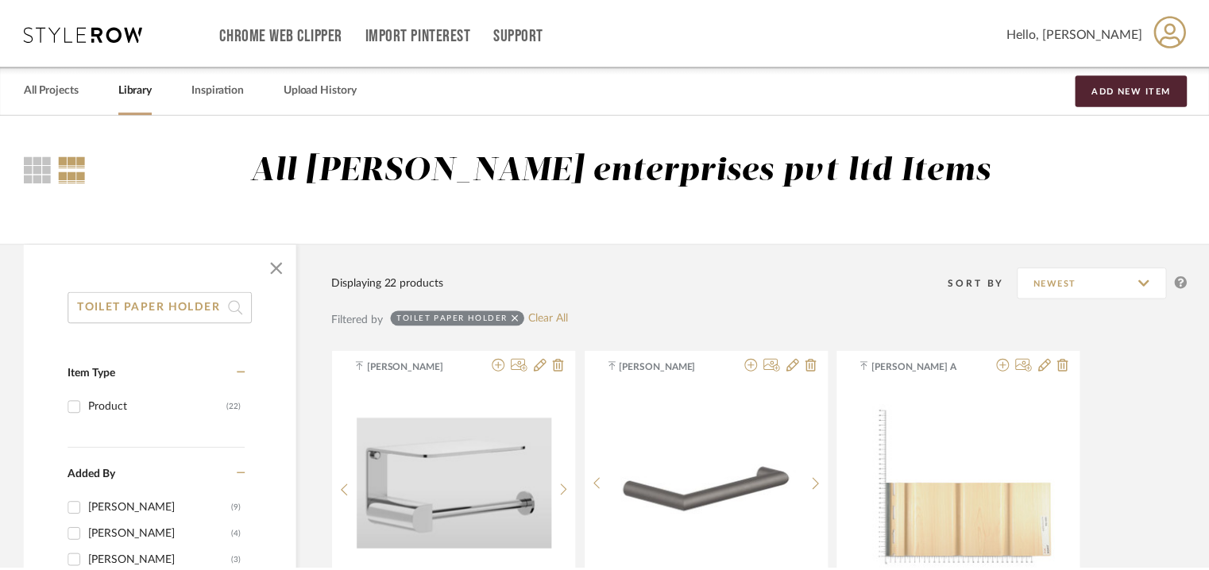
scroll to position [213, 0]
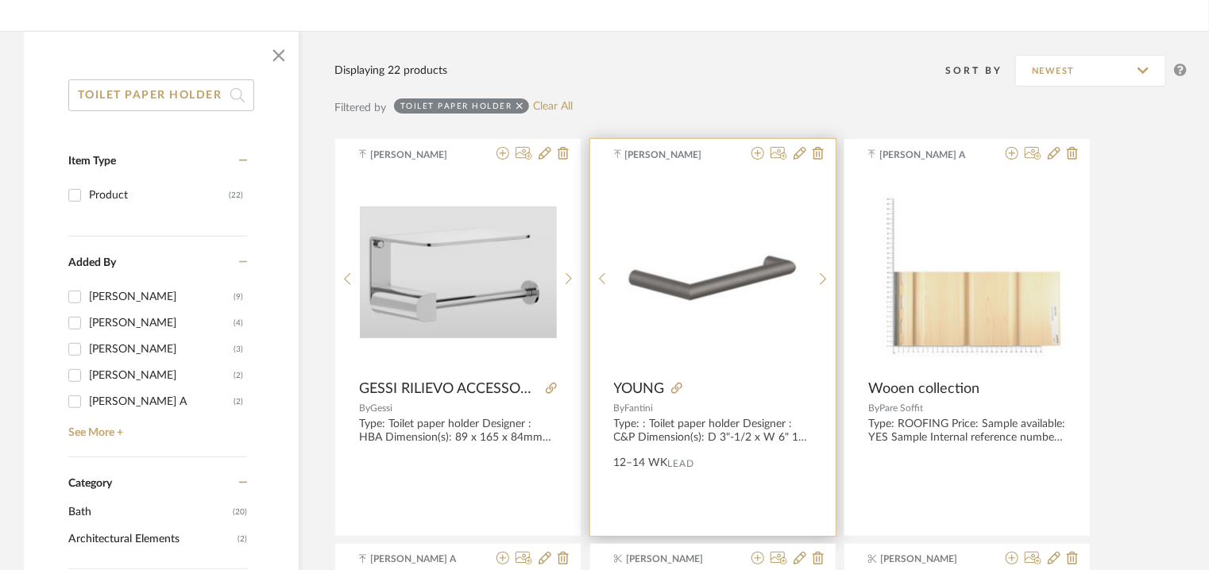
click at [741, 247] on img "0" at bounding box center [712, 272] width 197 height 89
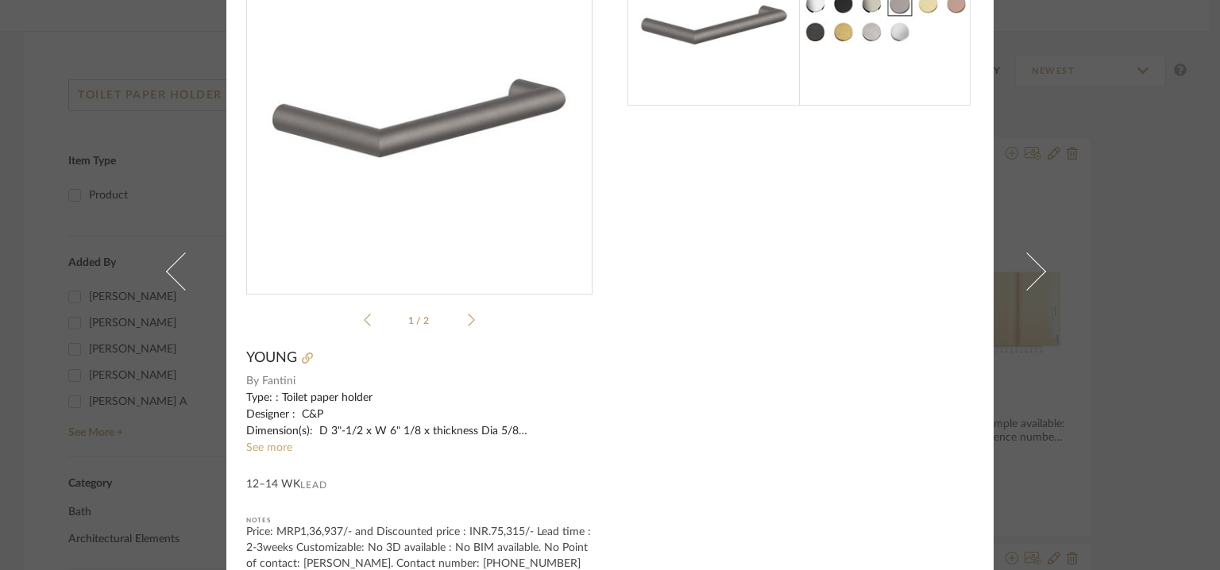
scroll to position [0, 0]
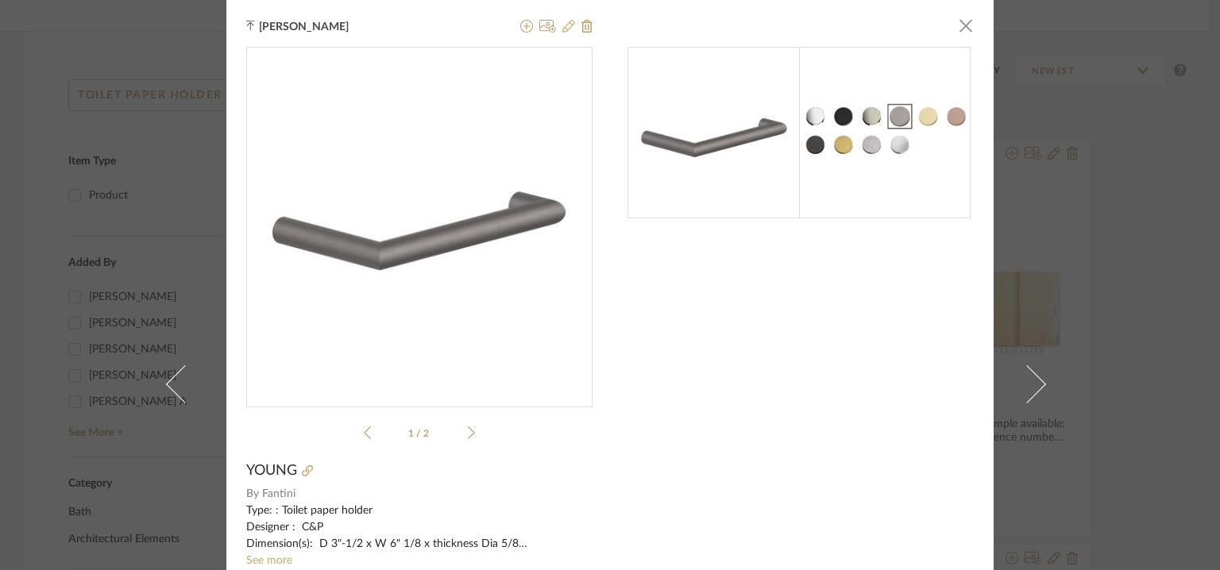
click at [565, 28] on icon at bounding box center [568, 26] width 13 height 13
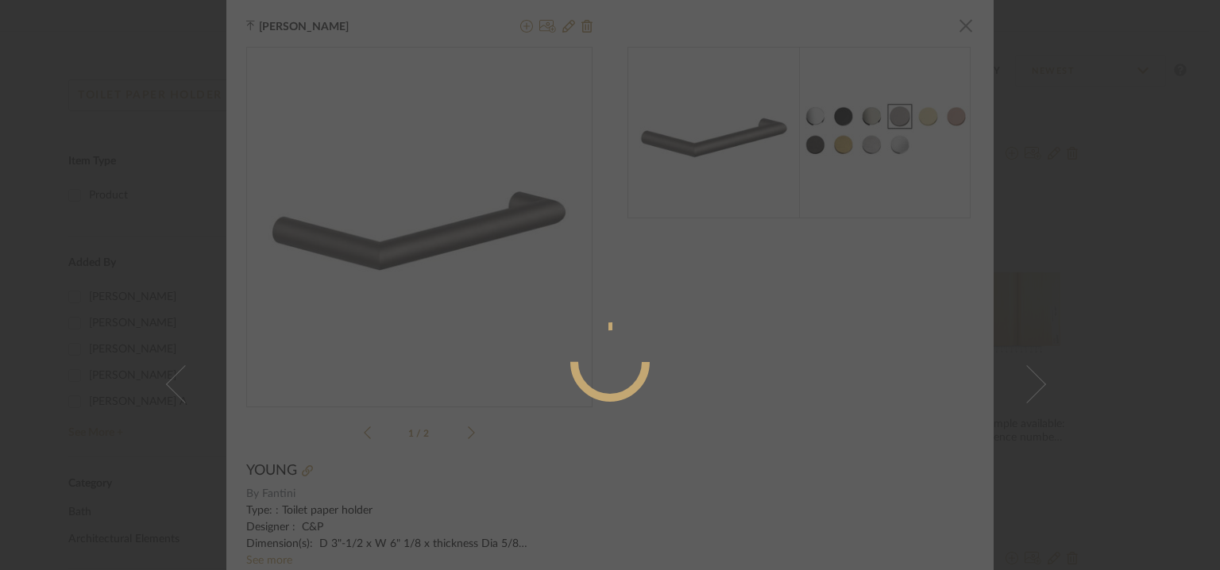
radio input "true"
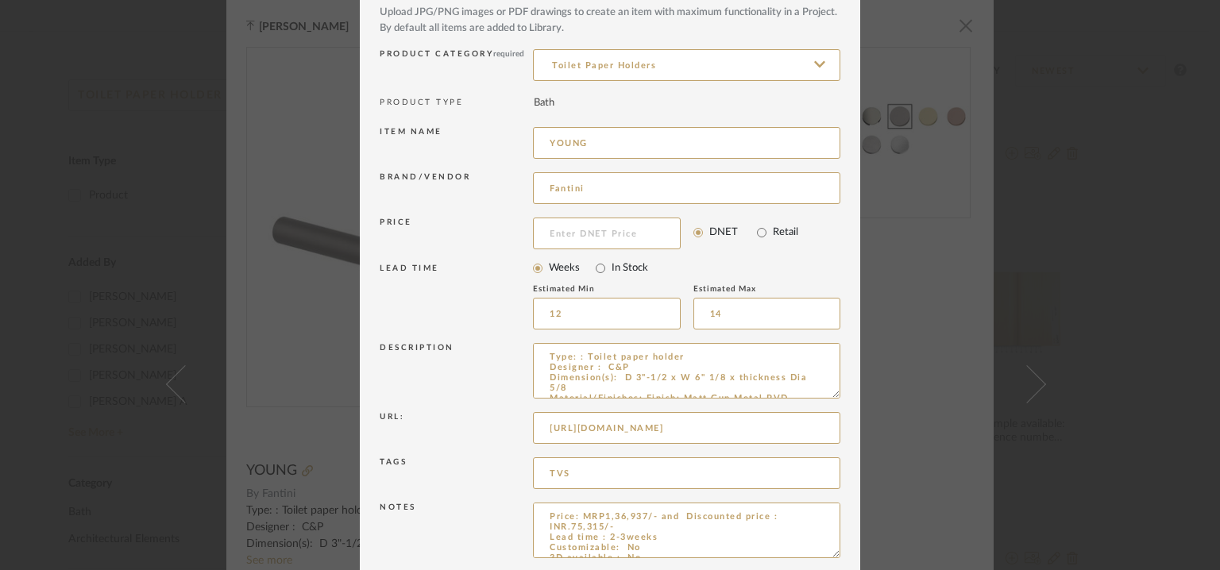
scroll to position [152, 0]
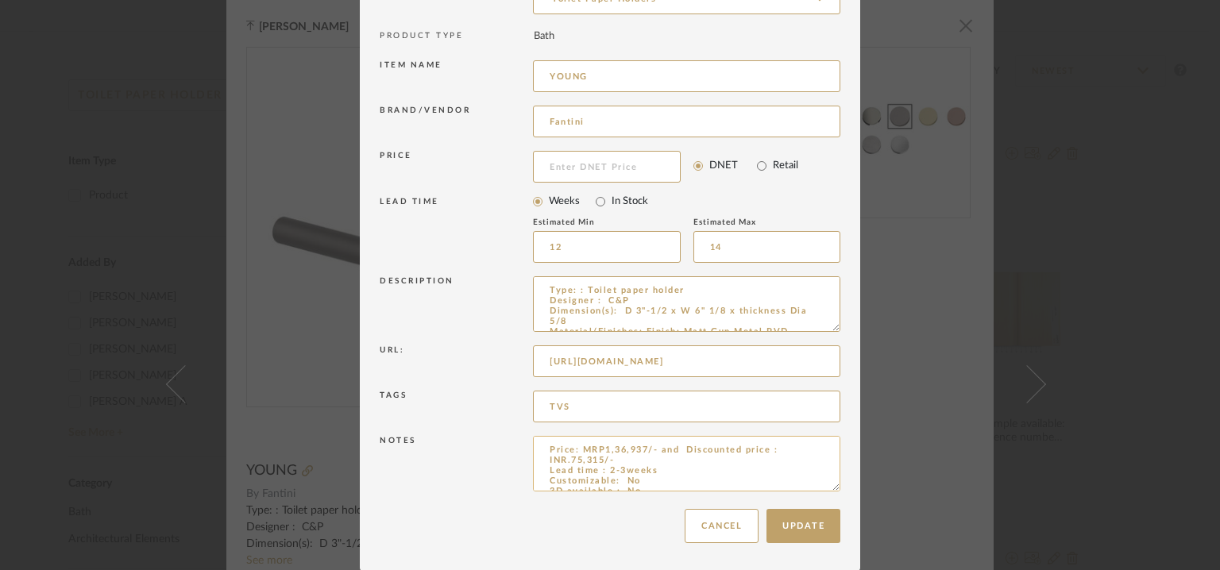
drag, startPoint x: 601, startPoint y: 448, endPoint x: 635, endPoint y: 451, distance: 34.3
click at [631, 450] on textarea "Price: MRP1,36,937/- and Discounted price : INR.75,315/- Lead time : 2-3weeks C…" at bounding box center [686, 464] width 307 height 56
type textarea "Price: MRP42,063/- and Discounted price : INR.23,135/- Lead time : 2-3weeks Cus…"
click at [797, 523] on button "Update" at bounding box center [803, 526] width 74 height 34
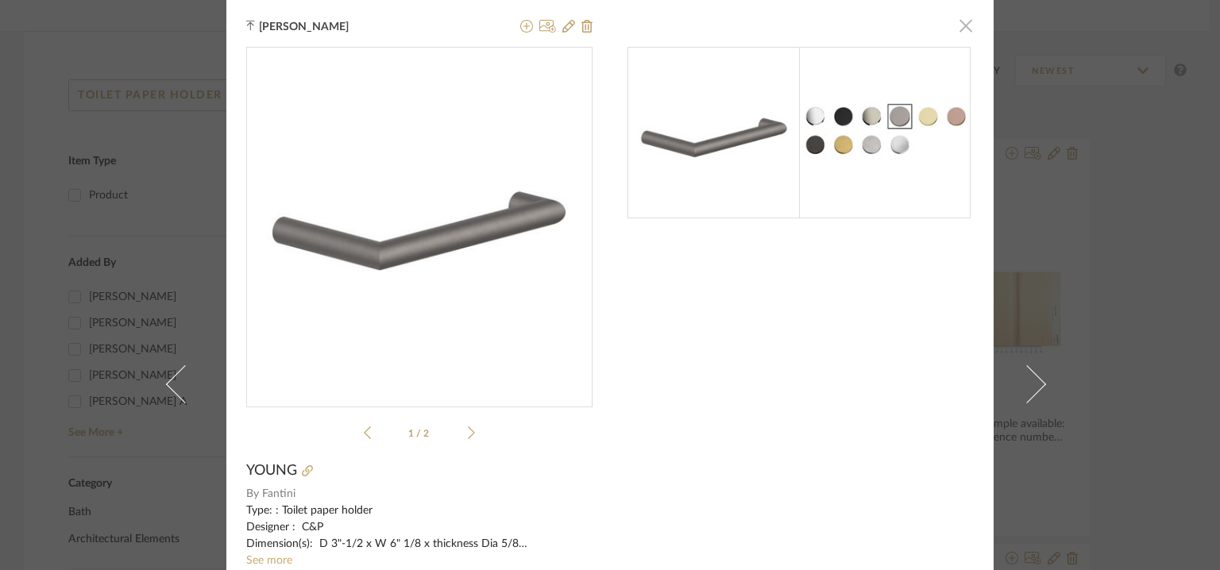
click at [963, 32] on span "button" at bounding box center [966, 26] width 32 height 32
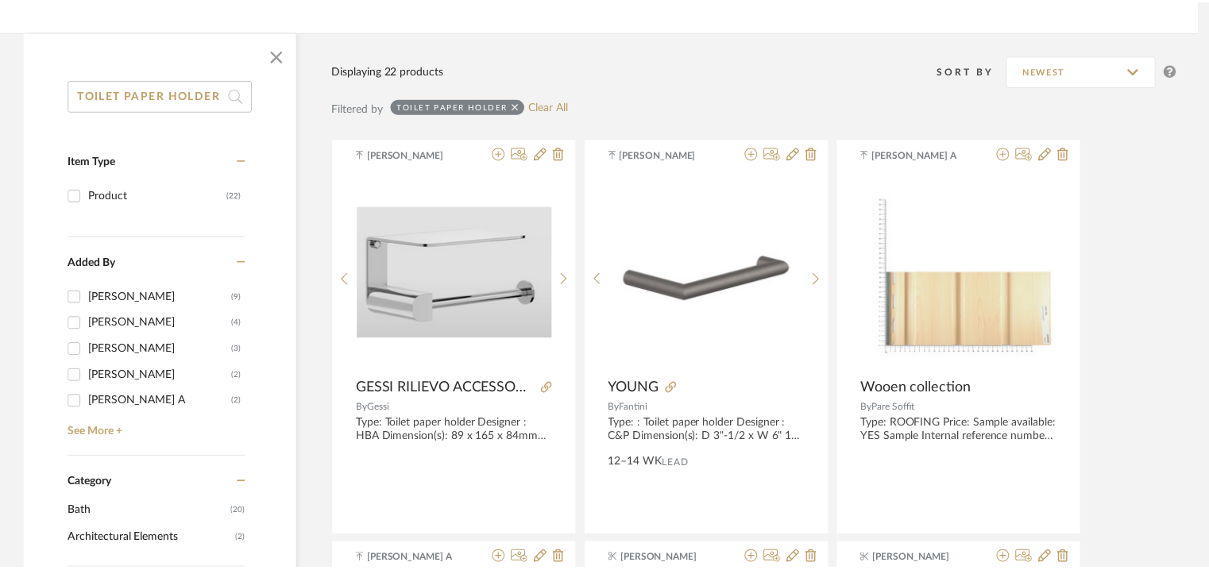
scroll to position [213, 0]
